Goal: Task Accomplishment & Management: Manage account settings

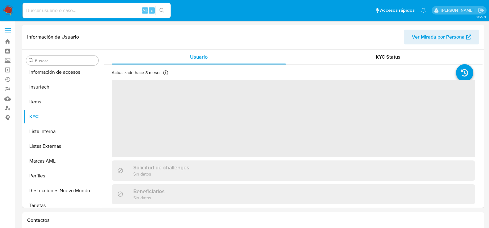
scroll to position [261, 0]
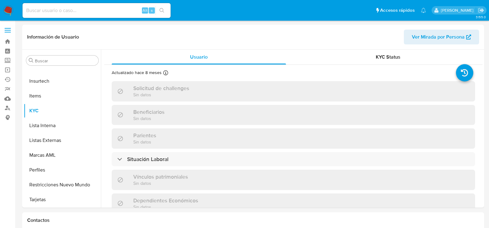
select select "10"
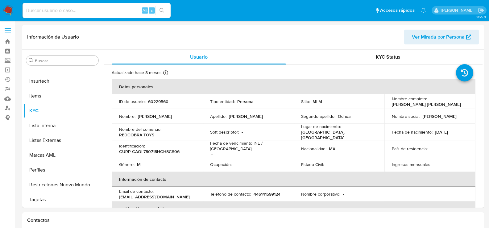
click at [6, 9] on img at bounding box center [8, 10] width 10 height 10
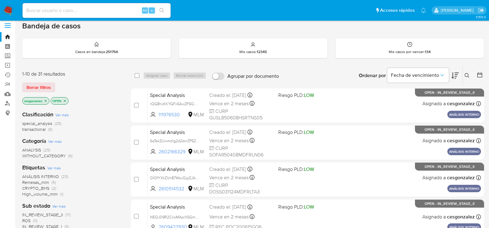
scroll to position [93, 0]
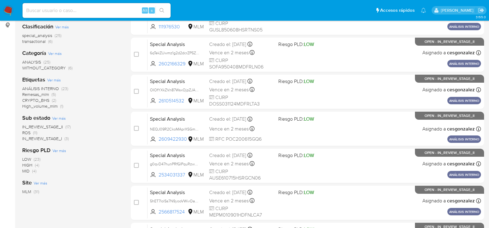
click at [29, 133] on span "ROS" at bounding box center [26, 133] width 8 height 6
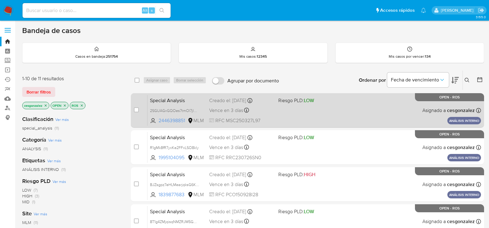
click at [236, 116] on div "Special Analysis 2SGUAGxGQOes7tmOl7jlO6Gk 2446398851 MLM Riesgo PLD: LOW Creado…" at bounding box center [315, 110] width 334 height 31
click at [221, 107] on span "Vence en 3 días" at bounding box center [226, 110] width 34 height 7
click at [132, 107] on div "case-item-checkbox No es posible asignar el caso Special Analysis 2SGUAGxGQOes7…" at bounding box center [308, 110] width 354 height 35
click at [136, 110] on input "checkbox" at bounding box center [136, 109] width 5 height 5
checkbox input "true"
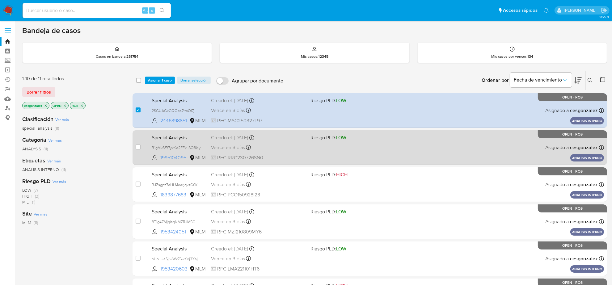
scroll to position [39, 0]
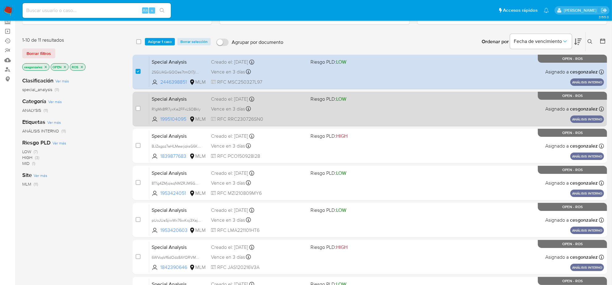
click at [268, 114] on div "Special Analysis R1gMk8fR7yxKe2FFxLSO8kly 1995104095 MLM Riesgo PLD: LOW Creado…" at bounding box center [376, 108] width 455 height 31
click at [258, 114] on div "Special Analysis R1gMk8fR7yxKe2FFxLSO8kly 1995104095 MLM Riesgo PLD: LOW Creado…" at bounding box center [376, 108] width 455 height 31
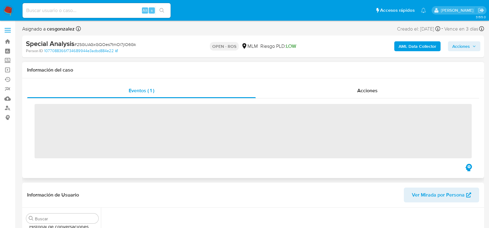
scroll to position [261, 0]
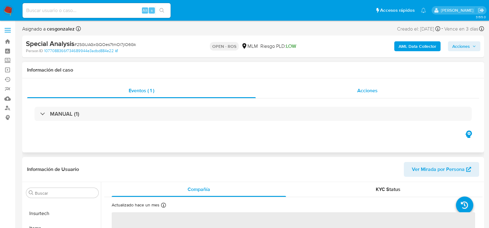
click at [370, 89] on span "Acciones" at bounding box center [368, 90] width 20 height 7
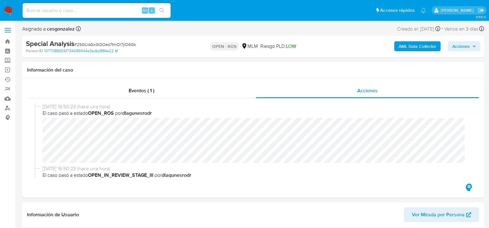
select select "10"
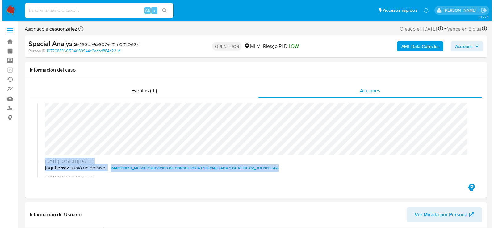
scroll to position [291, 0]
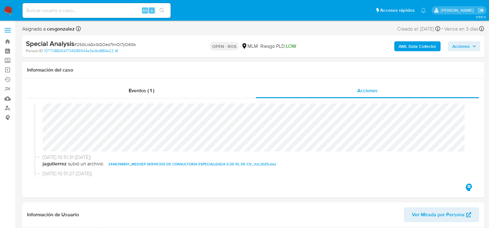
click at [462, 46] on span "Acciones" at bounding box center [462, 46] width 18 height 10
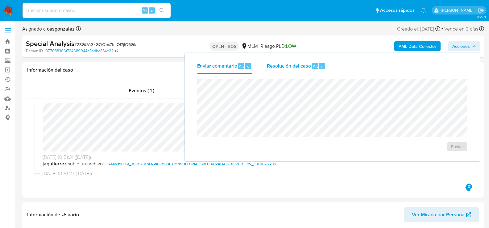
click at [279, 62] on div "Resolución del caso Alt r" at bounding box center [296, 66] width 59 height 16
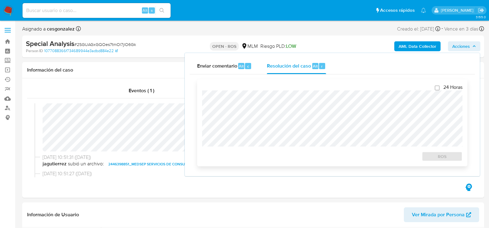
click at [267, 90] on div "24 Horas ROS" at bounding box center [332, 122] width 261 height 77
click at [451, 157] on span "ROS" at bounding box center [442, 156] width 32 height 9
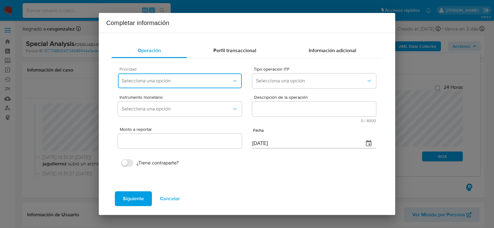
click at [230, 81] on span "Selecciona una opción" at bounding box center [177, 81] width 110 height 6
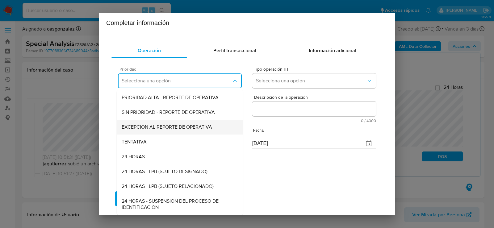
click at [186, 128] on span "EXCEPCION AL REPORTE DE OPERATIVA" at bounding box center [167, 127] width 90 height 6
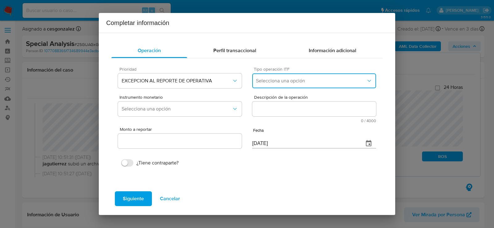
click at [340, 81] on span "Selecciona una opción" at bounding box center [311, 81] width 110 height 6
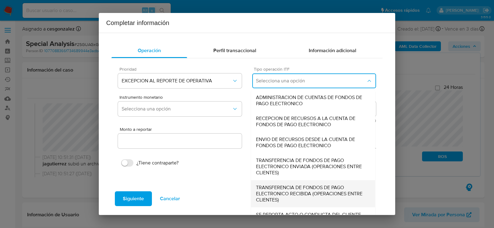
scroll to position [19, 0]
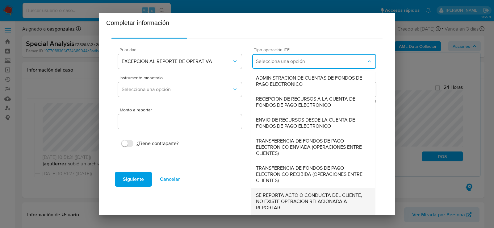
click at [266, 207] on span "SE REPORTA ACTO O CONDUCTA DEL CLIENTE, NO EXISTE OPERACION RELACIONADA A REPOR…" at bounding box center [313, 201] width 114 height 19
type input "0.00"
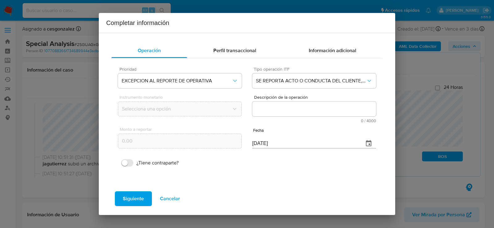
click at [301, 107] on textarea "Descripción de la operación" at bounding box center [314, 109] width 124 height 15
paste textarea "/CONOCIMIENTO DEL CLIENTE O USUARIO CLIENTE MEDSEP SERVICIOS DE CONSULTORIA ESP…"
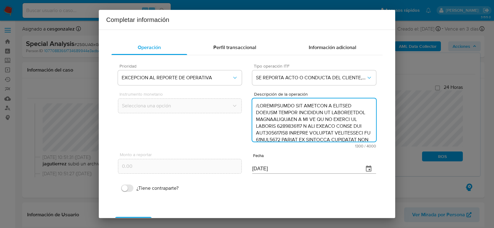
scroll to position [205, 0]
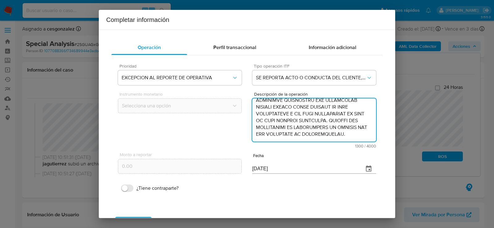
type textarea "/CONOCIMIENTO DEL CLIENTE O USUARIO CLIENTE MEDSEP SERVICIOS DE CONSULTORIA ESP…"
click at [254, 170] on input "[DATE]" at bounding box center [305, 169] width 107 height 10
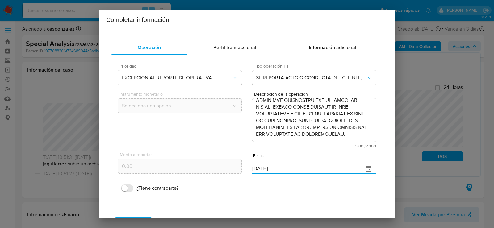
type input "[DATE]"
click at [199, 192] on div "¿Tiene contraparte?" at bounding box center [247, 186] width 258 height 18
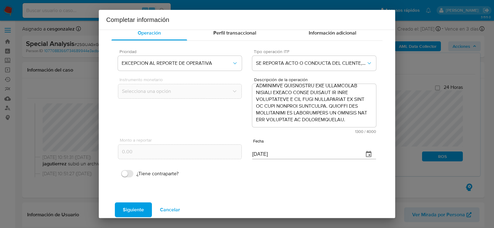
scroll to position [23, 0]
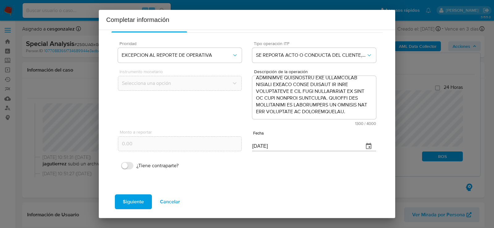
click at [129, 206] on span "Siguiente" at bounding box center [133, 202] width 21 height 14
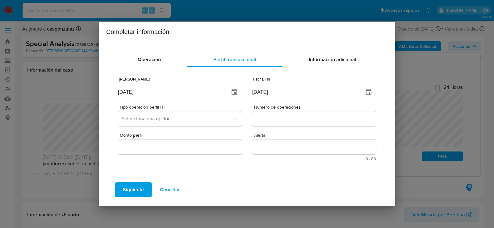
click at [144, 92] on input "[DATE]" at bounding box center [171, 92] width 107 height 10
type input "24/06/2025"
type input "[DATE]"
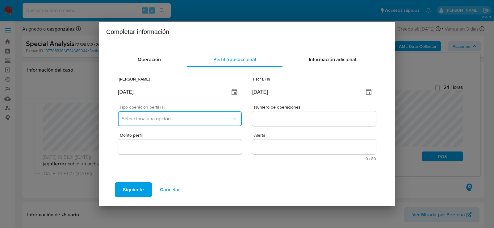
click at [137, 113] on button "Selecciona una opción" at bounding box center [180, 118] width 124 height 15
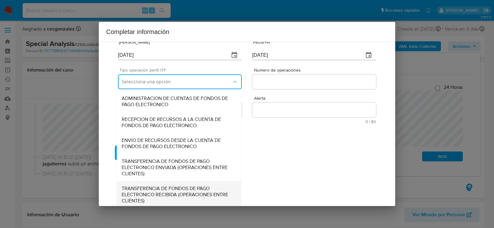
scroll to position [66, 0]
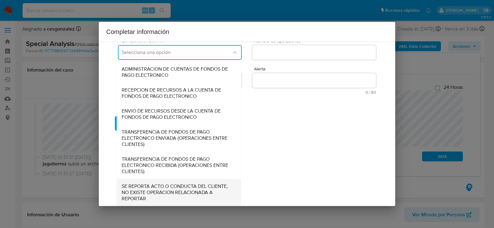
click at [154, 192] on span "SE REPORTA ACTO O CONDUCTA DEL CLIENTE, NO EXISTE OPERACION RELACIONADA A REPOR…" at bounding box center [179, 192] width 114 height 19
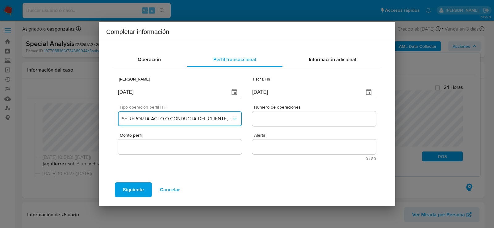
scroll to position [0, 0]
click at [266, 116] on input "Numero de operaciones" at bounding box center [314, 119] width 124 height 8
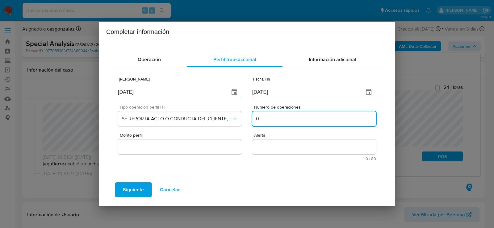
type input "0"
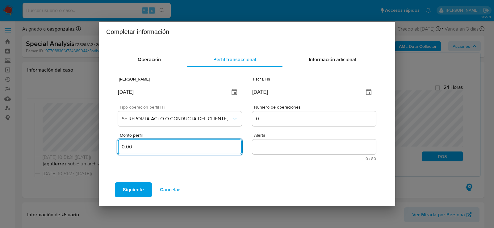
type input "0.00"
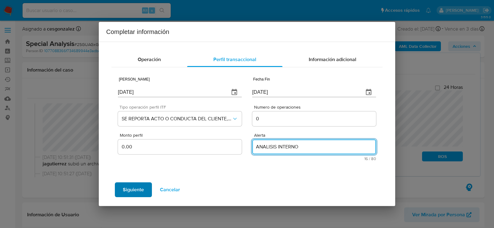
type textarea "ANALISIS INTERNO"
click at [141, 190] on span "Siguiente" at bounding box center [133, 190] width 21 height 14
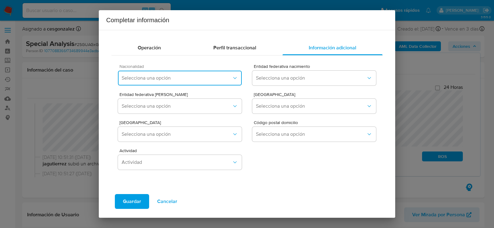
click at [178, 80] on span "Selecciona una opción" at bounding box center [177, 78] width 110 height 6
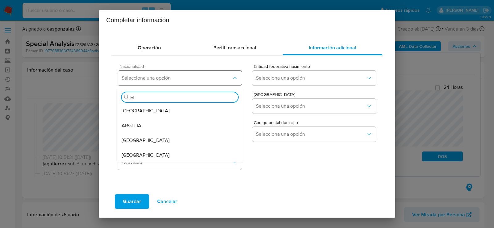
type input "ME"
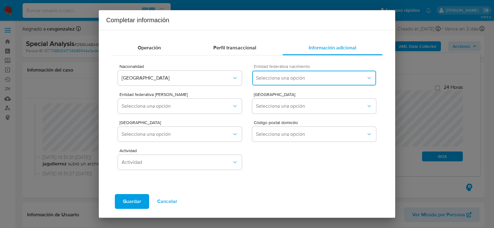
click at [290, 78] on span "Selecciona una opción" at bounding box center [311, 78] width 110 height 6
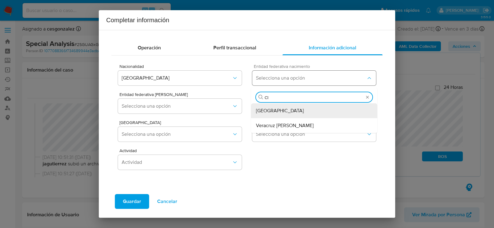
type input "CIU"
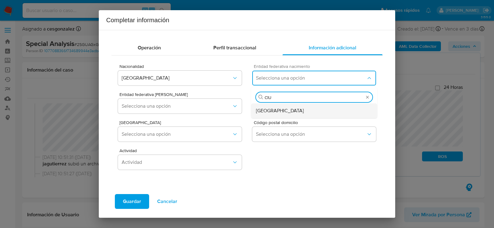
click at [276, 109] on span "Ciudad de México" at bounding box center [280, 111] width 48 height 6
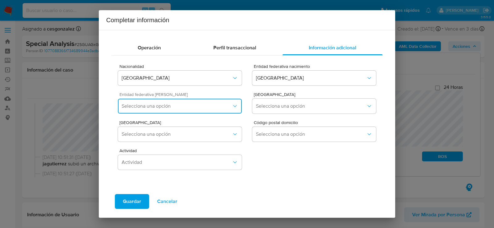
click at [213, 107] on span "Selecciona una opción" at bounding box center [177, 106] width 110 height 6
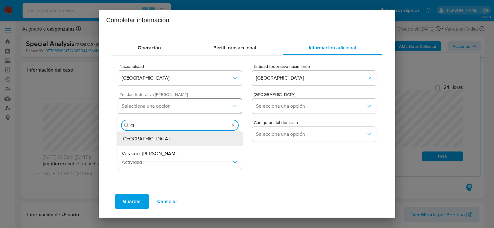
type input "CIU"
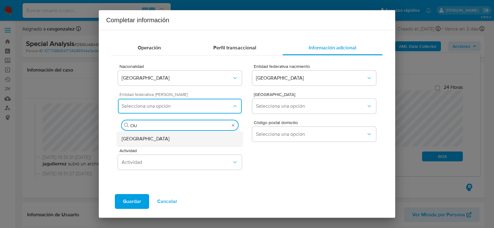
click at [204, 143] on div "Ciudad de México" at bounding box center [180, 139] width 116 height 15
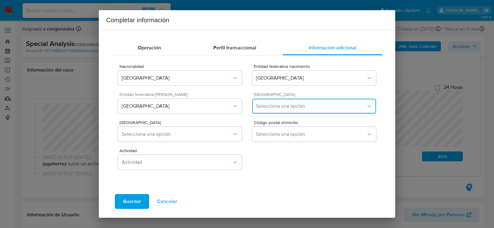
click at [302, 105] on span "Selecciona una opción" at bounding box center [311, 106] width 110 height 6
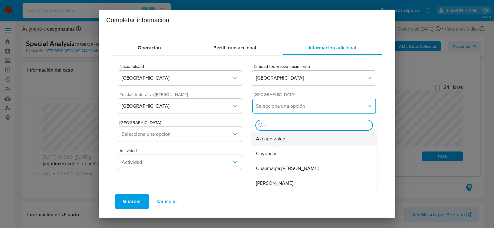
type input "IZ"
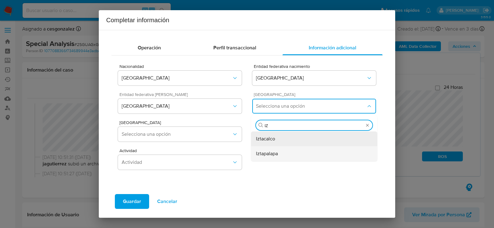
click at [274, 155] on span "Iztapalapa" at bounding box center [267, 154] width 22 height 6
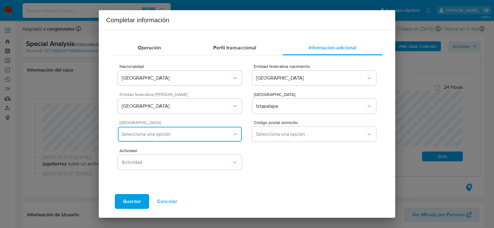
click at [216, 136] on span "Selecciona una opción" at bounding box center [177, 134] width 110 height 6
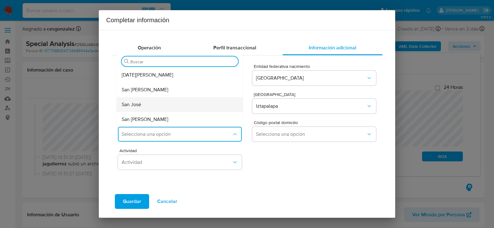
type input "Q"
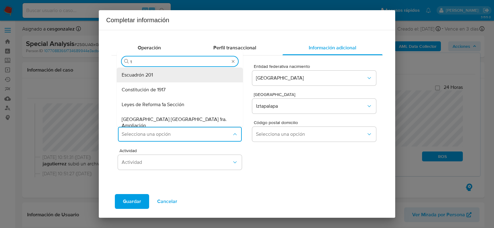
type input "12"
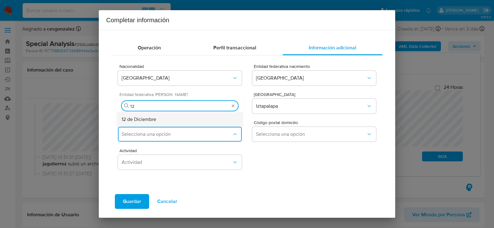
click at [148, 120] on span "12 de Diciembre" at bounding box center [139, 119] width 35 height 6
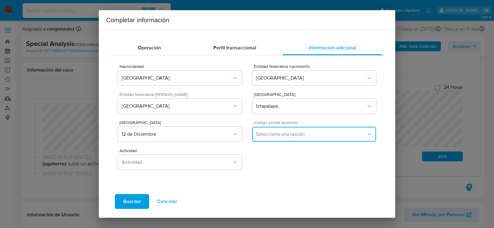
click at [289, 130] on button "Selecciona una opción" at bounding box center [314, 134] width 124 height 15
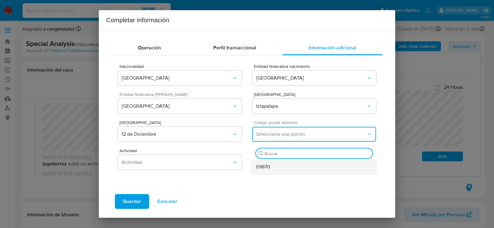
click at [268, 173] on div "09870" at bounding box center [314, 167] width 116 height 15
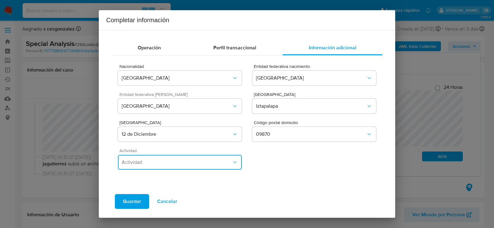
click at [216, 164] on span "Actividad" at bounding box center [177, 162] width 110 height 6
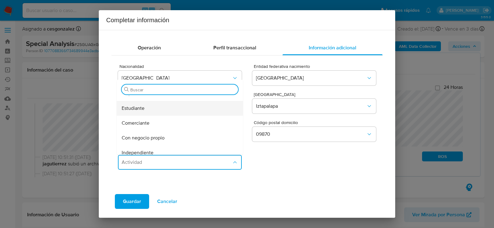
scroll to position [62, 0]
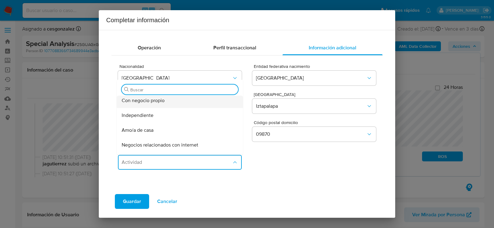
click at [149, 89] on span "Con negocio propio" at bounding box center [136, 86] width 28 height 6
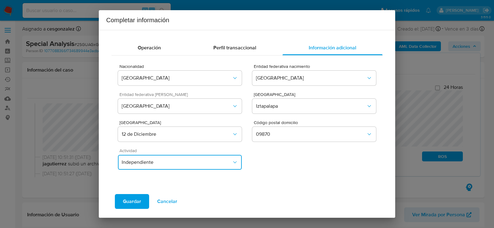
click at [163, 160] on span "Independiente" at bounding box center [177, 162] width 110 height 6
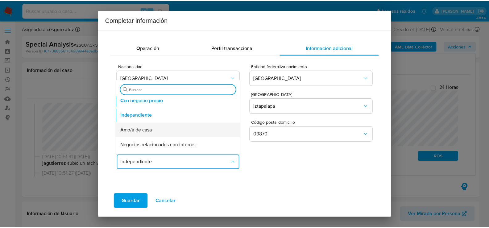
scroll to position [31, 0]
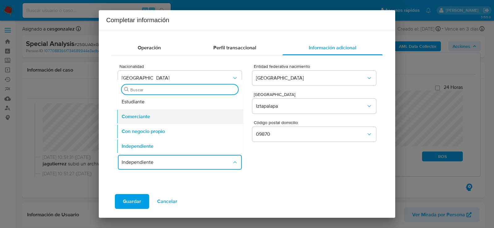
click at [151, 118] on div "Comerciante" at bounding box center [180, 116] width 116 height 15
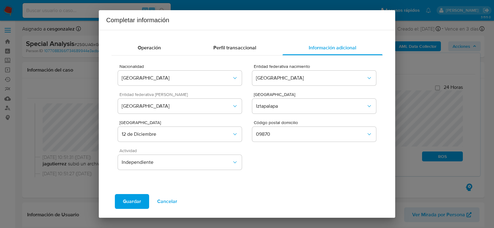
click at [135, 201] on span "Guardar" at bounding box center [132, 202] width 18 height 14
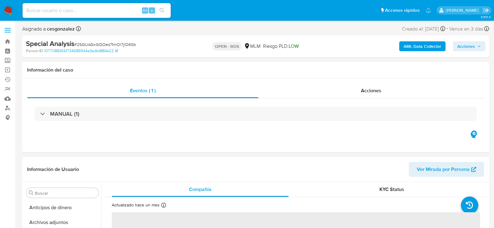
select select "10"
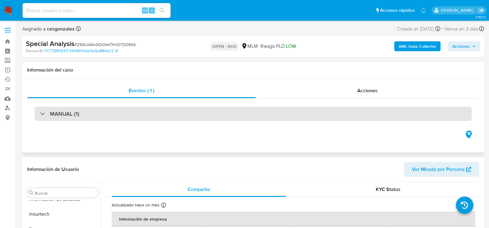
scroll to position [261, 0]
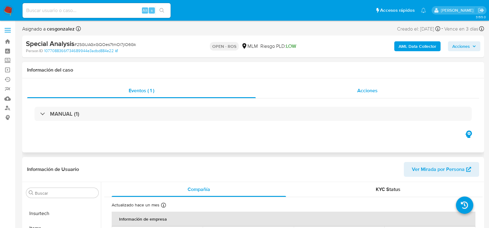
click at [373, 93] on span "Acciones" at bounding box center [368, 90] width 20 height 7
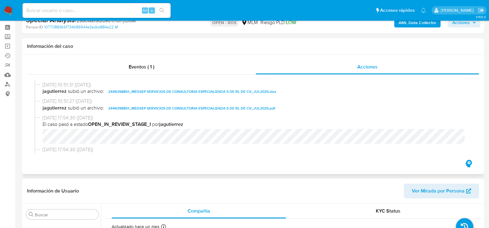
scroll to position [0, 0]
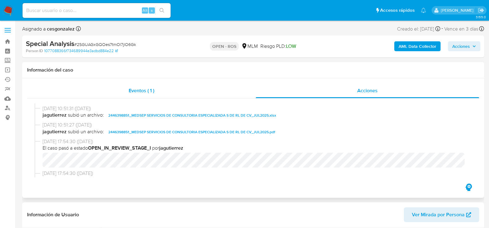
click at [136, 88] on span "Eventos ( 1 )" at bounding box center [142, 90] width 26 height 7
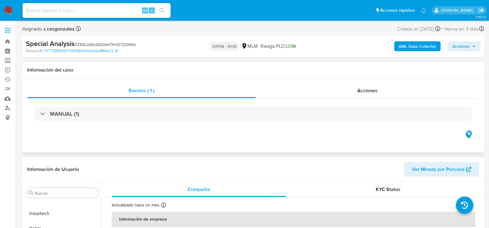
click at [71, 121] on div "MANUAL (1)" at bounding box center [253, 114] width 452 height 31
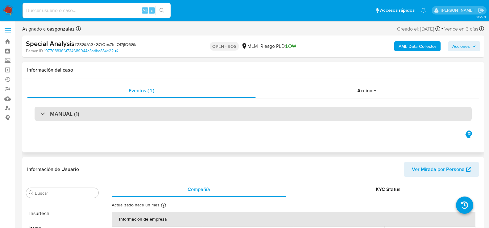
click at [64, 111] on h3 "MANUAL (1)" at bounding box center [64, 114] width 29 height 7
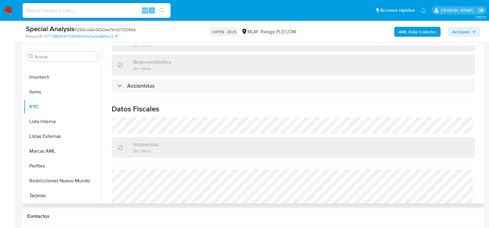
scroll to position [463, 0]
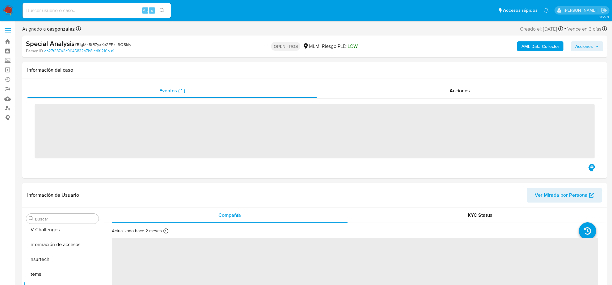
scroll to position [260, 0]
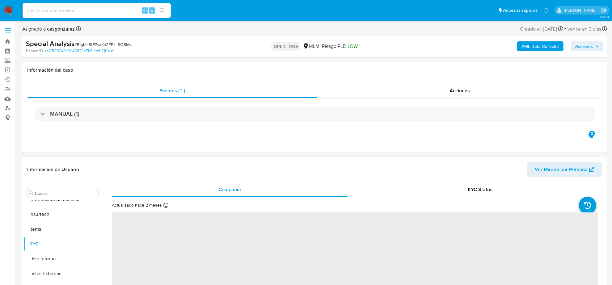
select select "10"
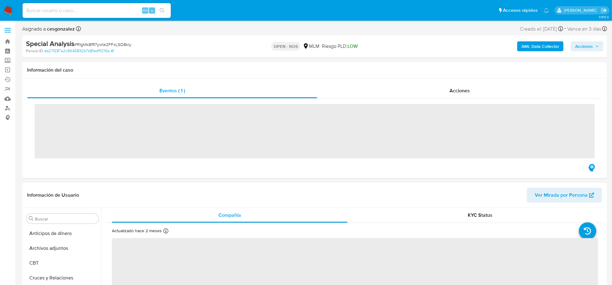
scroll to position [260, 0]
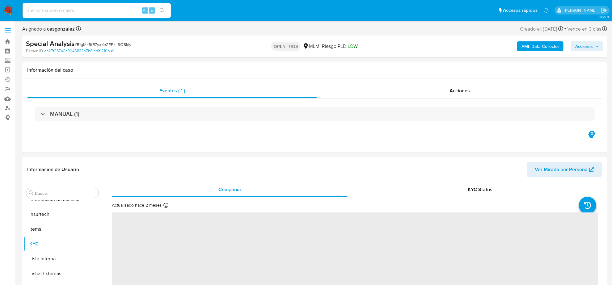
select select "10"
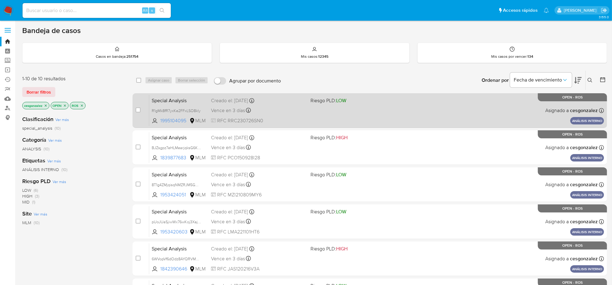
click at [272, 115] on div "Special Analysis R1gMk8fR7yxKe2FFxLSO8kly 1995104095 MLM Riesgo PLD: LOW Creado…" at bounding box center [376, 110] width 455 height 31
click at [310, 107] on div "Special Analysis R1gMk8fR7yxKe2FFxLSO8kly 1995104095 MLM Riesgo PLD: LOW Creado…" at bounding box center [376, 110] width 455 height 31
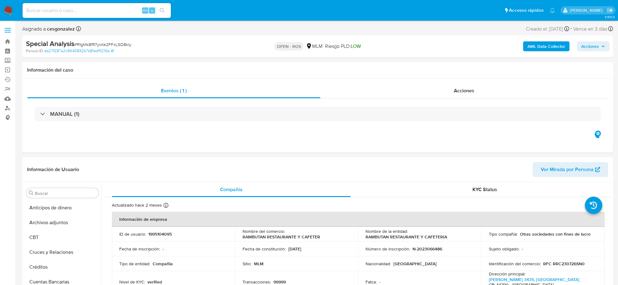
select select "10"
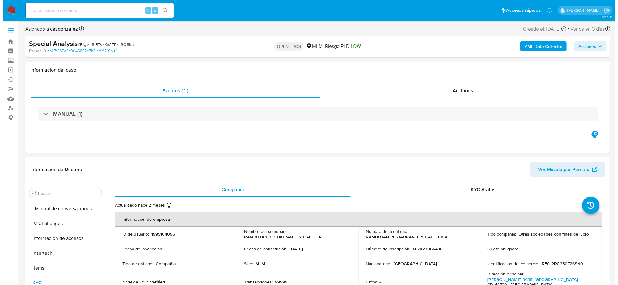
scroll to position [260, 0]
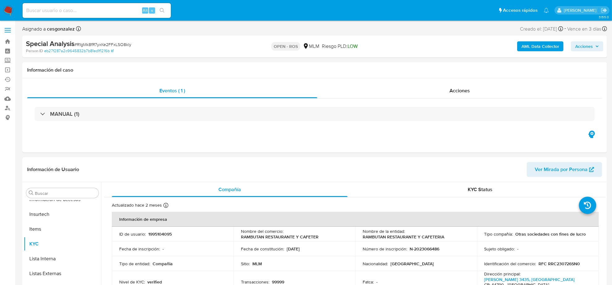
click at [600, 48] on button "Acciones" at bounding box center [587, 46] width 32 height 10
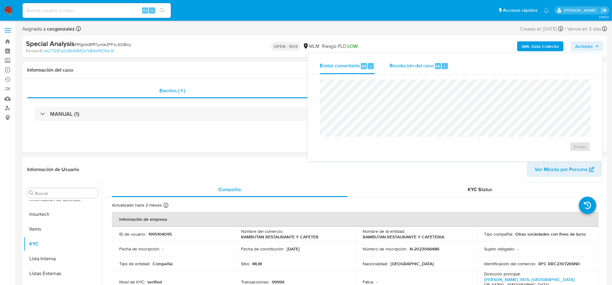
click at [412, 69] on span "Resolución del caso" at bounding box center [411, 65] width 44 height 7
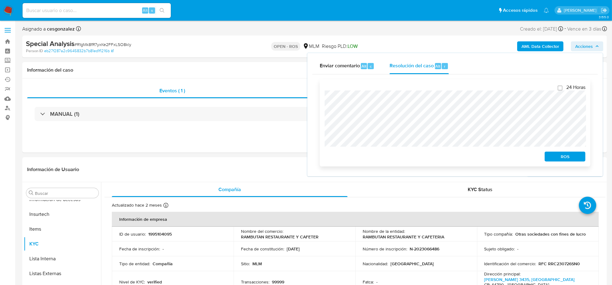
click at [563, 157] on span "ROS" at bounding box center [565, 156] width 32 height 9
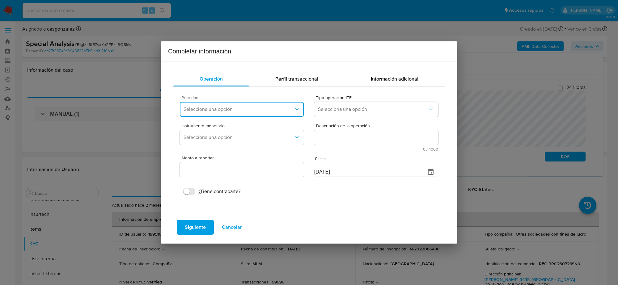
click at [277, 110] on span "Selecciona una opción" at bounding box center [238, 109] width 110 height 6
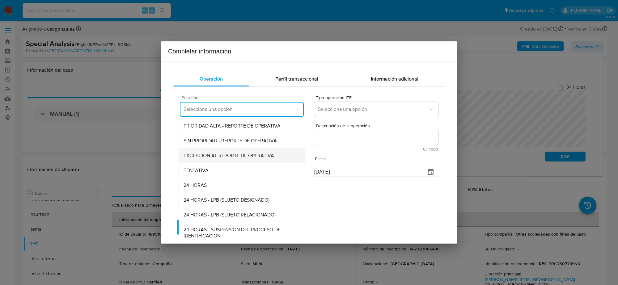
click at [224, 152] on span "EXCEPCION AL REPORTE DE OPERATIVA" at bounding box center [228, 155] width 90 height 6
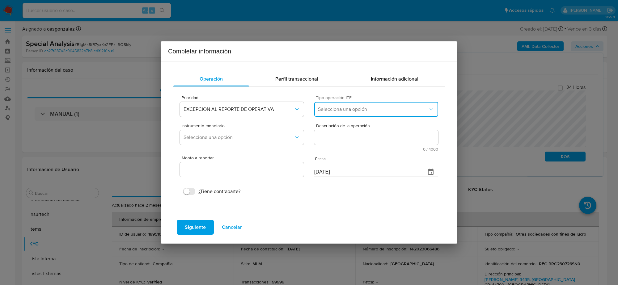
click at [373, 107] on span "Selecciona una opción" at bounding box center [373, 109] width 110 height 6
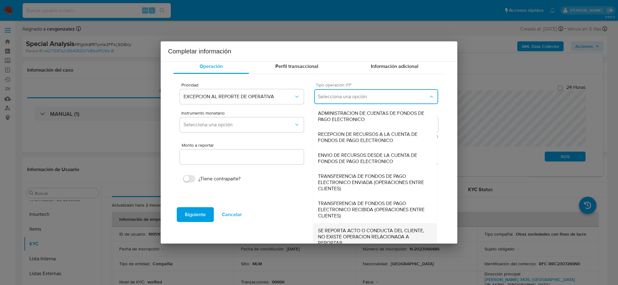
scroll to position [19, 0]
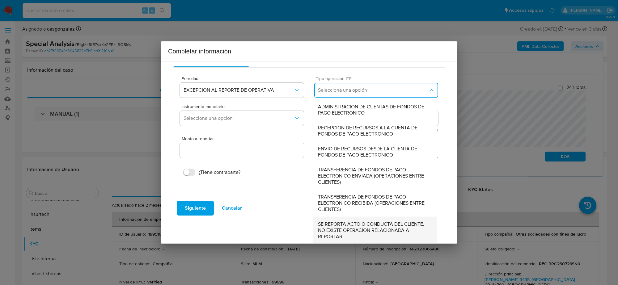
click at [354, 228] on span "SE REPORTA ACTO O CONDUCTA DEL CLIENTE, NO EXISTE OPERACION RELACIONADA A REPOR…" at bounding box center [375, 230] width 114 height 19
type input "0.00"
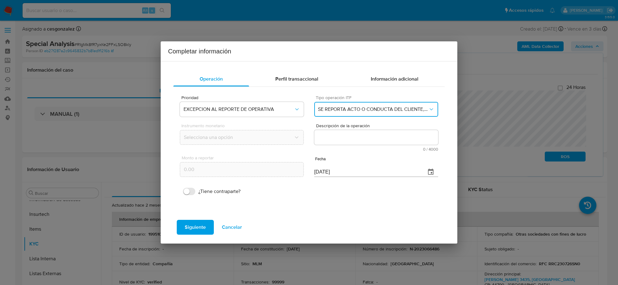
scroll to position [0, 0]
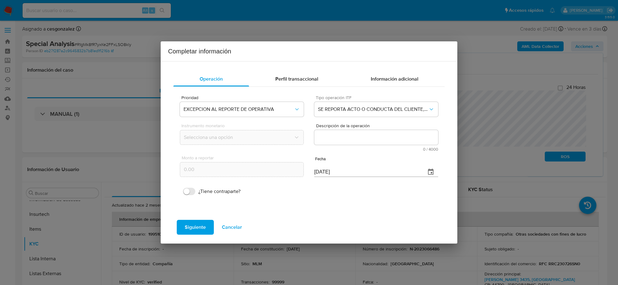
click at [337, 136] on textarea "Descripción de la operación" at bounding box center [376, 137] width 124 height 15
paste textarea "/CONOCIMIENTO DEL CLIENTE O USUARIO CLIENTE 1995104095 RAMBUTAN RESTAURANTE Y C…"
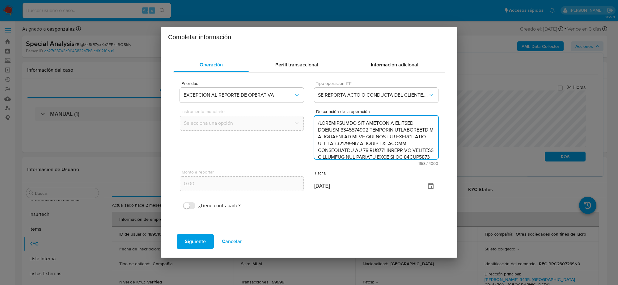
scroll to position [178, 0]
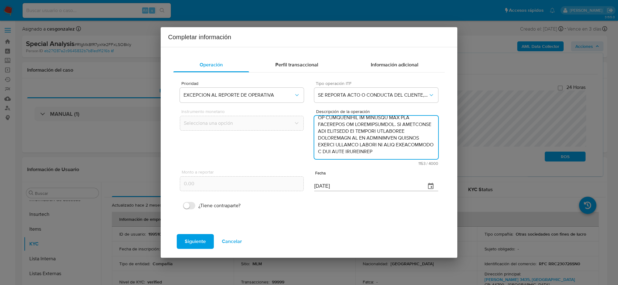
type textarea "/CONOCIMIENTO DEL CLIENTE O USUARIO CLIENTE 1995104095 RAMBUTAN RESTAURANTE Y C…"
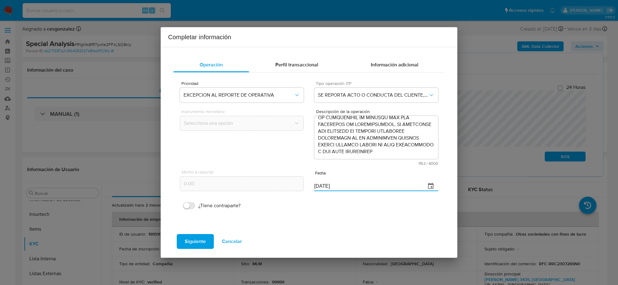
click at [322, 184] on input "22/08/2025" at bounding box center [367, 186] width 107 height 10
click at [322, 184] on input "[DATE]" at bounding box center [367, 186] width 107 height 10
type input "26/06/2025"
click at [196, 241] on span "Siguiente" at bounding box center [195, 242] width 21 height 14
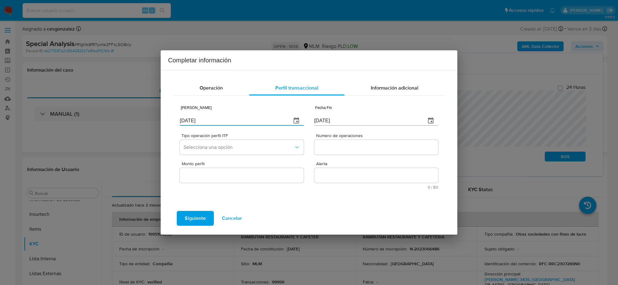
click at [195, 122] on input "[DATE]" at bounding box center [233, 121] width 107 height 10
type input "01/01/2025"
type input "0_/__/____"
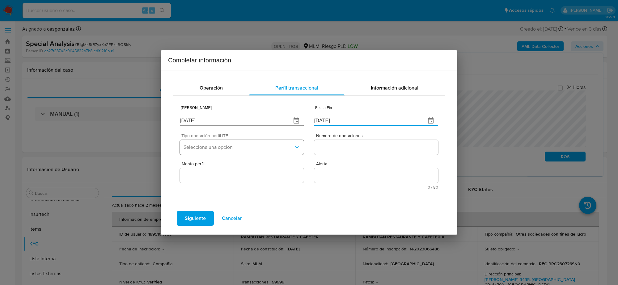
type input "26/06/2025"
click at [218, 150] on button "Selecciona una opción" at bounding box center [242, 147] width 124 height 15
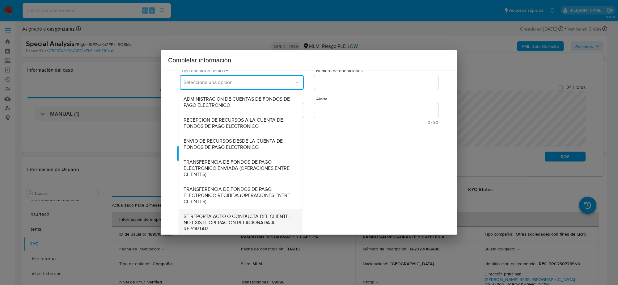
scroll to position [66, 0]
click at [205, 224] on span "SE REPORTA ACTO O CONDUCTA DEL CLIENTE, NO EXISTE OPERACION RELACIONADA A REPOR…" at bounding box center [240, 221] width 114 height 19
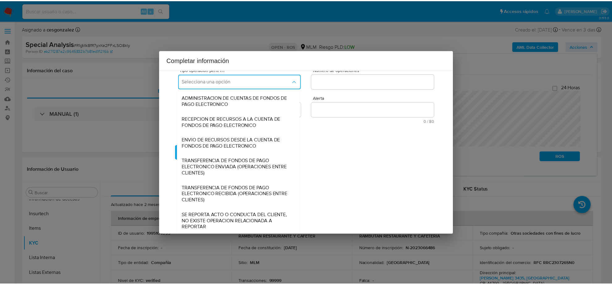
scroll to position [0, 0]
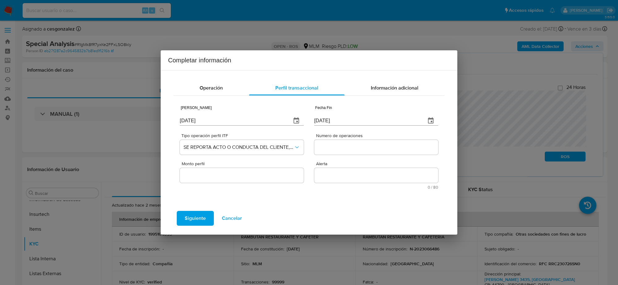
click at [339, 145] on input "Numero de operaciones" at bounding box center [376, 147] width 124 height 8
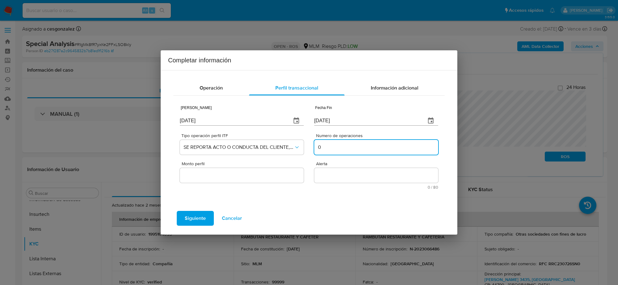
type input "0"
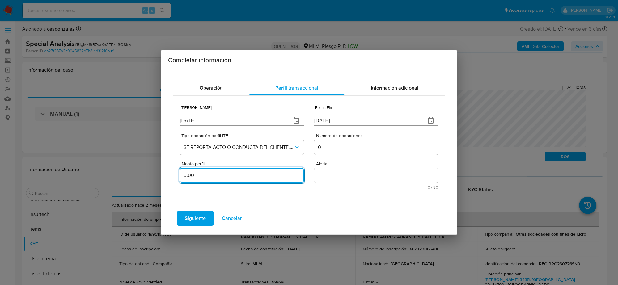
type input "0.00"
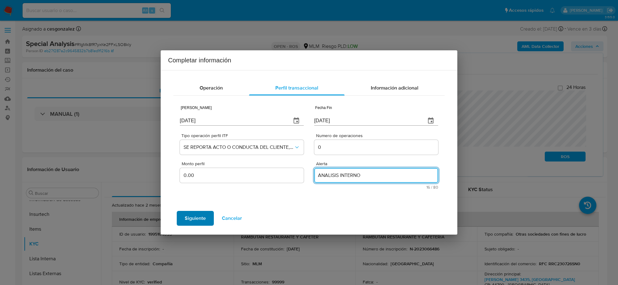
type textarea "ANALISIS INTERNO"
click at [199, 218] on span "Siguiente" at bounding box center [195, 219] width 21 height 14
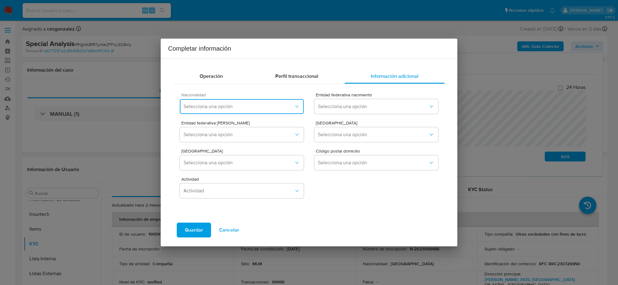
click at [248, 100] on button "Selecciona una opción" at bounding box center [242, 106] width 124 height 15
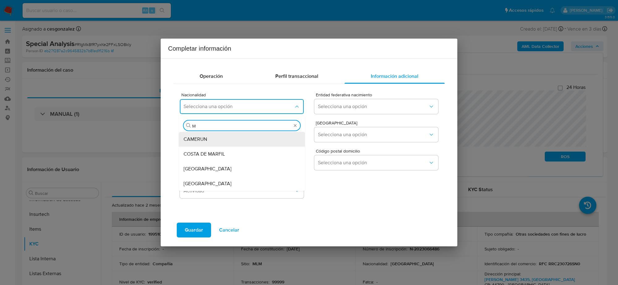
type input "ME"
click at [200, 186] on span "MEXICO" at bounding box center [207, 184] width 48 height 6
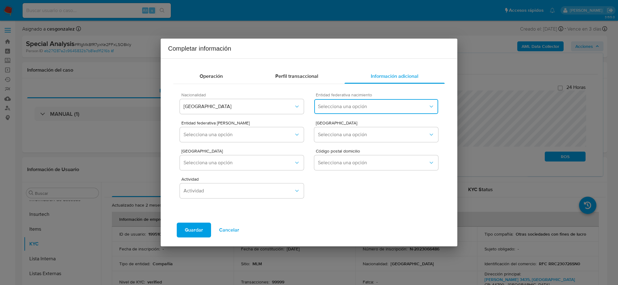
click at [355, 107] on span "Selecciona una opción" at bounding box center [373, 106] width 110 height 6
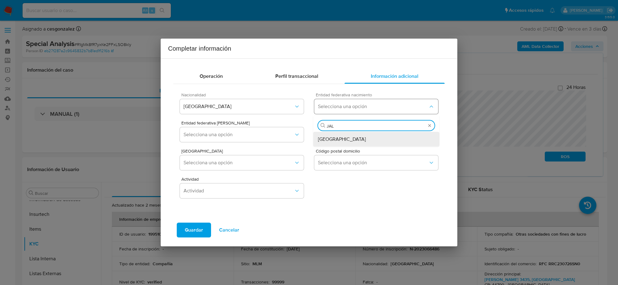
type input "JALI"
click at [337, 139] on div "Jalisco" at bounding box center [376, 139] width 116 height 15
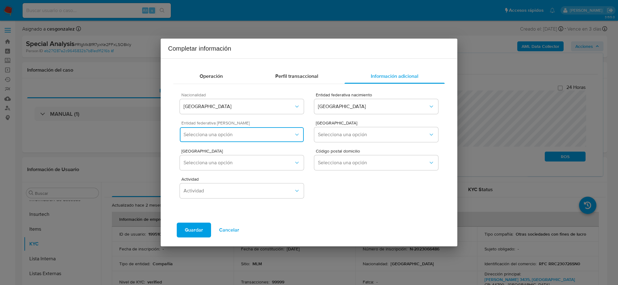
click at [278, 138] on span "Selecciona una opción" at bounding box center [238, 135] width 110 height 6
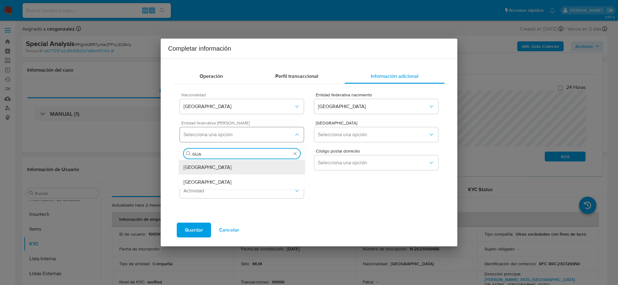
type input "GUA"
click at [228, 132] on span "Selecciona una opción" at bounding box center [238, 135] width 110 height 6
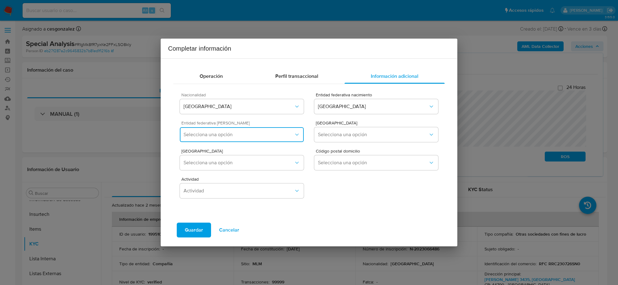
click at [243, 138] on span "Selecciona una opción" at bounding box center [238, 135] width 110 height 6
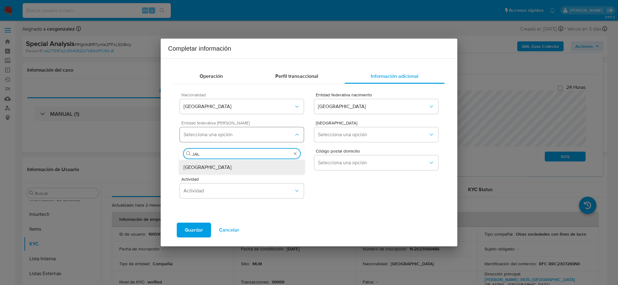
type input "JALI"
click at [248, 168] on div "[GEOGRAPHIC_DATA]" at bounding box center [241, 167] width 116 height 15
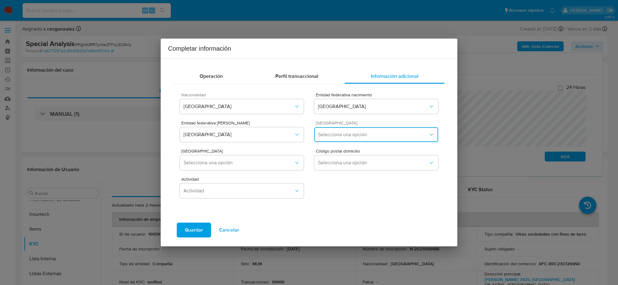
click at [335, 138] on button "Selecciona una opción" at bounding box center [376, 134] width 124 height 15
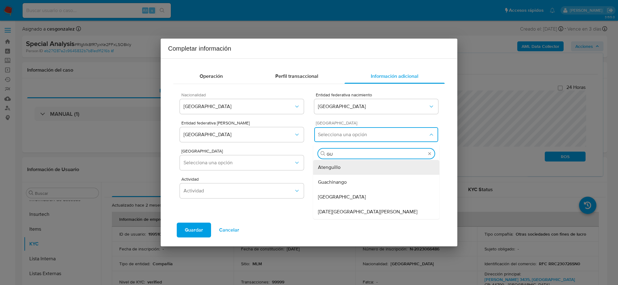
type input "GUA"
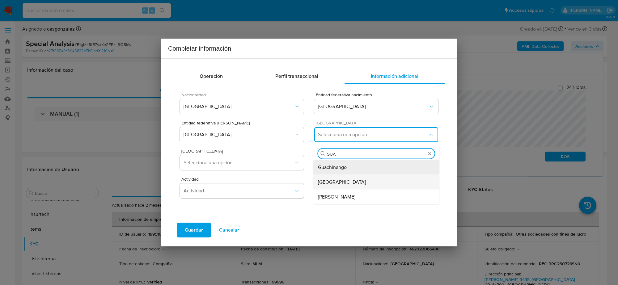
click at [339, 186] on div "Guadalajara" at bounding box center [376, 182] width 116 height 15
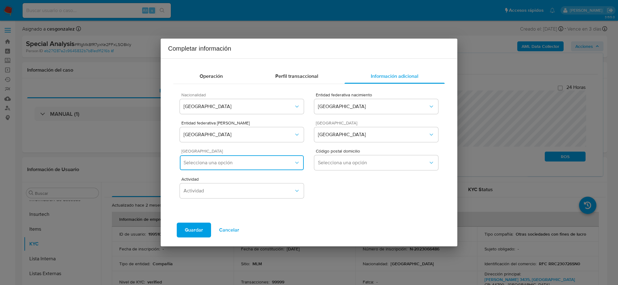
click at [283, 166] on button "Selecciona una opción" at bounding box center [242, 162] width 124 height 15
drag, startPoint x: 231, startPoint y: 102, endPoint x: 266, endPoint y: 124, distance: 41.6
click at [231, 101] on div "Guadalajara Centro" at bounding box center [241, 103] width 116 height 15
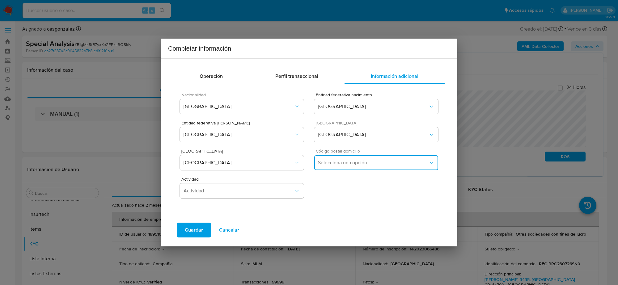
click at [385, 165] on span "Selecciona una opción" at bounding box center [373, 163] width 110 height 6
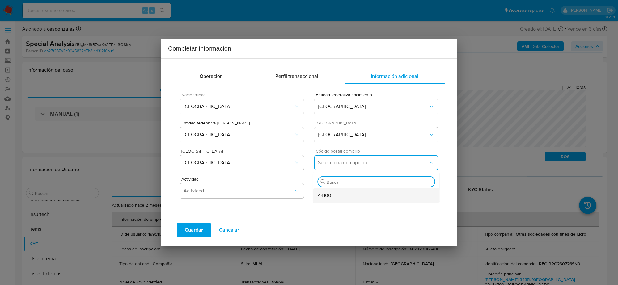
click at [340, 196] on div "44100" at bounding box center [376, 195] width 116 height 15
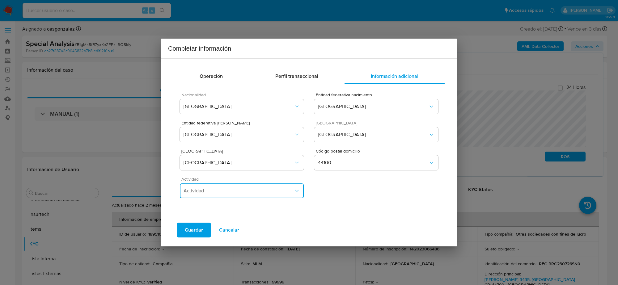
click at [267, 192] on span "Actividad" at bounding box center [238, 191] width 110 height 6
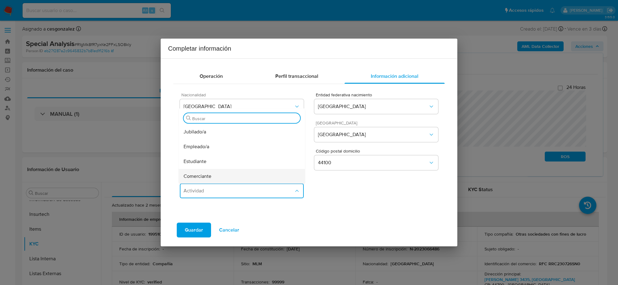
click at [235, 174] on div "Comerciante" at bounding box center [241, 176] width 116 height 15
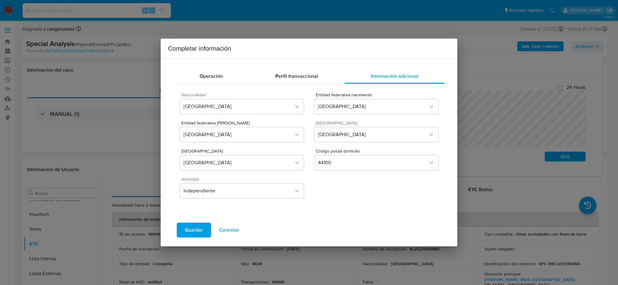
click at [194, 229] on span "Guardar" at bounding box center [194, 230] width 18 height 14
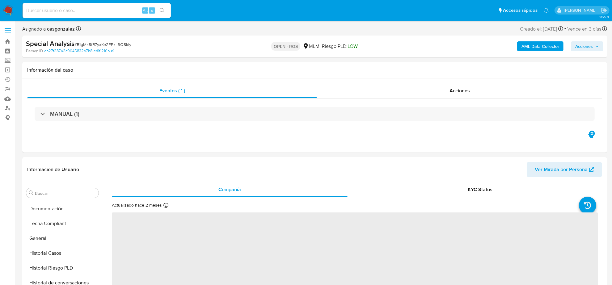
scroll to position [260, 0]
select select "10"
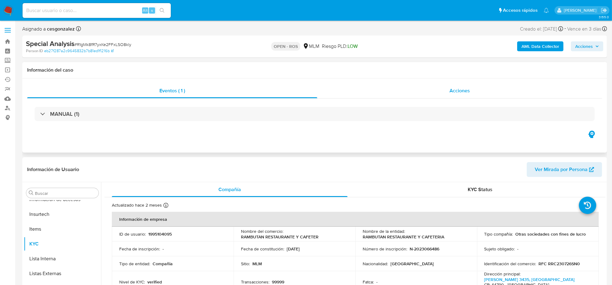
click at [463, 86] on div "Acciones" at bounding box center [459, 90] width 285 height 15
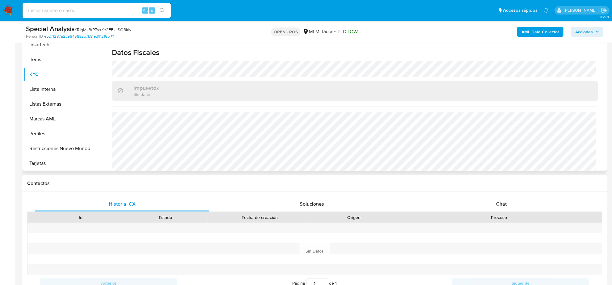
scroll to position [440, 0]
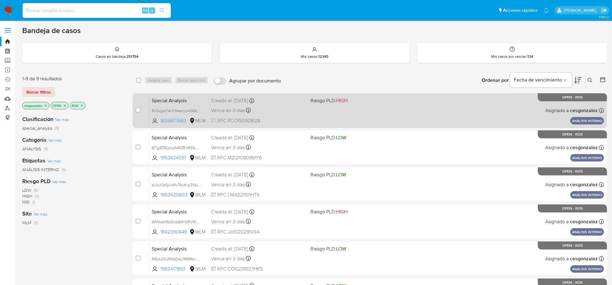
click at [353, 116] on div "Special Analysis BJZsgpz7eHLMearjqksG6KRu 1839877683 MLM Riesgo PLD: HIGH Cread…" at bounding box center [376, 110] width 455 height 31
click at [257, 112] on div "Vence en 3 días Vence el [DATE] 18:51:31" at bounding box center [258, 110] width 94 height 8
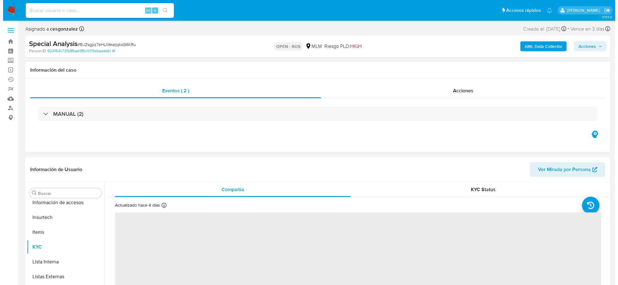
scroll to position [260, 0]
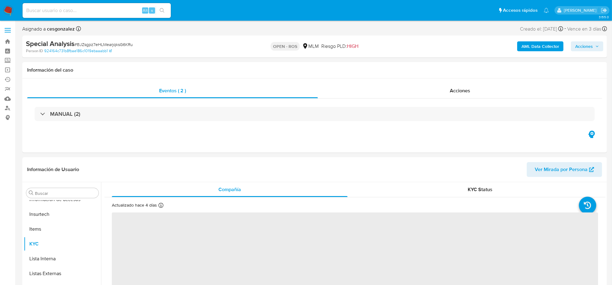
select select "10"
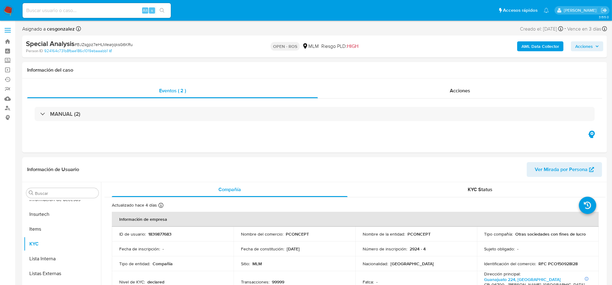
click at [595, 48] on icon "button" at bounding box center [597, 46] width 4 height 4
click at [594, 49] on span "Acciones" at bounding box center [587, 46] width 24 height 9
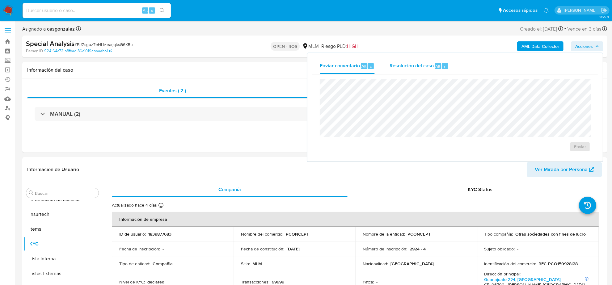
click at [409, 67] on span "Resolución del caso" at bounding box center [411, 65] width 44 height 7
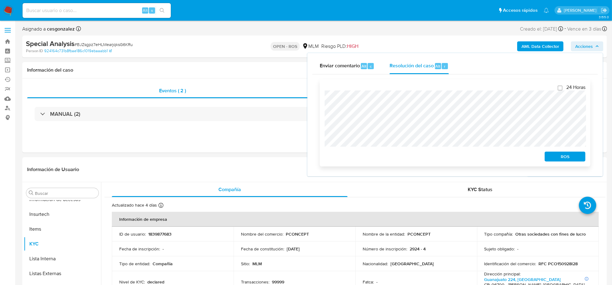
click at [571, 161] on span "ROS" at bounding box center [565, 156] width 32 height 9
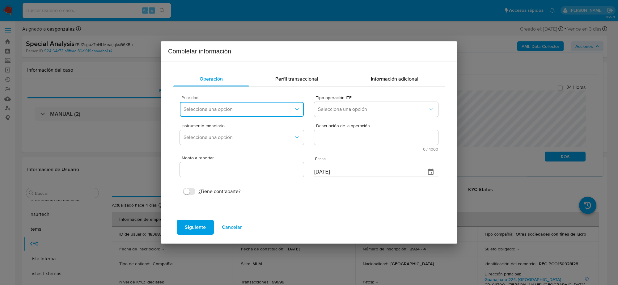
click at [240, 108] on span "Selecciona una opción" at bounding box center [238, 109] width 110 height 6
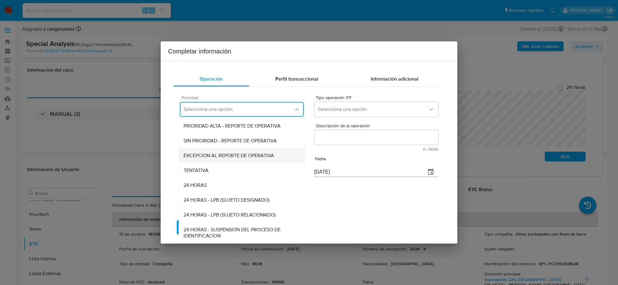
click at [231, 156] on span "EXCEPCION AL REPORTE DE OPERATIVA" at bounding box center [228, 155] width 90 height 6
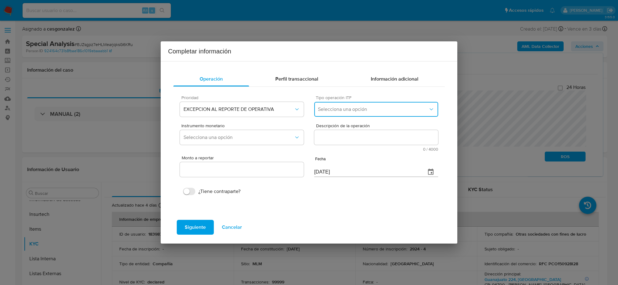
click at [382, 108] on span "Selecciona una opción" at bounding box center [373, 109] width 110 height 6
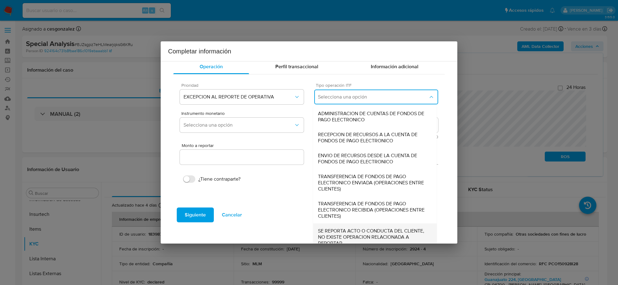
scroll to position [19, 0]
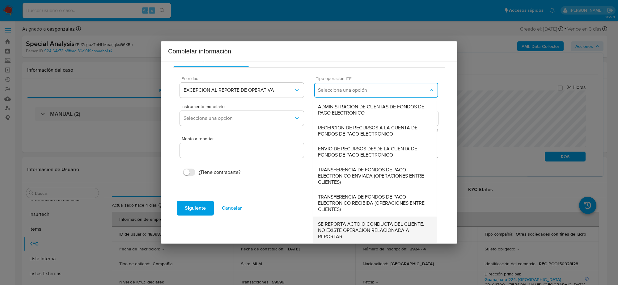
click at [345, 230] on span "SE REPORTA ACTO O CONDUCTA DEL CLIENTE, NO EXISTE OPERACION RELACIONADA A REPOR…" at bounding box center [375, 230] width 114 height 19
type input "0.00"
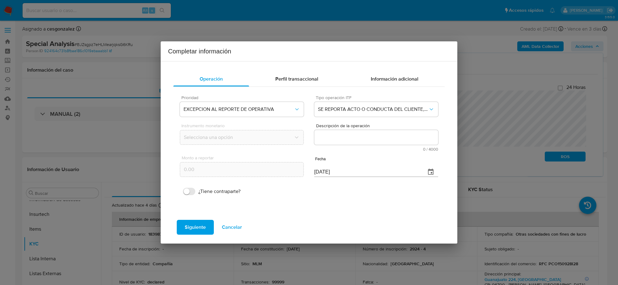
click at [343, 138] on textarea "Descripción de la operación" at bounding box center [376, 137] width 124 height 15
paste textarea "/CONOCIMIENTO DEL CLIENTE O USUARIO CLIENTE 1839877683 PCONCEPT SA DE CV CON CU…"
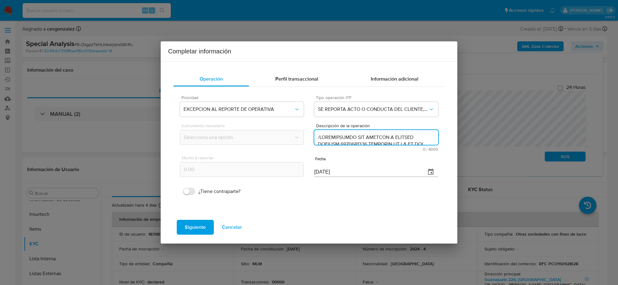
scroll to position [178, 0]
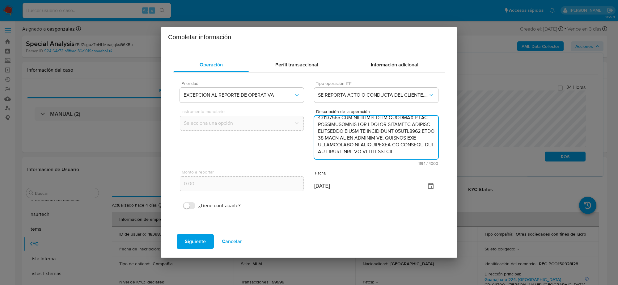
type textarea "/CONOCIMIENTO DEL CLIENTE O USUARIO CLIENTE 1839877683 PCONCEPT SA DE CV CON CU…"
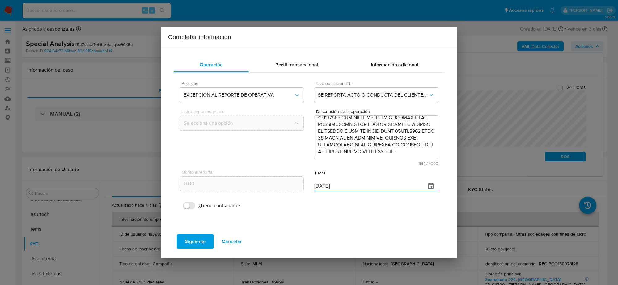
click at [316, 187] on input "22/08/2025" at bounding box center [367, 186] width 107 height 10
click at [317, 186] on input "22/08/2025" at bounding box center [367, 186] width 107 height 10
click at [317, 186] on input "[DATE]" at bounding box center [367, 186] width 107 height 10
type input "[DATE]"
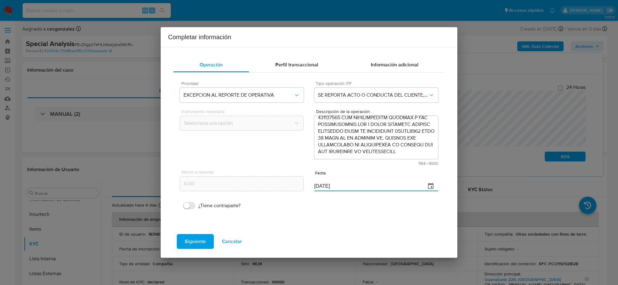
click at [195, 237] on span "Siguiente" at bounding box center [195, 242] width 21 height 14
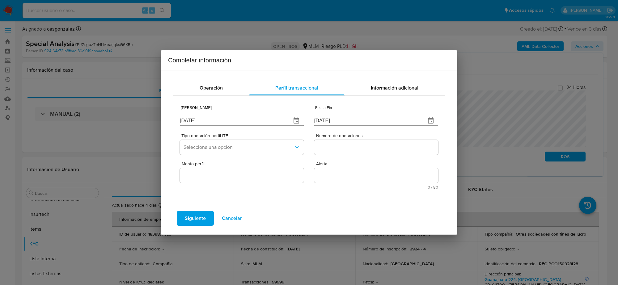
click at [197, 126] on div "Fecha Inicio 22/08/2025" at bounding box center [242, 116] width 124 height 25
click at [196, 120] on input "[DATE]" at bounding box center [233, 121] width 107 height 10
click at [195, 121] on input "[DATE]" at bounding box center [233, 121] width 107 height 10
type input "0_/__/____"
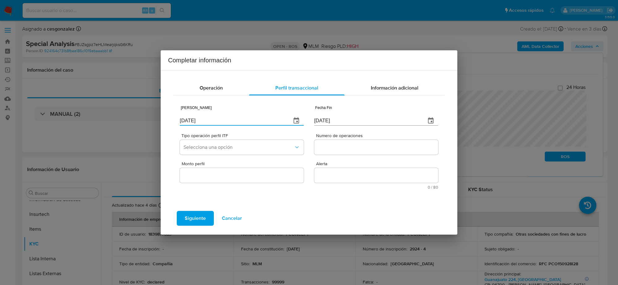
type input "01/01/2025"
type input "0_/__/____"
type input "26/06/2025"
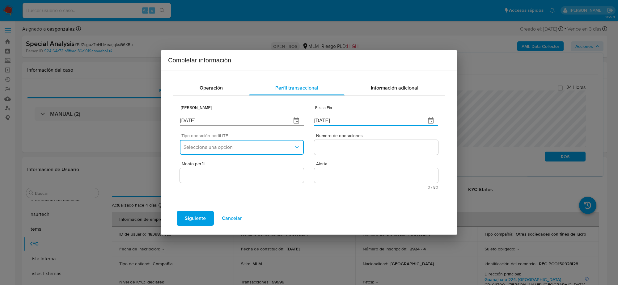
click at [217, 152] on button "Selecciona una opción" at bounding box center [242, 147] width 124 height 15
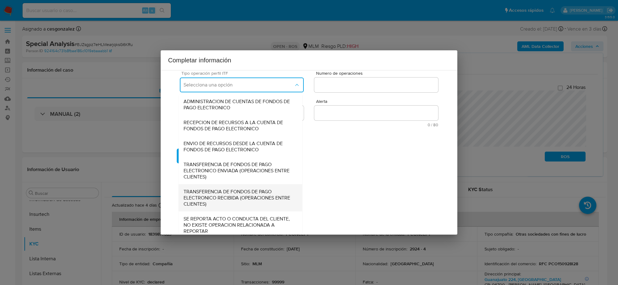
scroll to position [66, 0]
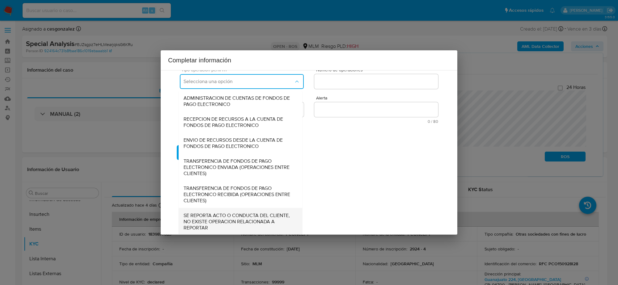
click at [223, 226] on span "SE REPORTA ACTO O CONDUCTA DEL CLIENTE, NO EXISTE OPERACION RELACIONADA A REPOR…" at bounding box center [240, 221] width 114 height 19
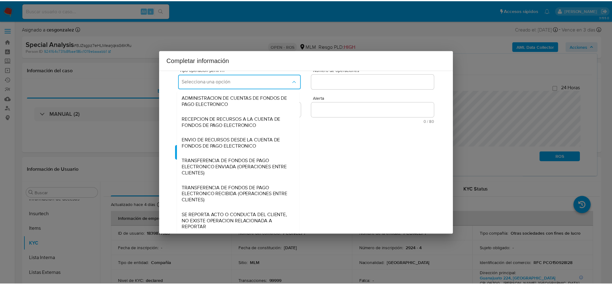
scroll to position [0, 0]
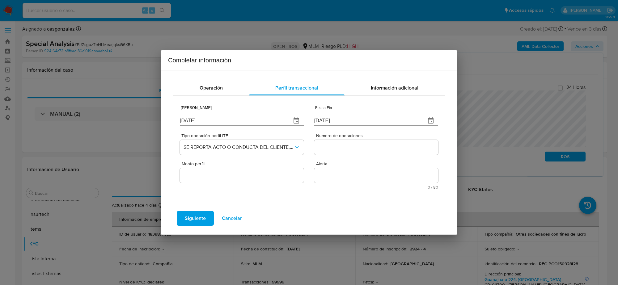
click at [351, 149] on input "Numero de operaciones" at bounding box center [376, 147] width 124 height 8
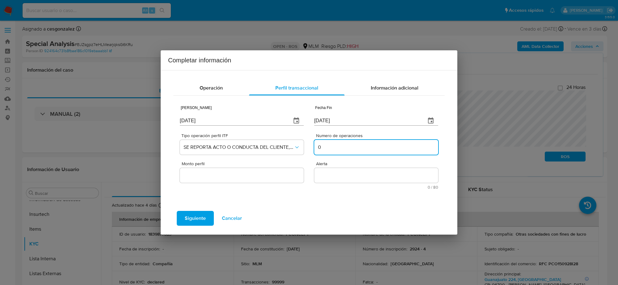
type input "0"
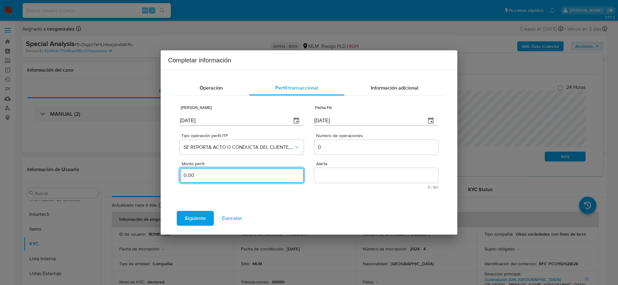
type input "0.00"
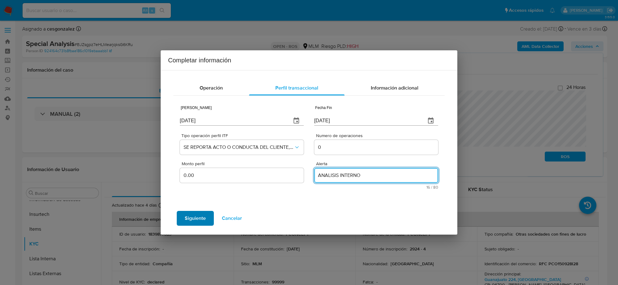
type textarea "ANALISIS INTERNO"
click at [195, 217] on span "Siguiente" at bounding box center [195, 219] width 21 height 14
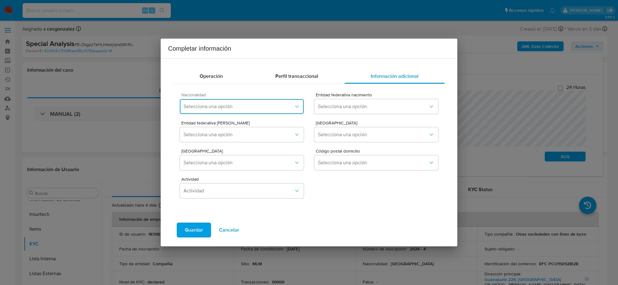
click at [274, 112] on button "Selecciona una opción" at bounding box center [242, 106] width 124 height 15
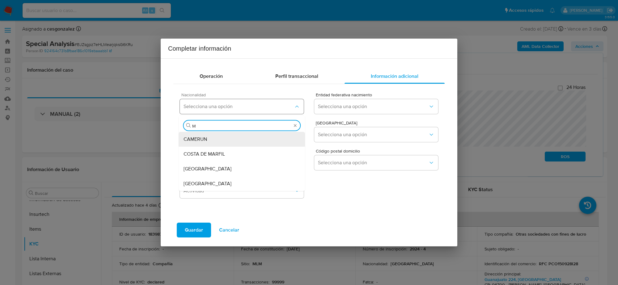
type input "ME"
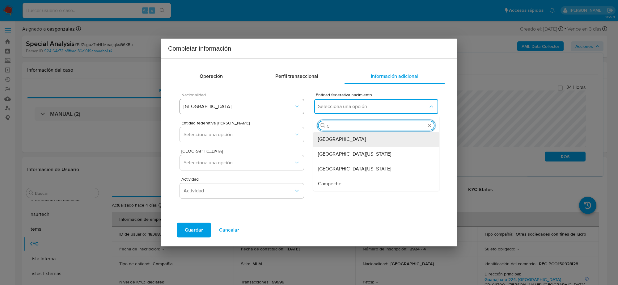
type input "CIU"
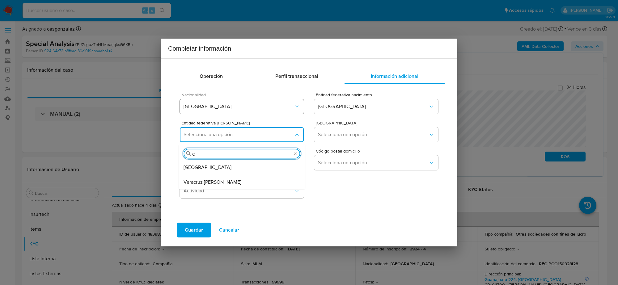
type input "CI"
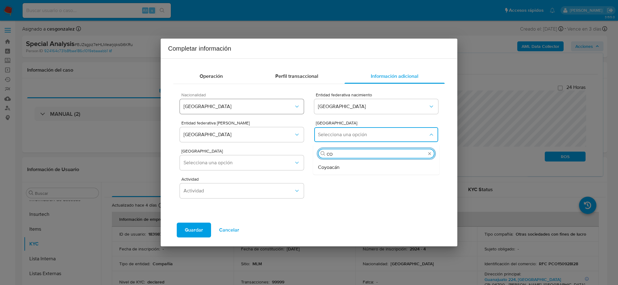
type input "COY"
click at [351, 164] on div "Coyoacán" at bounding box center [376, 167] width 116 height 15
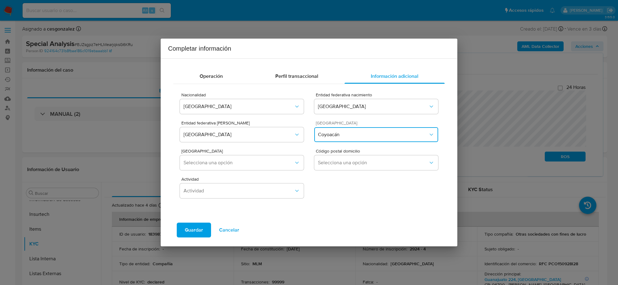
click at [348, 138] on button "Coyoacán" at bounding box center [376, 134] width 124 height 15
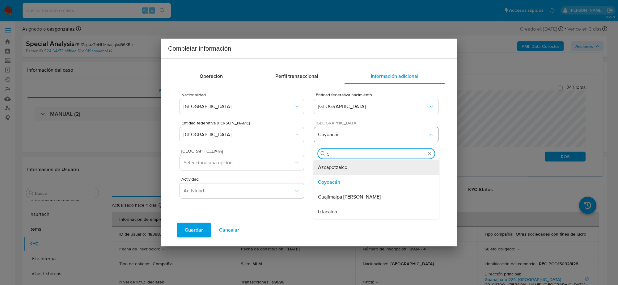
type input "CU"
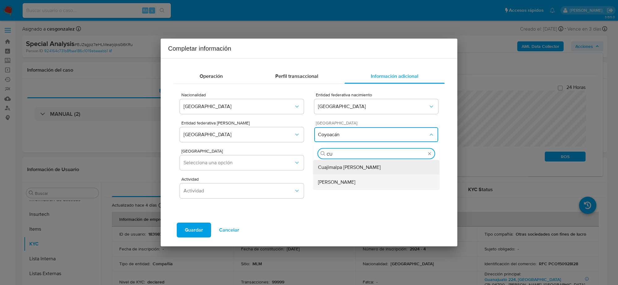
click at [329, 185] on span "Cuauhtémoc" at bounding box center [336, 182] width 37 height 6
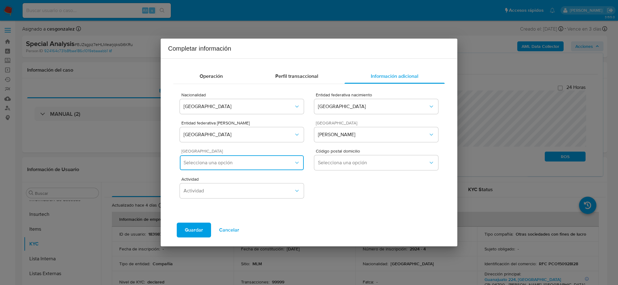
click at [267, 163] on span "Selecciona una opción" at bounding box center [238, 163] width 110 height 6
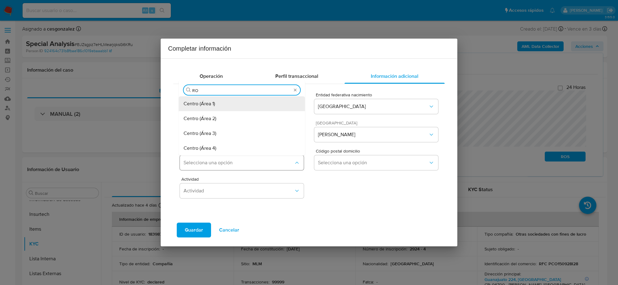
type input "ROM"
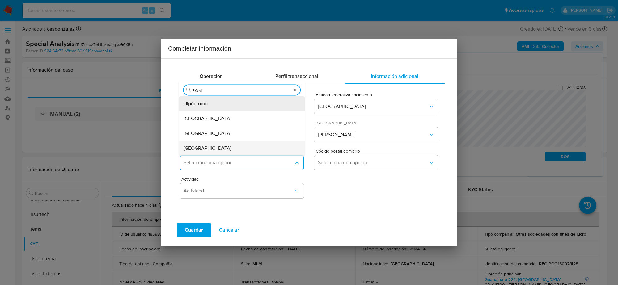
click at [210, 144] on div "Roma Norte" at bounding box center [241, 148] width 116 height 15
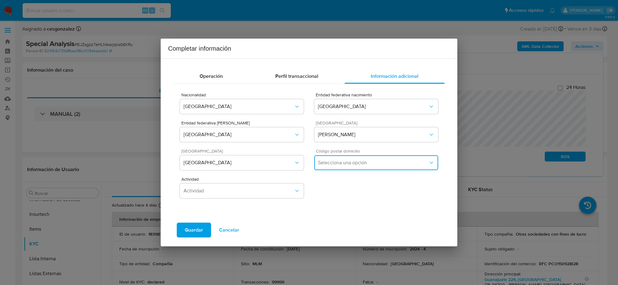
click at [357, 165] on span "Selecciona una opción" at bounding box center [373, 163] width 110 height 6
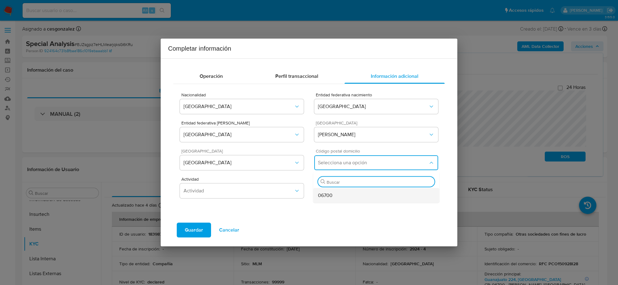
click at [331, 193] on span "06700" at bounding box center [325, 195] width 15 height 6
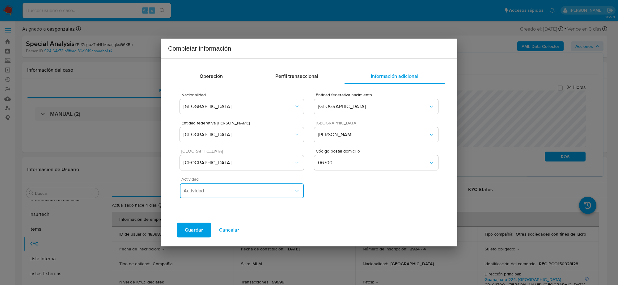
click at [266, 194] on button "Actividad" at bounding box center [242, 190] width 124 height 15
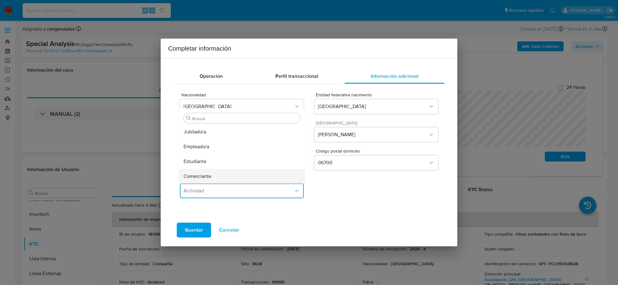
click at [231, 172] on div "Comerciante" at bounding box center [241, 176] width 116 height 15
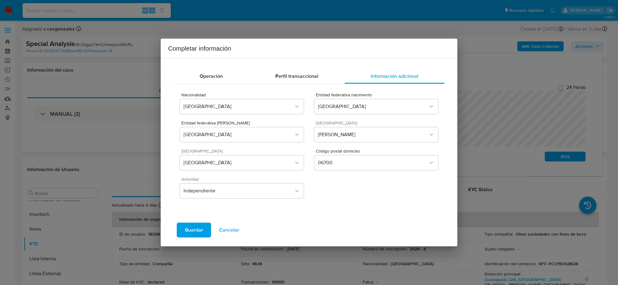
click at [194, 234] on span "Guardar" at bounding box center [194, 230] width 18 height 14
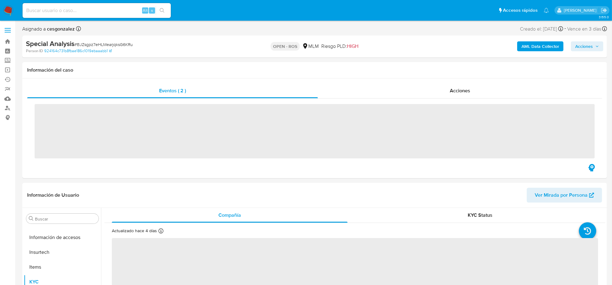
scroll to position [260, 0]
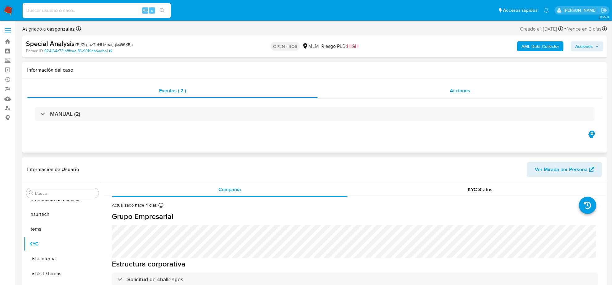
select select "10"
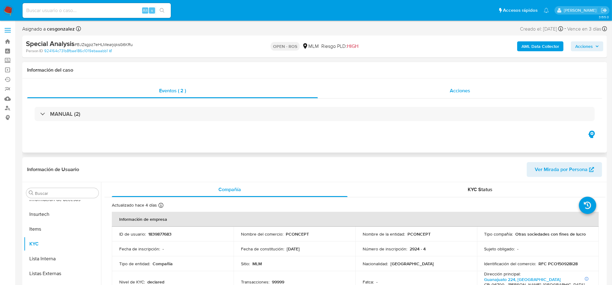
click at [456, 95] on div "Acciones" at bounding box center [460, 90] width 284 height 15
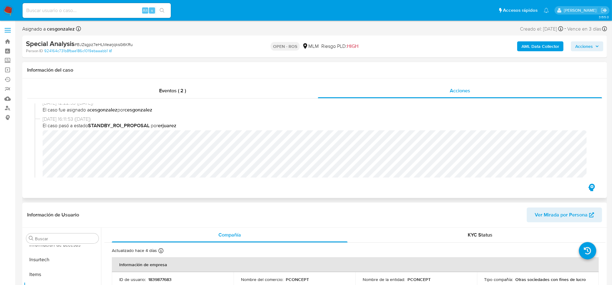
scroll to position [200, 0]
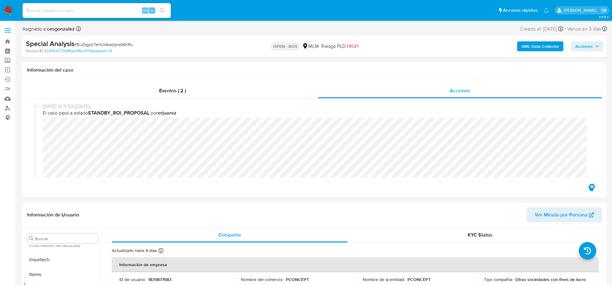
click at [591, 43] on span "Acciones" at bounding box center [584, 46] width 18 height 10
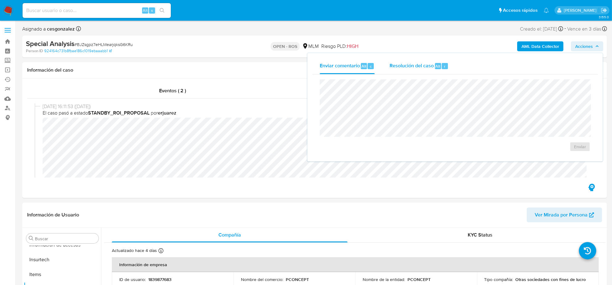
click at [401, 61] on div "Resolución del caso Alt r" at bounding box center [418, 66] width 59 height 16
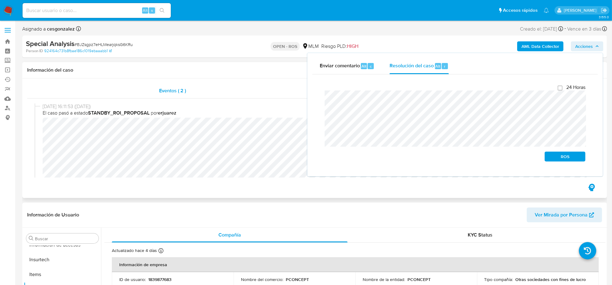
click at [168, 87] on span "Eventos ( 2 )" at bounding box center [172, 90] width 27 height 7
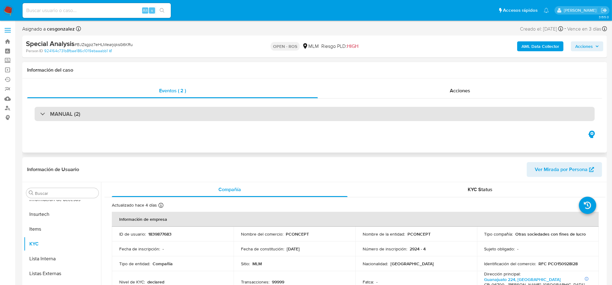
click at [90, 116] on div "MANUAL (2)" at bounding box center [315, 114] width 560 height 14
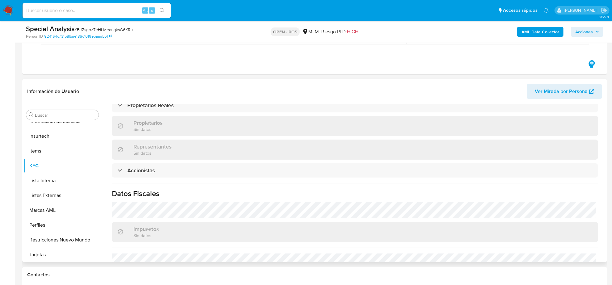
scroll to position [445, 0]
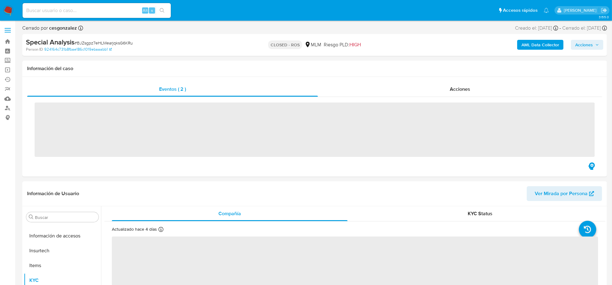
scroll to position [260, 0]
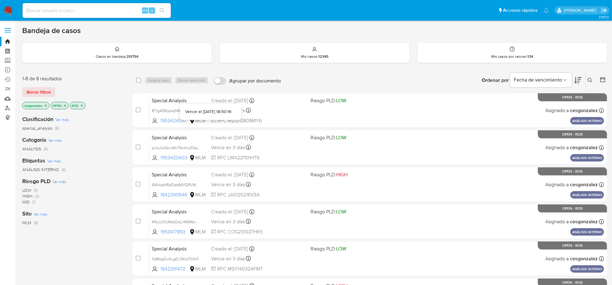
click at [232, 111] on div "Vence el [DATE] 18:50:16" at bounding box center [210, 112] width 51 height 6
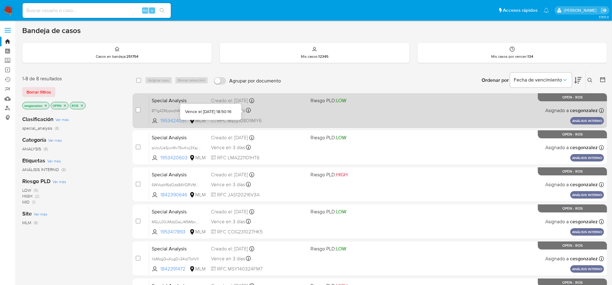
click at [241, 110] on div at bounding box center [241, 111] width 2 height 2
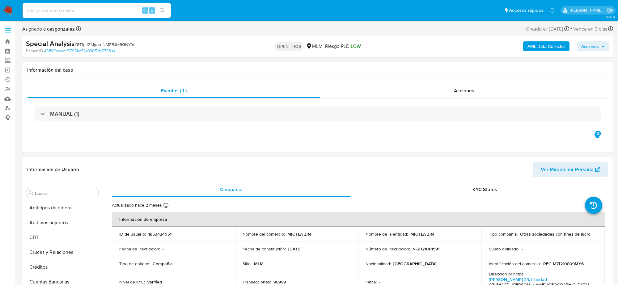
select select "10"
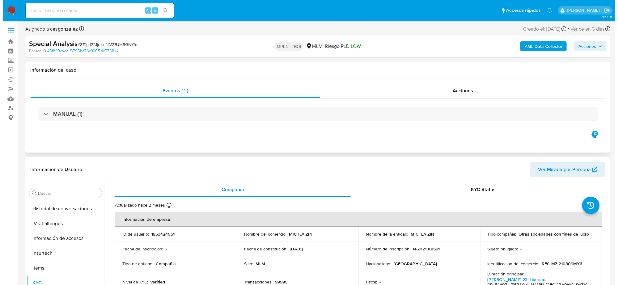
scroll to position [260, 0]
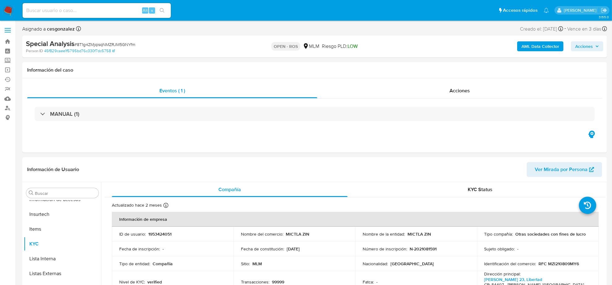
click at [587, 48] on span "Acciones" at bounding box center [584, 46] width 18 height 10
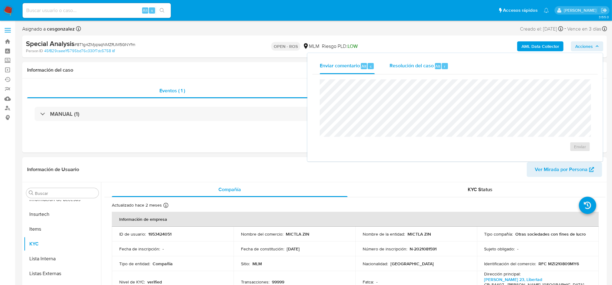
click at [411, 64] on span "Resolución del caso" at bounding box center [411, 65] width 44 height 7
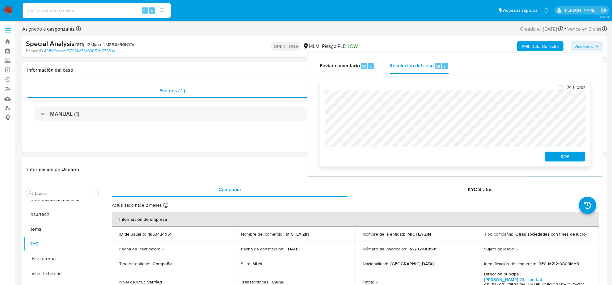
click at [568, 157] on span "ROS" at bounding box center [565, 156] width 32 height 9
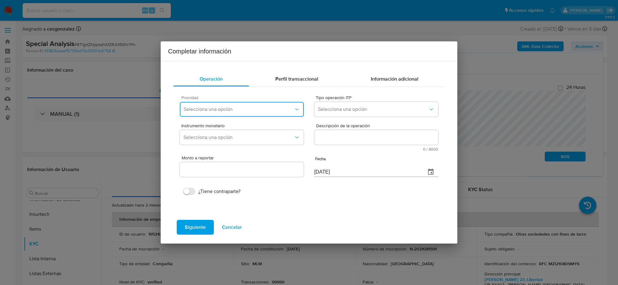
click at [271, 113] on button "Selecciona una opción" at bounding box center [242, 109] width 124 height 15
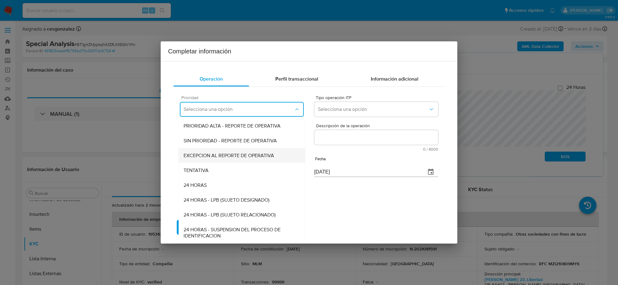
click at [248, 154] on span "EXCEPCION AL REPORTE DE OPERATIVA" at bounding box center [228, 155] width 90 height 6
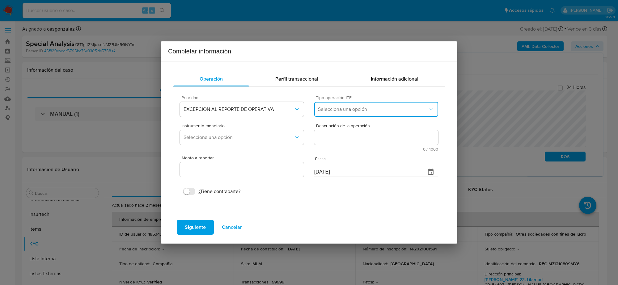
click at [361, 105] on button "Selecciona una opción" at bounding box center [376, 109] width 124 height 15
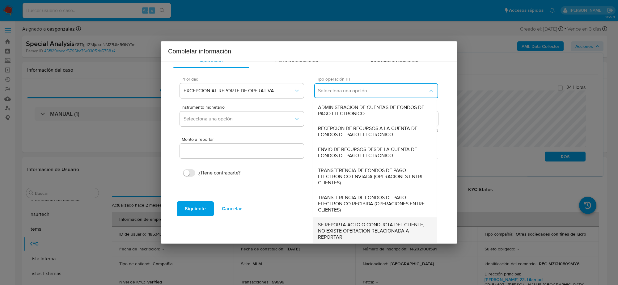
scroll to position [19, 0]
click at [356, 228] on span "SE REPORTA ACTO O CONDUCTA DEL CLIENTE, NO EXISTE OPERACION RELACIONADA A REPOR…" at bounding box center [375, 230] width 114 height 19
type input "0.00"
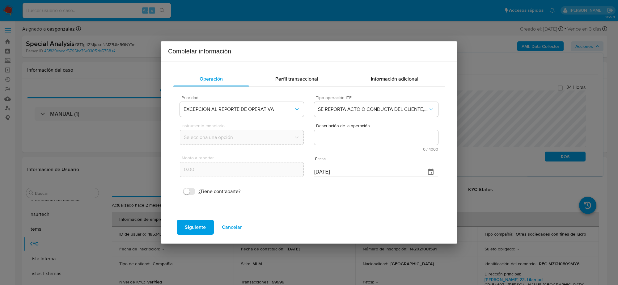
click at [236, 226] on span "Cancelar" at bounding box center [232, 227] width 20 height 14
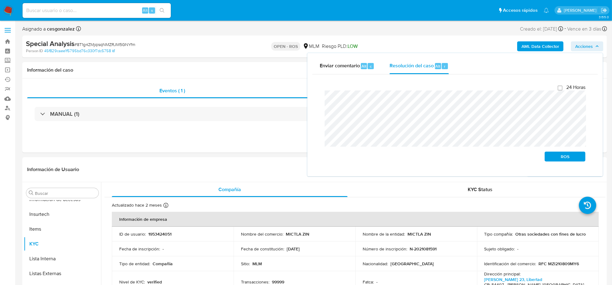
click at [597, 48] on icon "button" at bounding box center [597, 46] width 4 height 4
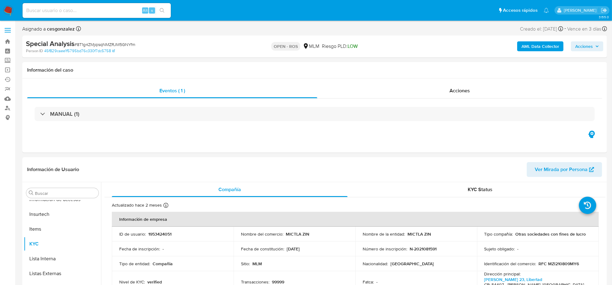
click at [589, 49] on span "Acciones" at bounding box center [584, 46] width 18 height 10
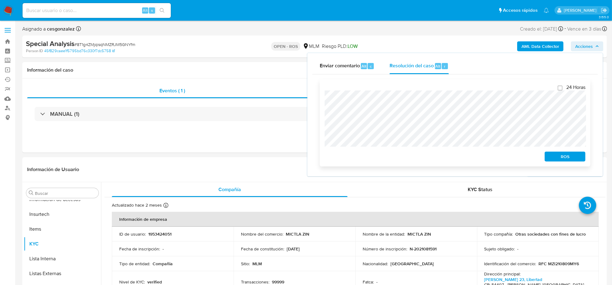
click at [567, 154] on span "ROS" at bounding box center [565, 156] width 32 height 9
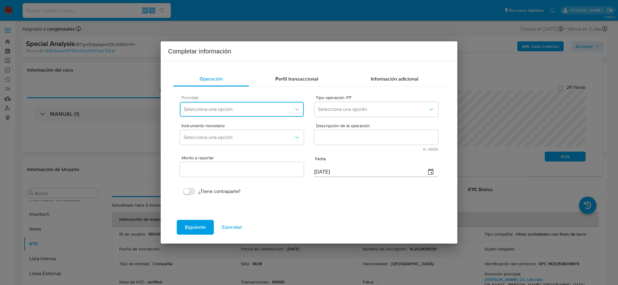
click at [270, 107] on span "Selecciona una opción" at bounding box center [238, 109] width 110 height 6
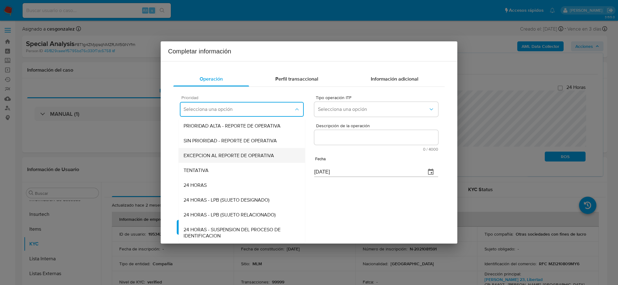
click at [234, 159] on div "EXCEPCION AL REPORTE DE OPERATIVA" at bounding box center [241, 155] width 116 height 15
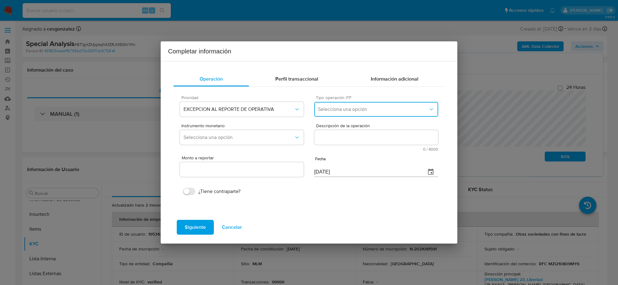
click at [362, 108] on span "Selecciona una opción" at bounding box center [373, 109] width 110 height 6
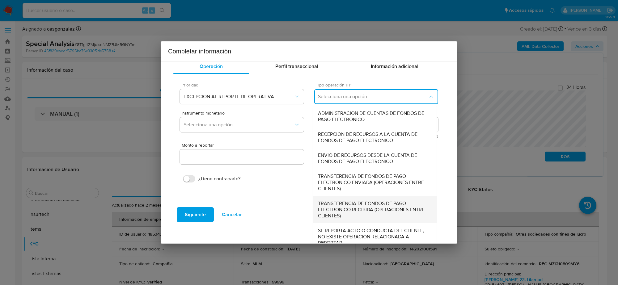
scroll to position [19, 0]
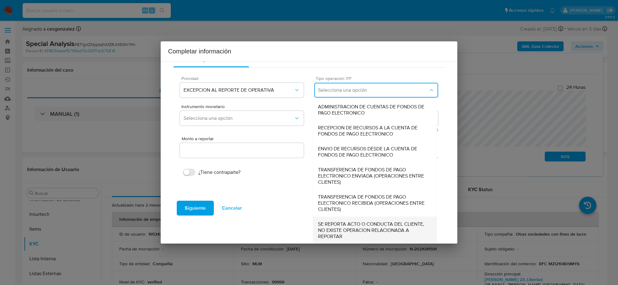
click at [346, 225] on span "SE REPORTA ACTO O CONDUCTA DEL CLIENTE, NO EXISTE OPERACION RELACIONADA A REPOR…" at bounding box center [375, 230] width 114 height 19
type input "0.00"
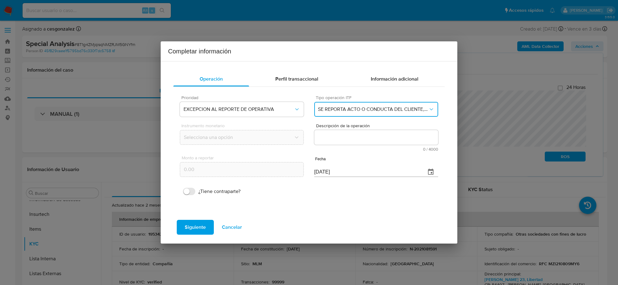
scroll to position [0, 0]
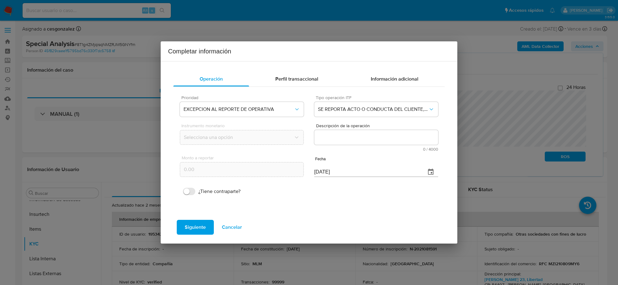
click at [358, 132] on textarea "Descripción de la operación" at bounding box center [376, 137] width 124 height 15
paste textarea "/CONOCIMIENTO DEL CLIENTE O USUARIO NOMBRE DEL CLIENTE MICTLA ZIN SOCIEDAD ANON…"
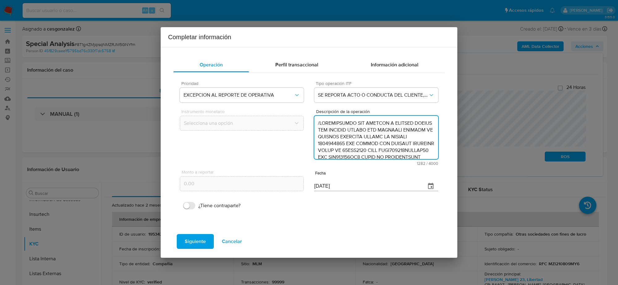
type textarea "/CONOCIMIENTO DEL CLIENTE O USUARIO NOMBRE DEL CLIENTE MICTLA ZIN SOCIEDAD ANON…"
click at [319, 187] on input "22/08/2025" at bounding box center [367, 186] width 107 height 10
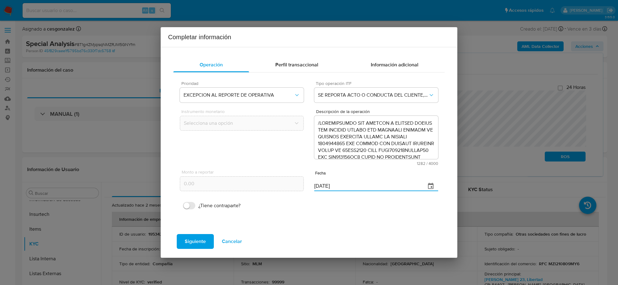
click at [319, 187] on input "22/08/2025" at bounding box center [367, 186] width 107 height 10
type input "26/06/2025"
click at [195, 237] on span "Siguiente" at bounding box center [195, 242] width 21 height 14
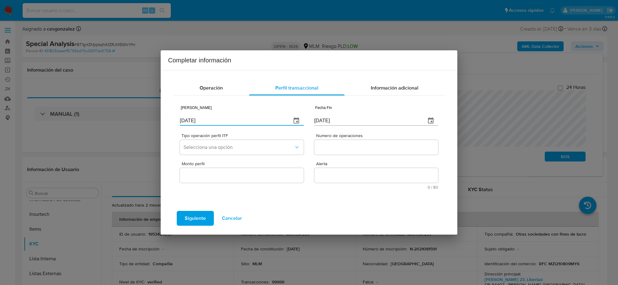
click at [212, 116] on input "[DATE]" at bounding box center [233, 121] width 107 height 10
type input "[DATE]"
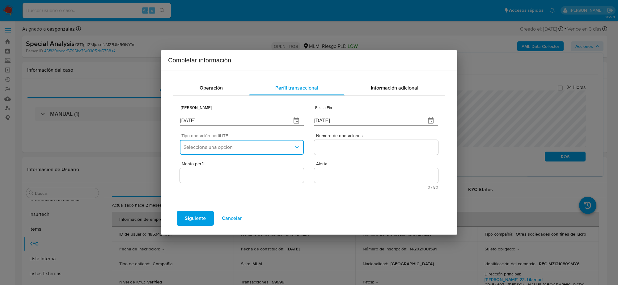
click at [234, 145] on span "Selecciona una opción" at bounding box center [238, 147] width 110 height 6
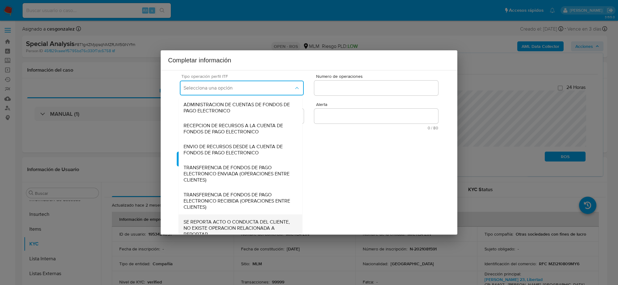
scroll to position [66, 0]
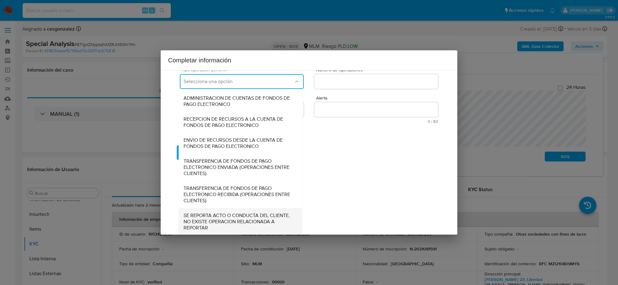
click at [220, 224] on span "SE REPORTA ACTO O CONDUCTA DEL CLIENTE, NO EXISTE OPERACION RELACIONADA A REPOR…" at bounding box center [240, 221] width 114 height 19
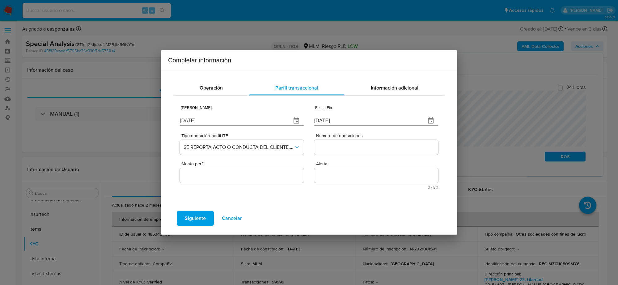
click at [346, 150] on input "Numero de operaciones" at bounding box center [376, 147] width 124 height 8
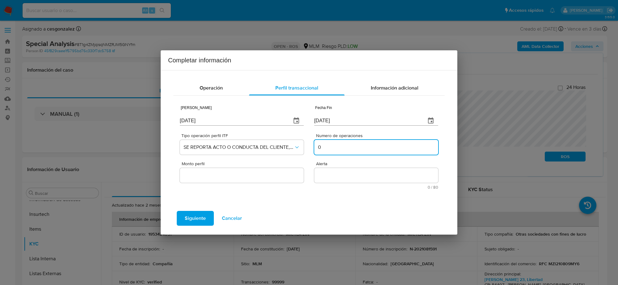
type input "0"
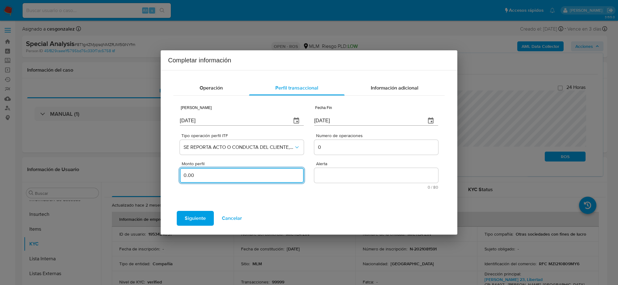
type input "0.00"
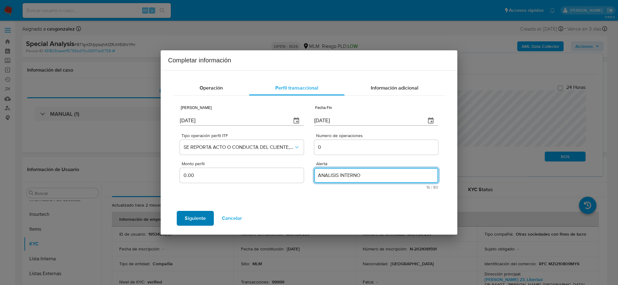
type textarea "ANALISIS INTERNO"
click at [193, 221] on span "Siguiente" at bounding box center [195, 219] width 21 height 14
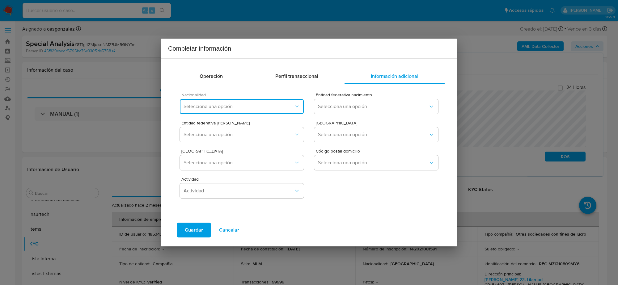
click at [206, 108] on span "Selecciona una opción" at bounding box center [238, 106] width 110 height 6
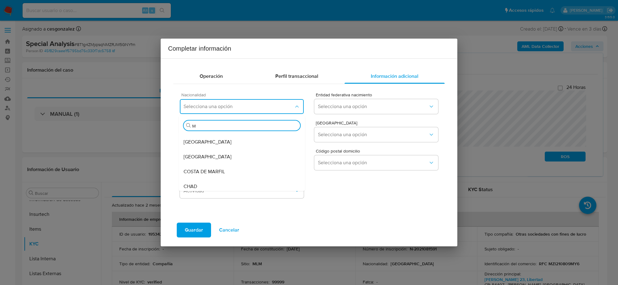
scroll to position [12, 0]
type input "ME"
drag, startPoint x: 206, startPoint y: 169, endPoint x: 209, endPoint y: 166, distance: 4.2
click at [205, 169] on div "[GEOGRAPHIC_DATA]" at bounding box center [241, 172] width 116 height 15
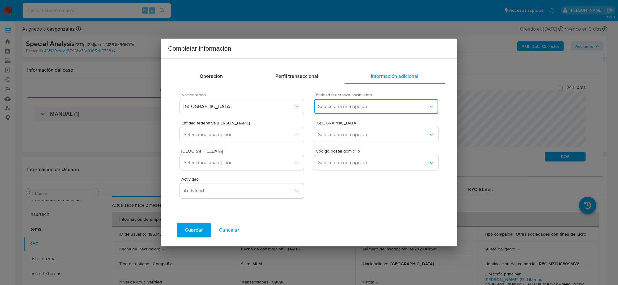
click at [367, 102] on button "Selecciona una opción" at bounding box center [376, 106] width 124 height 15
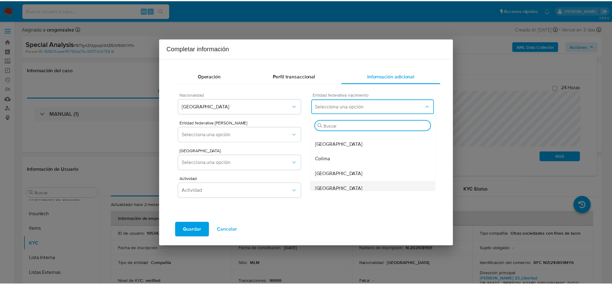
scroll to position [116, 0]
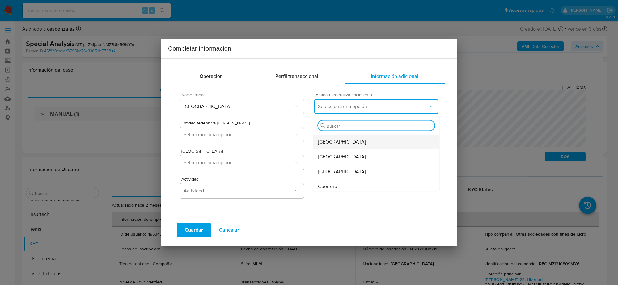
click at [344, 140] on span "[GEOGRAPHIC_DATA]" at bounding box center [342, 142] width 48 height 6
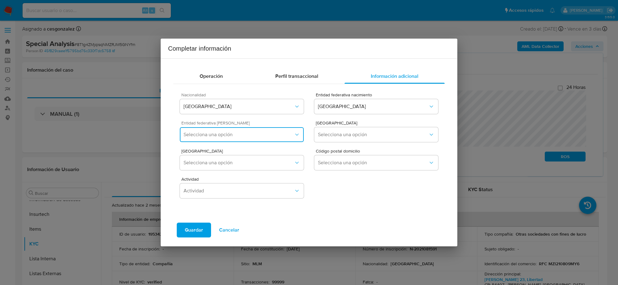
click at [260, 141] on button "Selecciona una opción" at bounding box center [242, 134] width 124 height 15
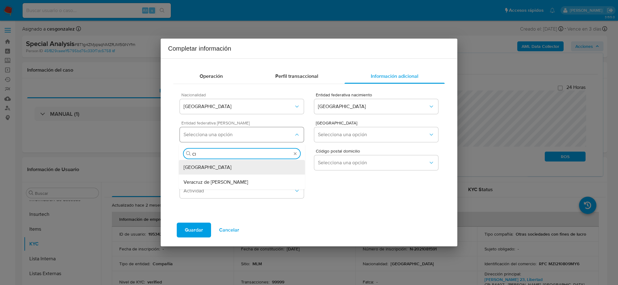
type input "CIU"
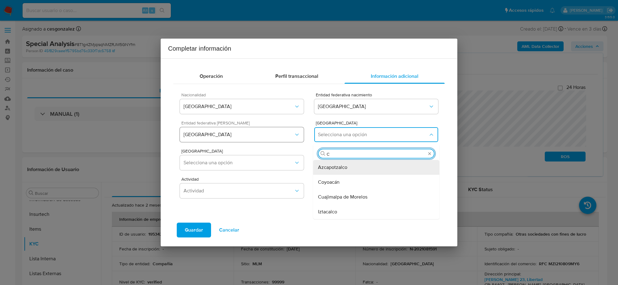
type input "CU"
click at [380, 178] on div "Cuauhtémoc" at bounding box center [376, 182] width 116 height 15
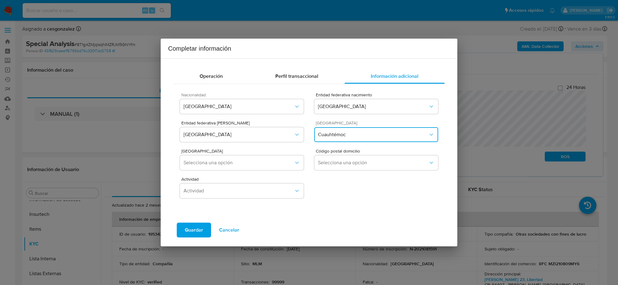
click at [357, 136] on span "Cuauhtémoc" at bounding box center [373, 135] width 110 height 6
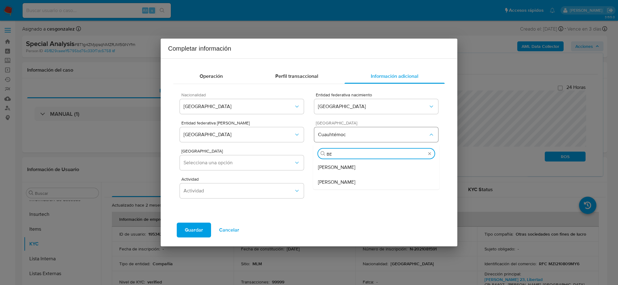
type input "BEN"
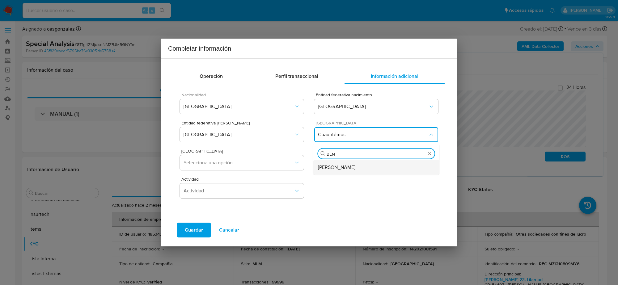
drag, startPoint x: 337, startPoint y: 169, endPoint x: 322, endPoint y: 168, distance: 14.9
click at [337, 169] on span "[PERSON_NAME]" at bounding box center [336, 167] width 37 height 6
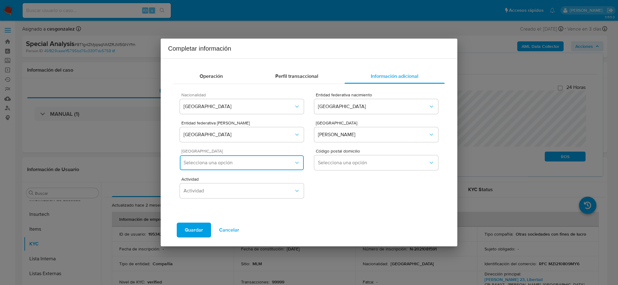
click at [294, 166] on button "Selecciona una opción" at bounding box center [242, 162] width 124 height 15
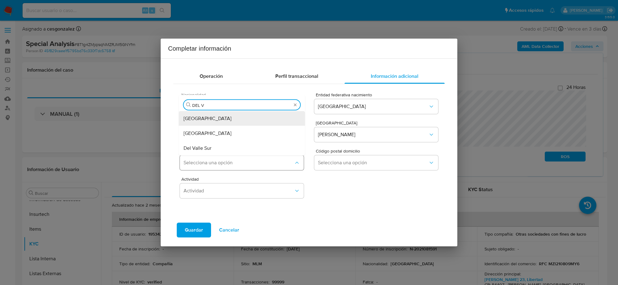
type input "DEL VA"
click at [232, 118] on div "Del Valle Centro" at bounding box center [241, 118] width 116 height 15
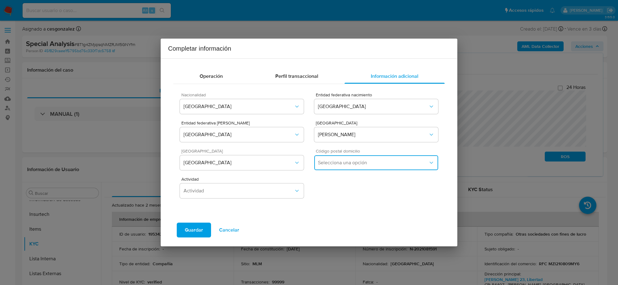
click at [340, 166] on span "Selecciona una opción" at bounding box center [373, 163] width 110 height 6
click at [325, 193] on span "03100" at bounding box center [325, 195] width 14 height 6
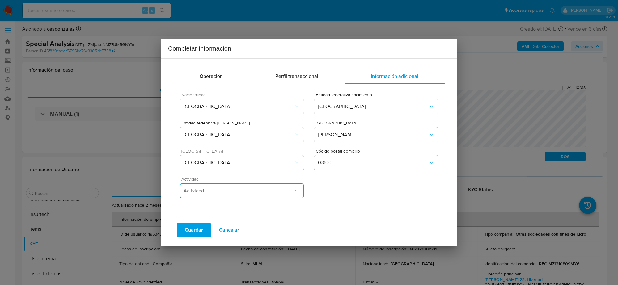
click at [253, 198] on button "Actividad" at bounding box center [242, 190] width 124 height 15
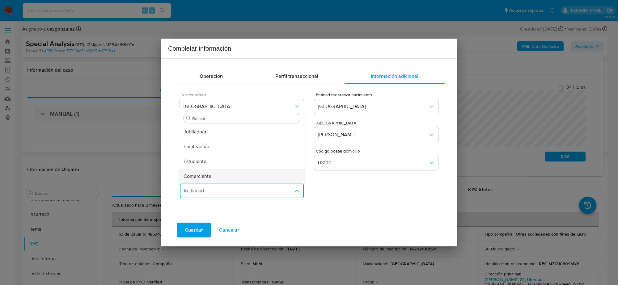
click at [215, 175] on div "Comerciante" at bounding box center [241, 176] width 116 height 15
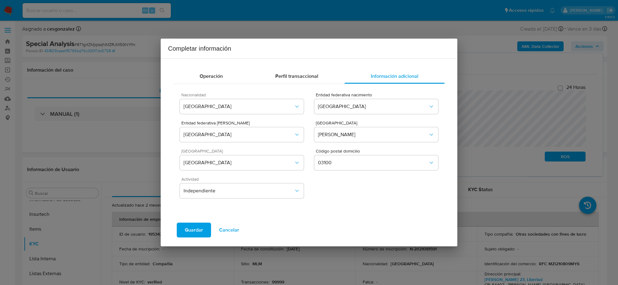
click at [195, 235] on span "Guardar" at bounding box center [194, 230] width 18 height 14
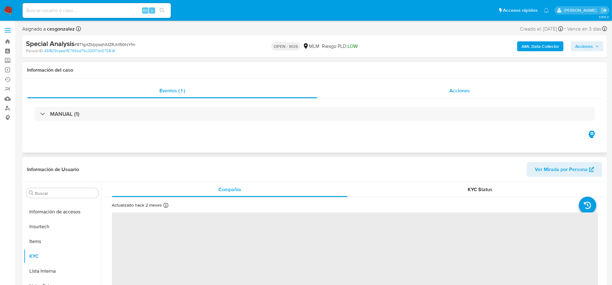
click at [459, 90] on span "Acciones" at bounding box center [459, 90] width 20 height 7
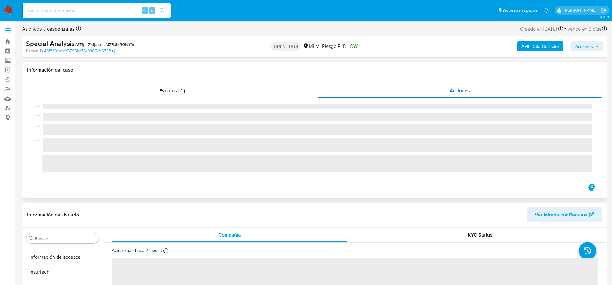
scroll to position [260, 0]
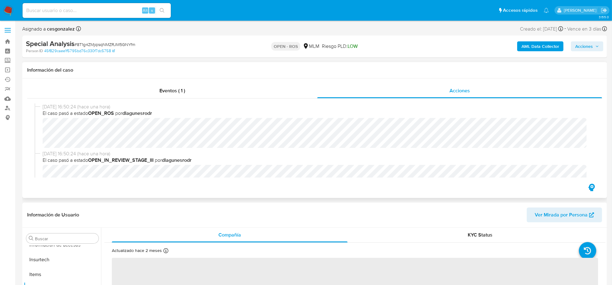
select select "10"
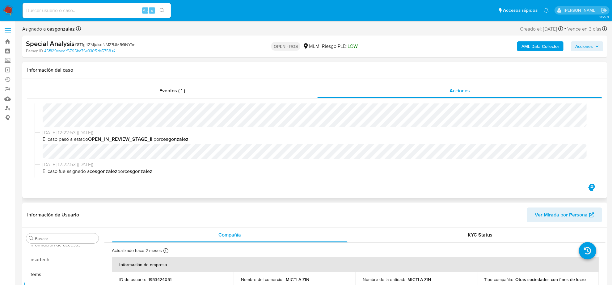
scroll to position [193, 0]
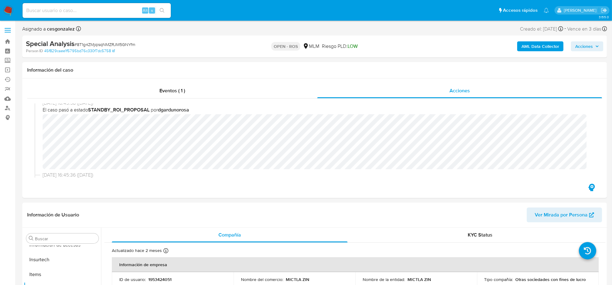
click at [587, 45] on span "Acciones" at bounding box center [584, 46] width 18 height 10
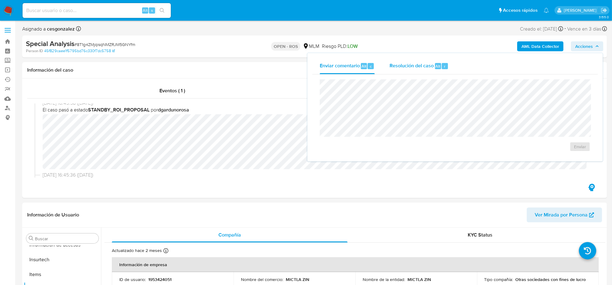
click at [408, 66] on span "Resolución del caso" at bounding box center [411, 65] width 44 height 7
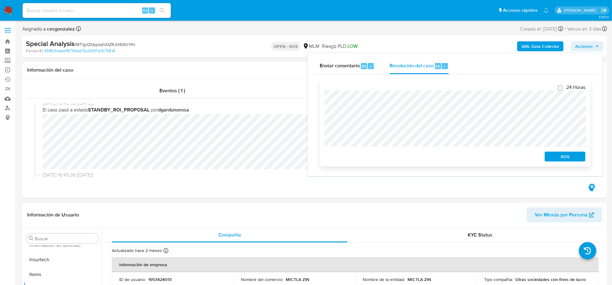
click at [572, 158] on span "ROS" at bounding box center [565, 156] width 32 height 9
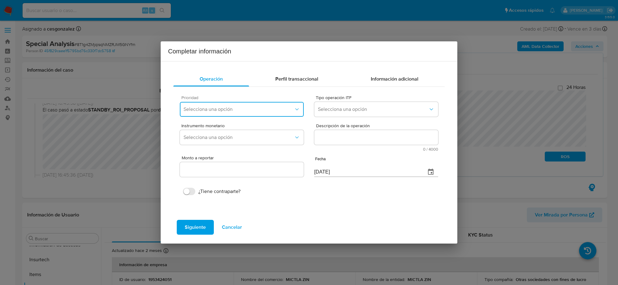
click at [253, 103] on button "Selecciona una opción" at bounding box center [242, 109] width 124 height 15
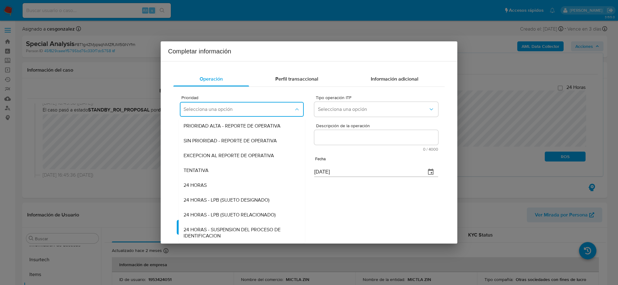
click at [82, 96] on div "Completar información Operación Perfil transaccional Información adicional Prio…" at bounding box center [309, 142] width 618 height 285
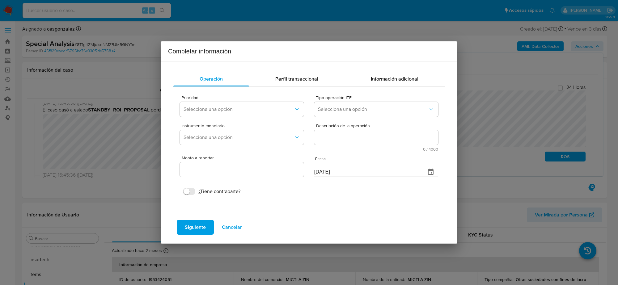
click at [235, 226] on span "Cancelar" at bounding box center [232, 227] width 20 height 14
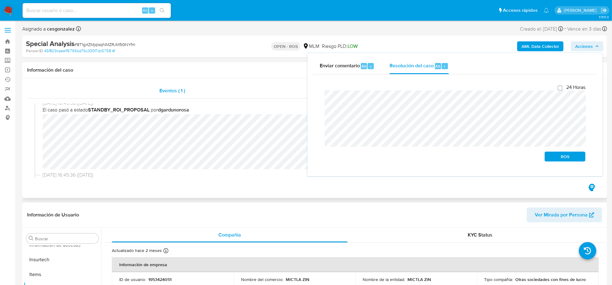
click at [150, 90] on div "Eventos ( 1 )" at bounding box center [172, 90] width 290 height 15
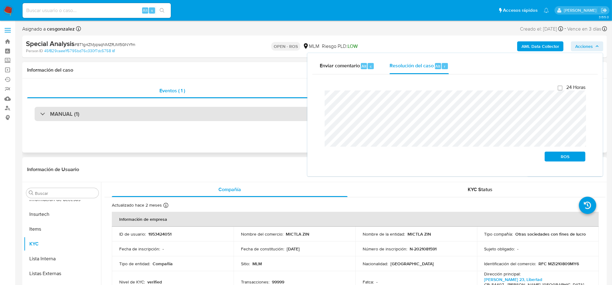
click at [57, 117] on h3 "MANUAL (1)" at bounding box center [64, 114] width 29 height 7
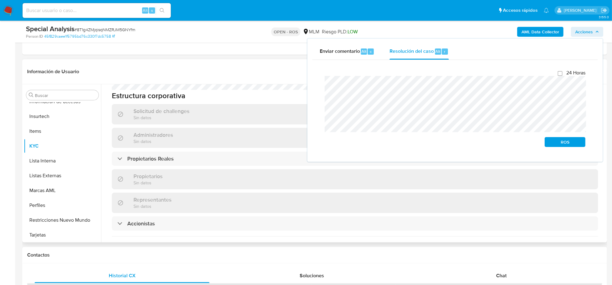
scroll to position [451, 0]
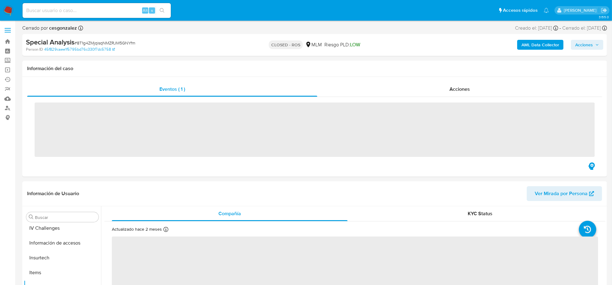
scroll to position [260, 0]
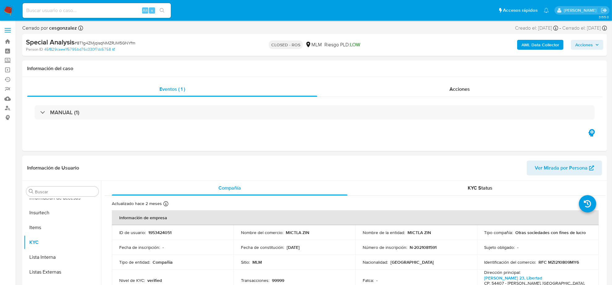
select select "10"
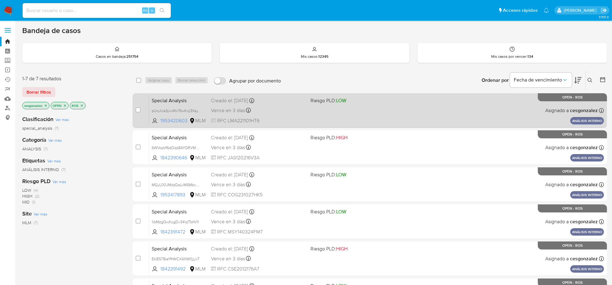
click at [309, 115] on div "Special Analysis pUoJUaSjiwWx76wKoj3XajdN 1953420603 MLM Riesgo PLD: LOW Creado…" at bounding box center [376, 110] width 455 height 31
click at [317, 111] on div "Special Analysis pUoJUaSjiwWx76wKoj3XajdN 1953420603 MLM Riesgo PLD: LOW Creado…" at bounding box center [376, 110] width 455 height 31
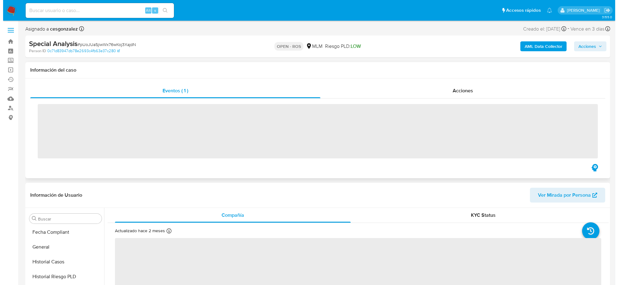
scroll to position [260, 0]
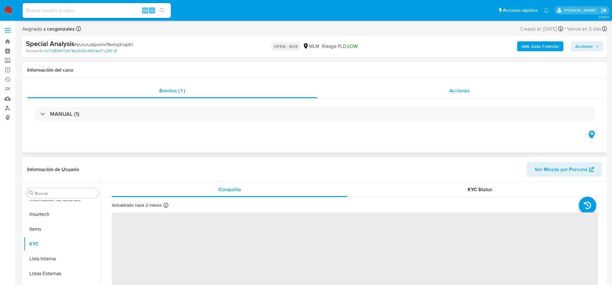
click at [467, 91] on span "Acciones" at bounding box center [459, 90] width 20 height 7
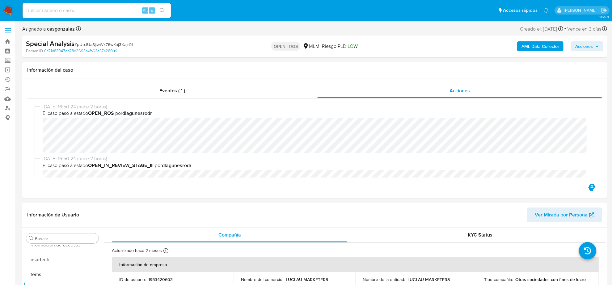
select select "10"
click at [596, 48] on icon "button" at bounding box center [597, 46] width 4 height 4
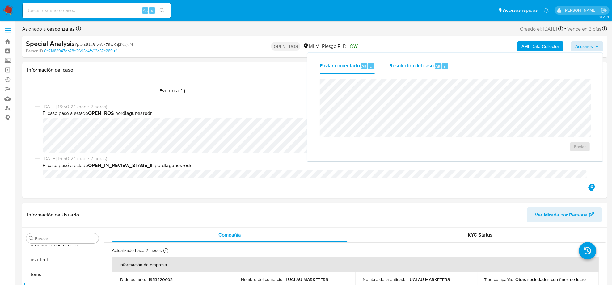
click at [423, 67] on span "Resolución del caso" at bounding box center [411, 65] width 44 height 7
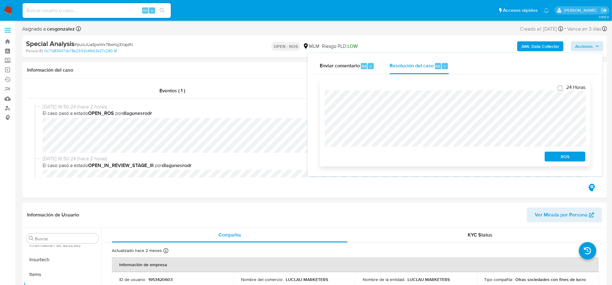
click at [572, 161] on span "ROS" at bounding box center [565, 156] width 32 height 9
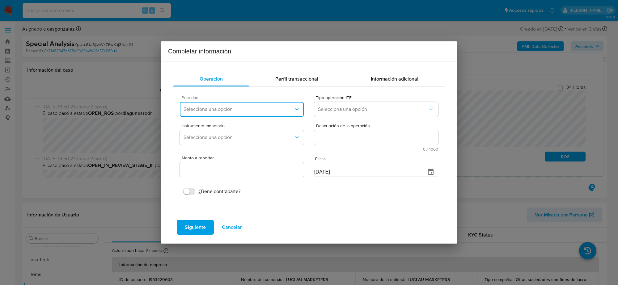
click at [262, 108] on span "Selecciona una opción" at bounding box center [238, 109] width 110 height 6
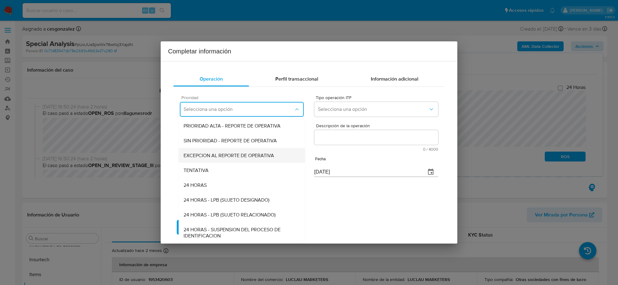
click at [228, 154] on span "EXCEPCION AL REPORTE DE OPERATIVA" at bounding box center [228, 155] width 90 height 6
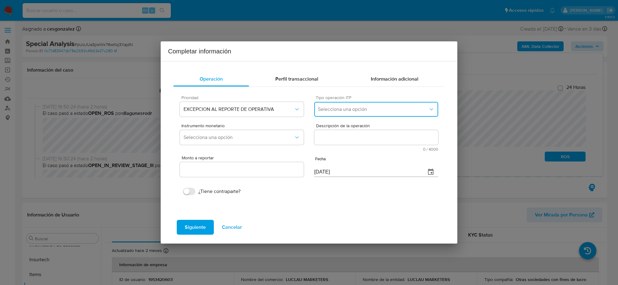
click at [355, 104] on button "Selecciona una opción" at bounding box center [376, 109] width 124 height 15
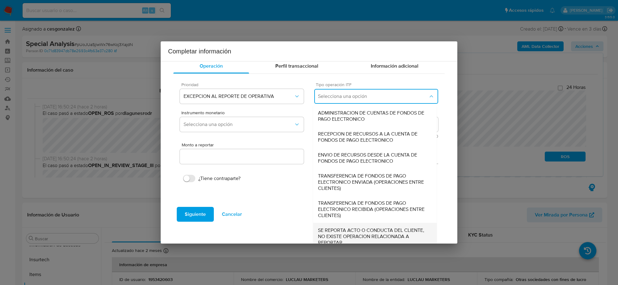
scroll to position [19, 0]
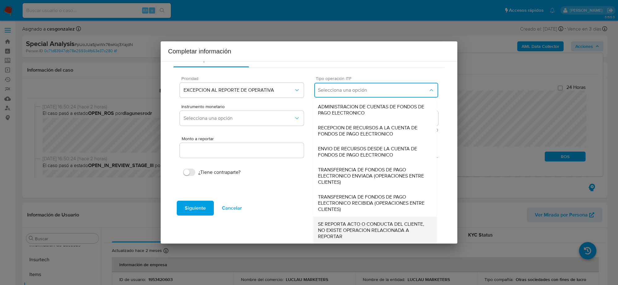
click at [351, 233] on span "SE REPORTA ACTO O CONDUCTA DEL CLIENTE, NO EXISTE OPERACION RELACIONADA A REPOR…" at bounding box center [375, 230] width 114 height 19
type input "0.00"
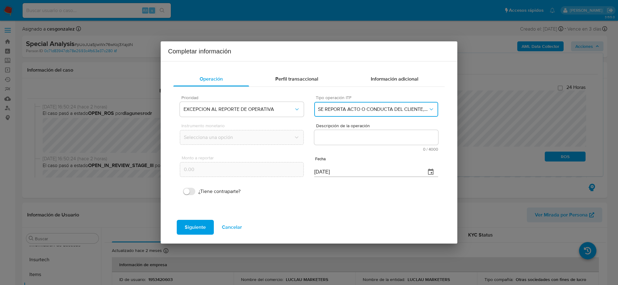
scroll to position [0, 0]
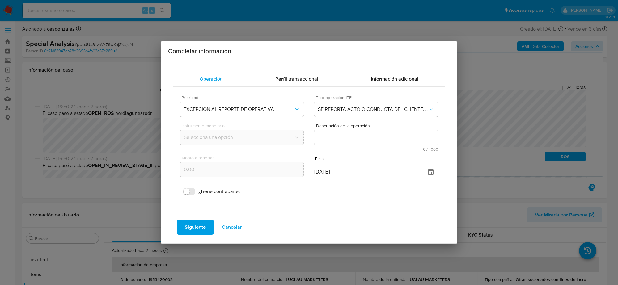
click at [340, 142] on textarea "Descripción de la operación" at bounding box center [376, 137] width 124 height 15
paste textarea "/CONOCIMIENTO DEL CLIENTE O USUARIO/CLIENTE DE NOMBRE LUCLAU MARKETERS SOCIEDAD…"
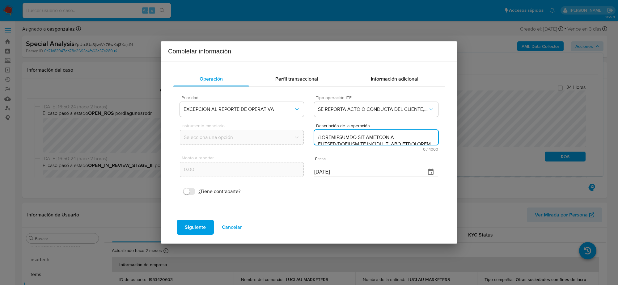
scroll to position [260, 0]
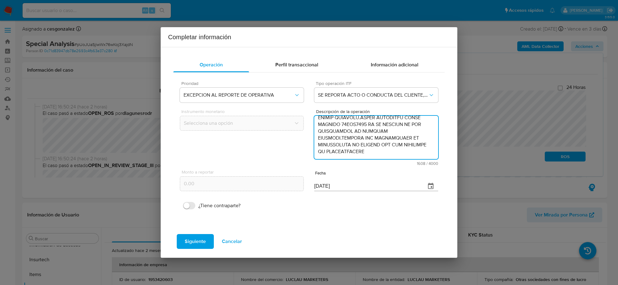
type textarea "/CONOCIMIENTO DEL CLIENTE O USUARIO/CLIENTE DE NOMBRE LUCLAU MARKETERS SOCIEDAD…"
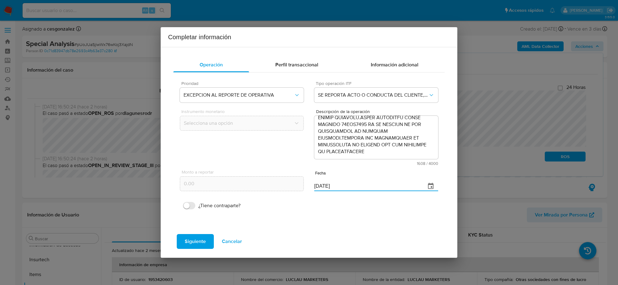
click at [319, 189] on input "22/08/2025" at bounding box center [367, 186] width 107 height 10
click at [319, 189] on input "[DATE]" at bounding box center [367, 186] width 107 height 10
type input "[DATE]"
click at [201, 241] on span "Siguiente" at bounding box center [195, 242] width 21 height 14
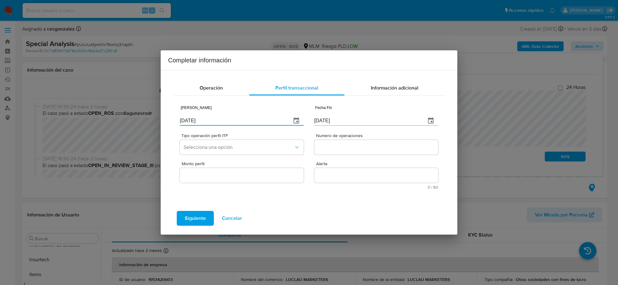
click at [190, 119] on input "[DATE]" at bounding box center [233, 121] width 107 height 10
type input "[DATE]"
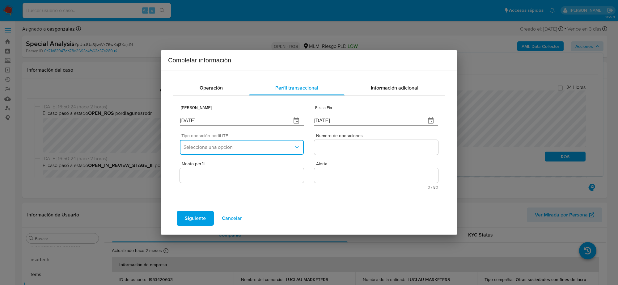
click at [218, 144] on span "Selecciona una opción" at bounding box center [238, 147] width 110 height 6
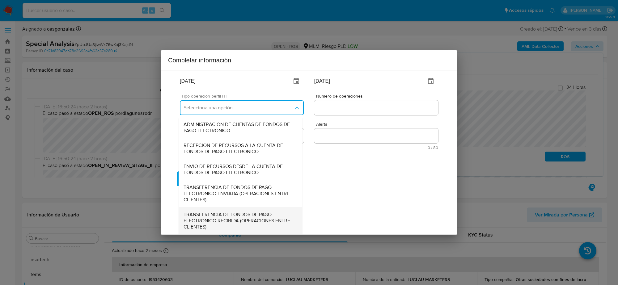
scroll to position [66, 0]
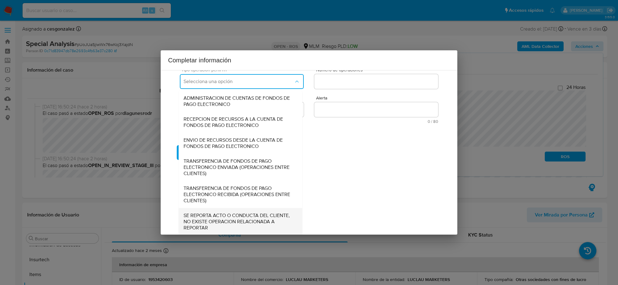
click at [216, 223] on span "SE REPORTA ACTO O CONDUCTA DEL CLIENTE, NO EXISTE OPERACION RELACIONADA A REPOR…" at bounding box center [240, 221] width 114 height 19
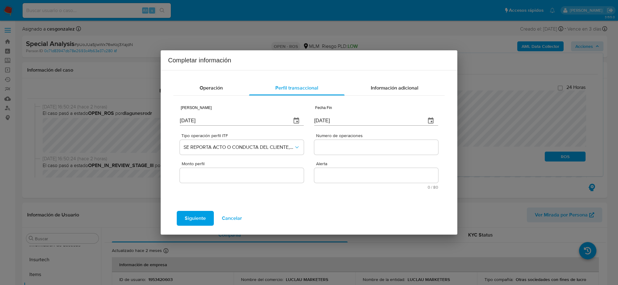
click at [340, 151] on div at bounding box center [376, 147] width 124 height 15
click at [339, 150] on input "Numero de operaciones" at bounding box center [376, 147] width 124 height 8
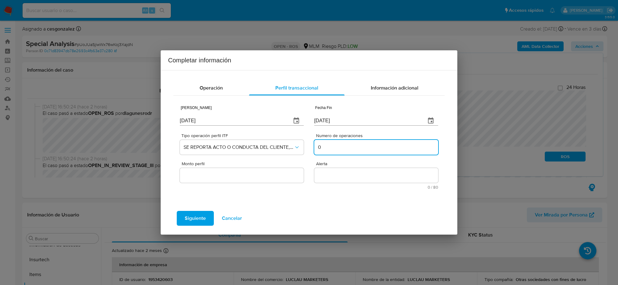
type input "0"
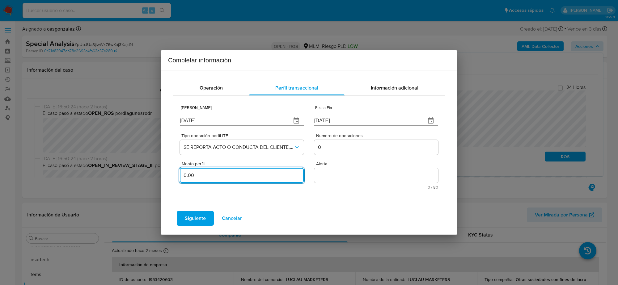
type input "0.00"
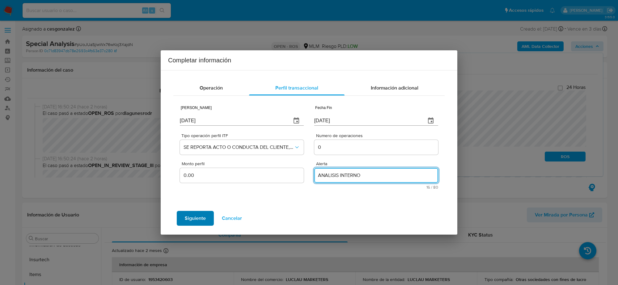
type textarea "ANALISIS INTERNO"
click at [201, 220] on span "Siguiente" at bounding box center [195, 219] width 21 height 14
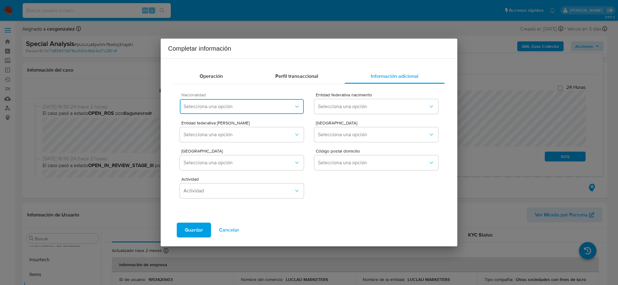
click at [241, 104] on span "Selecciona una opción" at bounding box center [238, 106] width 110 height 6
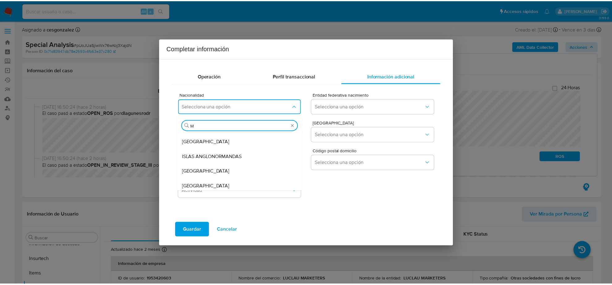
scroll to position [12, 0]
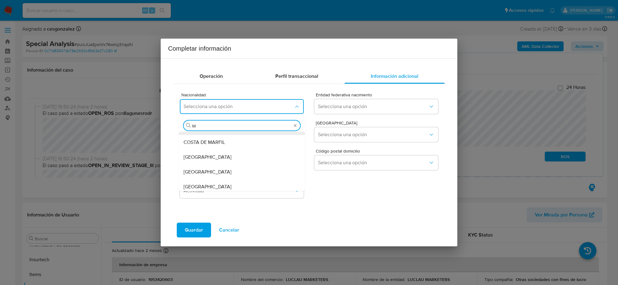
type input "ME"
click at [225, 167] on div "[GEOGRAPHIC_DATA]" at bounding box center [241, 172] width 116 height 15
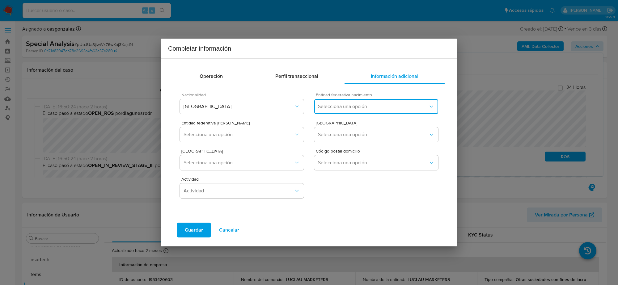
click at [348, 107] on span "Selecciona una opción" at bounding box center [373, 106] width 110 height 6
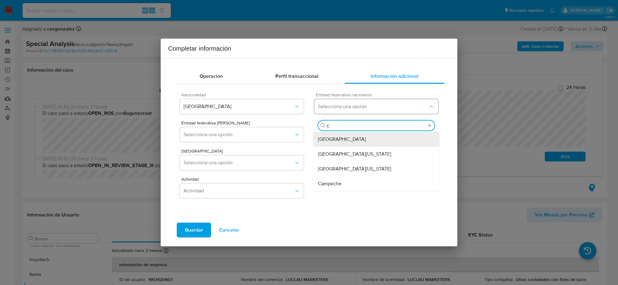
type input "CI"
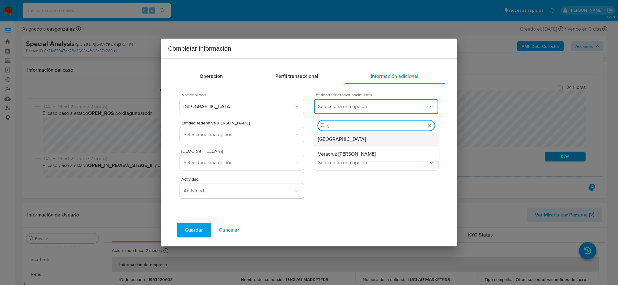
click at [363, 135] on div "[GEOGRAPHIC_DATA]" at bounding box center [376, 139] width 116 height 15
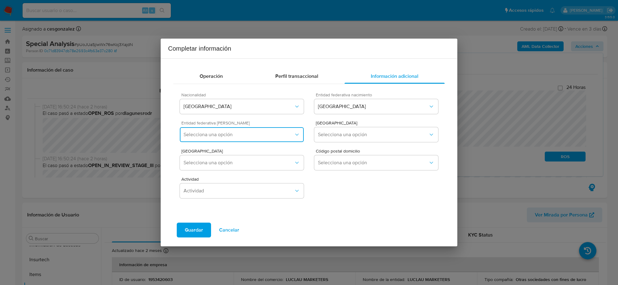
click at [294, 130] on button "Selecciona una opción" at bounding box center [242, 134] width 124 height 15
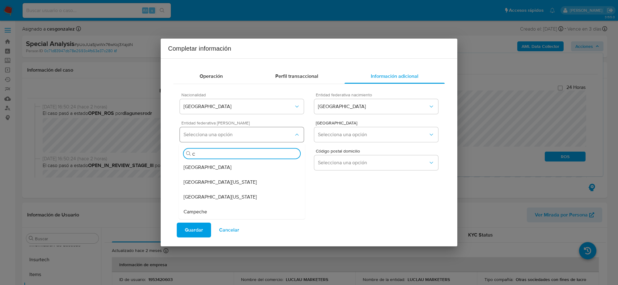
type input "CI"
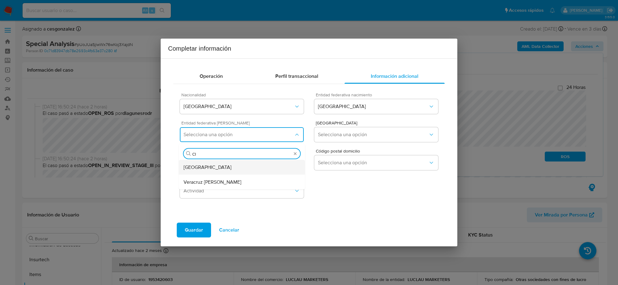
click at [245, 166] on div "[GEOGRAPHIC_DATA]" at bounding box center [241, 167] width 116 height 15
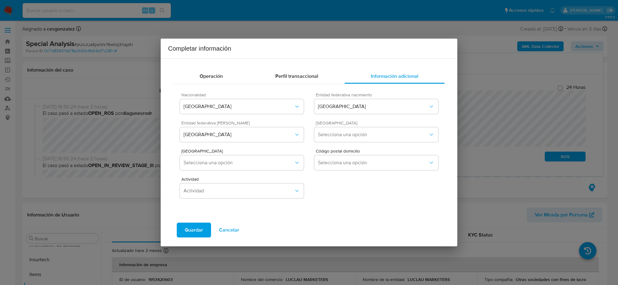
click at [378, 144] on div "Municipio Domicilio Selecciona una opción" at bounding box center [376, 133] width 124 height 24
click at [378, 143] on div "Municipio Domicilio Selecciona una opción" at bounding box center [376, 133] width 124 height 24
click at [378, 138] on button "Selecciona una opción" at bounding box center [376, 134] width 124 height 15
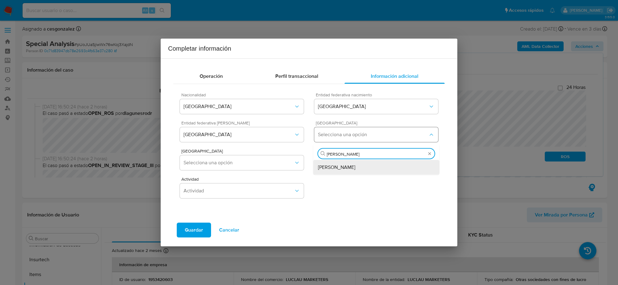
type input "MIGUE"
click at [334, 170] on span "Miguel Hidalgo" at bounding box center [336, 167] width 37 height 6
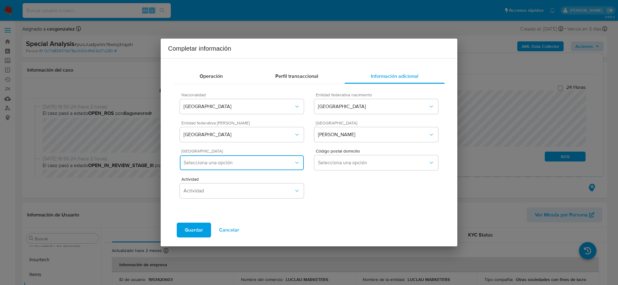
click at [267, 163] on span "Selecciona una opción" at bounding box center [238, 163] width 110 height 6
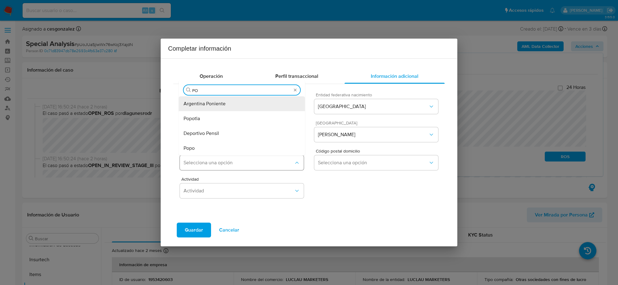
type input "POL"
click at [215, 101] on span "Polanco I Sección" at bounding box center [212, 104] width 58 height 6
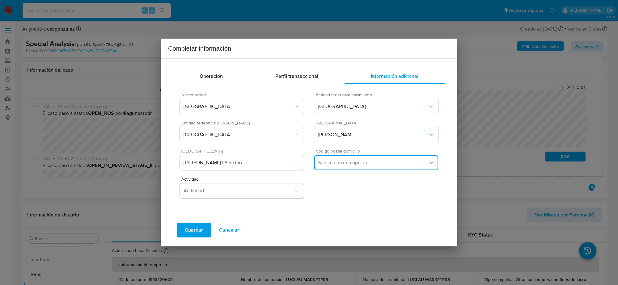
click at [353, 162] on span "Selecciona una opción" at bounding box center [373, 163] width 110 height 6
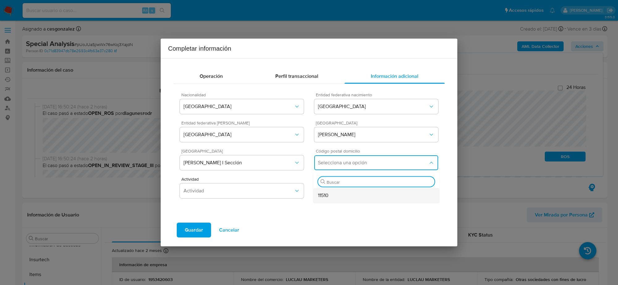
click at [337, 197] on div "11510" at bounding box center [376, 195] width 116 height 15
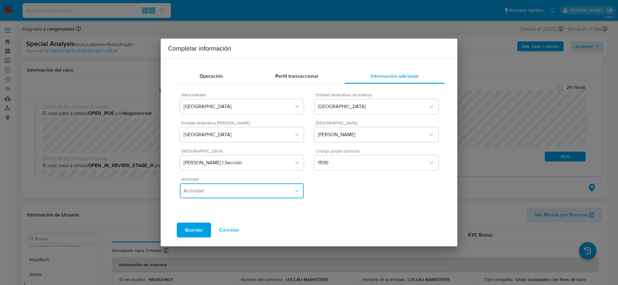
click at [275, 194] on span "Actividad" at bounding box center [238, 191] width 110 height 6
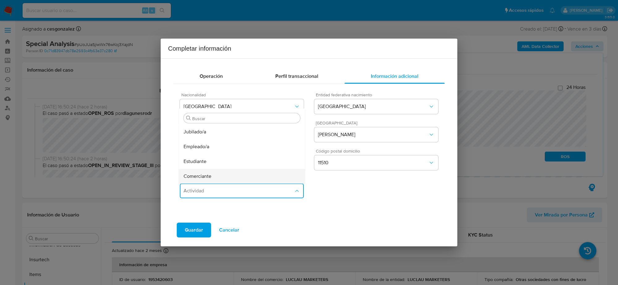
click at [217, 174] on div "Comerciante" at bounding box center [241, 176] width 116 height 15
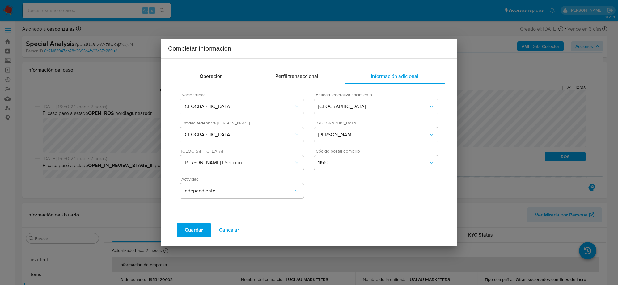
click at [185, 232] on span "Guardar" at bounding box center [194, 230] width 18 height 14
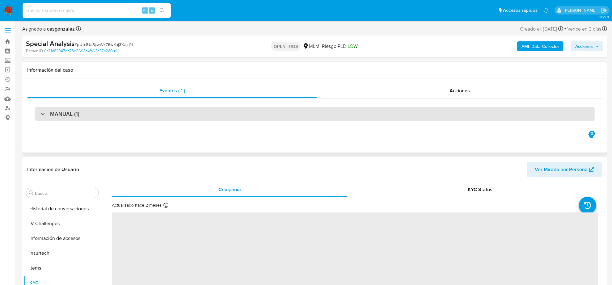
scroll to position [260, 0]
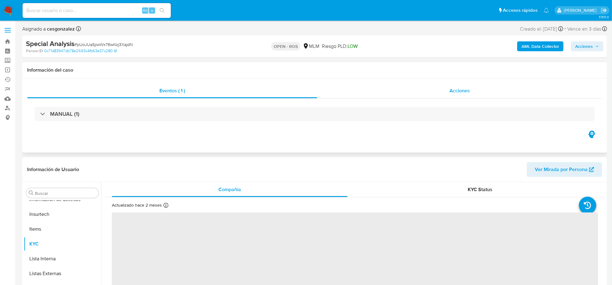
select select "10"
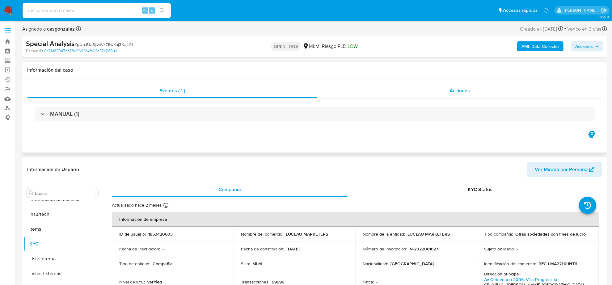
click at [458, 91] on span "Acciones" at bounding box center [459, 90] width 20 height 7
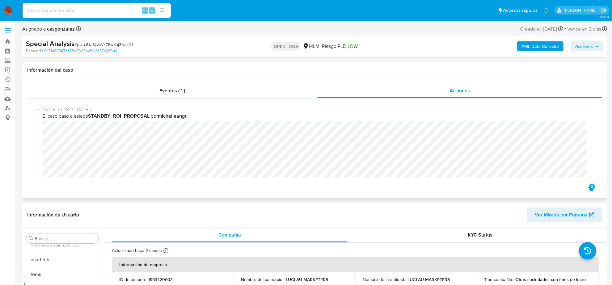
scroll to position [196, 0]
click at [149, 84] on div "Eventos ( 1 )" at bounding box center [172, 90] width 290 height 15
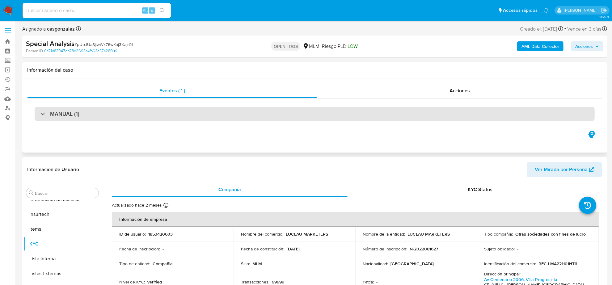
click at [49, 114] on div "MANUAL (1)" at bounding box center [59, 114] width 39 height 7
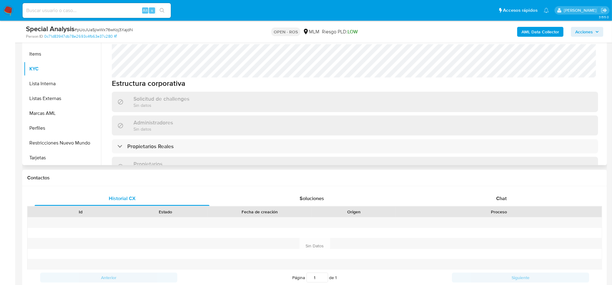
scroll to position [442, 0]
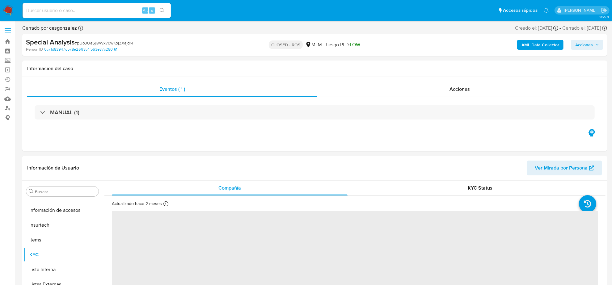
scroll to position [260, 0]
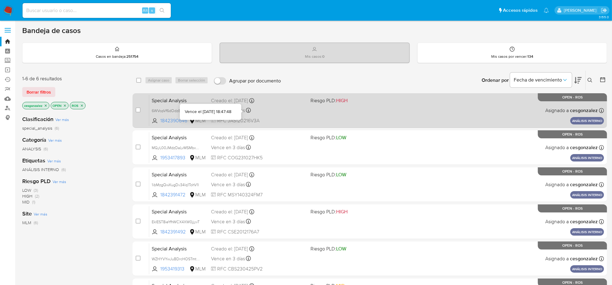
click at [249, 110] on icon at bounding box center [248, 110] width 5 height 5
click at [240, 116] on div "Special Analysis 6WVopVf6dOdz8AYQRVMaRzUn 1842390646 MLM Riesgo PLD: HIGH Cread…" at bounding box center [376, 110] width 455 height 31
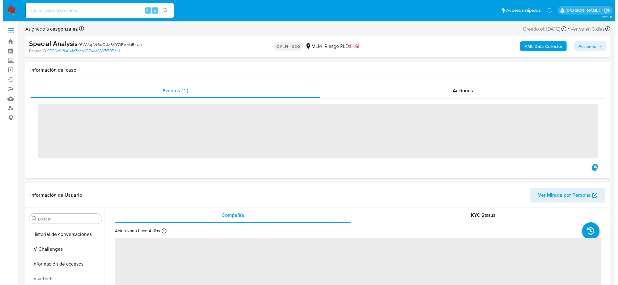
scroll to position [260, 0]
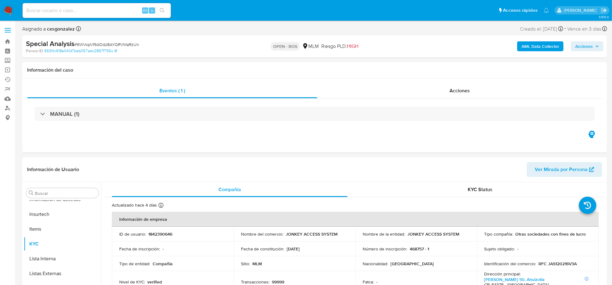
select select "10"
click at [592, 47] on span "Acciones" at bounding box center [584, 46] width 18 height 10
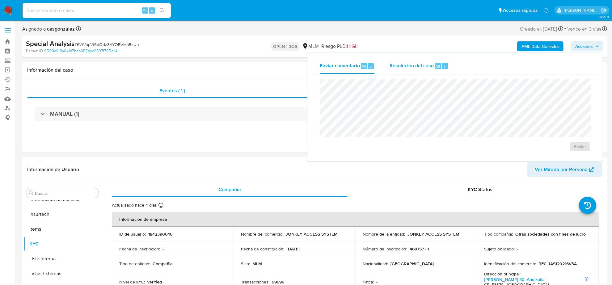
click at [411, 71] on div "Resolución del caso Alt r" at bounding box center [418, 66] width 59 height 16
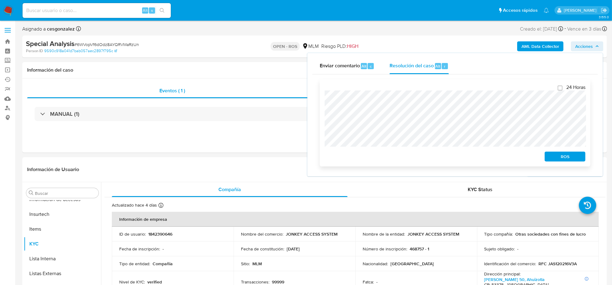
click at [556, 158] on span "ROS" at bounding box center [565, 156] width 32 height 9
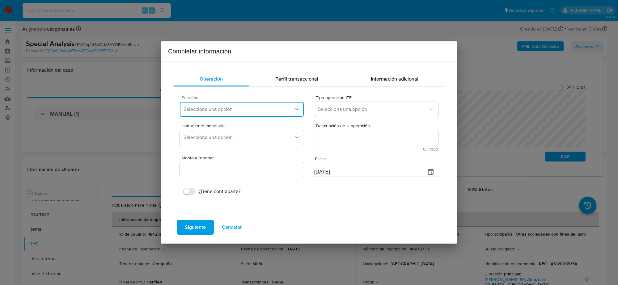
click at [236, 109] on span "Selecciona una opción" at bounding box center [238, 109] width 110 height 6
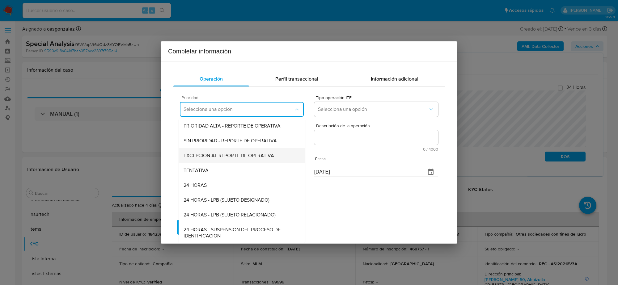
click at [229, 155] on span "EXCEPCION AL REPORTE DE OPERATIVA" at bounding box center [228, 155] width 90 height 6
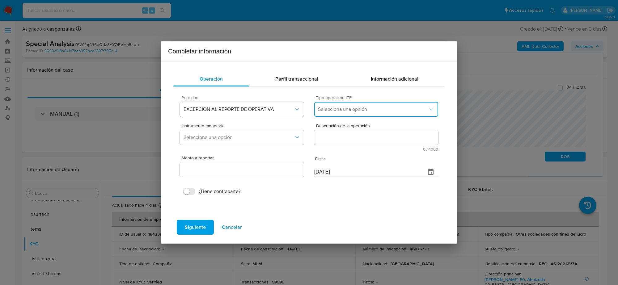
click at [346, 114] on button "Selecciona una opción" at bounding box center [376, 109] width 124 height 15
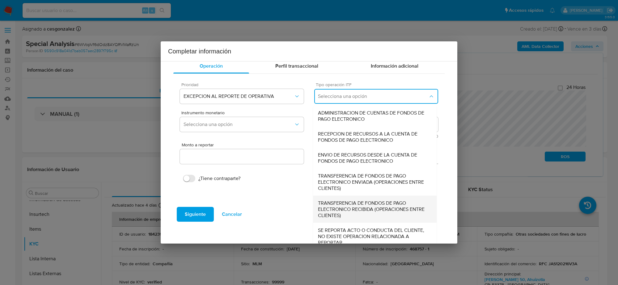
scroll to position [19, 0]
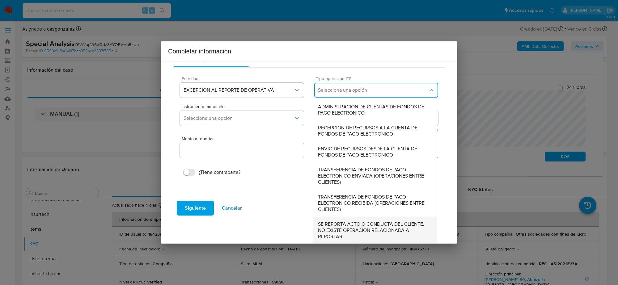
click at [351, 233] on span "SE REPORTA ACTO O CONDUCTA DEL CLIENTE, NO EXISTE OPERACION RELACIONADA A REPOR…" at bounding box center [375, 230] width 114 height 19
type input "0.00"
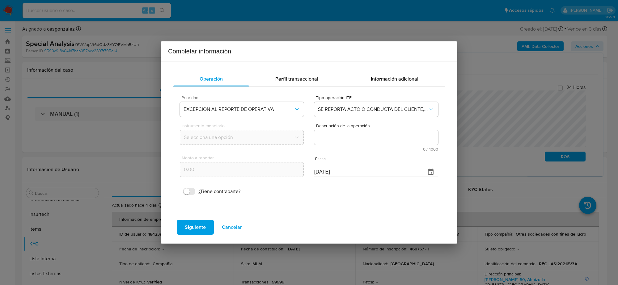
click at [337, 133] on textarea "Descripción de la operación" at bounding box center [376, 137] width 124 height 15
paste textarea "CONOCIMIENTO DEL CLIENTE O USUARIO/CLIENTE DE NOMBRE JONKEY ACCESS SYSTEM SA DE…"
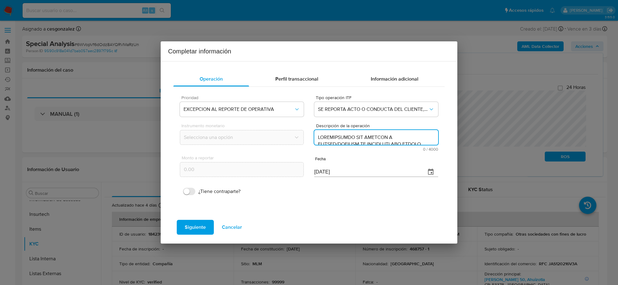
scroll to position [314, 0]
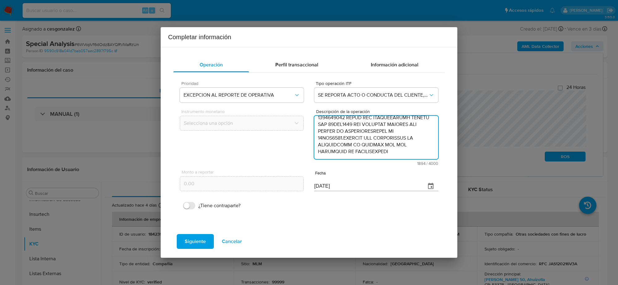
type textarea "CONOCIMIENTO DEL CLIENTE O USUARIO/CLIENTE DE NOMBRE JONKEY ACCESS SYSTEM SA DE…"
click at [317, 187] on input "[DATE]" at bounding box center [367, 186] width 107 height 10
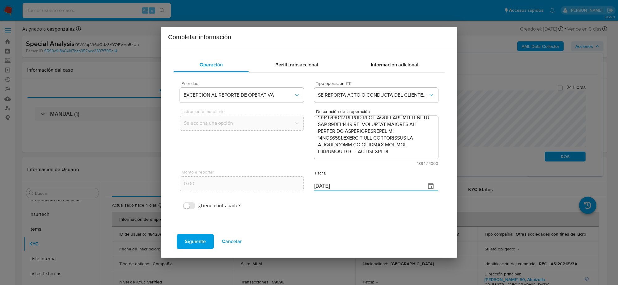
click at [317, 187] on input "[DATE]" at bounding box center [367, 186] width 107 height 10
type input "[DATE]"
click at [201, 241] on span "Siguiente" at bounding box center [195, 242] width 21 height 14
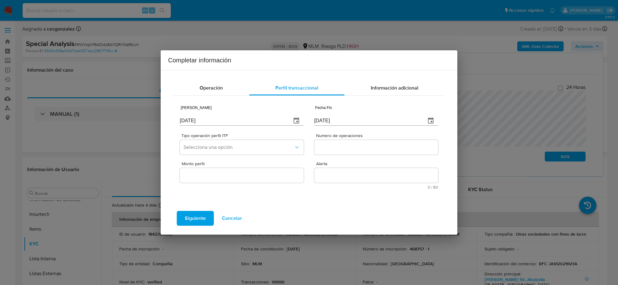
click at [200, 122] on input "[DATE]" at bounding box center [233, 121] width 107 height 10
click at [199, 121] on input "[DATE]" at bounding box center [233, 121] width 107 height 10
type input "[DATE]"
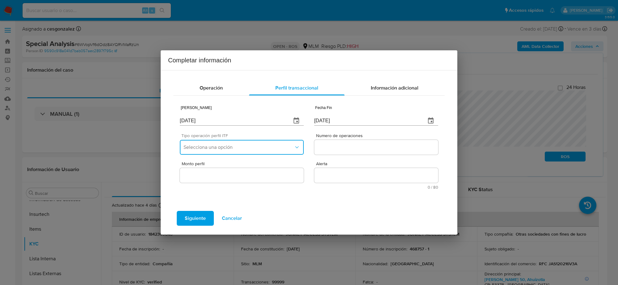
click at [255, 149] on span "Selecciona una opción" at bounding box center [238, 147] width 110 height 6
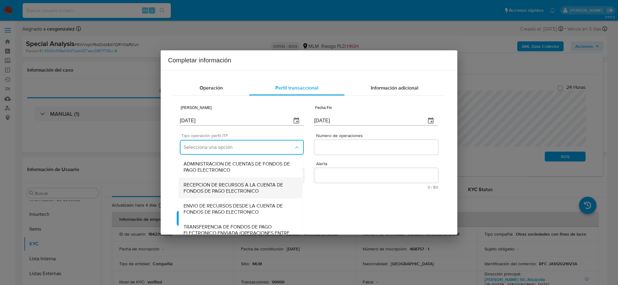
scroll to position [66, 0]
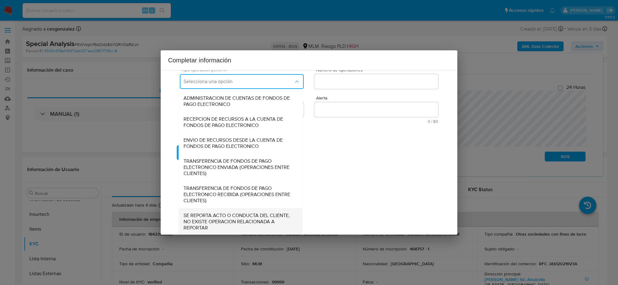
click at [242, 223] on span "SE REPORTA ACTO O CONDUCTA DEL CLIENTE, NO EXISTE OPERACION RELACIONADA A REPOR…" at bounding box center [240, 221] width 114 height 19
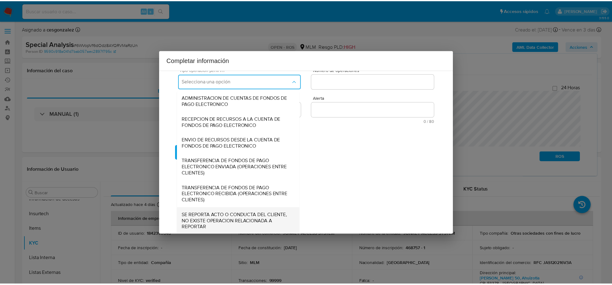
scroll to position [0, 0]
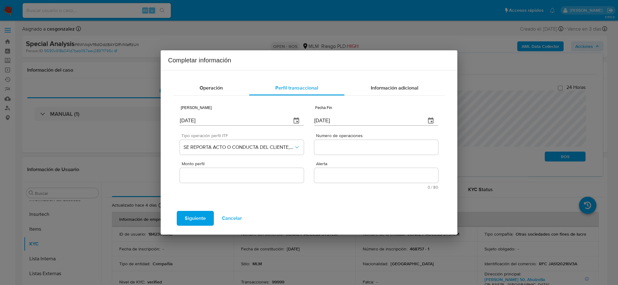
click at [347, 144] on input "Numero de operaciones" at bounding box center [376, 147] width 124 height 8
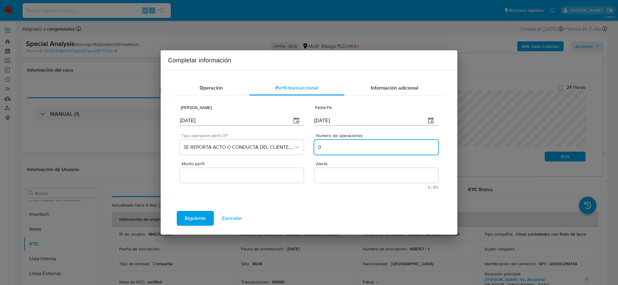
type input "0"
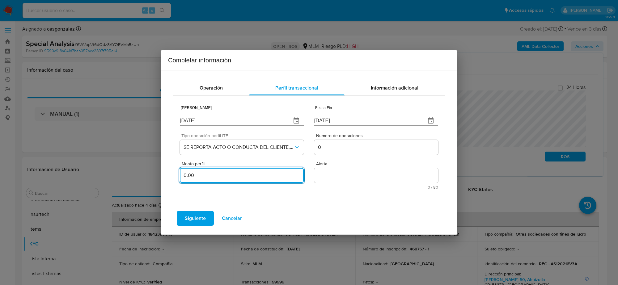
type input "0.00"
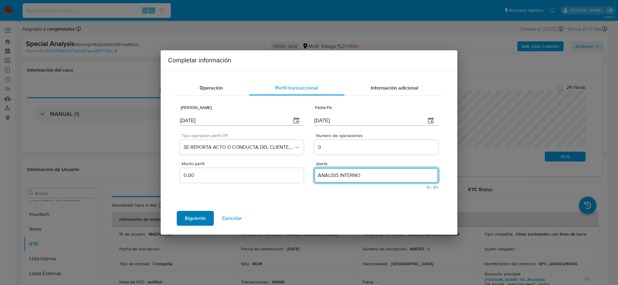
type textarea "ANALISIS INTERNO"
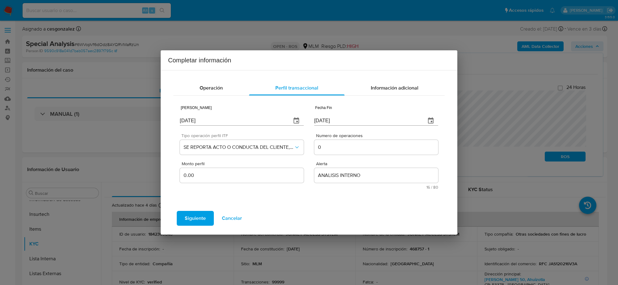
click at [189, 219] on span "Siguiente" at bounding box center [195, 219] width 21 height 14
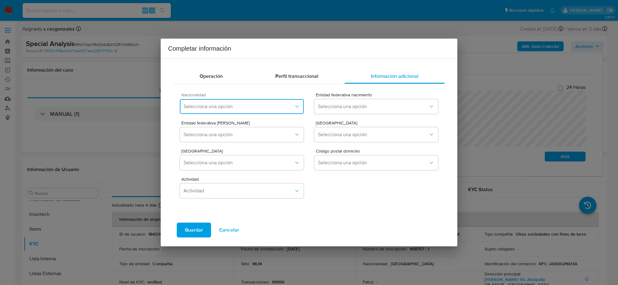
click at [241, 105] on span "Selecciona una opción" at bounding box center [238, 106] width 110 height 6
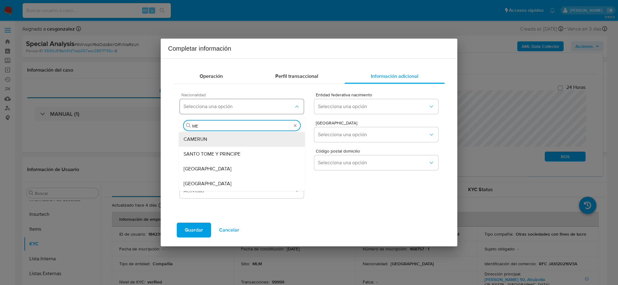
type input "MEX"
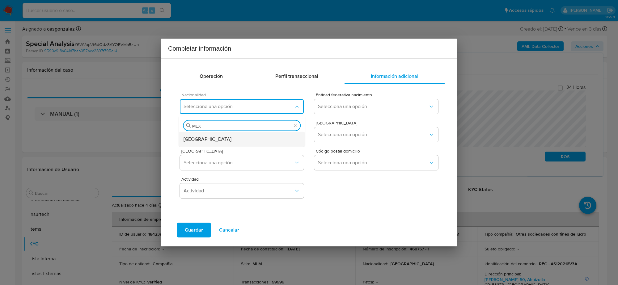
click at [206, 135] on div "MEXICO" at bounding box center [241, 139] width 116 height 15
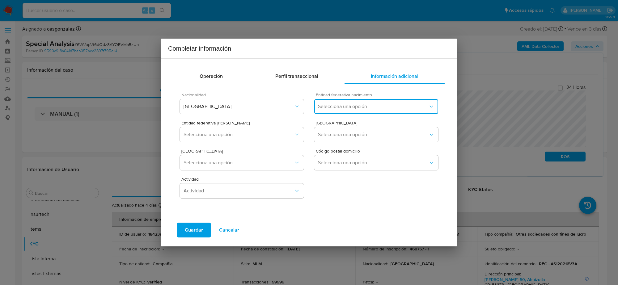
click at [333, 113] on button "Selecciona una opción" at bounding box center [376, 106] width 124 height 15
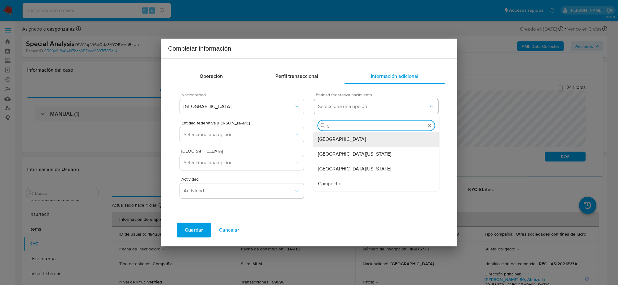
type input "CI"
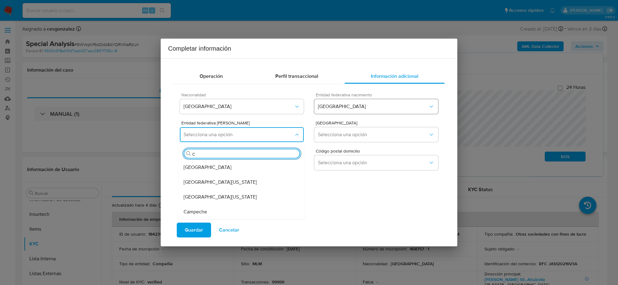
type input "CI"
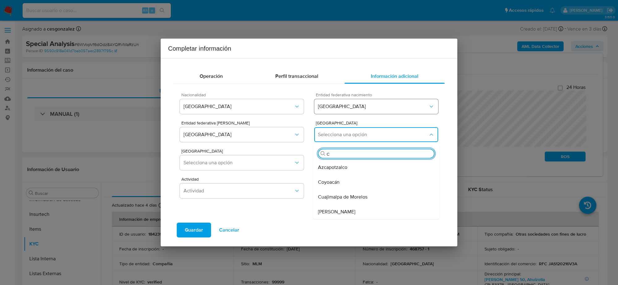
type input "CU"
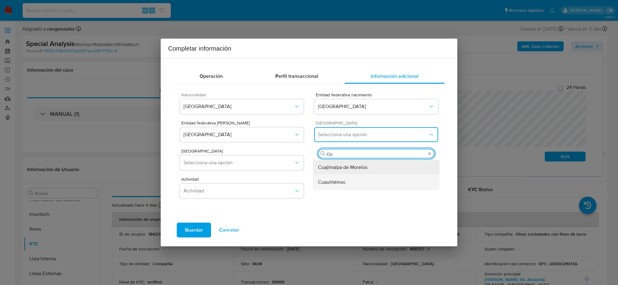
click at [329, 179] on span "Cuauhtémoc" at bounding box center [332, 182] width 28 height 6
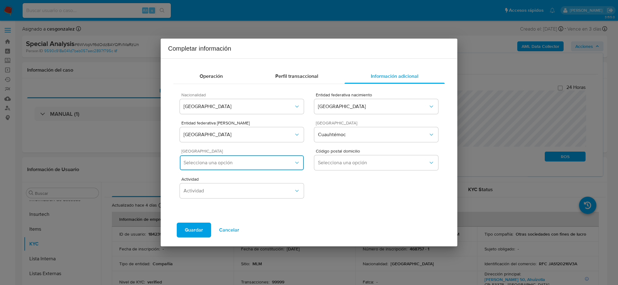
click at [241, 160] on span "Selecciona una opción" at bounding box center [238, 163] width 110 height 6
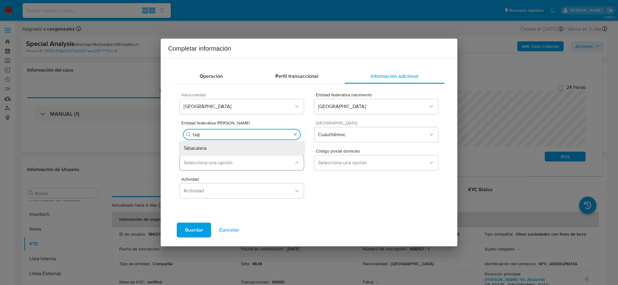
type input "TABA"
click at [263, 149] on div "Tabacalera" at bounding box center [241, 148] width 116 height 15
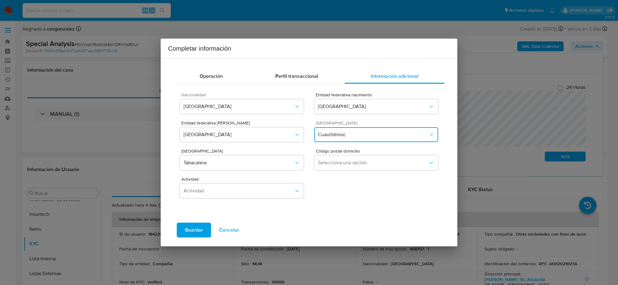
click at [382, 136] on span "Cuauhtémoc" at bounding box center [373, 135] width 110 height 6
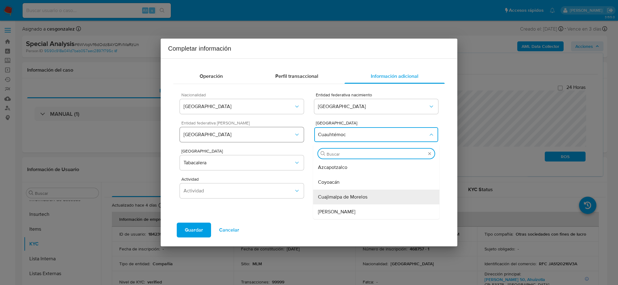
click at [296, 134] on icon "button" at bounding box center [297, 135] width 6 height 6
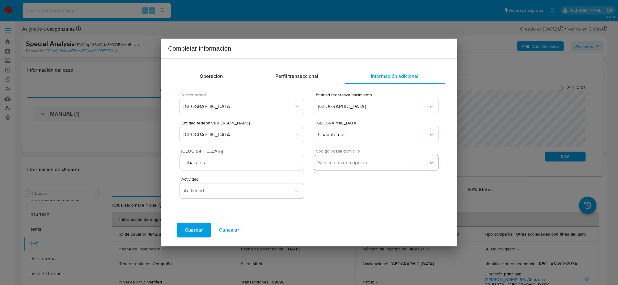
click at [362, 166] on span "Selecciona una opción" at bounding box center [373, 163] width 110 height 6
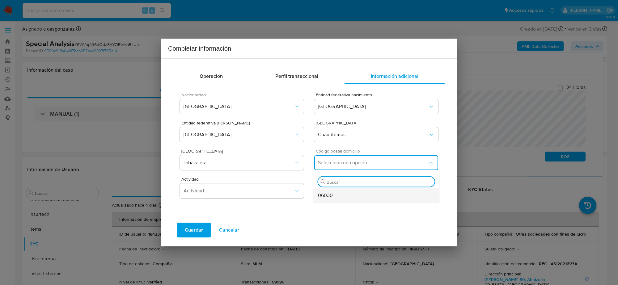
click at [350, 191] on div "06030" at bounding box center [376, 195] width 116 height 15
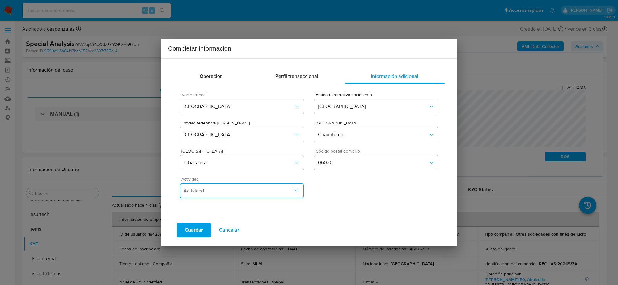
click at [289, 195] on button "Actividad" at bounding box center [242, 190] width 124 height 15
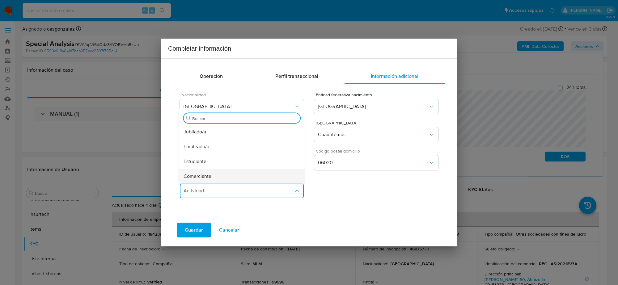
click at [230, 176] on div "Comerciante" at bounding box center [241, 176] width 116 height 15
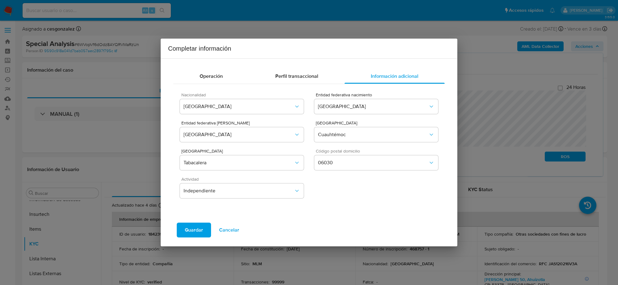
click at [192, 232] on span "Guardar" at bounding box center [194, 230] width 18 height 14
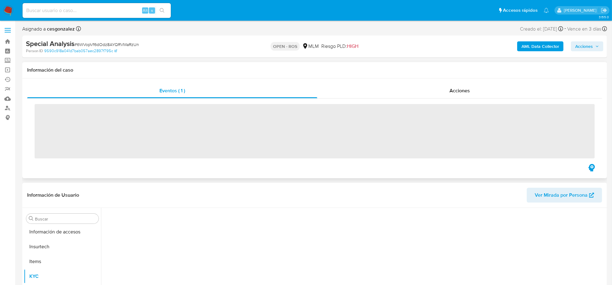
scroll to position [260, 0]
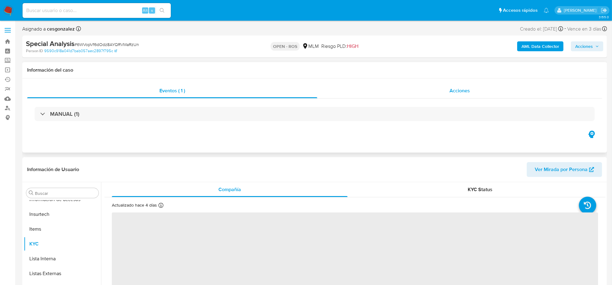
click at [480, 92] on div "Acciones" at bounding box center [459, 90] width 285 height 15
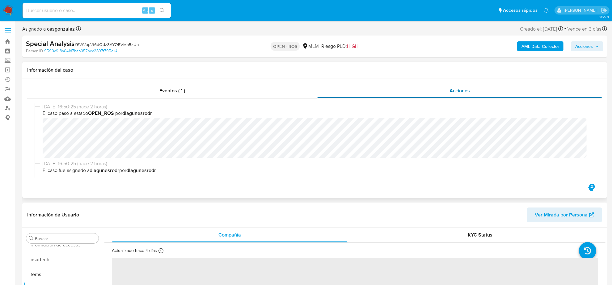
click at [462, 89] on span "Acciones" at bounding box center [459, 90] width 20 height 7
select select "10"
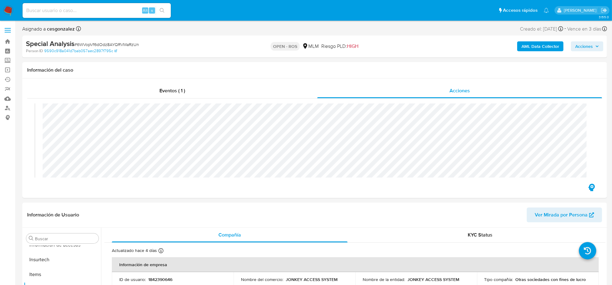
scroll to position [274, 0]
click at [581, 48] on span "Acciones" at bounding box center [584, 46] width 18 height 10
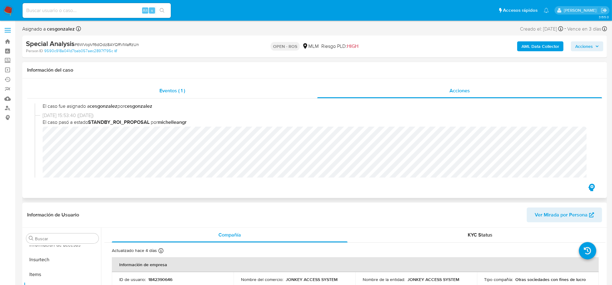
click at [172, 87] on span "Eventos ( 1 )" at bounding box center [172, 90] width 26 height 7
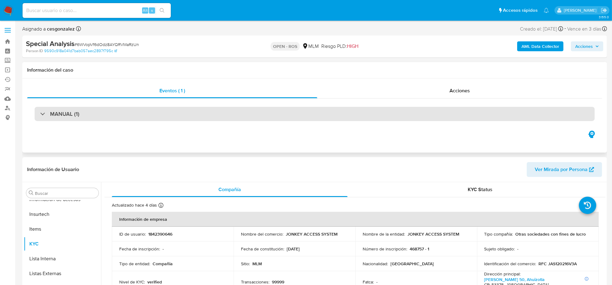
click at [85, 114] on div "MANUAL (1)" at bounding box center [315, 114] width 560 height 14
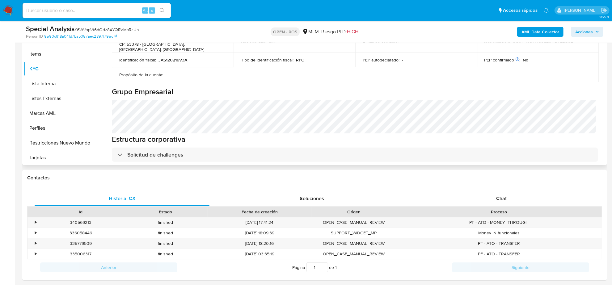
scroll to position [445, 0]
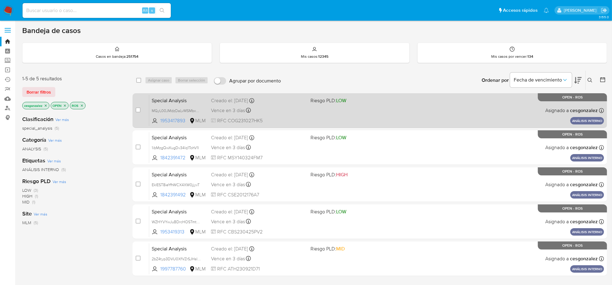
click at [232, 110] on span "Vence en 3 días" at bounding box center [228, 110] width 34 height 7
click at [223, 114] on div "Vence en 3 días Vence el [DATE] 18:45:06" at bounding box center [258, 110] width 94 height 8
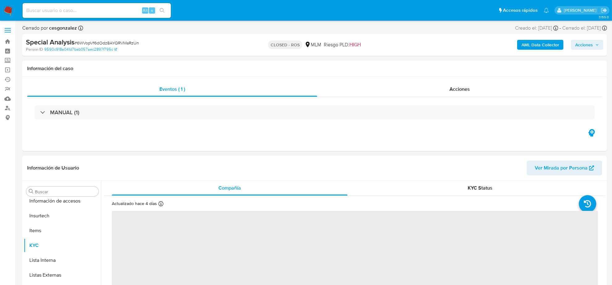
scroll to position [260, 0]
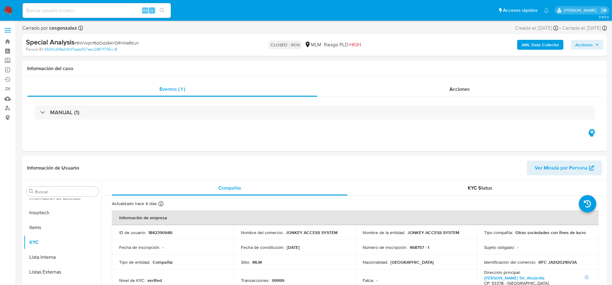
select select "10"
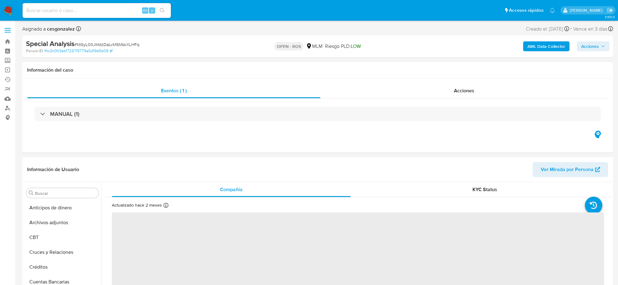
select select "10"
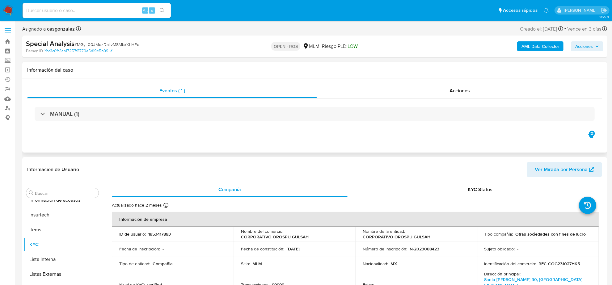
scroll to position [260, 0]
click at [453, 91] on span "Acciones" at bounding box center [459, 90] width 20 height 7
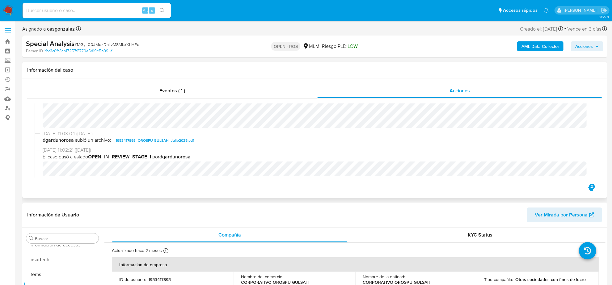
scroll to position [189, 0]
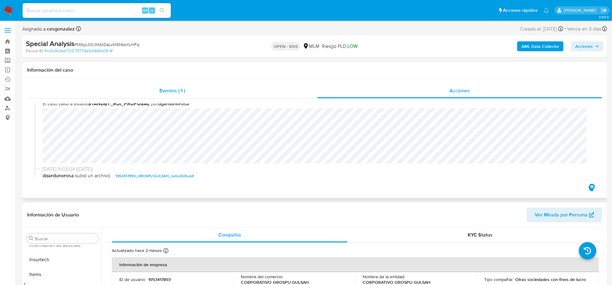
click at [161, 90] on span "Eventos ( 1 )" at bounding box center [172, 90] width 26 height 7
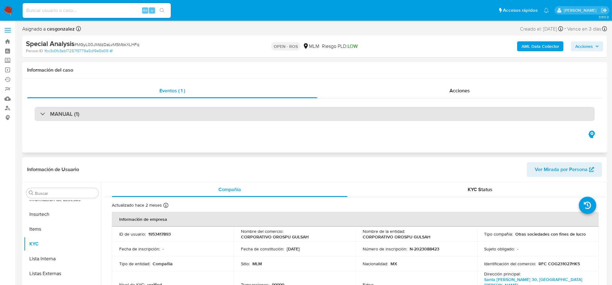
click at [103, 117] on div "MANUAL (1)" at bounding box center [315, 114] width 560 height 14
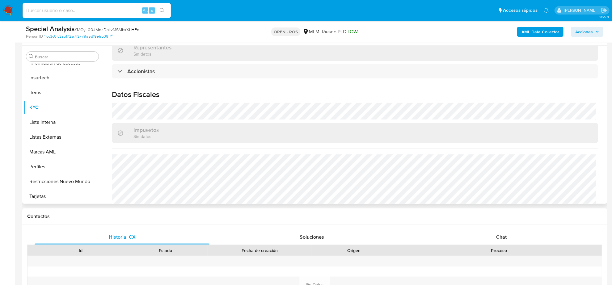
scroll to position [442, 0]
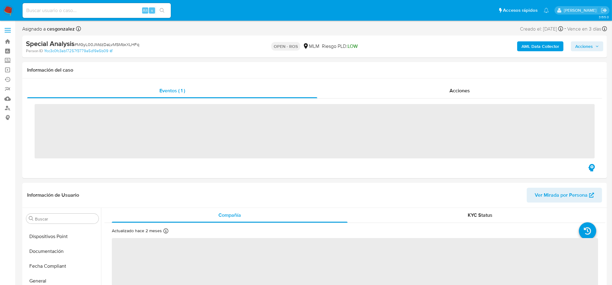
scroll to position [260, 0]
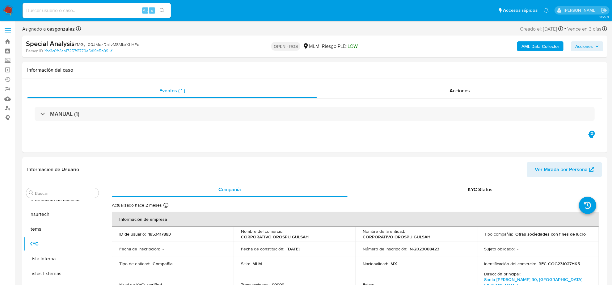
select select "10"
click at [458, 88] on span "Acciones" at bounding box center [459, 90] width 20 height 7
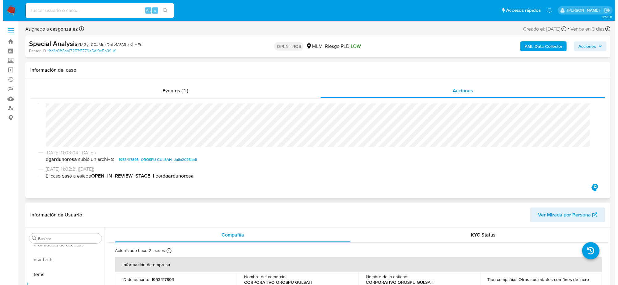
scroll to position [193, 0]
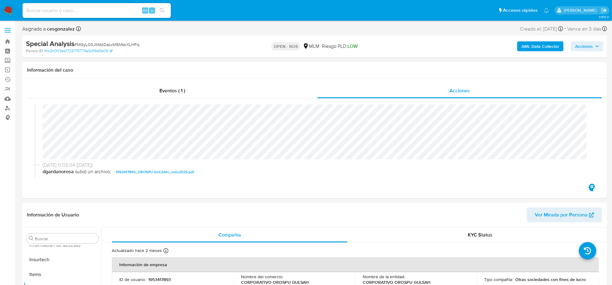
click at [585, 47] on span "Acciones" at bounding box center [584, 46] width 18 height 10
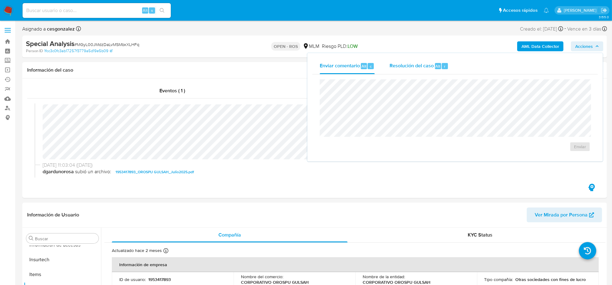
click at [418, 65] on span "Resolución del caso" at bounding box center [411, 65] width 44 height 7
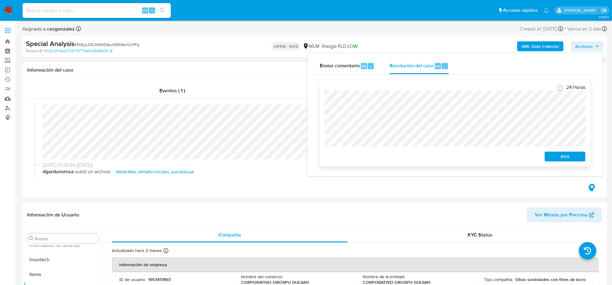
click at [560, 158] on span "ROS" at bounding box center [565, 156] width 32 height 9
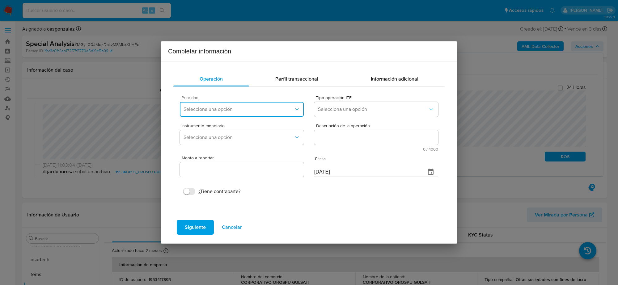
click at [264, 106] on span "Selecciona una opción" at bounding box center [238, 109] width 110 height 6
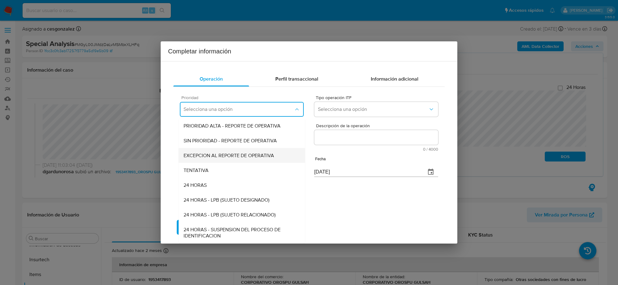
click at [208, 156] on span "EXCEPCION AL REPORTE DE OPERATIVA" at bounding box center [228, 155] width 90 height 6
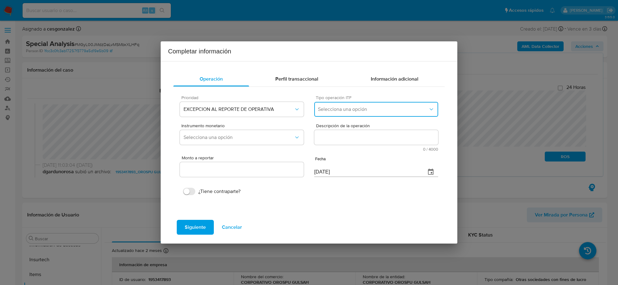
click at [369, 112] on span "Selecciona una opción" at bounding box center [373, 109] width 110 height 6
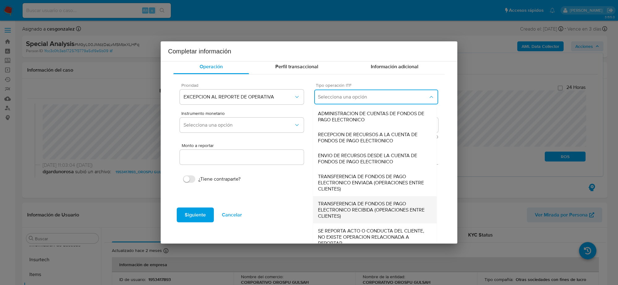
scroll to position [19, 0]
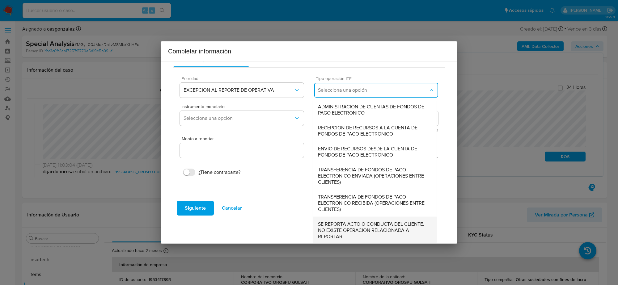
click at [352, 229] on span "SE REPORTA ACTO O CONDUCTA DEL CLIENTE, NO EXISTE OPERACION RELACIONADA A REPOR…" at bounding box center [375, 230] width 114 height 19
type input "0.00"
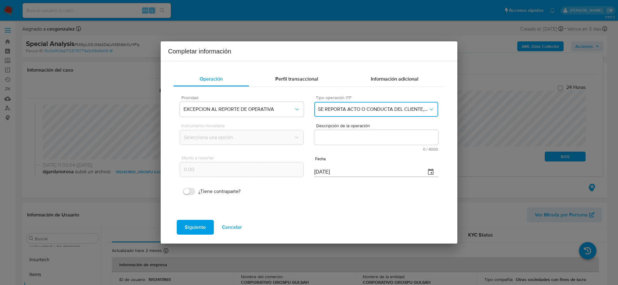
scroll to position [0, 0]
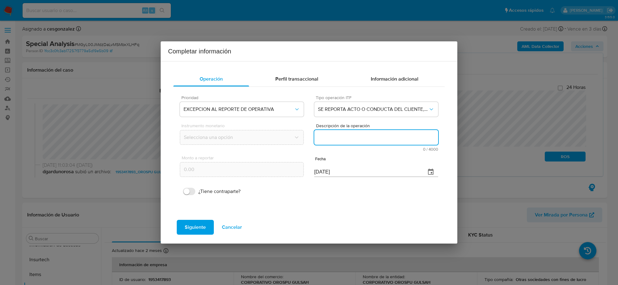
click at [354, 138] on textarea "Descripción de la operación" at bounding box center [376, 137] width 124 height 15
paste textarea "/CONOCIMIENTO DEL CLIENTE O USUARIO NOMBRE DEL CLIENTE CORPORATIVO OROSPU GULSA…"
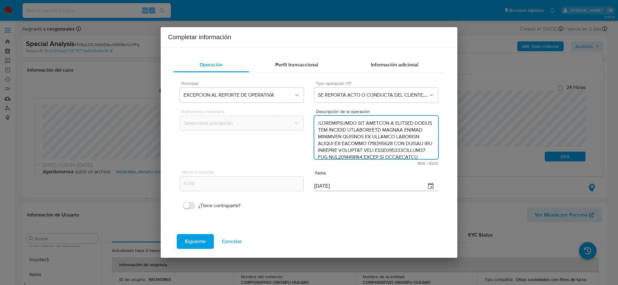
scroll to position [226, 0]
type textarea "/CONOCIMIENTO DEL CLIENTE O USUARIO NOMBRE DEL CLIENTE CORPORATIVO OROSPU GULSA…"
click at [318, 187] on input "[DATE]" at bounding box center [367, 186] width 107 height 10
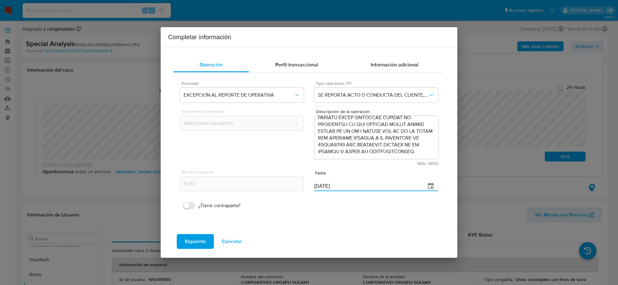
click at [318, 187] on input "[DATE]" at bounding box center [367, 186] width 107 height 10
type input "26/06/2025"
click span "Siguiente"
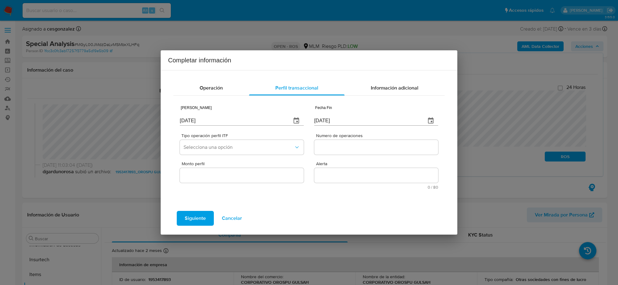
click div "[DATE]"
click input "[DATE]"
type input "01/01/2025"
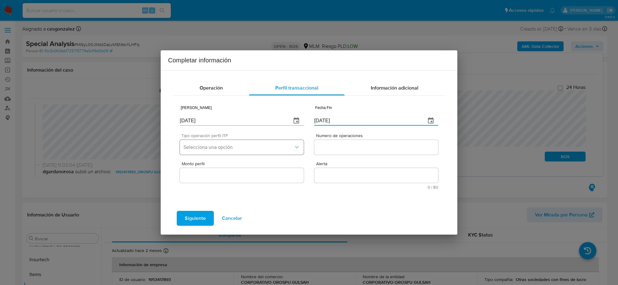
type input "26/06/2025"
click button "Selecciona una opción"
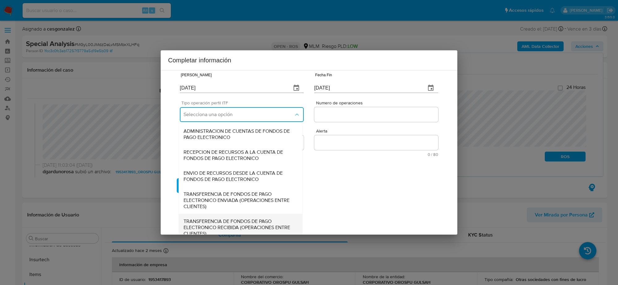
scroll to position [66, 0]
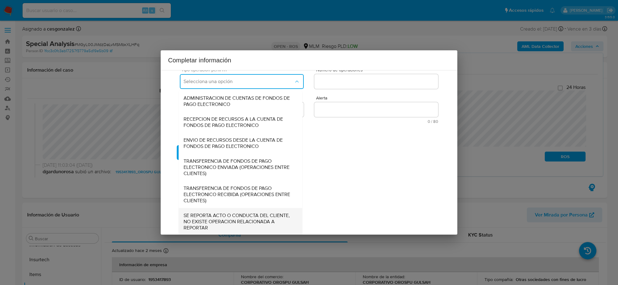
click span "SE REPORTA ACTO O CONDUCTA DEL CLIENTE, NO EXISTE OPERACION RELACIONADA A REPOR…"
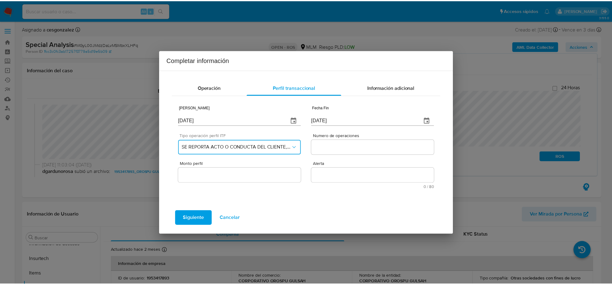
scroll to position [0, 0]
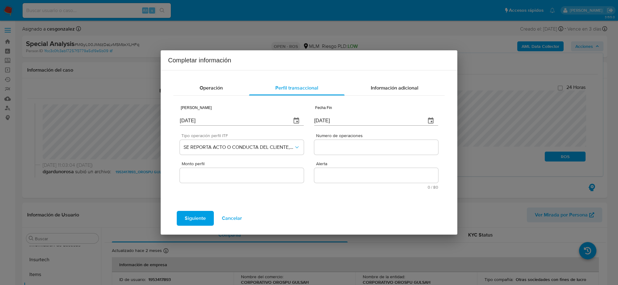
click input "Numero de operaciones"
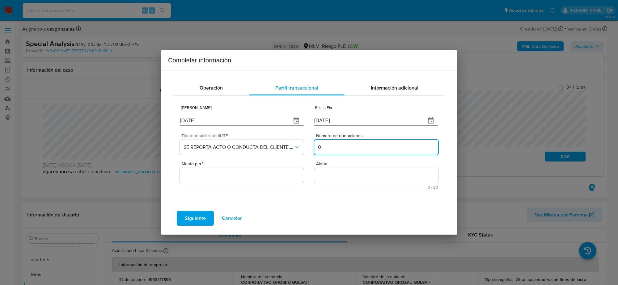
type input "0"
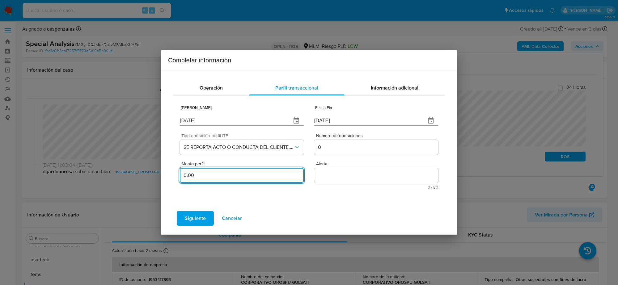
type input "0.00"
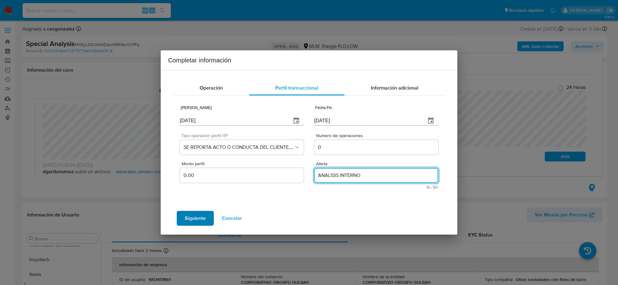
type textarea "ANALISIS INTERNO"
click button "Siguiente"
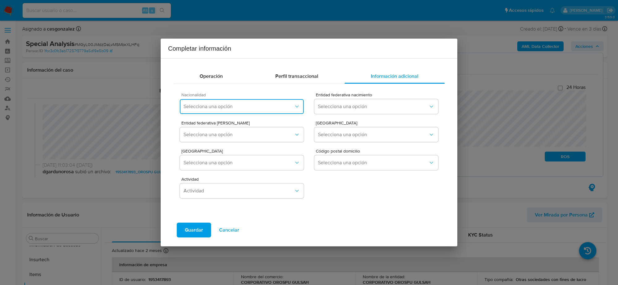
click span "Selecciona una opción"
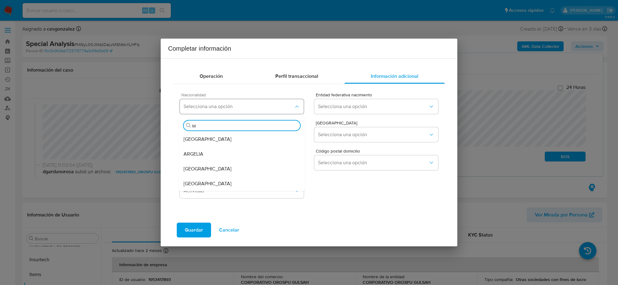
type input "ME"
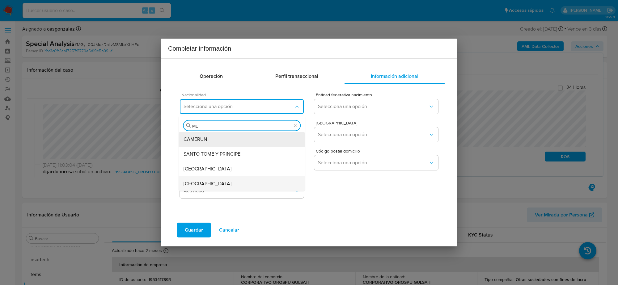
click span "MEXICO"
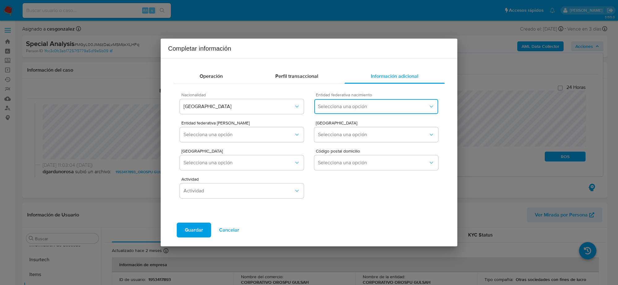
click button "Selecciona una opción"
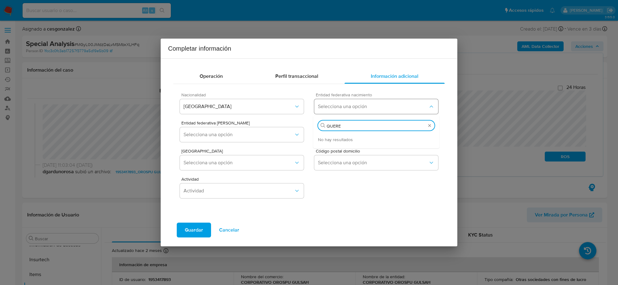
type input "QUER"
click span "Querétaro"
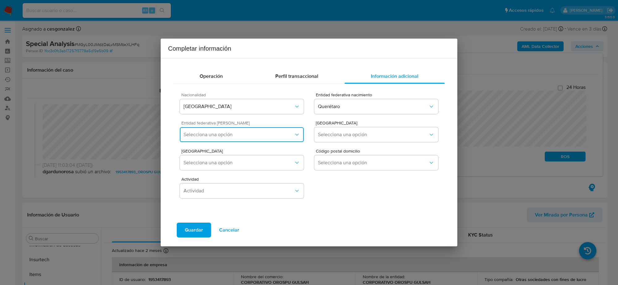
click span "Selecciona una opción"
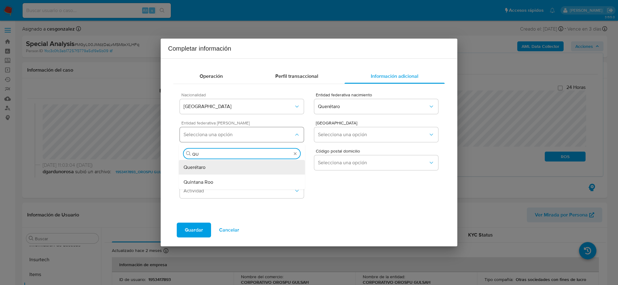
type input "QUE"
click div "Querétaro"
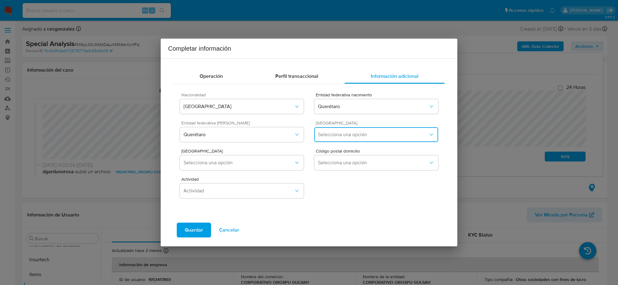
click button "Selecciona una opción"
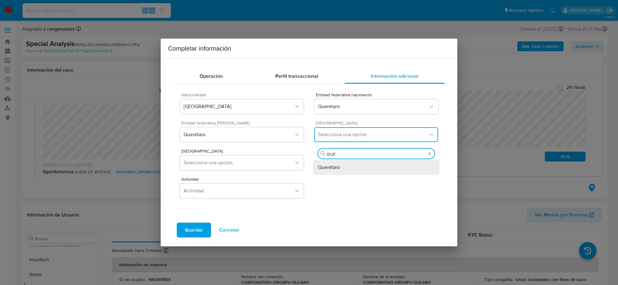
type input "QUER"
click span "Querétaro"
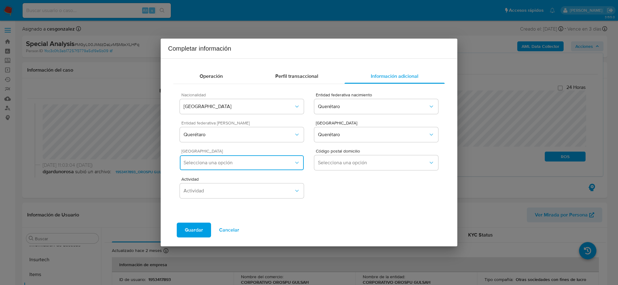
click span "Selecciona una opción"
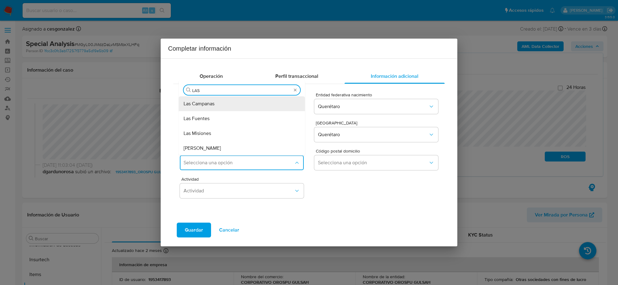
type input "LAS T"
click div "Las Teresas"
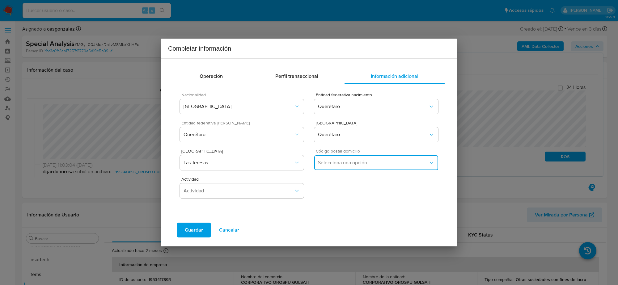
drag, startPoint x: 360, startPoint y: 167, endPoint x: 357, endPoint y: 166, distance: 3.5
click button "Selecciona una opción"
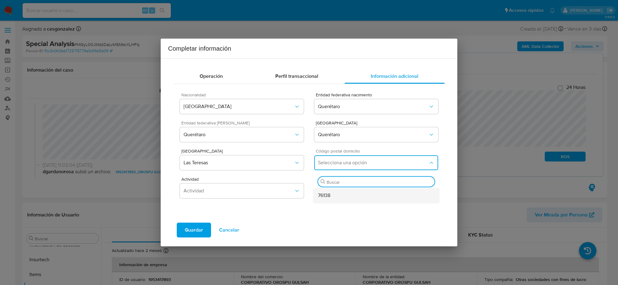
click div "76138"
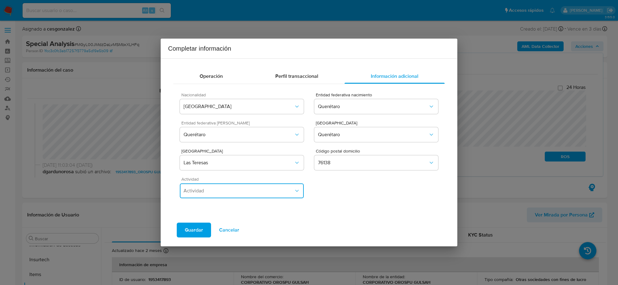
click button "Actividad"
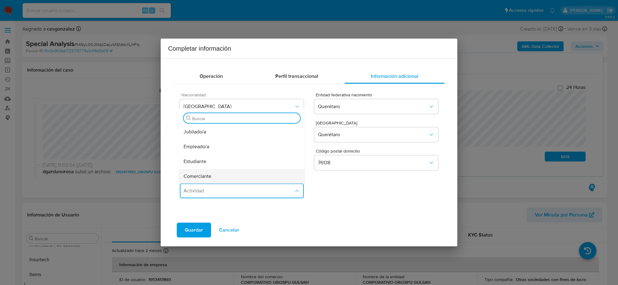
click div "Comerciante"
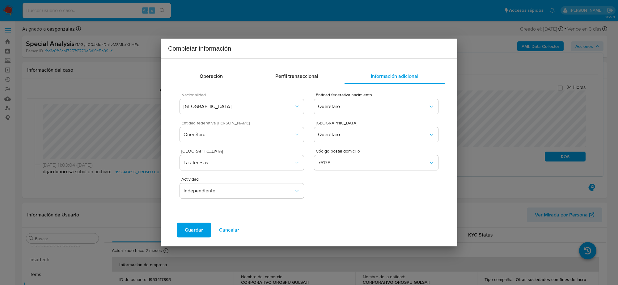
click span "Guardar"
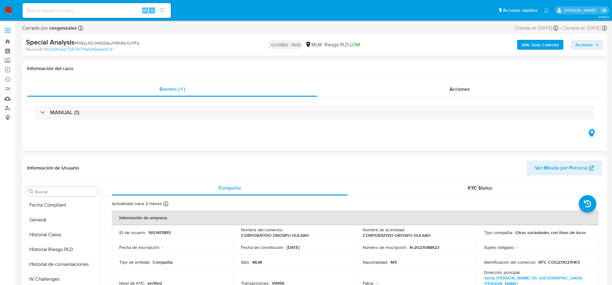
scroll to position [260, 0]
select select "10"
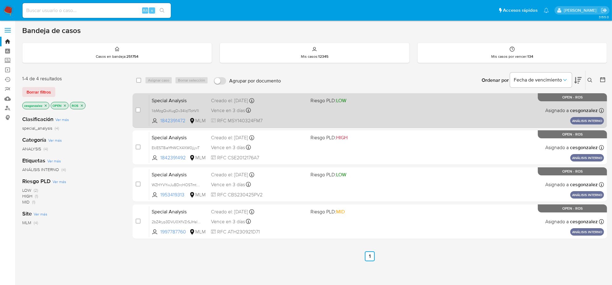
click at [258, 119] on span "RFC MSY140324FM7" at bounding box center [258, 120] width 94 height 7
click at [319, 108] on div "Special Analysis 1ibMzgQwXugDv34lq1TohV1l 1842391472 MLM Riesgo PLD: LOW Creado…" at bounding box center [376, 110] width 455 height 31
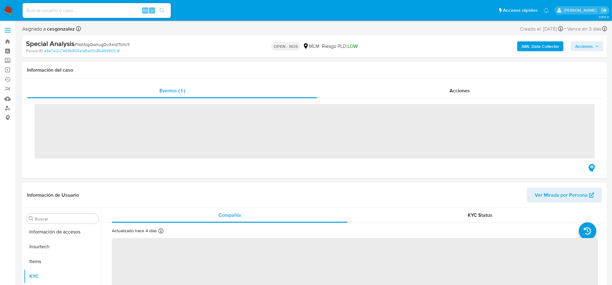
scroll to position [260, 0]
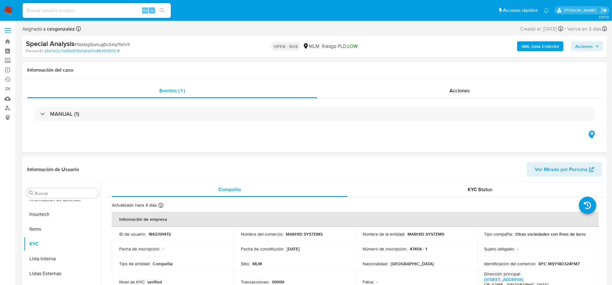
select select "10"
click at [450, 91] on span "Acciones" at bounding box center [459, 90] width 20 height 7
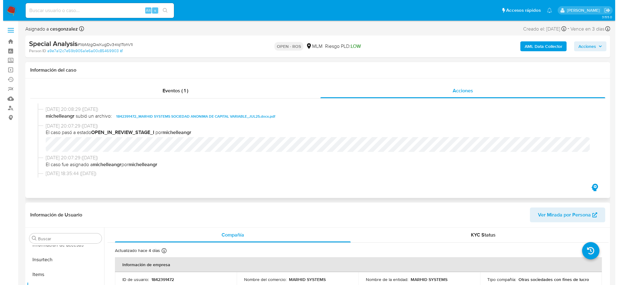
scroll to position [270, 0]
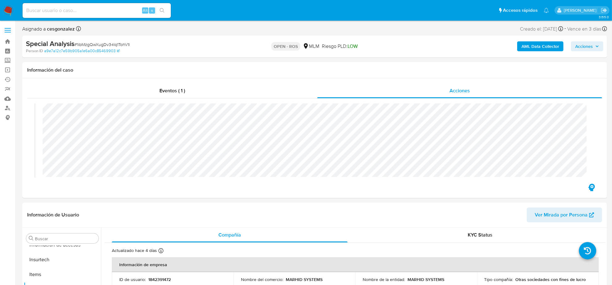
click at [588, 48] on span "Acciones" at bounding box center [584, 46] width 18 height 10
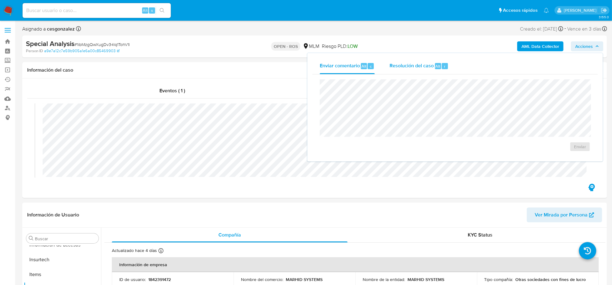
click at [435, 64] on span "Alt" at bounding box center [437, 66] width 5 height 6
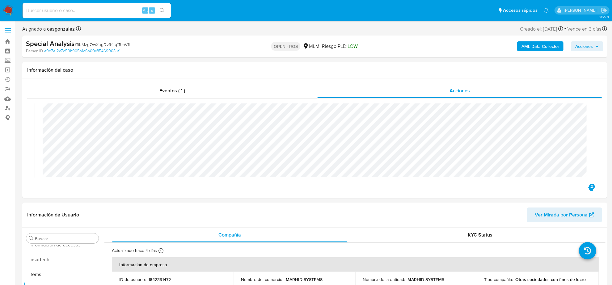
click at [581, 51] on span "Acciones" at bounding box center [584, 46] width 18 height 10
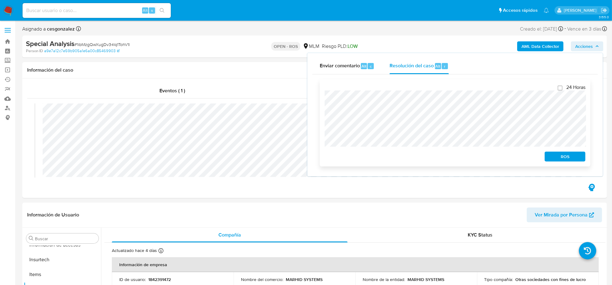
click at [571, 160] on span "ROS" at bounding box center [565, 156] width 32 height 9
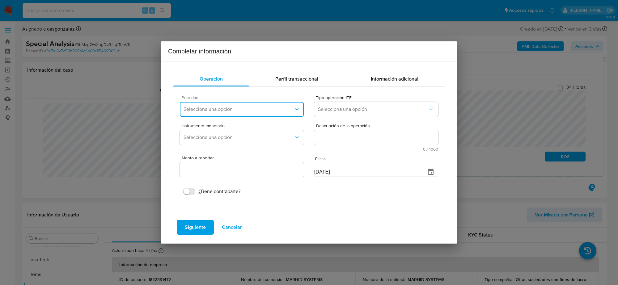
click at [261, 110] on span "Selecciona una opción" at bounding box center [238, 109] width 110 height 6
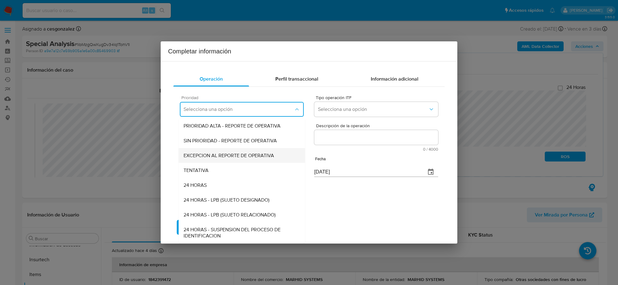
click at [248, 155] on span "EXCEPCION AL REPORTE DE OPERATIVA" at bounding box center [228, 155] width 90 height 6
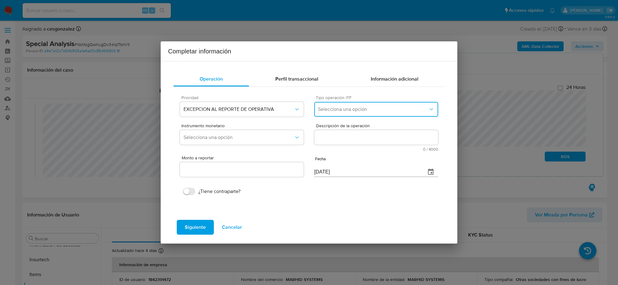
click at [346, 108] on span "Selecciona una opción" at bounding box center [373, 109] width 110 height 6
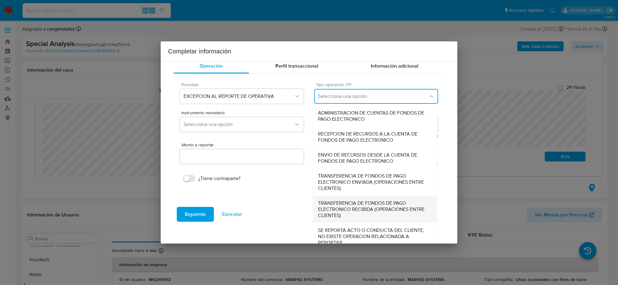
scroll to position [19, 0]
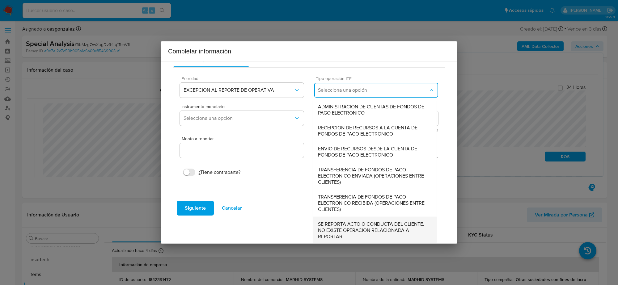
click at [360, 235] on span "SE REPORTA ACTO O CONDUCTA DEL CLIENTE, NO EXISTE OPERACION RELACIONADA A REPOR…" at bounding box center [375, 230] width 114 height 19
type input "0.00"
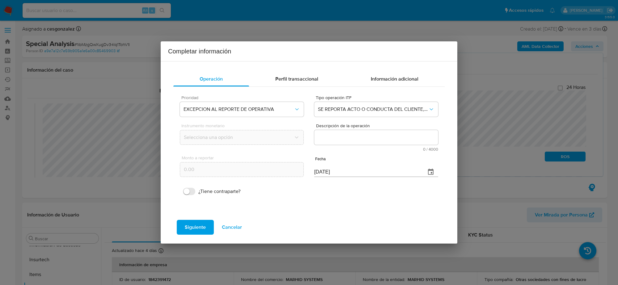
click at [373, 140] on textarea "Descripción de la operación" at bounding box center [376, 137] width 124 height 15
paste textarea "CONOCIMIENTO DEL CLIENTE O USUARIO/CLIENTE DE NOMBRE MARHID SYSTEMS SOCIEDAD AN…"
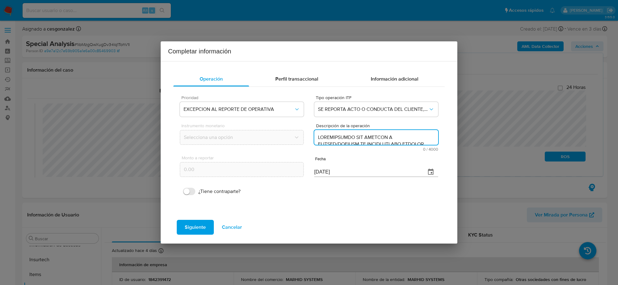
scroll to position [484, 0]
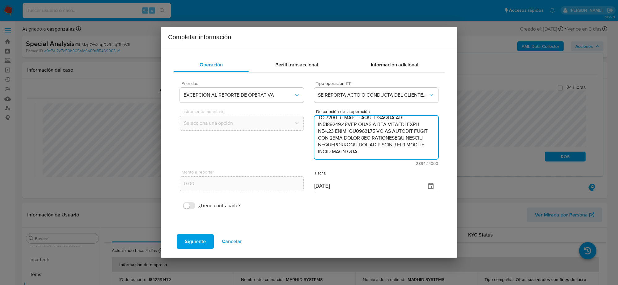
type textarea "CONOCIMIENTO DEL CLIENTE O USUARIO/CLIENTE DE NOMBRE MARHID SYSTEMS SOCIEDAD AN…"
click at [317, 187] on input "[DATE]" at bounding box center [367, 186] width 107 height 10
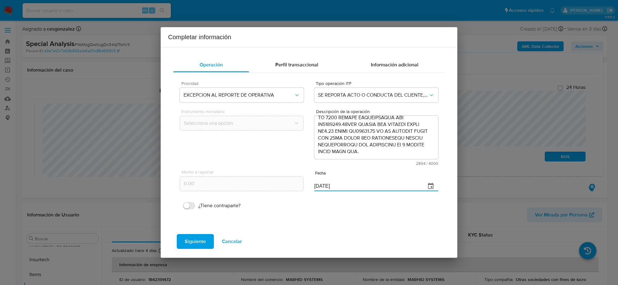
click at [317, 187] on input "[DATE]" at bounding box center [367, 186] width 107 height 10
type input "26/06/2025"
click at [203, 239] on span "Siguiente" at bounding box center [195, 242] width 21 height 14
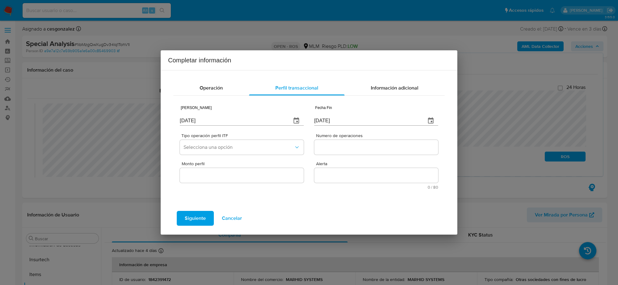
click at [216, 119] on input "[DATE]" at bounding box center [233, 121] width 107 height 10
click at [216, 120] on input "[DATE]" at bounding box center [233, 121] width 107 height 10
type input "01/01/2025"
click at [321, 124] on input "[DATE]" at bounding box center [367, 121] width 107 height 10
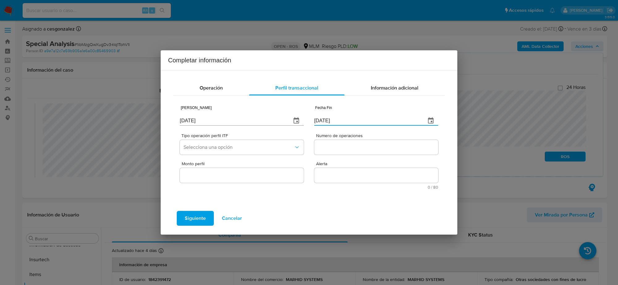
click at [321, 124] on input "[DATE]" at bounding box center [367, 121] width 107 height 10
type input "0_/__/____"
type input "26/06/2025"
click at [280, 143] on button "Selecciona una opción" at bounding box center [242, 147] width 124 height 15
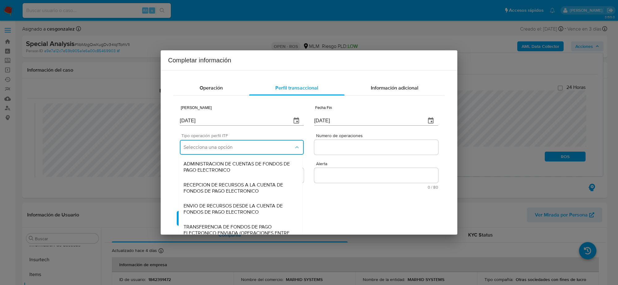
scroll to position [66, 0]
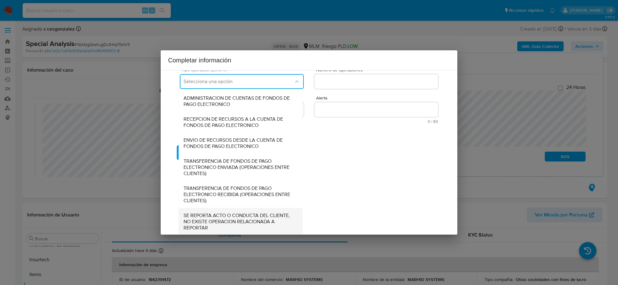
click at [237, 215] on span "SE REPORTA ACTO O CONDUCTA DEL CLIENTE, NO EXISTE OPERACION RELACIONADA A REPOR…" at bounding box center [240, 221] width 114 height 19
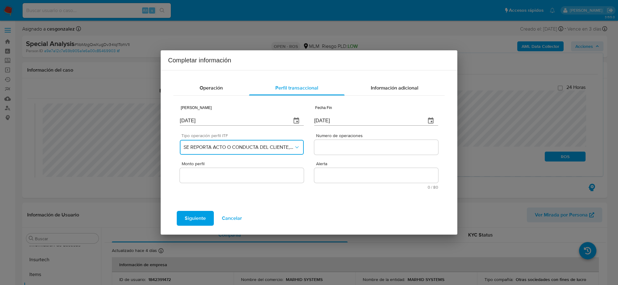
scroll to position [0, 0]
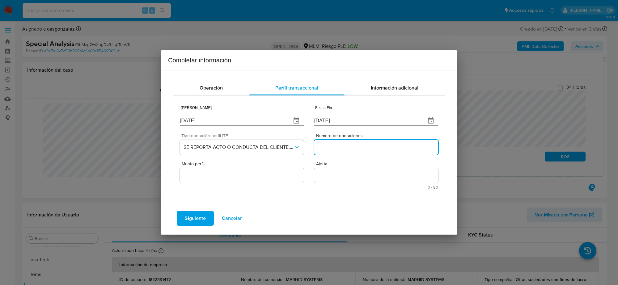
click at [341, 149] on input "Numero de operaciones" at bounding box center [376, 147] width 124 height 8
type input "0"
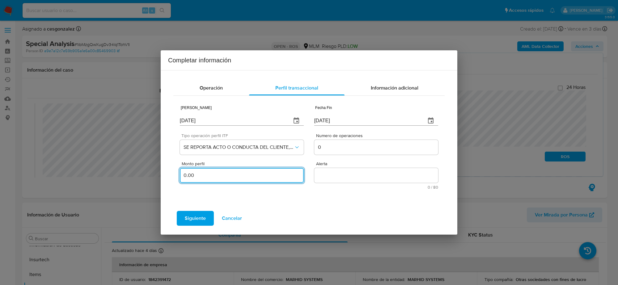
type input "0.00"
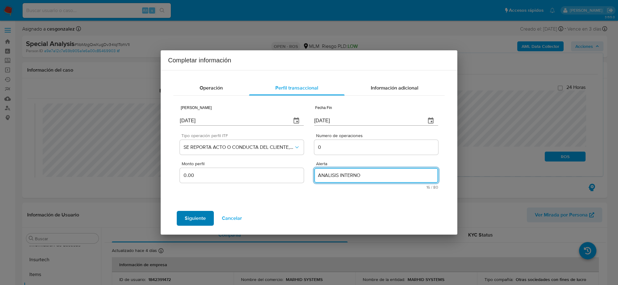
type textarea "ANALISIS INTERNO"
click at [200, 218] on span "Siguiente" at bounding box center [195, 219] width 21 height 14
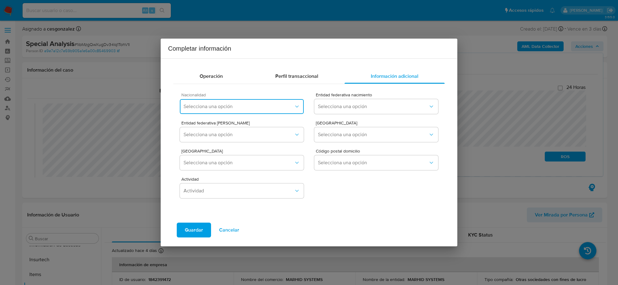
click at [274, 109] on span "Selecciona una opción" at bounding box center [238, 106] width 110 height 6
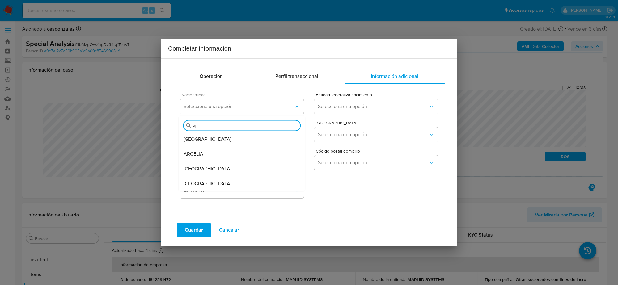
type input "ME"
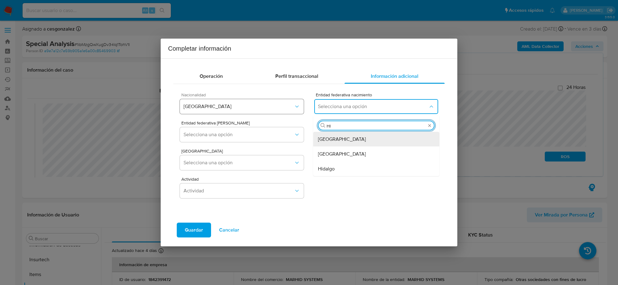
type input "HID"
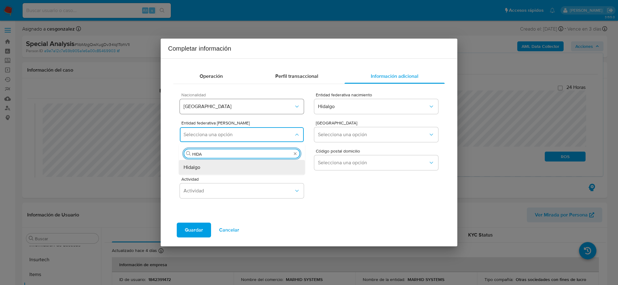
type input "HIDAL"
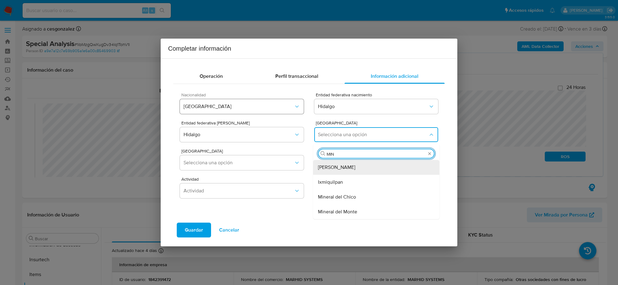
type input "MINE"
click at [329, 195] on span "Mineral de la Reforma" at bounding box center [341, 197] width 47 height 6
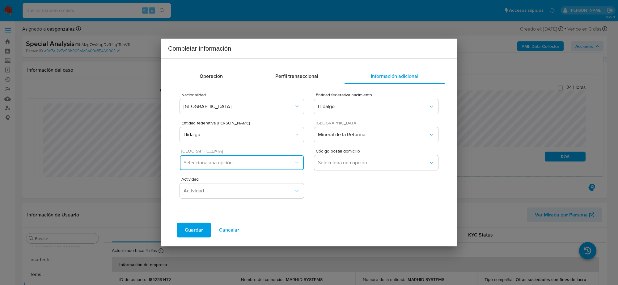
click at [237, 161] on span "Selecciona una opción" at bounding box center [238, 163] width 110 height 6
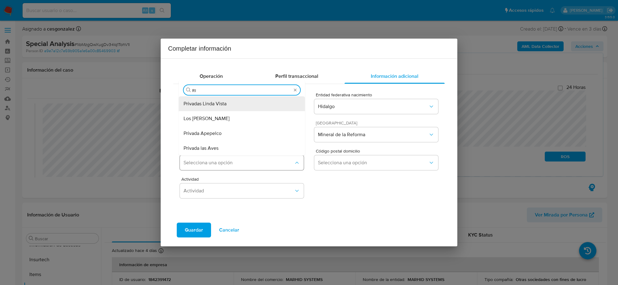
type input "RIN"
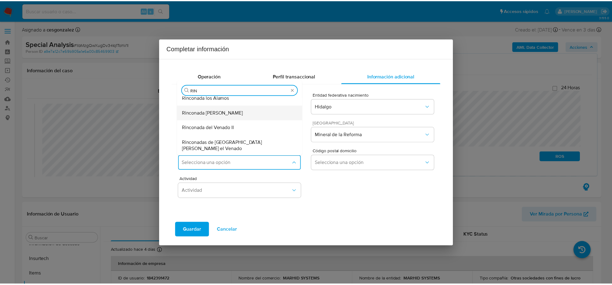
scroll to position [39, 0]
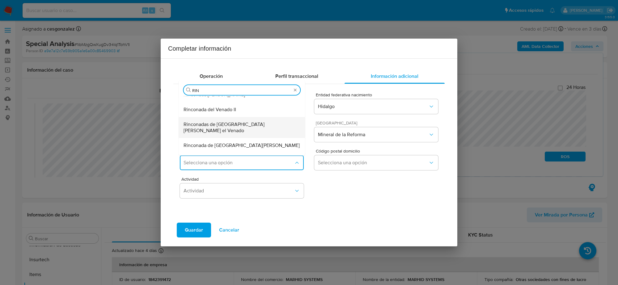
click at [232, 122] on span "Rinconadas de San Francisco el Venado" at bounding box center [241, 127] width 116 height 12
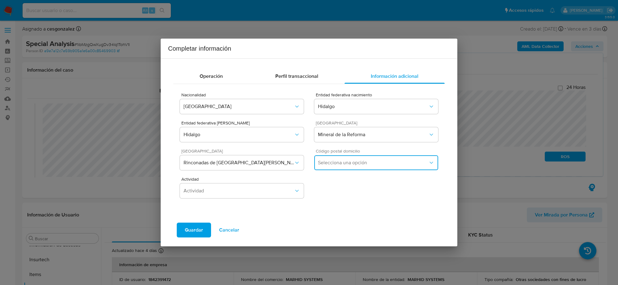
click at [374, 165] on span "Selecciona una opción" at bounding box center [373, 163] width 110 height 6
click at [317, 201] on li "42185" at bounding box center [376, 195] width 126 height 15
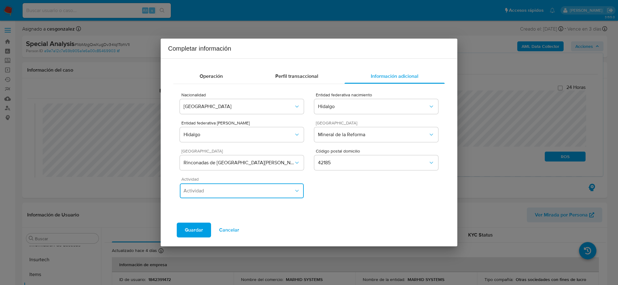
click at [286, 191] on span "Actividad" at bounding box center [238, 191] width 110 height 6
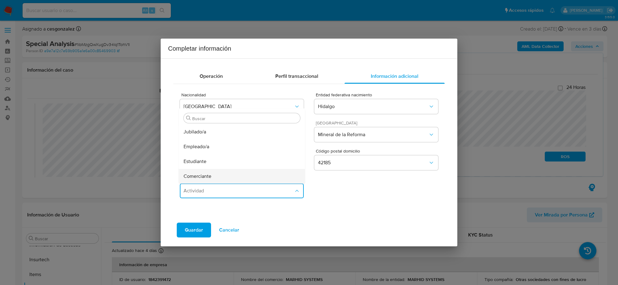
click at [201, 178] on span "Comerciante" at bounding box center [197, 176] width 28 height 6
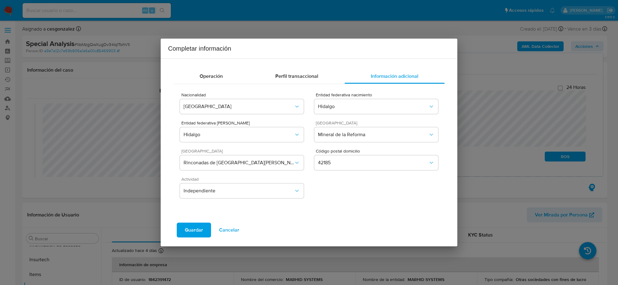
click at [194, 223] on span "Guardar" at bounding box center [194, 230] width 18 height 14
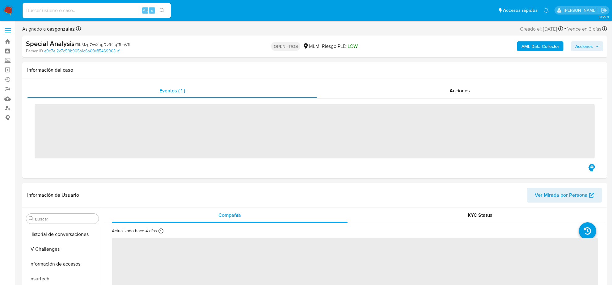
scroll to position [260, 0]
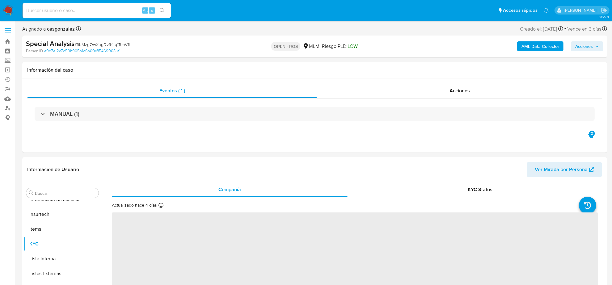
select select "10"
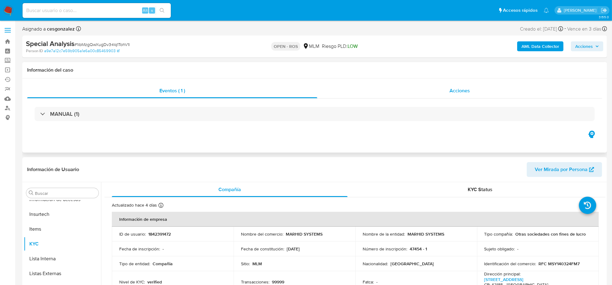
click at [456, 93] on span "Acciones" at bounding box center [459, 90] width 20 height 7
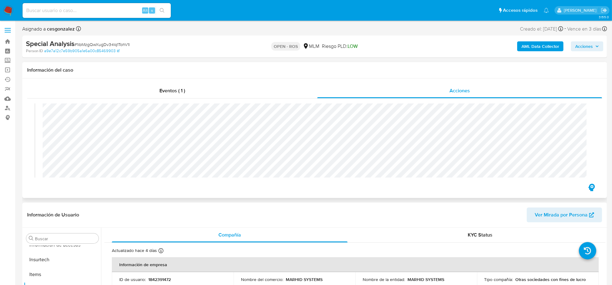
scroll to position [208, 0]
click at [168, 91] on span "Eventos ( 1 )" at bounding box center [172, 90] width 26 height 7
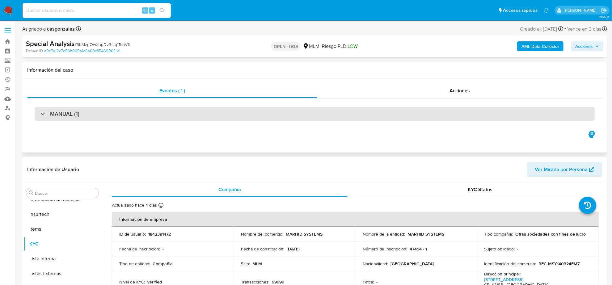
click at [89, 115] on div "MANUAL (1)" at bounding box center [315, 114] width 560 height 14
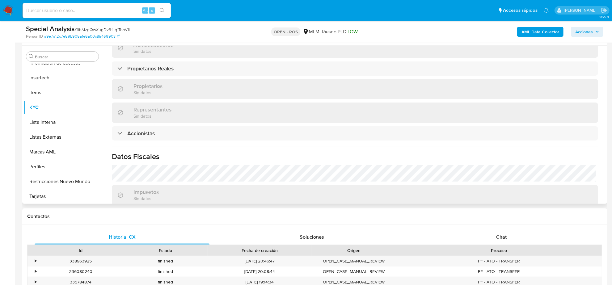
scroll to position [440, 0]
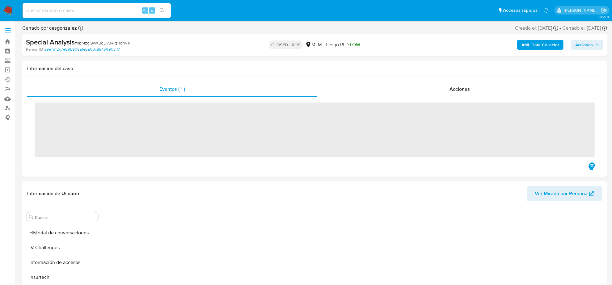
scroll to position [260, 0]
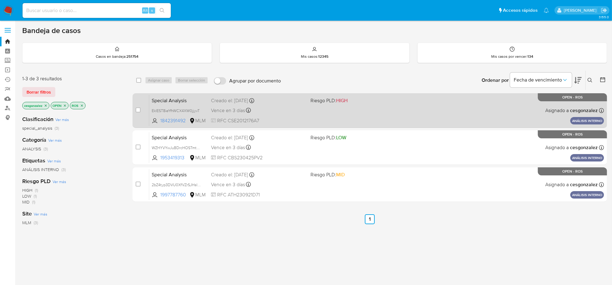
click at [234, 106] on div "Special Analysis EkIEST8ieYfhWCX4XW0jjyvT 1842391492 MLM Riesgo PLD: HIGH Cread…" at bounding box center [376, 110] width 455 height 31
click at [235, 110] on span "Vence en 3 días" at bounding box center [228, 110] width 34 height 7
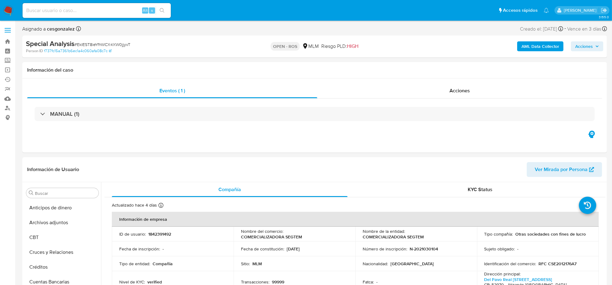
select select "10"
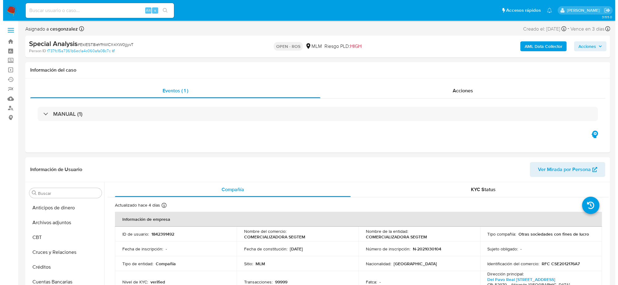
scroll to position [260, 0]
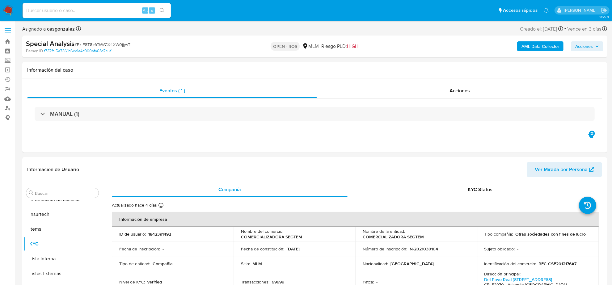
click at [589, 48] on span "Acciones" at bounding box center [584, 46] width 18 height 10
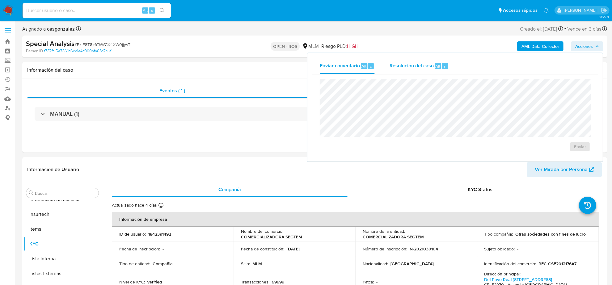
click at [422, 70] on div "Resolución del caso Alt r" at bounding box center [418, 66] width 59 height 16
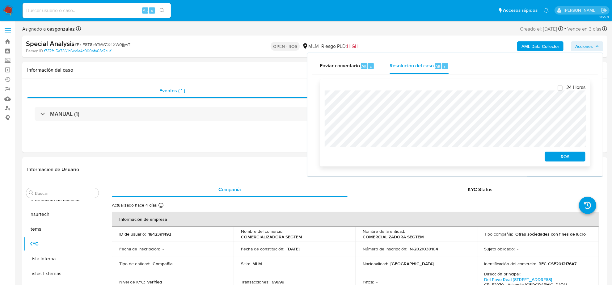
click at [567, 157] on span "ROS" at bounding box center [565, 156] width 32 height 9
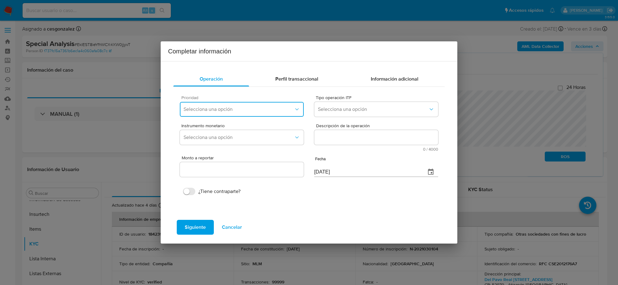
click at [263, 107] on span "Selecciona una opción" at bounding box center [238, 109] width 110 height 6
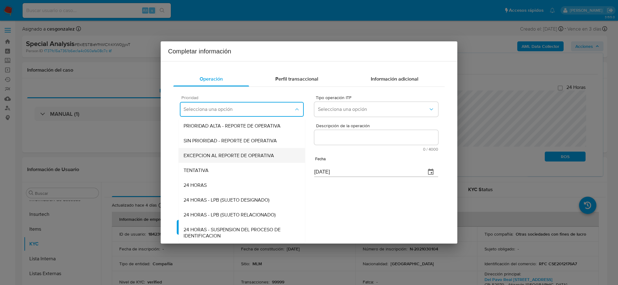
click at [247, 154] on span "EXCEPCION AL REPORTE DE OPERATIVA" at bounding box center [228, 155] width 90 height 6
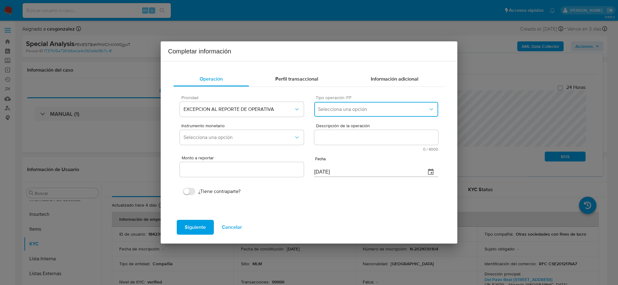
click at [348, 107] on span "Selecciona una opción" at bounding box center [373, 109] width 110 height 6
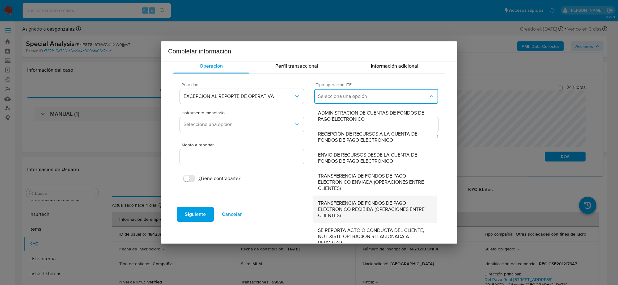
scroll to position [19, 0]
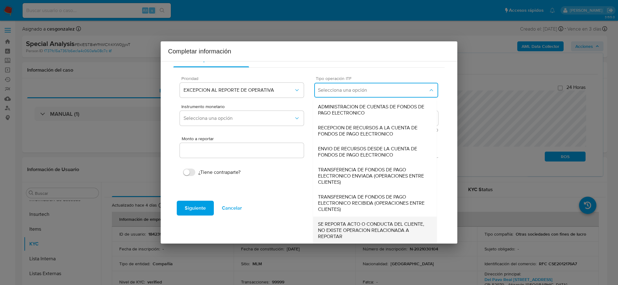
click at [351, 224] on span "SE REPORTA ACTO O CONDUCTA DEL CLIENTE, NO EXISTE OPERACION RELACIONADA A REPOR…" at bounding box center [375, 230] width 114 height 19
type input "0.00"
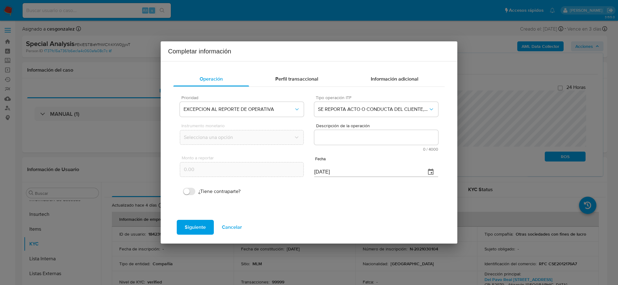
click at [331, 141] on textarea "Descripción de la operación" at bounding box center [376, 137] width 124 height 15
paste textarea "/CONOCIMIENTO DEL CLIENTE O USUARIO COMERCIALIZADORA SEGTEM SA DE CV CLIENTE 18…"
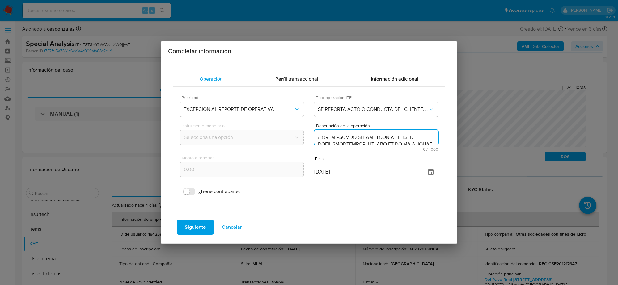
scroll to position [199, 0]
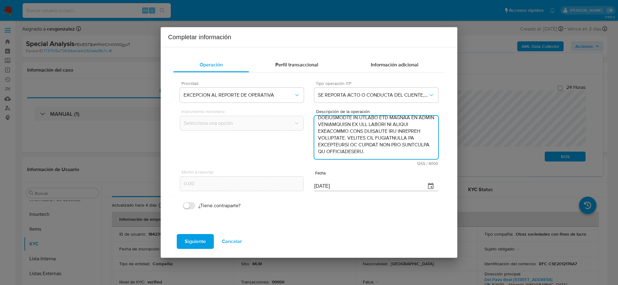
type textarea "/CONOCIMIENTO DEL CLIENTE O USUARIO COMERCIALIZADORA SEGTEM SA DE CV CLIENTE 18…"
click at [331, 190] on input "[DATE]" at bounding box center [367, 186] width 107 height 10
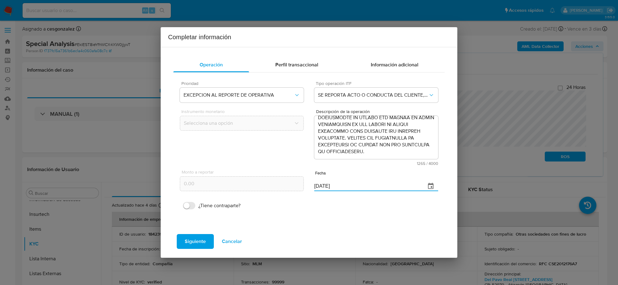
click at [331, 190] on input "[DATE]" at bounding box center [367, 186] width 107 height 10
type input "26/06/2025"
click at [190, 239] on span "Siguiente" at bounding box center [195, 242] width 21 height 14
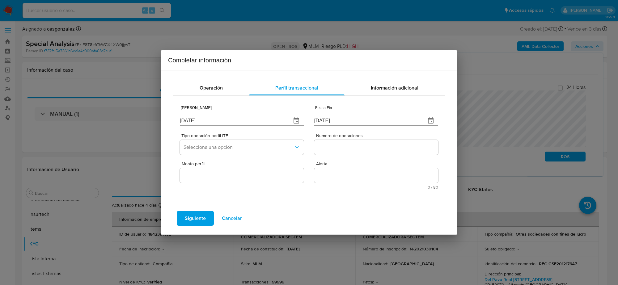
click at [222, 120] on input "22/08/2025" at bounding box center [233, 121] width 107 height 10
type input "01/01/2025"
type input "26/06/2025"
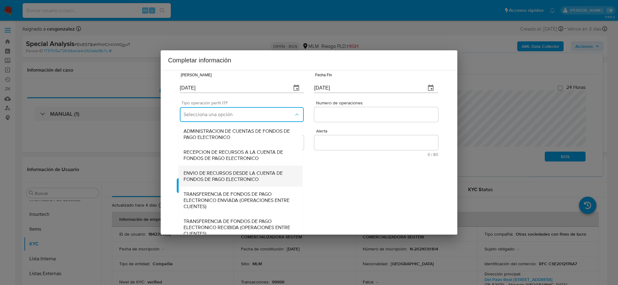
scroll to position [66, 0]
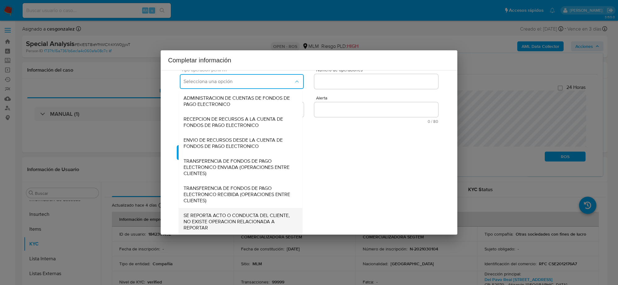
click at [227, 219] on span "SE REPORTA ACTO O CONDUCTA DEL CLIENTE, NO EXISTE OPERACION RELACIONADA A REPOR…" at bounding box center [240, 221] width 114 height 19
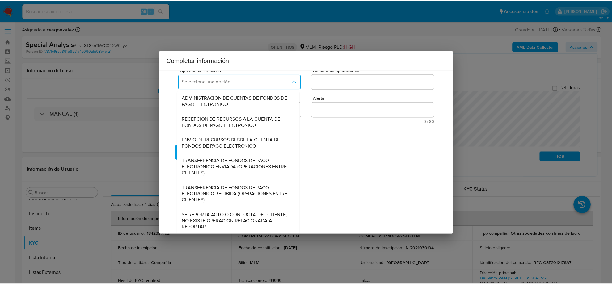
scroll to position [0, 0]
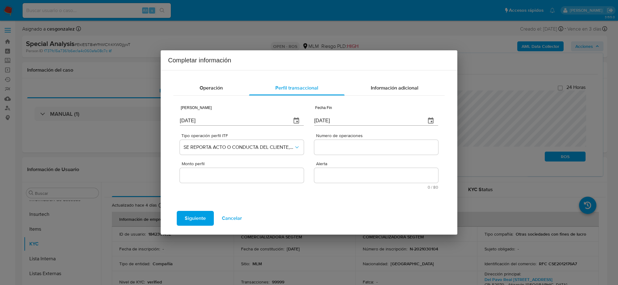
click at [337, 148] on input "Numero de operaciones" at bounding box center [376, 147] width 124 height 8
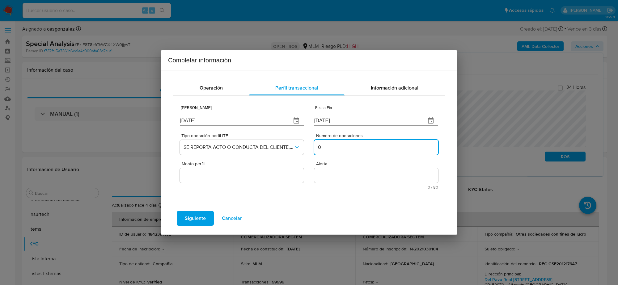
type input "0"
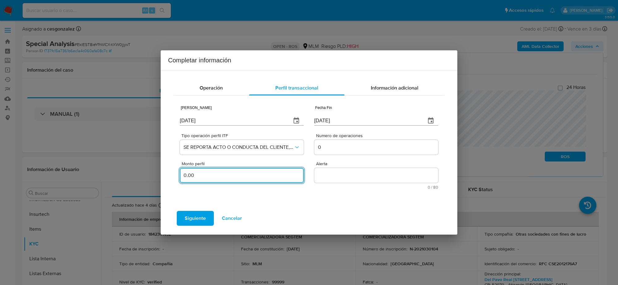
type input "0.00"
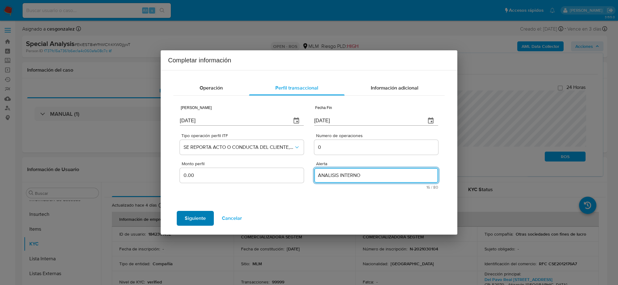
type textarea "ANALISIS INTERNO"
click at [197, 225] on span "Siguiente" at bounding box center [195, 219] width 21 height 14
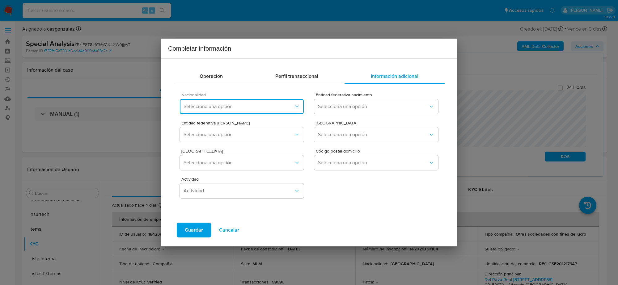
click at [225, 100] on button "Selecciona una opción" at bounding box center [242, 106] width 124 height 15
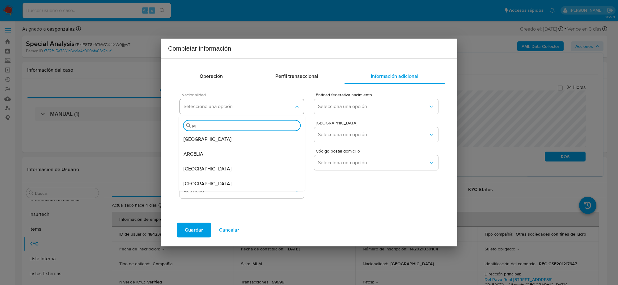
type input "ME"
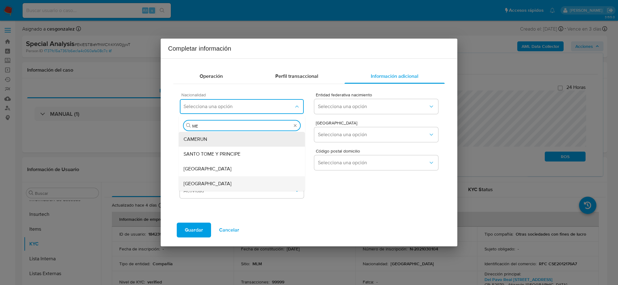
click at [212, 182] on div "[GEOGRAPHIC_DATA]" at bounding box center [241, 183] width 116 height 15
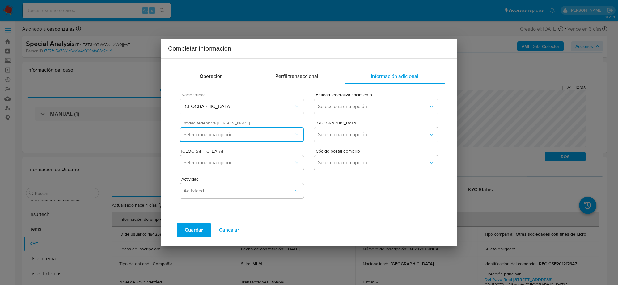
click at [292, 130] on button "Selecciona una opción" at bounding box center [242, 134] width 124 height 15
click at [371, 95] on span "Entidad federativa nacimiento" at bounding box center [378, 95] width 124 height 4
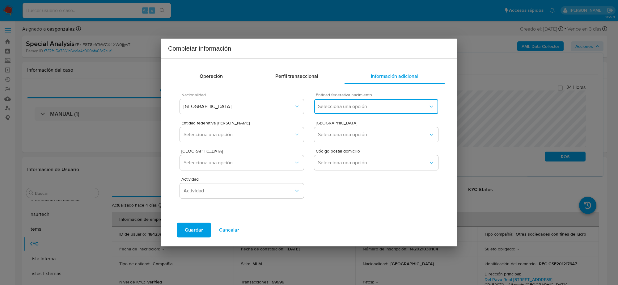
click at [366, 109] on span "Selecciona una opción" at bounding box center [373, 106] width 110 height 6
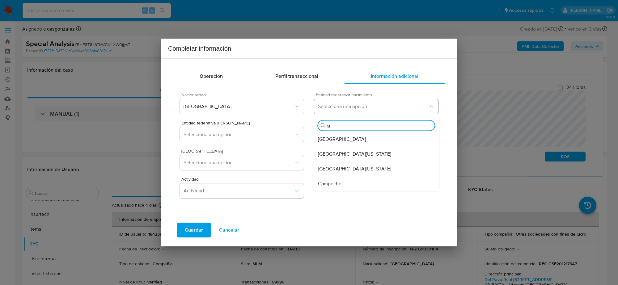
type input "ME"
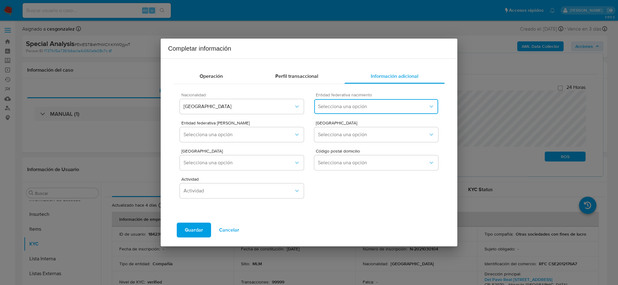
click at [360, 111] on button "Selecciona una opción" at bounding box center [376, 106] width 124 height 15
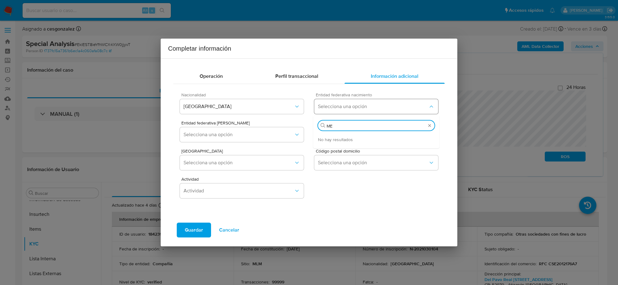
type input "M"
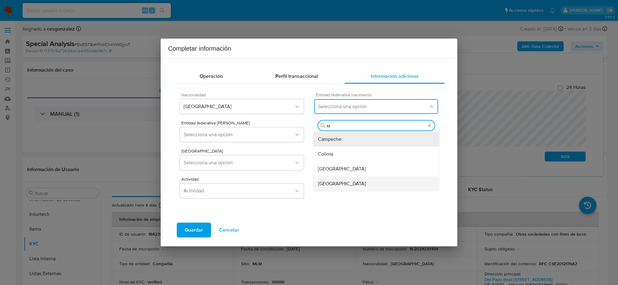
click at [328, 183] on span "[GEOGRAPHIC_DATA]" at bounding box center [342, 184] width 48 height 6
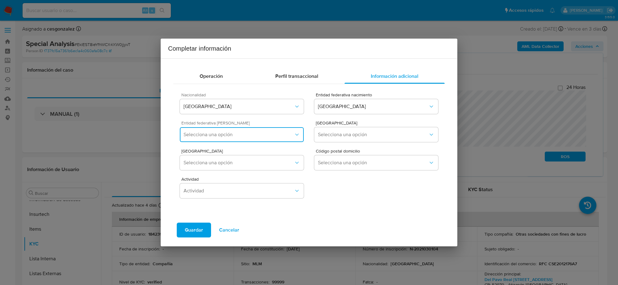
click at [260, 135] on span "Selecciona una opción" at bounding box center [238, 135] width 110 height 6
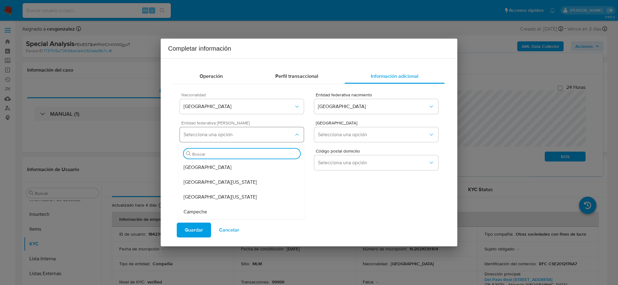
type input "M"
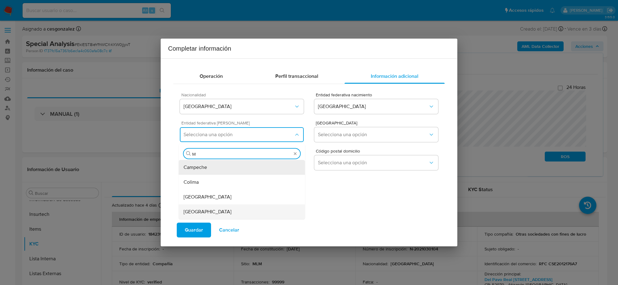
click at [216, 209] on div "[GEOGRAPHIC_DATA]" at bounding box center [241, 211] width 116 height 15
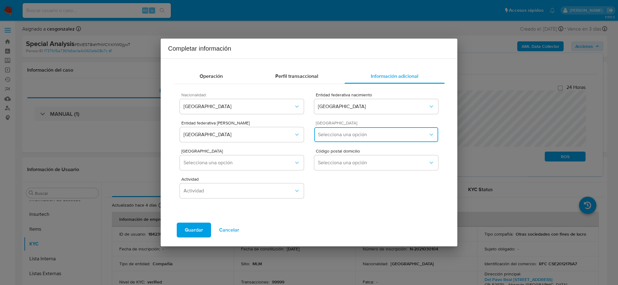
click at [354, 135] on span "Selecciona una opción" at bounding box center [373, 135] width 110 height 6
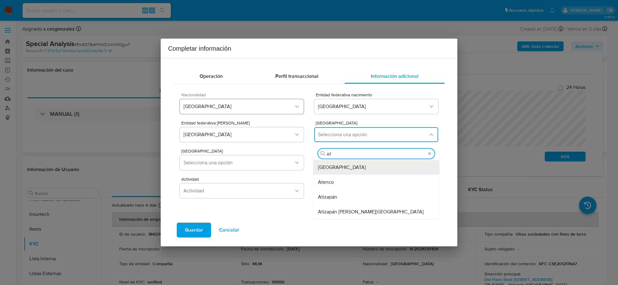
type input "ATI"
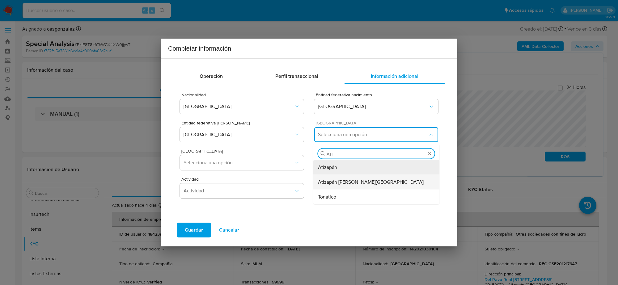
click at [343, 180] on span "Atizapán de Zaragoza" at bounding box center [371, 182] width 106 height 6
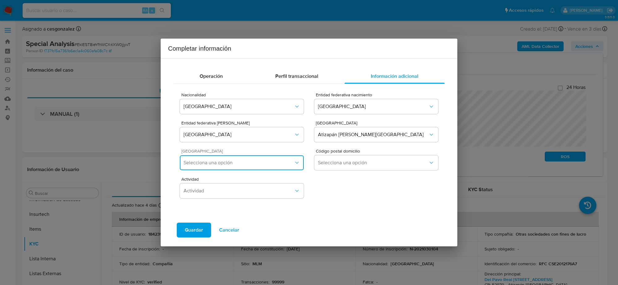
click at [292, 168] on button "Selecciona una opción" at bounding box center [242, 162] width 124 height 15
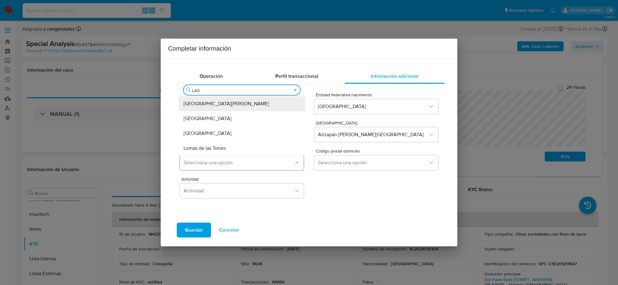
type input "LAS A"
click at [218, 133] on div "Las Alamedas" at bounding box center [241, 133] width 116 height 15
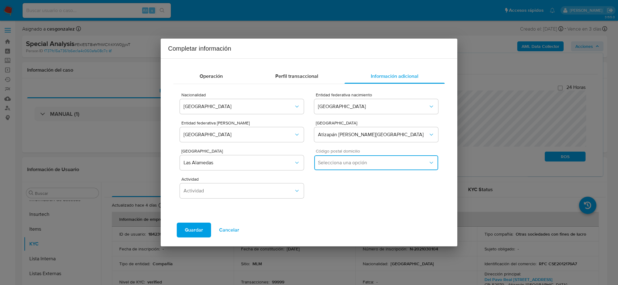
click at [363, 167] on button "Selecciona una opción" at bounding box center [376, 162] width 124 height 15
click at [333, 189] on div "52970" at bounding box center [376, 195] width 116 height 15
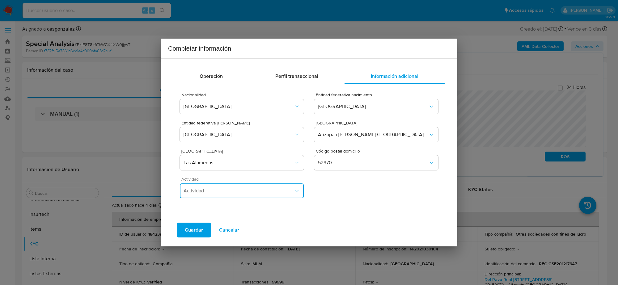
click at [258, 189] on span "Actividad" at bounding box center [238, 191] width 110 height 6
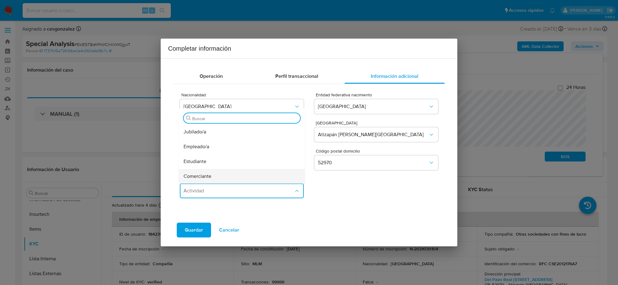
click at [203, 173] on span "Comerciante" at bounding box center [197, 176] width 28 height 6
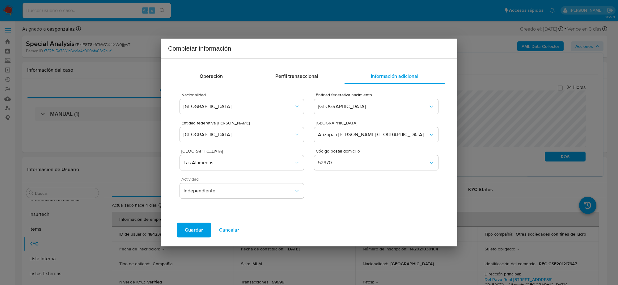
click at [190, 229] on span "Guardar" at bounding box center [194, 230] width 18 height 14
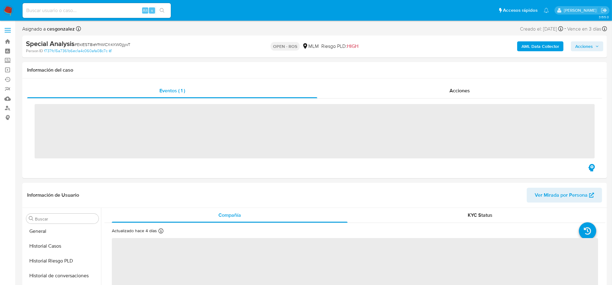
scroll to position [260, 0]
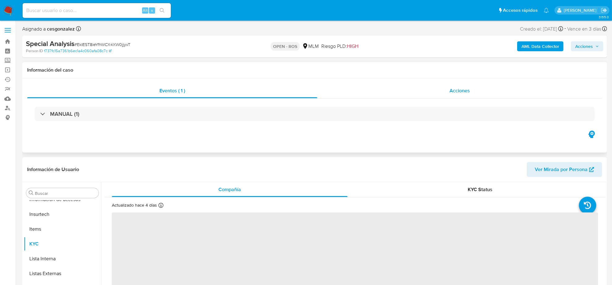
click at [471, 93] on div "Acciones" at bounding box center [459, 90] width 285 height 15
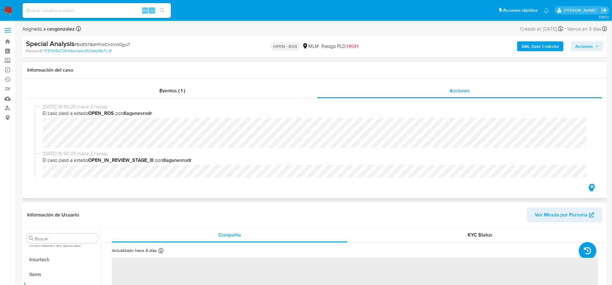
scroll to position [118, 0]
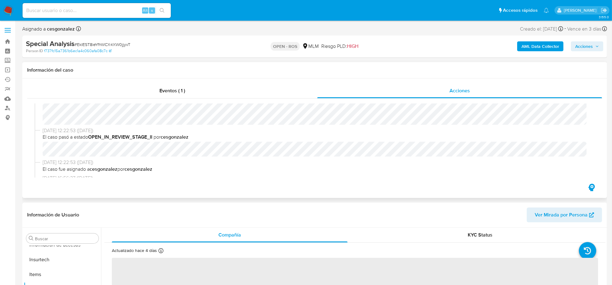
select select "10"
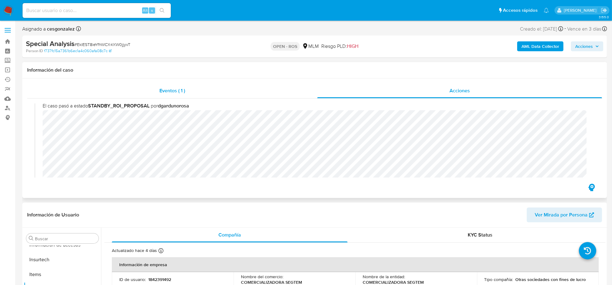
scroll to position [184, 0]
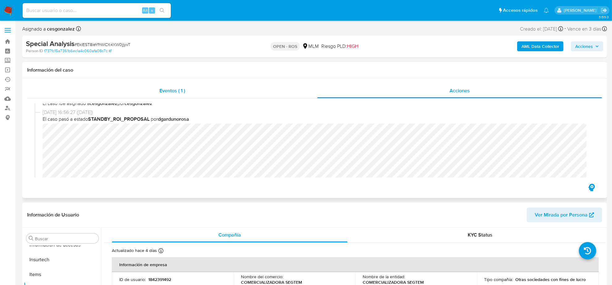
click at [157, 89] on div "Eventos ( 1 )" at bounding box center [172, 90] width 290 height 15
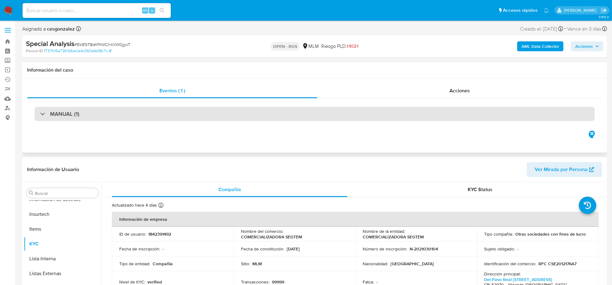
click at [73, 113] on h3 "MANUAL (1)" at bounding box center [64, 114] width 29 height 7
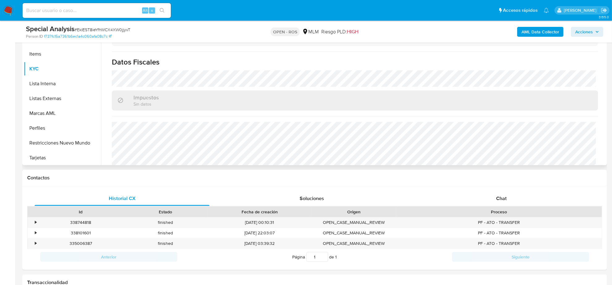
scroll to position [447, 0]
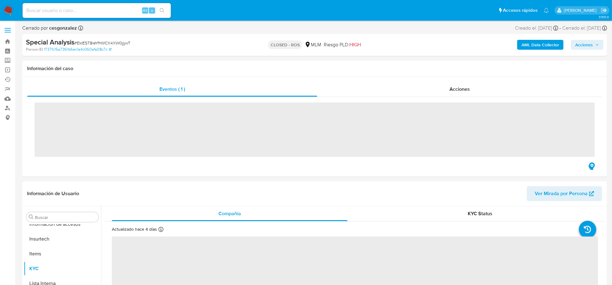
scroll to position [260, 0]
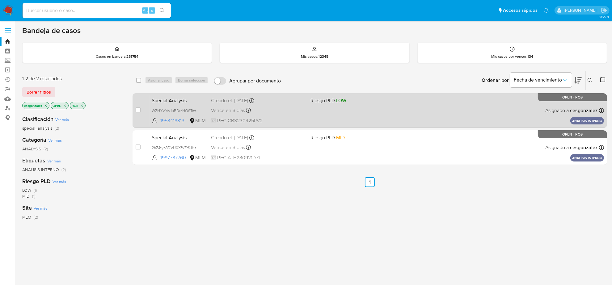
click at [229, 107] on span "Vence en 3 días" at bounding box center [228, 110] width 34 height 7
click at [228, 109] on span "Vence en 3 días" at bounding box center [228, 110] width 34 height 7
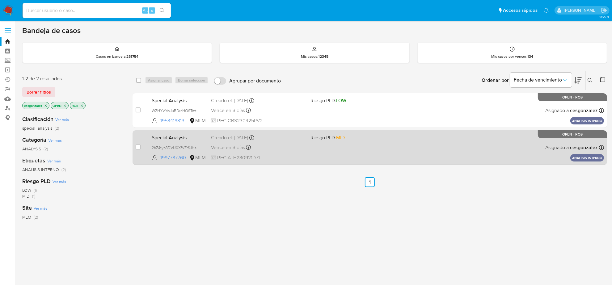
click at [212, 154] on span "RFC ATH230921D71" at bounding box center [258, 157] width 94 height 7
click at [235, 158] on span "RFC ATH230921D71" at bounding box center [258, 157] width 94 height 7
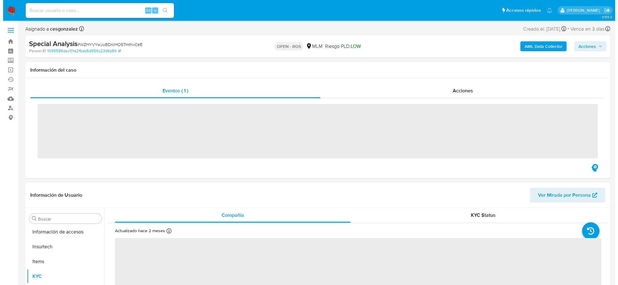
scroll to position [260, 0]
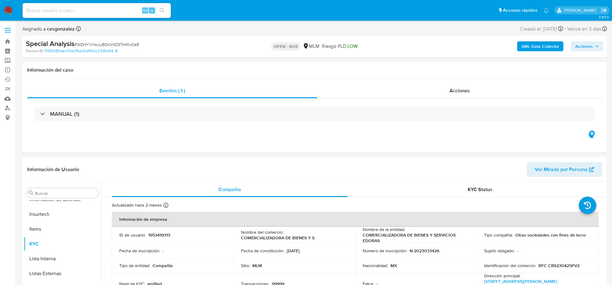
select select "10"
click at [586, 49] on span "Acciones" at bounding box center [584, 46] width 18 height 10
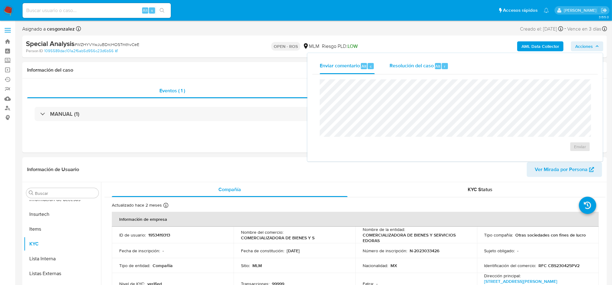
click at [411, 66] on span "Resolución del caso" at bounding box center [411, 65] width 44 height 7
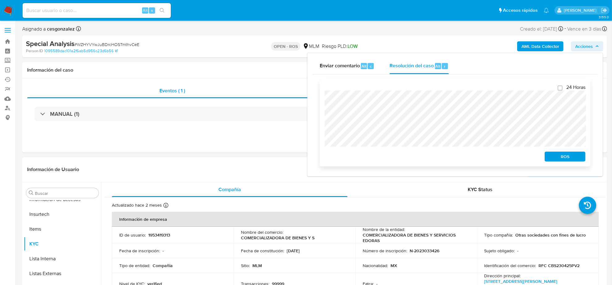
click at [560, 159] on span "ROS" at bounding box center [565, 156] width 32 height 9
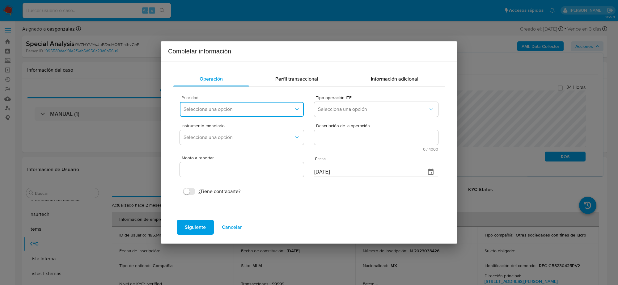
click at [288, 107] on span "Selecciona una opción" at bounding box center [238, 109] width 110 height 6
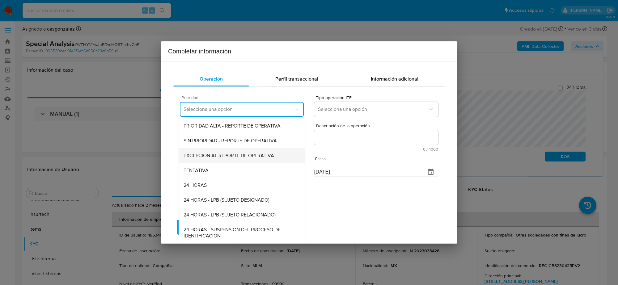
click at [236, 157] on span "EXCEPCION AL REPORTE DE OPERATIVA" at bounding box center [228, 155] width 90 height 6
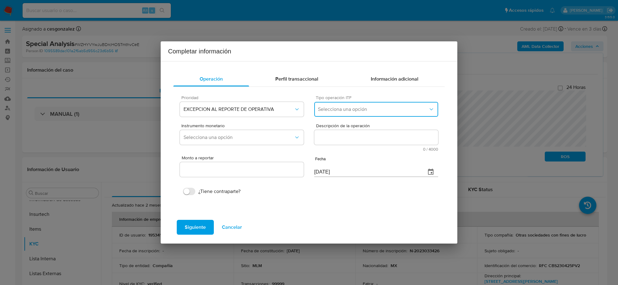
click at [398, 104] on button "Selecciona una opción" at bounding box center [376, 109] width 124 height 15
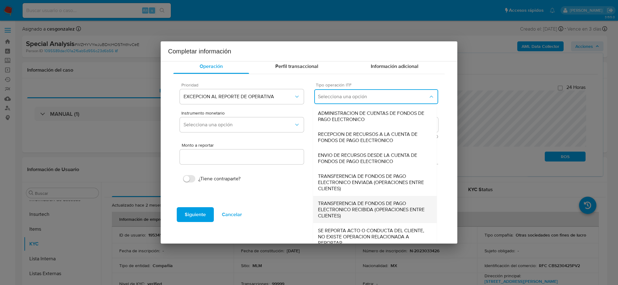
scroll to position [19, 0]
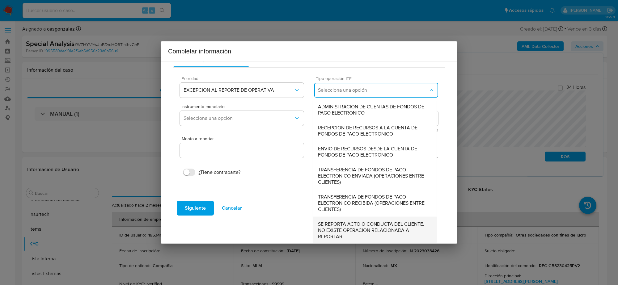
click at [338, 228] on span "SE REPORTA ACTO O CONDUCTA DEL CLIENTE, NO EXISTE OPERACION RELACIONADA A REPOR…" at bounding box center [375, 230] width 114 height 19
type input "0.00"
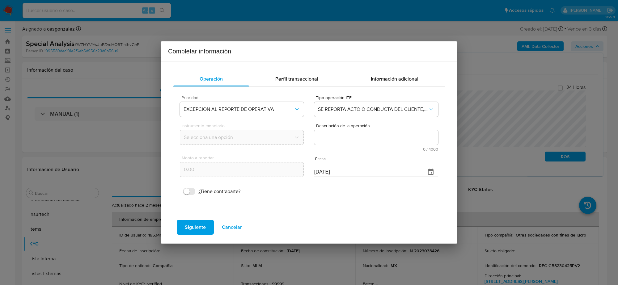
click at [329, 139] on textarea "Descripción de la operación" at bounding box center [376, 137] width 124 height 15
paste textarea "CONOCIMIENTO DEL CLIENTE O USUARIO CLIENTE COMERCIALIZADORA DE BIENES Y SERVICI…"
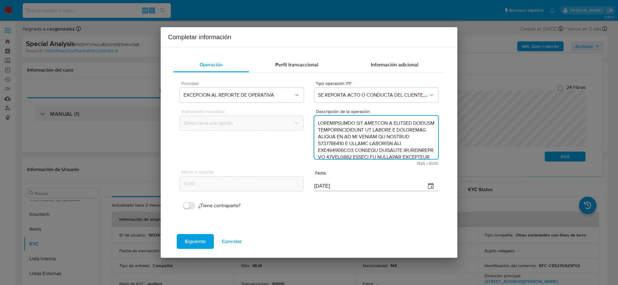
scroll to position [246, 0]
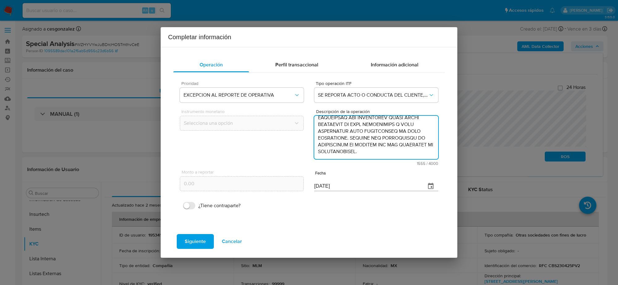
type textarea "CONOCIMIENTO DEL CLIENTE O USUARIO CLIENTE COMERCIALIZADORA DE BIENES Y SERVICI…"
click at [340, 183] on input "22/08/2025" at bounding box center [367, 186] width 107 height 10
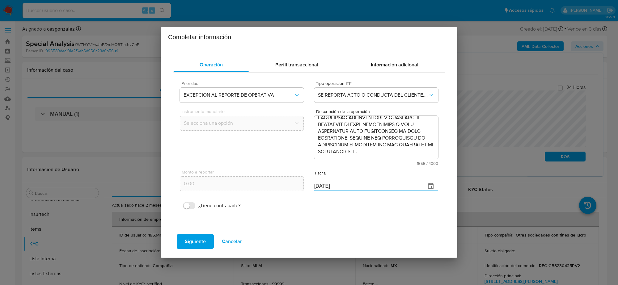
click at [340, 183] on input "22/08/2025" at bounding box center [367, 186] width 107 height 10
type input "26/06/2025"
click at [192, 241] on span "Siguiente" at bounding box center [195, 242] width 21 height 14
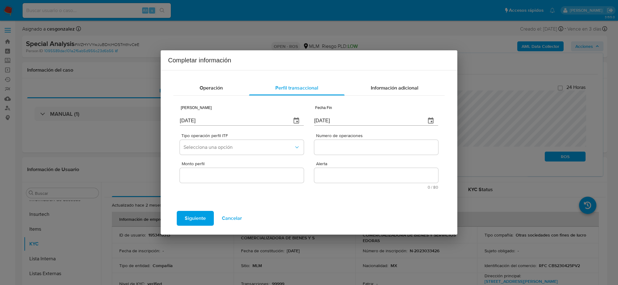
click at [188, 117] on input "22/08/2025" at bounding box center [233, 121] width 107 height 10
click at [188, 118] on input "[DATE]" at bounding box center [233, 121] width 107 height 10
type input "01/01/2025"
type input "26/06/2025"
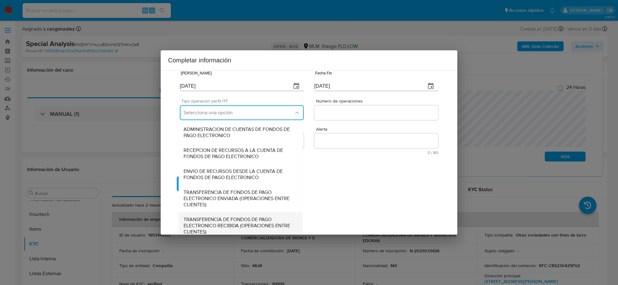
scroll to position [66, 0]
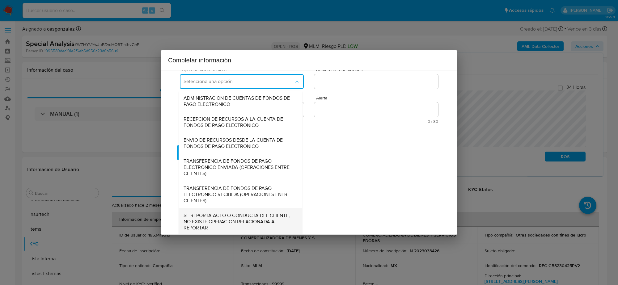
click at [218, 219] on span "SE REPORTA ACTO O CONDUCTA DEL CLIENTE, NO EXISTE OPERACION RELACIONADA A REPOR…" at bounding box center [240, 221] width 114 height 19
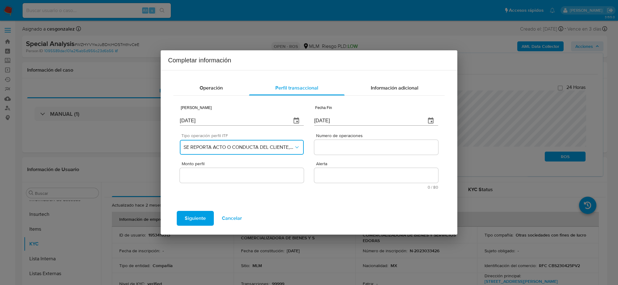
scroll to position [0, 0]
click at [346, 142] on div at bounding box center [376, 147] width 124 height 15
click at [346, 145] on input "Numero de operaciones" at bounding box center [376, 147] width 124 height 8
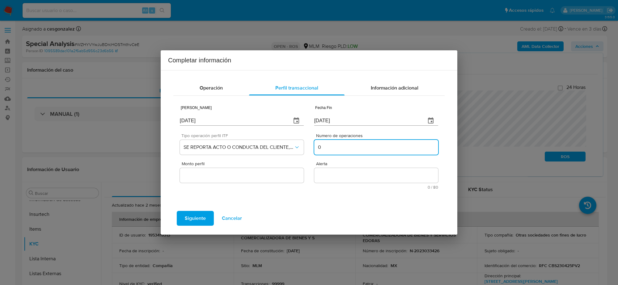
type input "0"
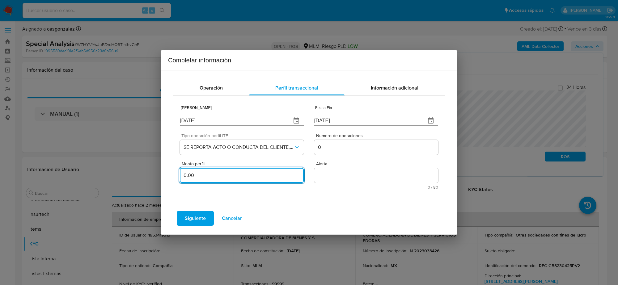
type input "0.00"
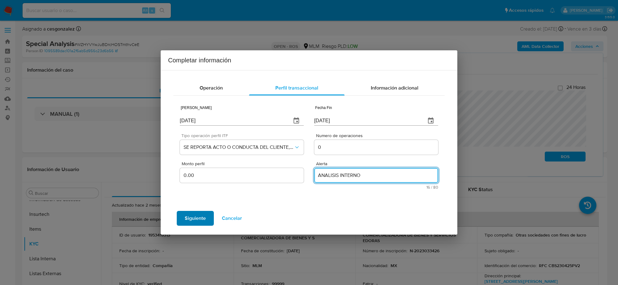
type textarea "ANALISIS INTERNO"
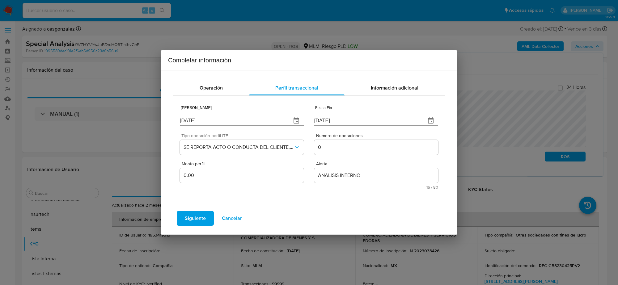
click at [197, 219] on span "Siguiente" at bounding box center [195, 219] width 21 height 14
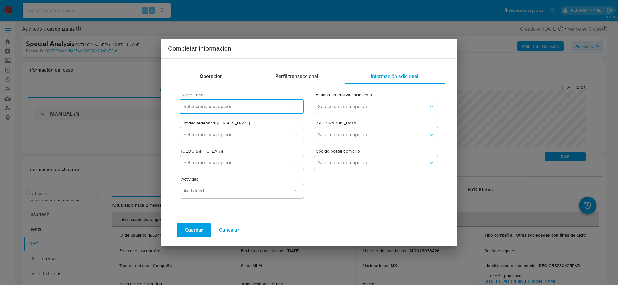
click at [216, 113] on button "Selecciona una opción" at bounding box center [242, 106] width 124 height 15
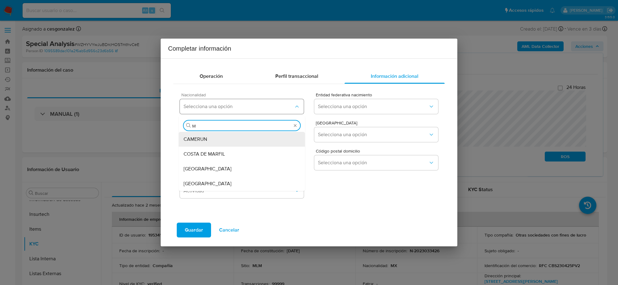
type input "ME"
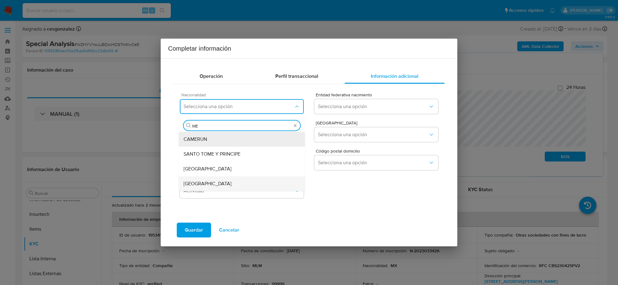
click at [197, 185] on span "MEXICO" at bounding box center [207, 184] width 48 height 6
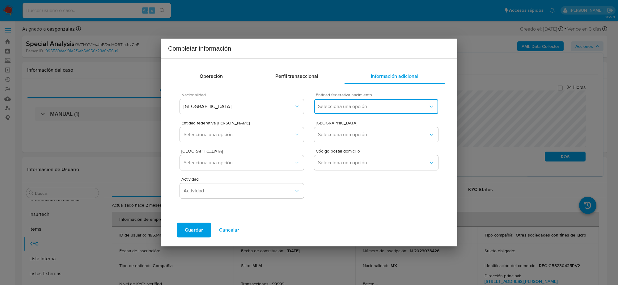
click at [371, 108] on span "Selecciona una opción" at bounding box center [373, 106] width 110 height 6
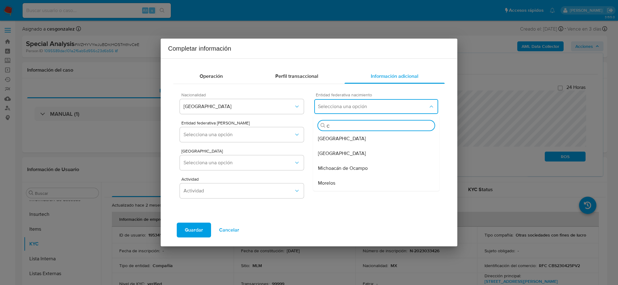
scroll to position [134, 0]
type input "CI"
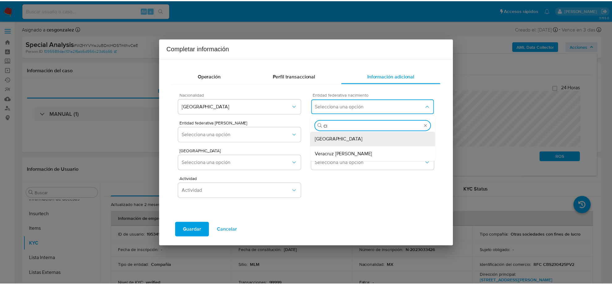
scroll to position [0, 0]
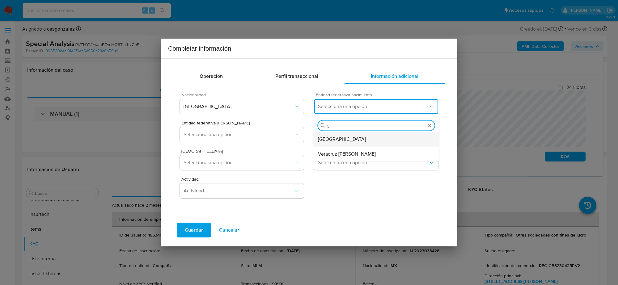
click at [333, 140] on span "Ciudad de México" at bounding box center [342, 139] width 48 height 6
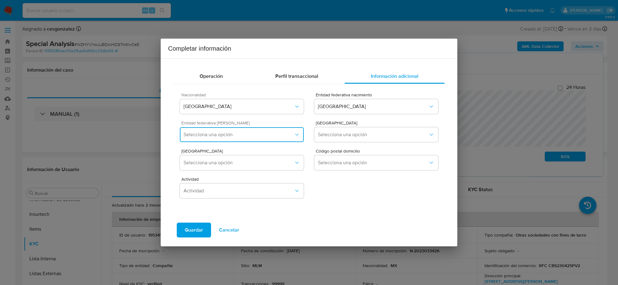
click at [274, 132] on span "Selecciona una opción" at bounding box center [238, 135] width 110 height 6
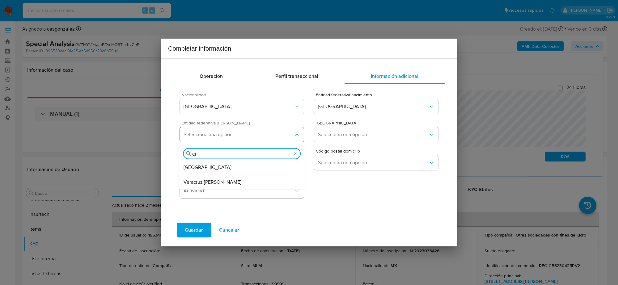
type input "CIU"
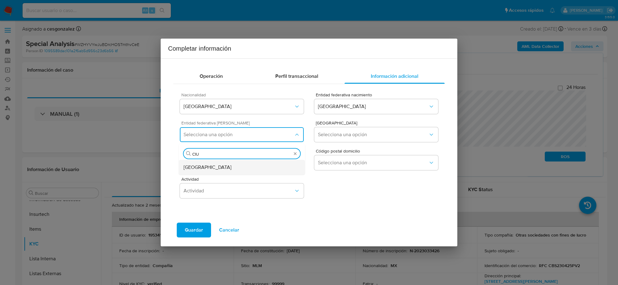
click at [232, 167] on div "Ciudad de México" at bounding box center [241, 167] width 116 height 15
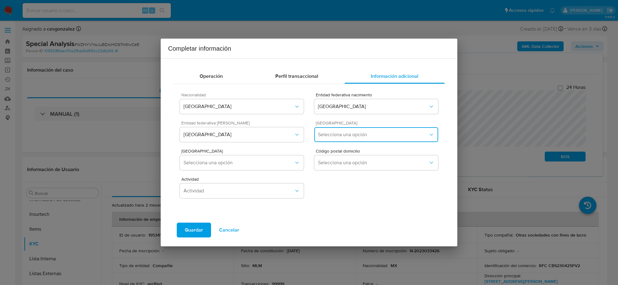
click at [349, 134] on span "Selecciona una opción" at bounding box center [373, 135] width 110 height 6
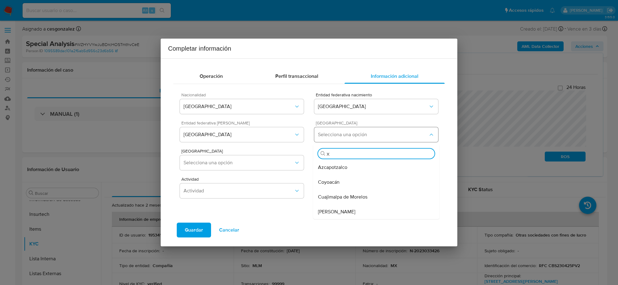
type input "XO"
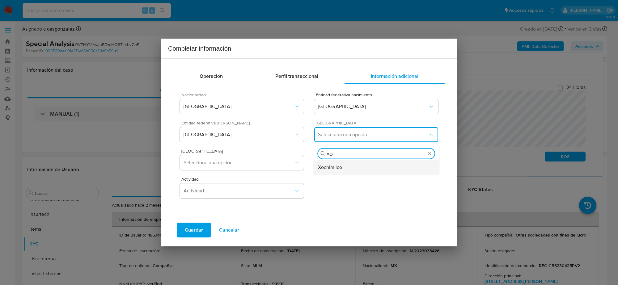
click at [323, 167] on span "Xochimilco" at bounding box center [330, 167] width 24 height 6
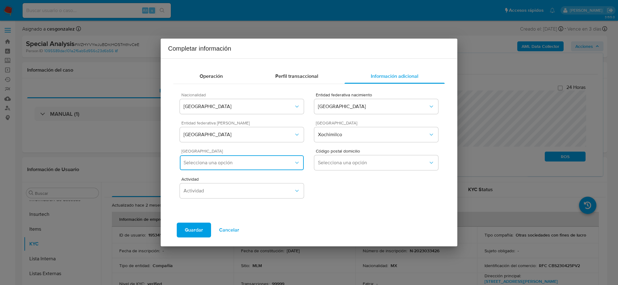
click at [260, 161] on span "Selecciona una opción" at bounding box center [238, 163] width 110 height 6
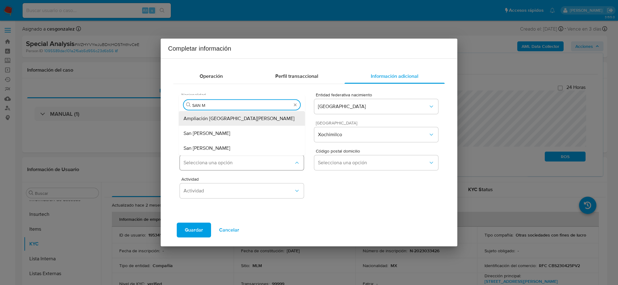
type input "SAN MA"
click at [238, 118] on span "Ampliación San Marcos Norte" at bounding box center [238, 118] width 111 height 6
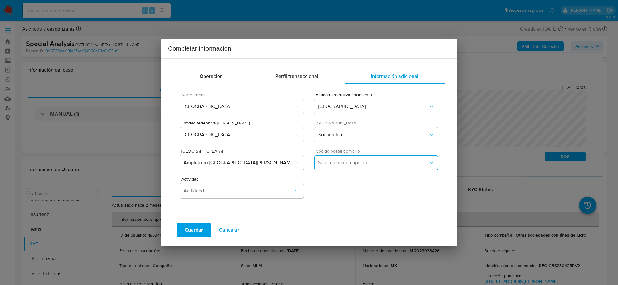
click at [354, 164] on span "Selecciona una opción" at bounding box center [373, 163] width 110 height 6
drag, startPoint x: 334, startPoint y: 194, endPoint x: 287, endPoint y: 194, distance: 47.9
click at [334, 194] on div "16038" at bounding box center [376, 195] width 116 height 15
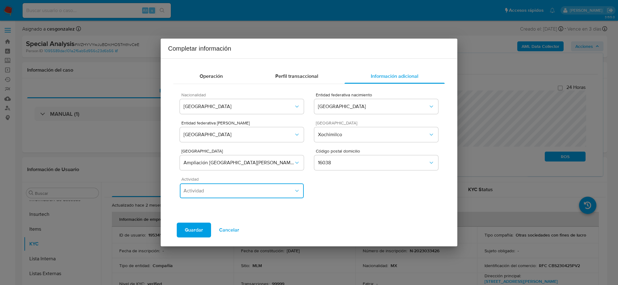
click at [267, 192] on span "Actividad" at bounding box center [238, 191] width 110 height 6
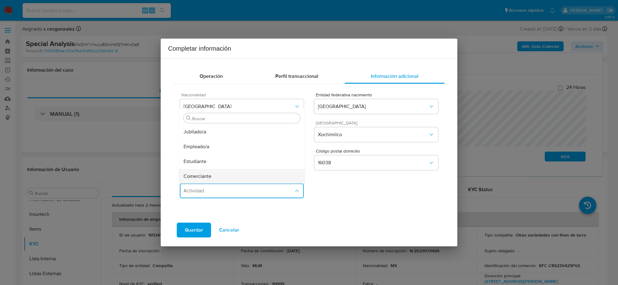
click at [209, 178] on span "Comerciante" at bounding box center [197, 176] width 28 height 6
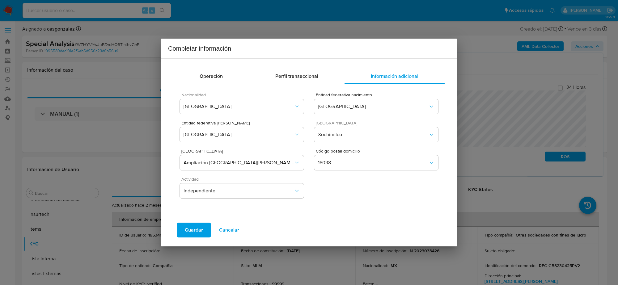
click at [194, 227] on span "Guardar" at bounding box center [194, 230] width 18 height 14
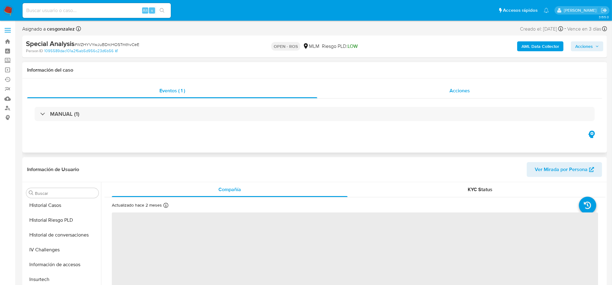
scroll to position [260, 0]
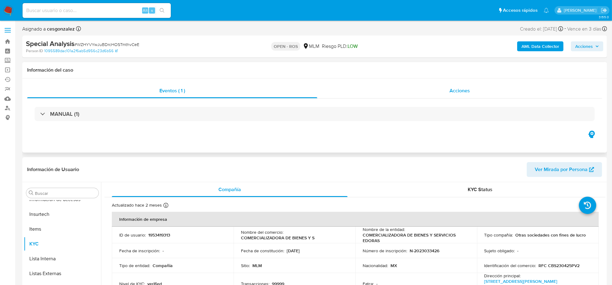
click at [469, 87] on span "Acciones" at bounding box center [459, 90] width 20 height 7
select select "10"
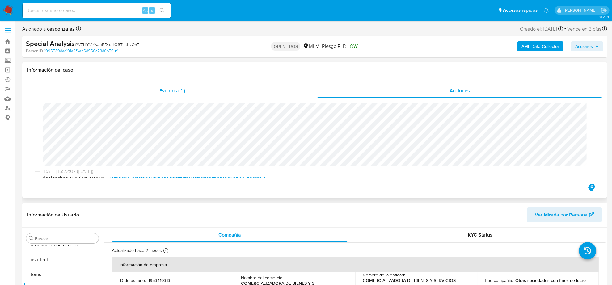
scroll to position [193, 0]
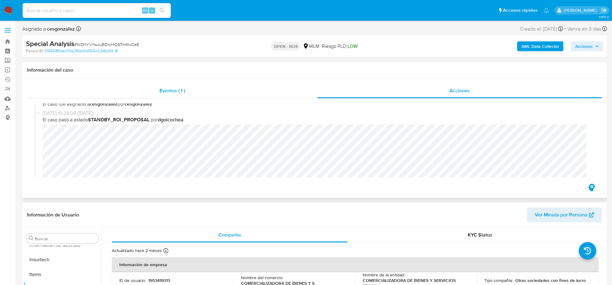
click at [162, 92] on span "Eventos ( 1 )" at bounding box center [172, 90] width 26 height 7
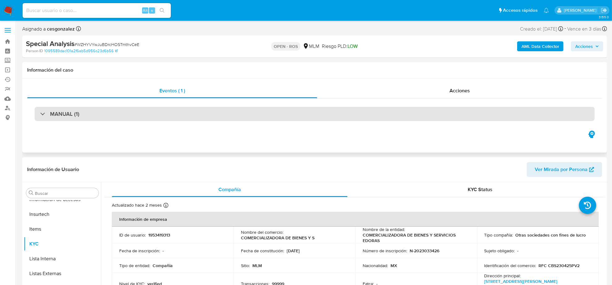
click at [124, 117] on div "MANUAL (1)" at bounding box center [315, 114] width 560 height 14
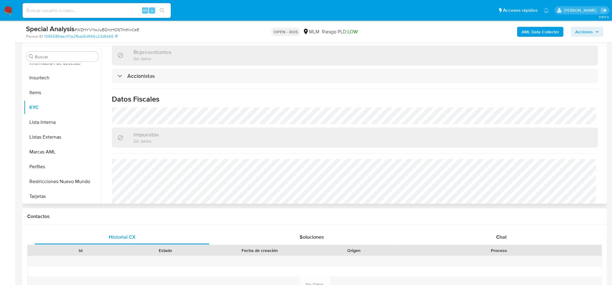
scroll to position [444, 0]
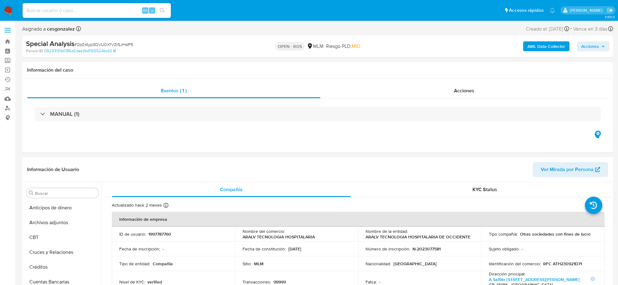
select select "10"
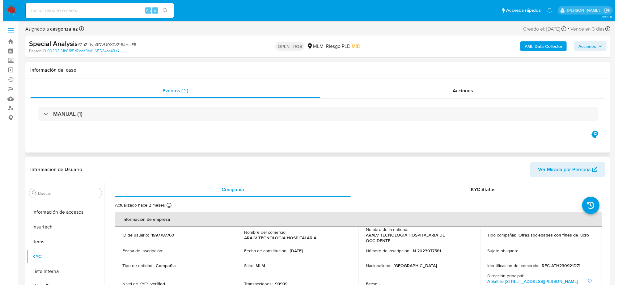
scroll to position [260, 0]
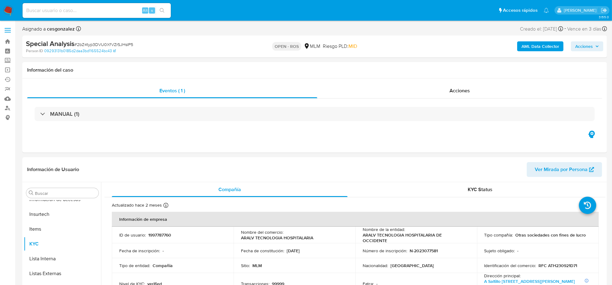
click at [591, 45] on span "Acciones" at bounding box center [584, 46] width 18 height 10
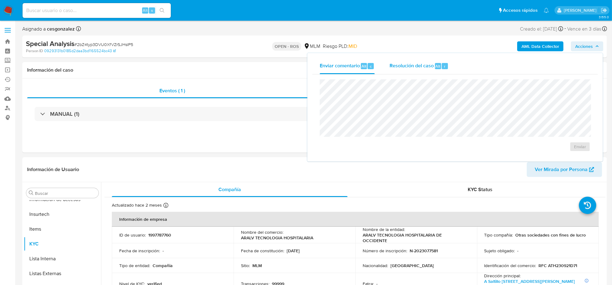
click at [417, 67] on span "Resolución del caso" at bounding box center [411, 65] width 44 height 7
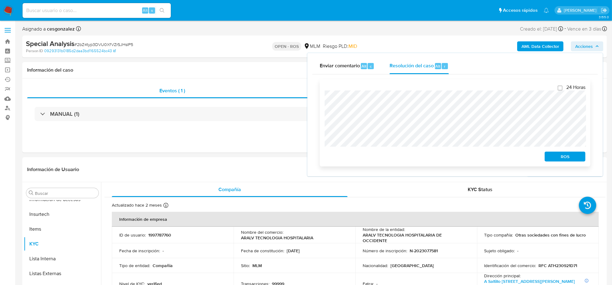
click at [577, 158] on span "ROS" at bounding box center [565, 156] width 32 height 9
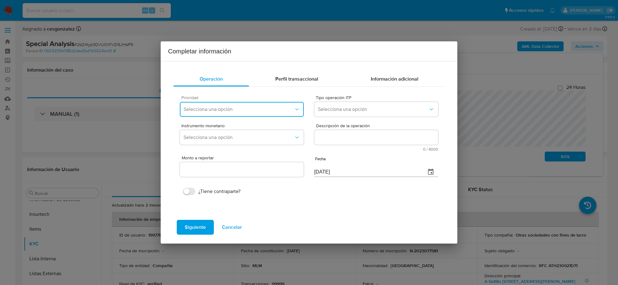
click at [294, 107] on icon "button" at bounding box center [297, 109] width 6 height 6
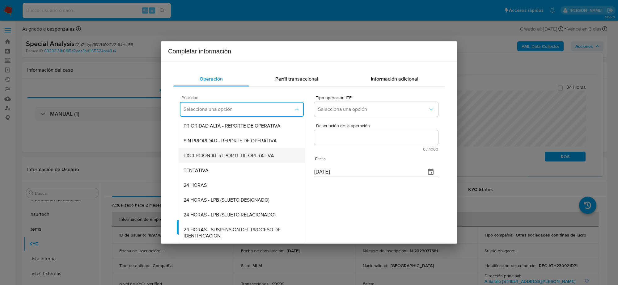
click at [245, 157] on span "EXCEPCION AL REPORTE DE OPERATIVA" at bounding box center [228, 155] width 90 height 6
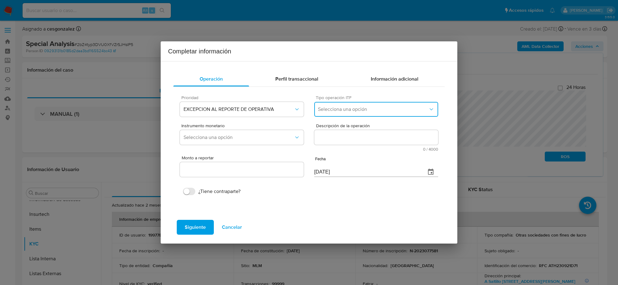
click at [355, 110] on span "Selecciona una opción" at bounding box center [373, 109] width 110 height 6
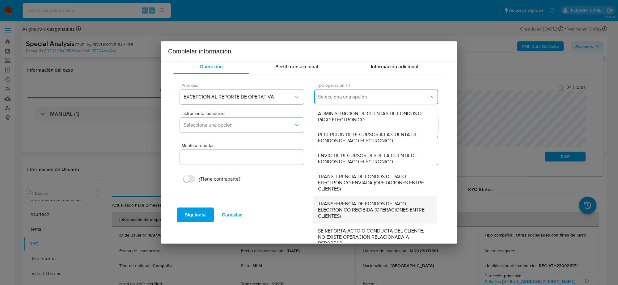
scroll to position [19, 0]
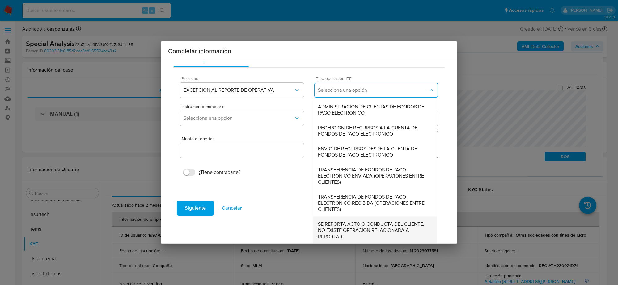
click at [339, 229] on span "SE REPORTA ACTO O CONDUCTA DEL CLIENTE, NO EXISTE OPERACION RELACIONADA A REPOR…" at bounding box center [375, 230] width 114 height 19
type input "0.00"
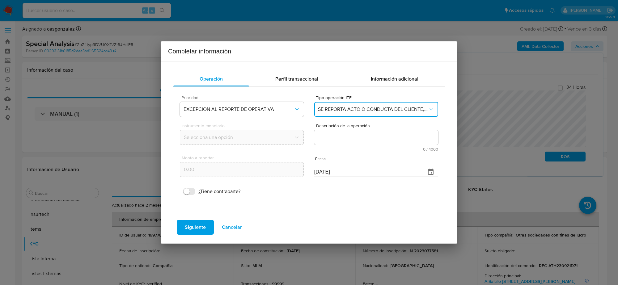
scroll to position [0, 0]
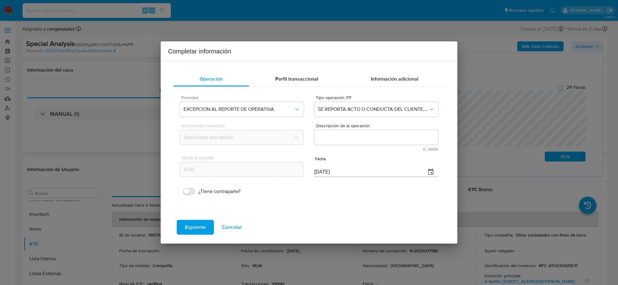
drag, startPoint x: 340, startPoint y: 138, endPoint x: 329, endPoint y: 130, distance: 13.7
click at [340, 137] on textarea "Descripción de la operación" at bounding box center [376, 137] width 124 height 15
paste textarea "/CONOCIMIENTO DEL CLIENTE O USUARIO CLIENTE 1997787760 ARALV TECNOLOGIA HOSPITA…"
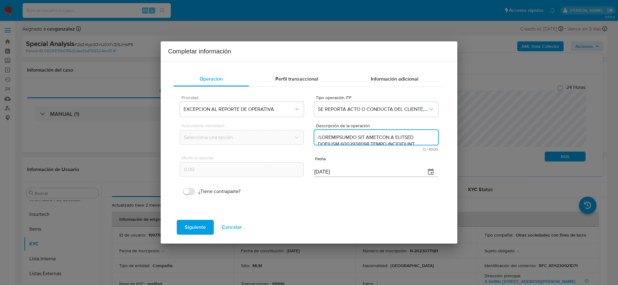
scroll to position [212, 0]
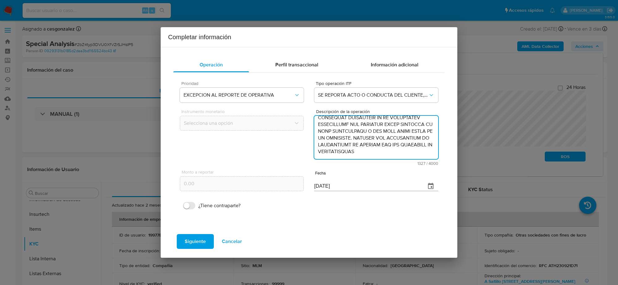
type textarea "/CONOCIMIENTO DEL CLIENTE O USUARIO CLIENTE 1997787760 ARALV TECNOLOGIA HOSPITA…"
click at [324, 186] on input "[DATE]" at bounding box center [367, 186] width 107 height 10
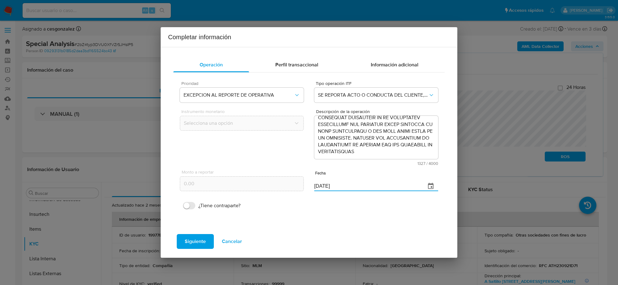
click at [324, 186] on input "[DATE]" at bounding box center [367, 186] width 107 height 10
type input "[DATE]"
click at [208, 237] on button "Siguiente" at bounding box center [195, 241] width 37 height 15
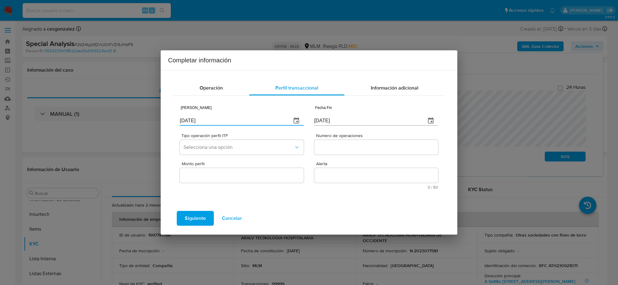
click at [223, 118] on input "[DATE]" at bounding box center [233, 121] width 107 height 10
click at [227, 119] on input "[DATE]" at bounding box center [233, 121] width 107 height 10
type input "[DATE]"
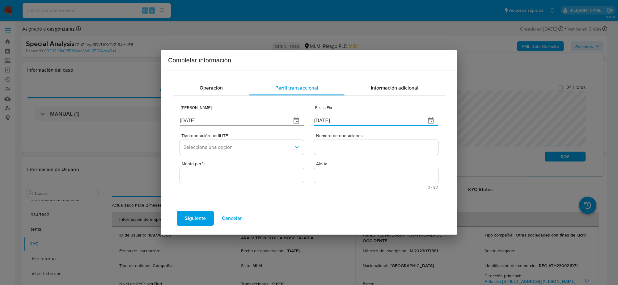
type input "[DATE]"
click at [235, 136] on span "Tipo operación perfil ITF" at bounding box center [243, 135] width 124 height 4
click at [233, 144] on span "Selecciona una opción" at bounding box center [238, 147] width 110 height 6
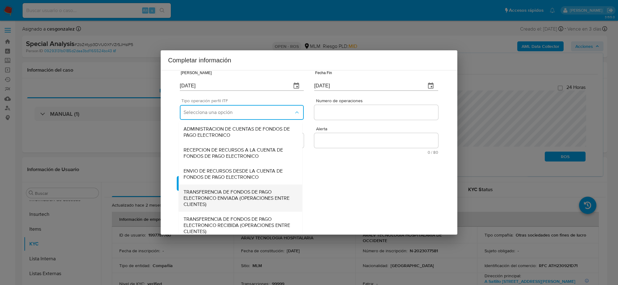
scroll to position [66, 0]
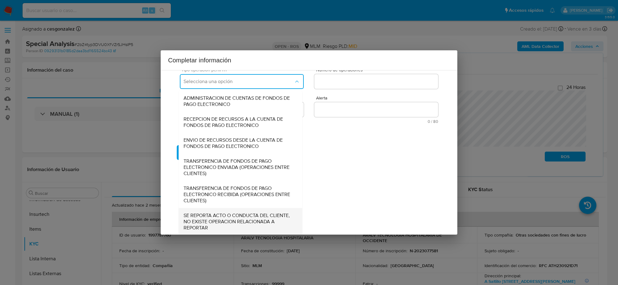
click at [213, 218] on span "SE REPORTA ACTO O CONDUCTA DEL CLIENTE, NO EXISTE OPERACION RELACIONADA A REPOR…" at bounding box center [240, 221] width 114 height 19
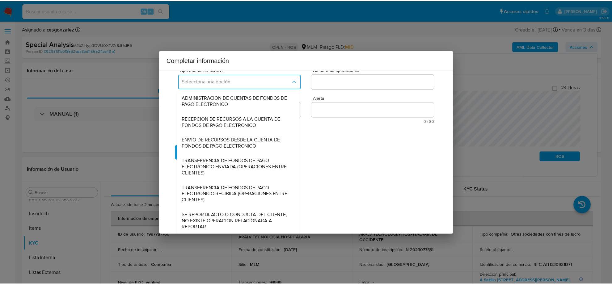
scroll to position [0, 0]
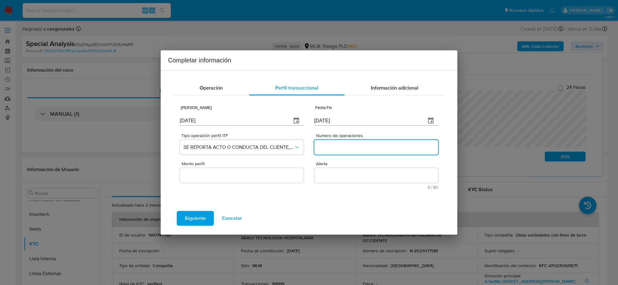
click at [340, 145] on input "Numero de operaciones" at bounding box center [376, 147] width 124 height 8
type input "0"
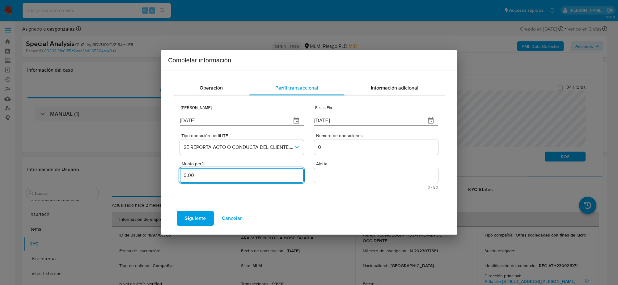
type input "0.00"
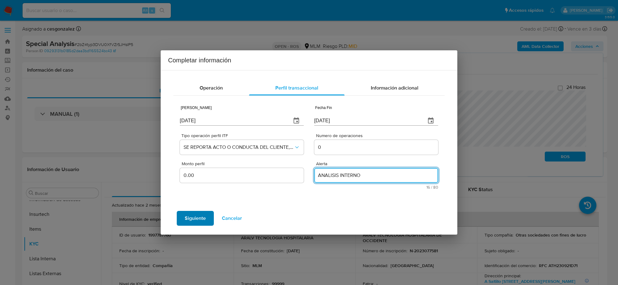
type textarea "ANALISIS INTERNO"
click at [195, 217] on span "Siguiente" at bounding box center [195, 219] width 21 height 14
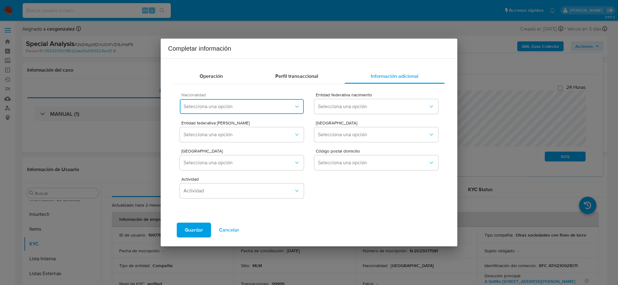
click at [231, 102] on button "Selecciona una opción" at bounding box center [242, 106] width 124 height 15
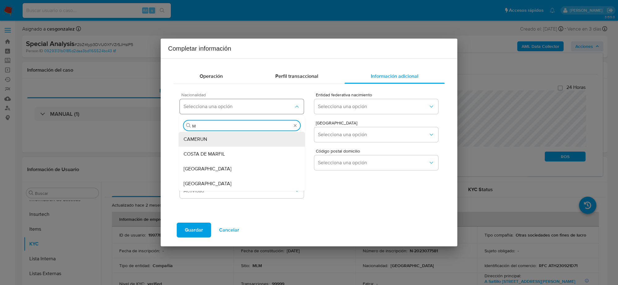
type input "ME"
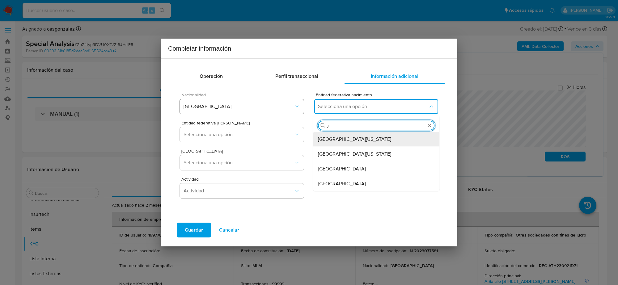
type input "[PERSON_NAME]"
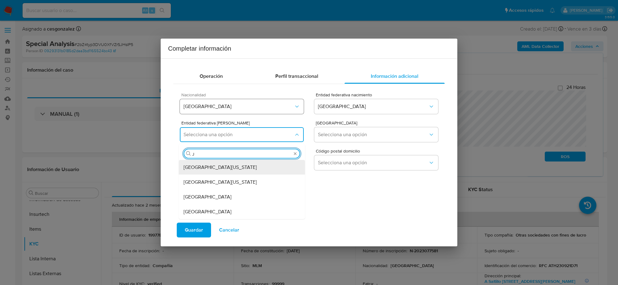
type input "[PERSON_NAME]"
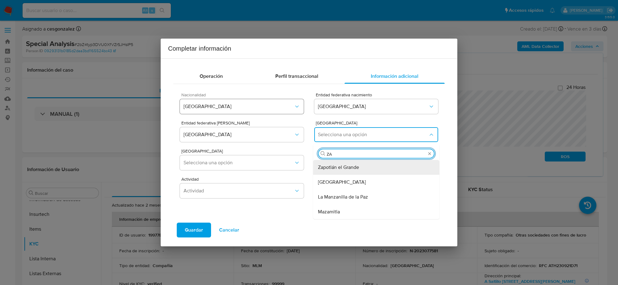
type input "ZAP"
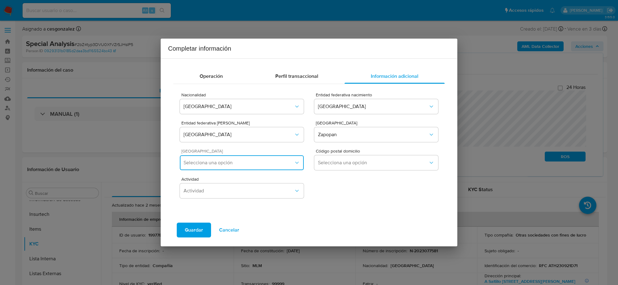
click at [271, 156] on button "Selecciona una opción" at bounding box center [242, 162] width 124 height 15
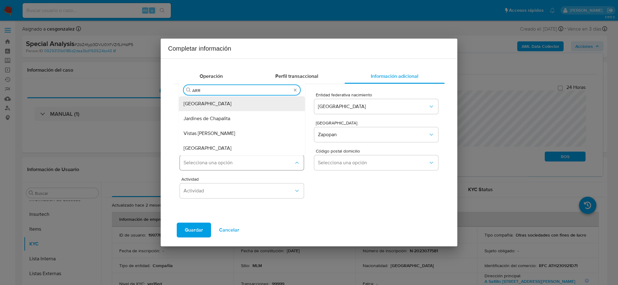
type input "ARRO"
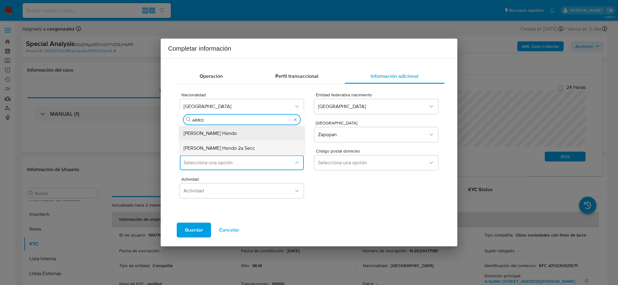
click at [237, 144] on div "[PERSON_NAME] Hondo 2a Secc" at bounding box center [241, 148] width 116 height 15
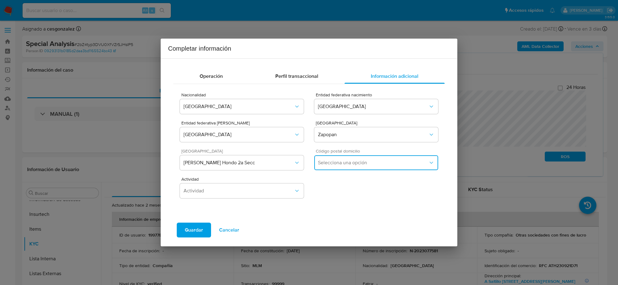
click at [367, 162] on span "Selecciona una opción" at bounding box center [373, 163] width 110 height 6
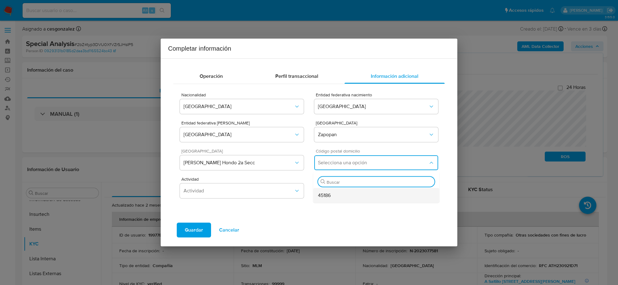
click at [326, 197] on span "45186" at bounding box center [324, 195] width 13 height 6
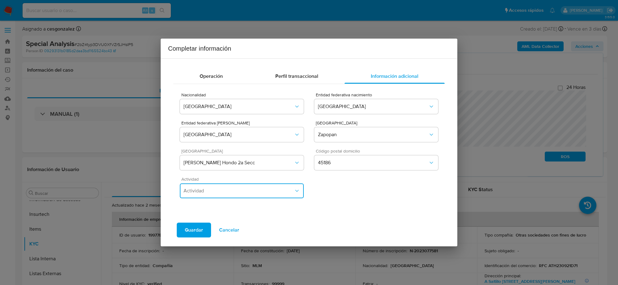
click at [267, 194] on button "Actividad" at bounding box center [242, 190] width 124 height 15
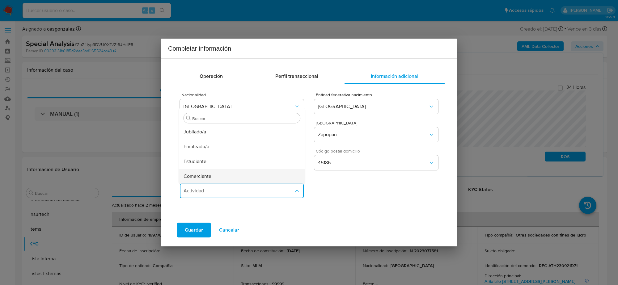
click at [215, 177] on div "Comerciante" at bounding box center [241, 176] width 116 height 15
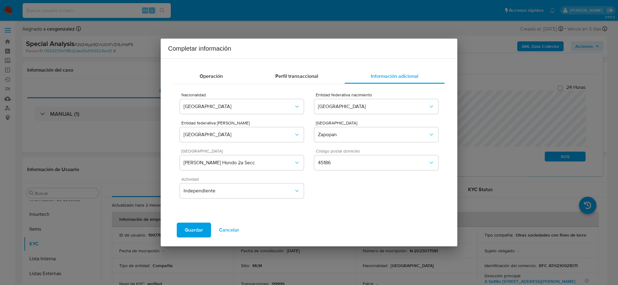
click at [195, 230] on span "Guardar" at bounding box center [194, 230] width 18 height 14
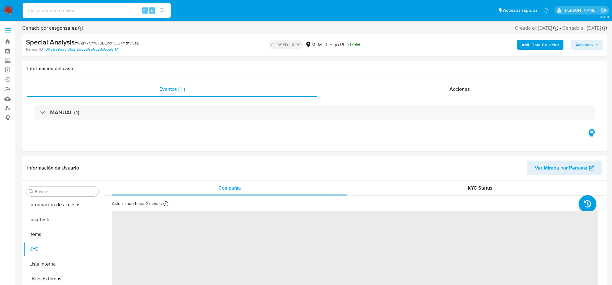
scroll to position [260, 0]
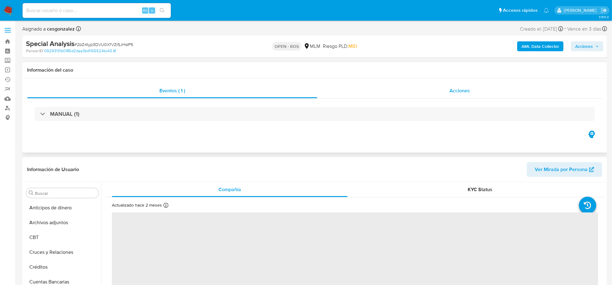
scroll to position [260, 0]
select select "10"
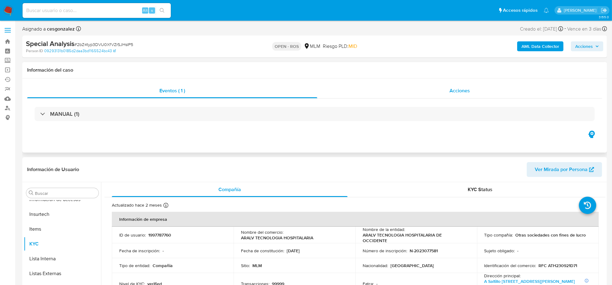
click at [467, 85] on div "Acciones" at bounding box center [459, 90] width 285 height 15
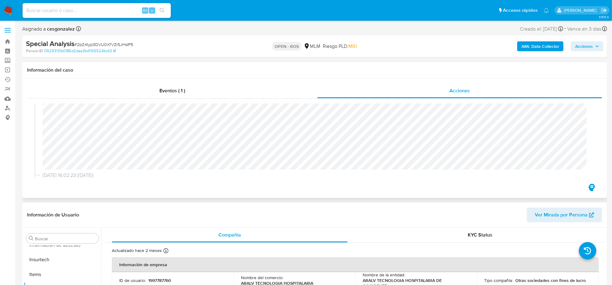
scroll to position [248, 0]
click at [593, 50] on span "Acciones" at bounding box center [584, 46] width 18 height 10
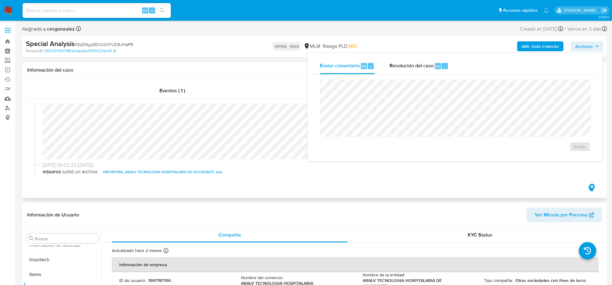
scroll to position [171, 0]
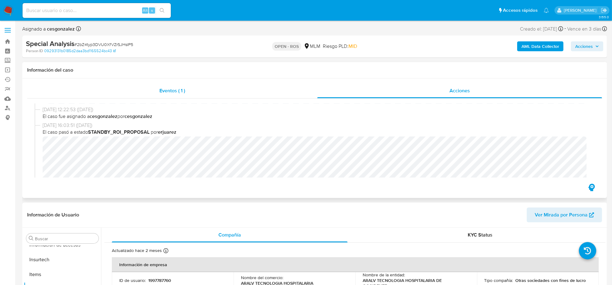
click at [175, 91] on span "Eventos ( 1 )" at bounding box center [172, 90] width 26 height 7
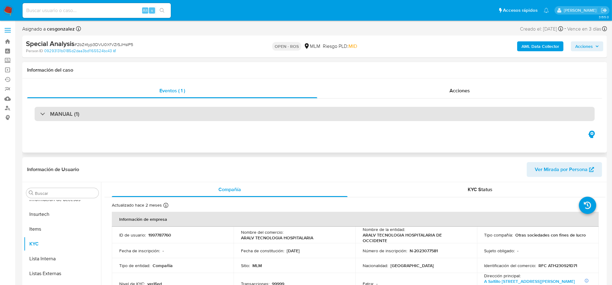
click at [119, 117] on div "MANUAL (1)" at bounding box center [315, 114] width 560 height 14
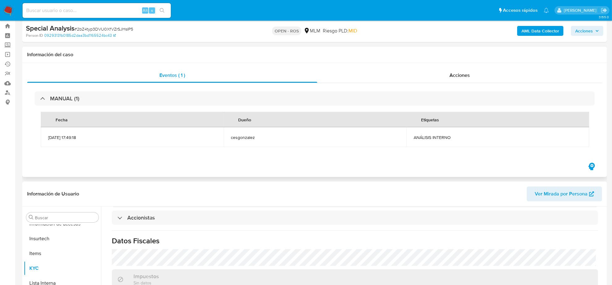
scroll to position [154, 0]
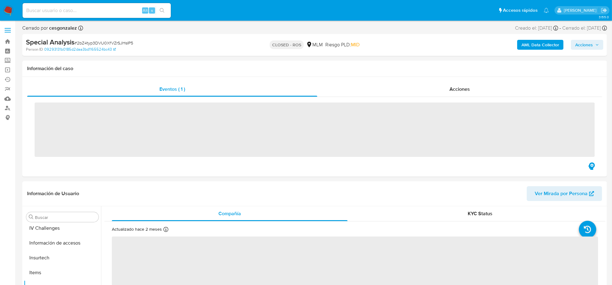
scroll to position [260, 0]
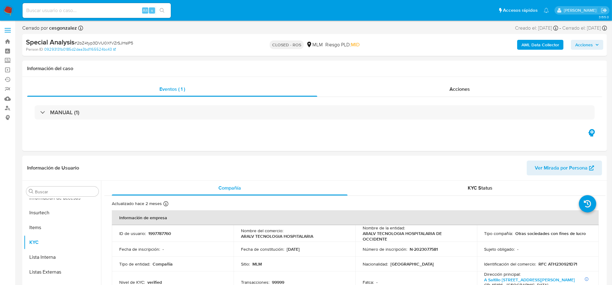
select select "10"
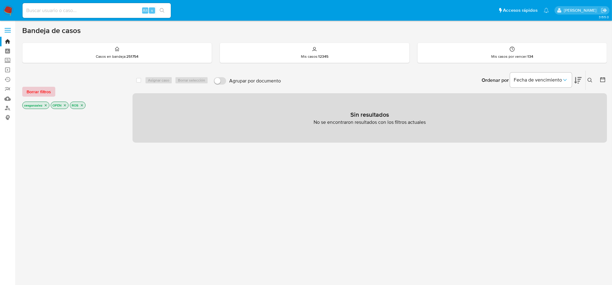
click at [49, 91] on span "Borrar filtros" at bounding box center [39, 91] width 24 height 9
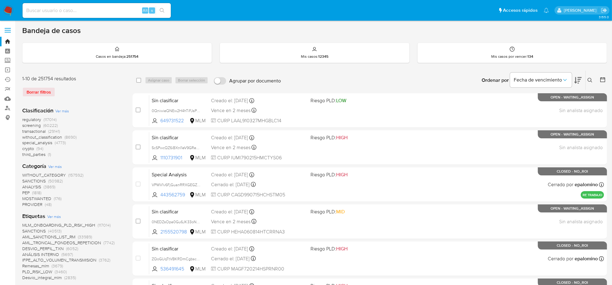
click at [604, 79] on icon at bounding box center [602, 80] width 6 height 6
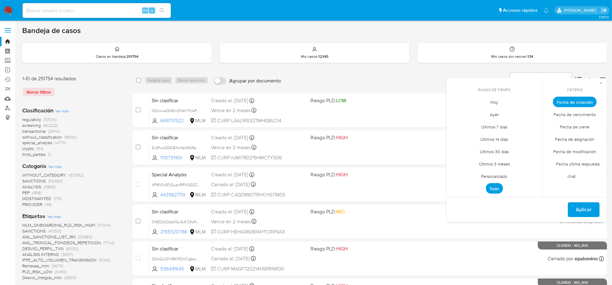
click at [491, 174] on span "Personalizado" at bounding box center [494, 176] width 39 height 13
click at [454, 110] on icon "Mes anterior" at bounding box center [455, 113] width 7 height 7
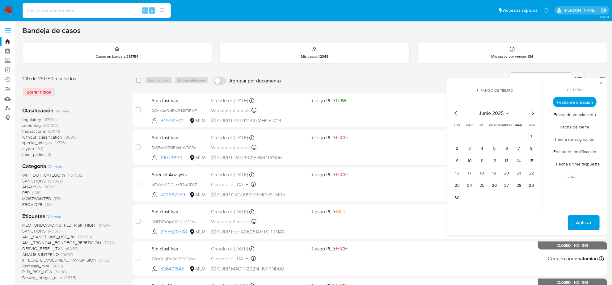
click at [454, 110] on icon "Mes anterior" at bounding box center [455, 113] width 7 height 7
click at [468, 138] on button "1" at bounding box center [469, 136] width 10 height 10
click at [532, 112] on icon "Mes siguiente" at bounding box center [532, 113] width 7 height 7
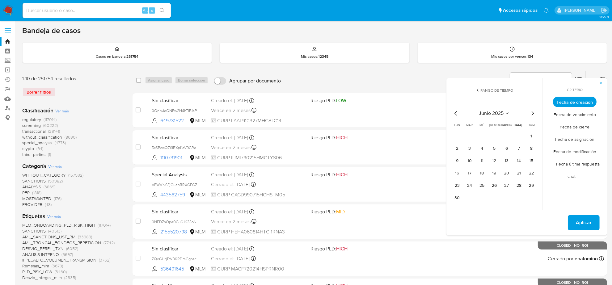
click at [532, 112] on icon "Mes siguiente" at bounding box center [532, 113] width 7 height 7
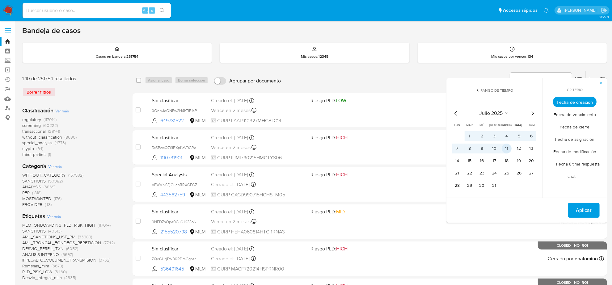
click at [506, 147] on button "11" at bounding box center [506, 149] width 10 height 10
click at [587, 212] on span "Aplicar" at bounding box center [584, 210] width 16 height 14
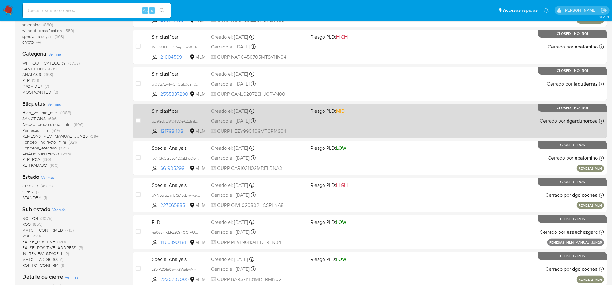
scroll to position [44, 0]
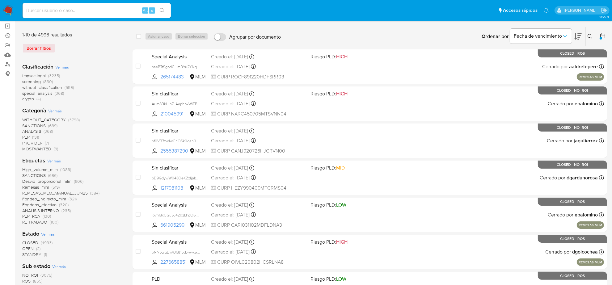
click at [30, 249] on span "OPEN" at bounding box center [27, 248] width 11 height 6
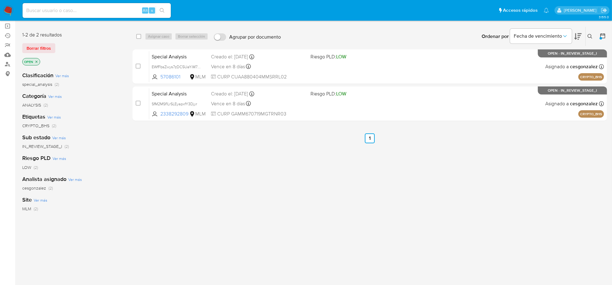
click at [38, 62] on icon "close-filter" at bounding box center [37, 62] width 4 height 4
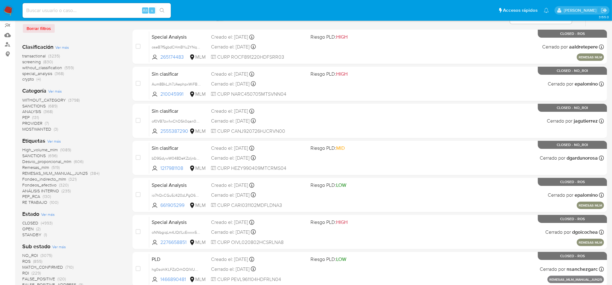
scroll to position [82, 0]
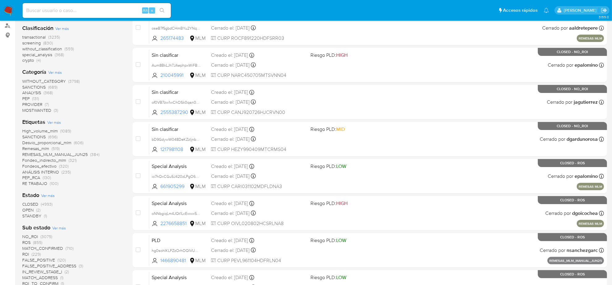
click at [34, 214] on span "STANDBY" at bounding box center [31, 216] width 19 height 6
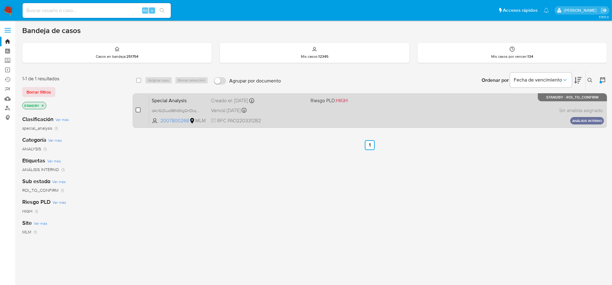
click at [138, 110] on input "checkbox" at bounding box center [138, 109] width 5 height 5
checkbox input "true"
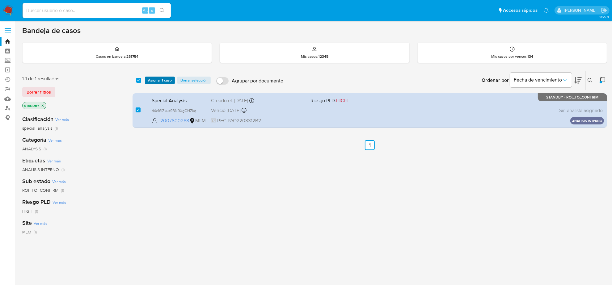
click at [157, 80] on span "Asignar 1 caso" at bounding box center [160, 80] width 24 height 6
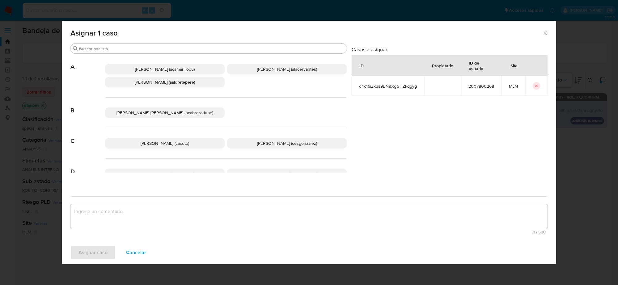
click at [272, 142] on span "Cesar Gonzalez (cesgonzalez)" at bounding box center [287, 143] width 60 height 6
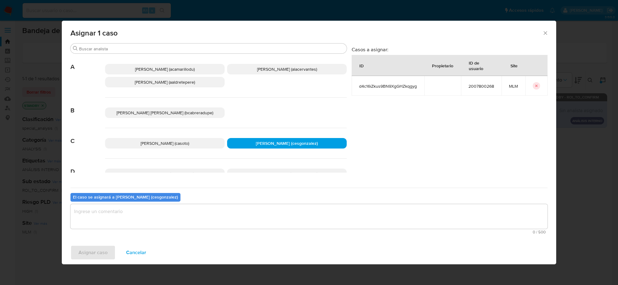
click at [137, 213] on textarea "assign-modal" at bounding box center [308, 216] width 477 height 25
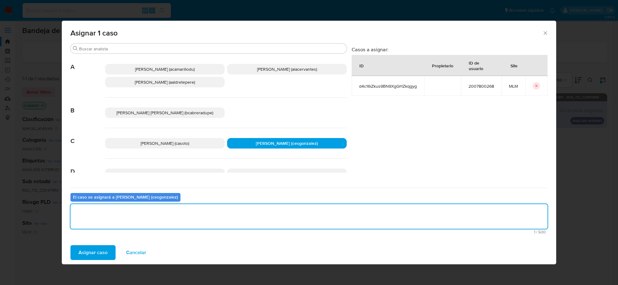
click at [107, 252] on button "Asignar caso" at bounding box center [92, 252] width 45 height 15
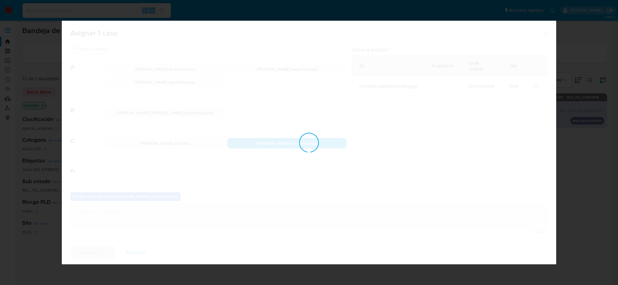
checkbox input "false"
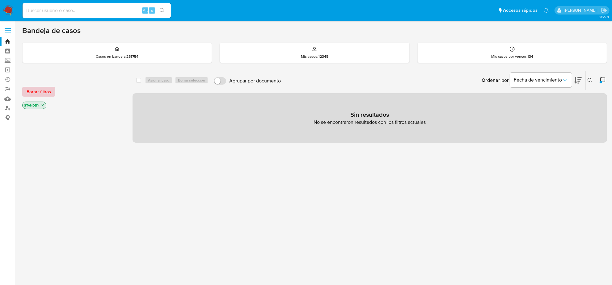
click at [47, 88] on span "Borrar filtros" at bounding box center [39, 91] width 24 height 9
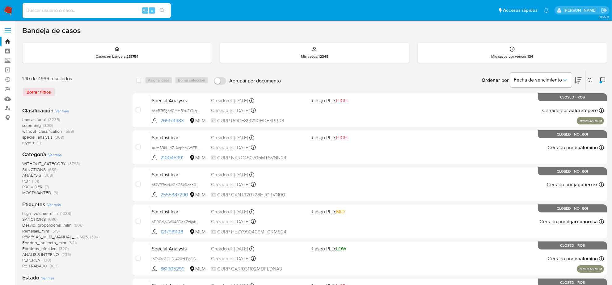
click at [6, 8] on img at bounding box center [8, 10] width 10 height 10
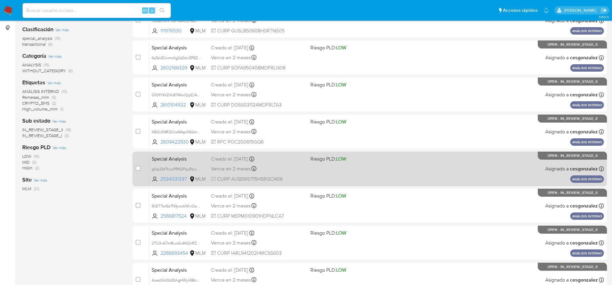
scroll to position [202, 0]
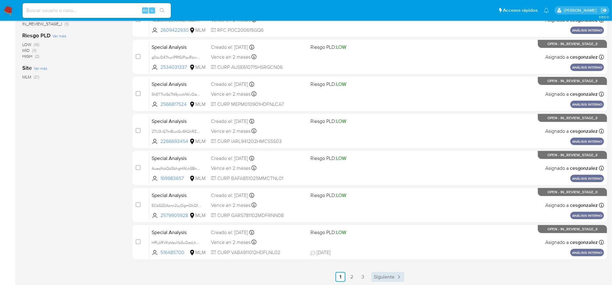
click at [379, 278] on span "Siguiente" at bounding box center [384, 277] width 21 height 5
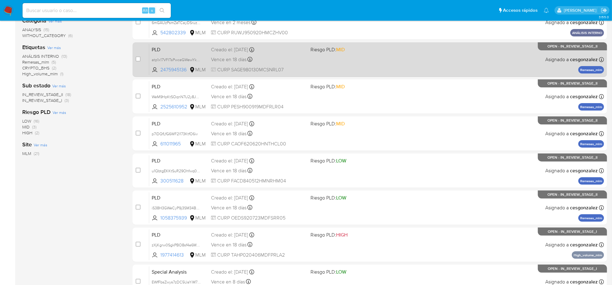
scroll to position [202, 0]
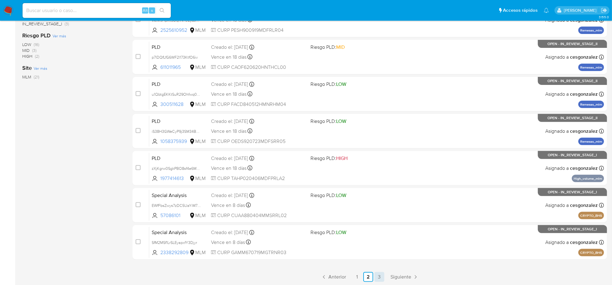
click at [379, 274] on link "3" at bounding box center [379, 277] width 10 height 10
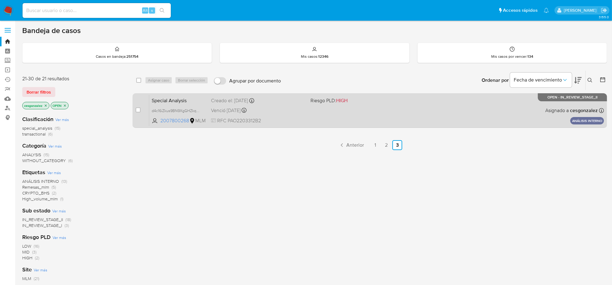
click at [289, 109] on div "Venció [DATE] Vence el [DATE] 18:31:57" at bounding box center [258, 110] width 94 height 8
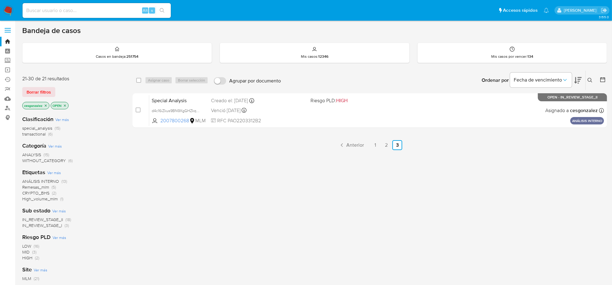
click at [66, 105] on icon "close-filter" at bounding box center [65, 106] width 4 height 4
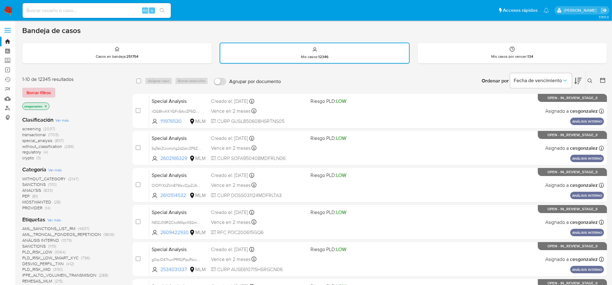
click at [43, 89] on span "Borrar filtros" at bounding box center [39, 92] width 24 height 9
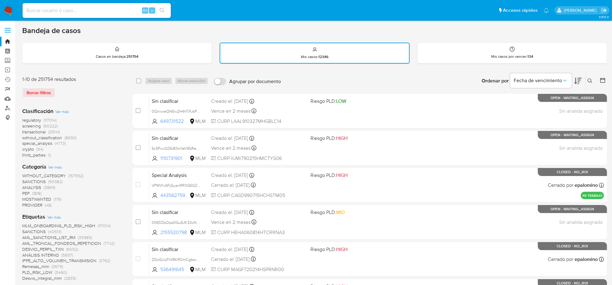
click at [9, 88] on link "Reportes" at bounding box center [36, 89] width 73 height 10
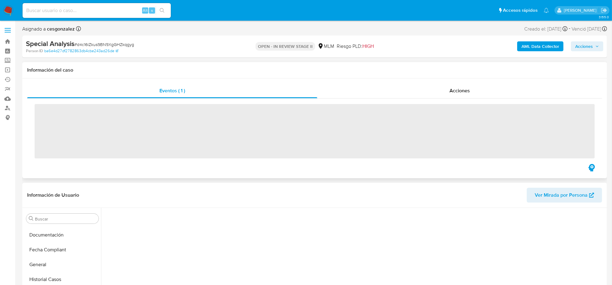
scroll to position [260, 0]
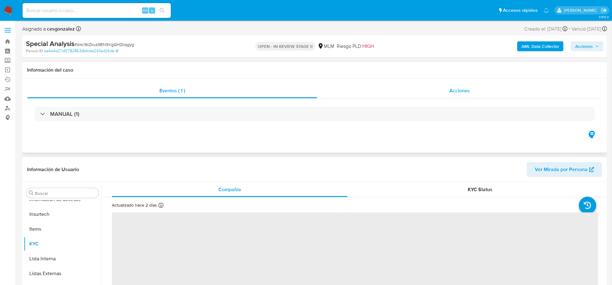
click at [463, 93] on span "Acciones" at bounding box center [459, 90] width 20 height 7
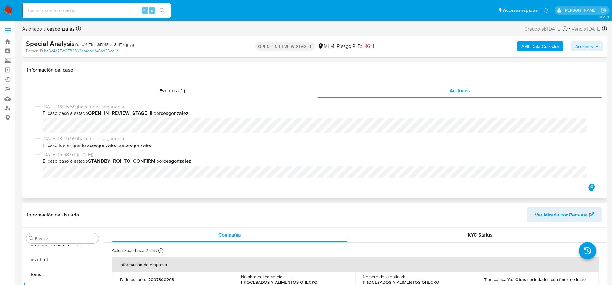
select select "10"
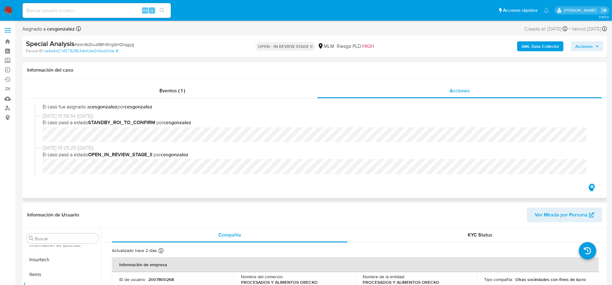
scroll to position [0, 0]
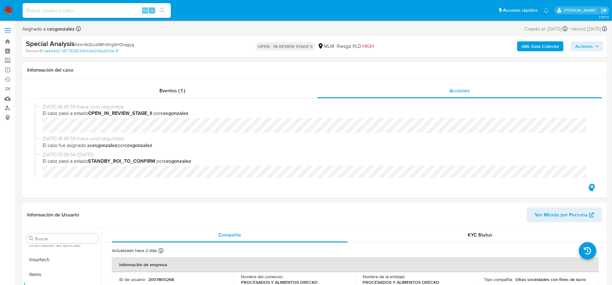
click at [589, 49] on span "Acciones" at bounding box center [584, 46] width 18 height 10
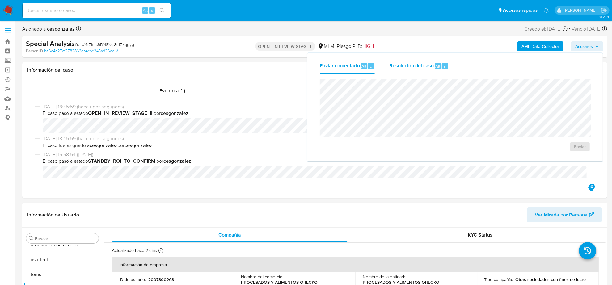
click at [398, 64] on span "Resolución del caso" at bounding box center [411, 65] width 44 height 7
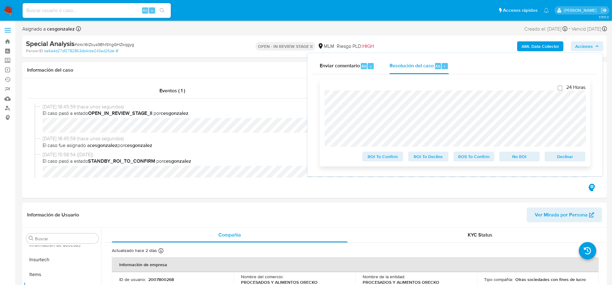
click at [379, 158] on span "ROI To Confirm" at bounding box center [383, 156] width 32 height 9
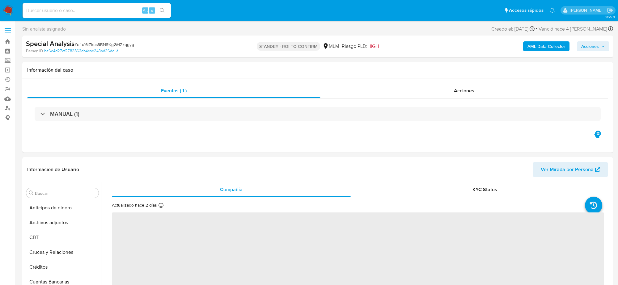
select select "10"
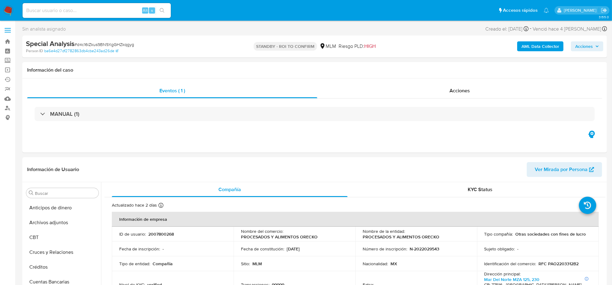
scroll to position [260, 0]
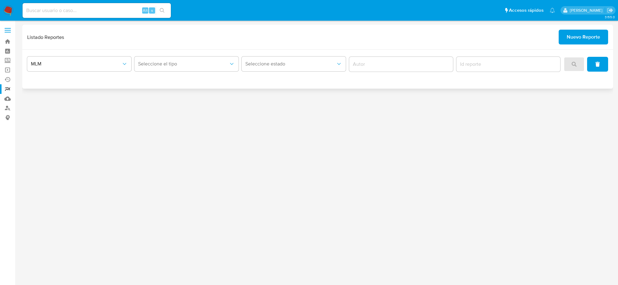
click at [568, 37] on span "Nuevo Reporte" at bounding box center [582, 37] width 33 height 14
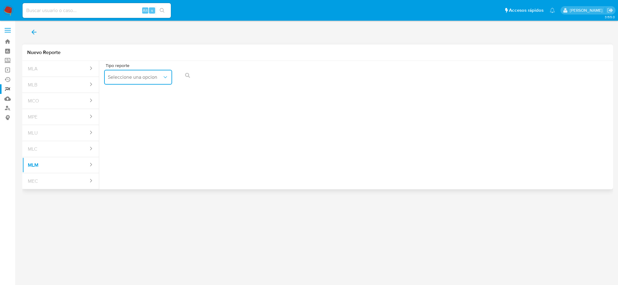
click at [159, 78] on span "Seleccione una opcion" at bounding box center [135, 77] width 54 height 6
click at [120, 93] on span "IFPE 24 HORAS" at bounding box center [125, 94] width 34 height 6
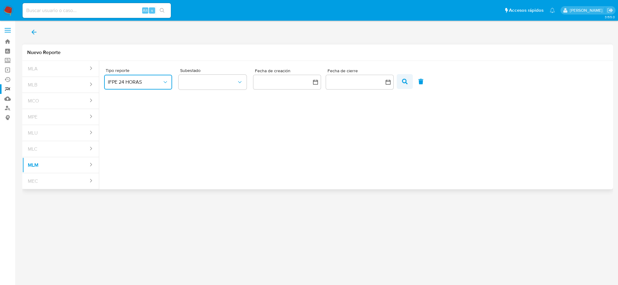
click at [405, 83] on icon "button" at bounding box center [405, 82] width 6 height 6
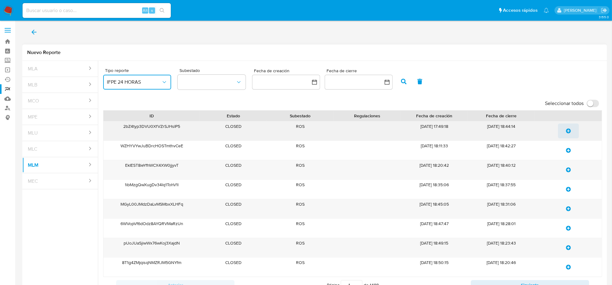
click at [569, 133] on icon "update-list" at bounding box center [568, 130] width 5 height 5
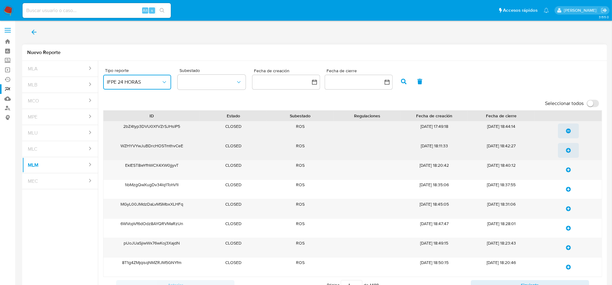
click at [566, 152] on icon "update-list" at bounding box center [568, 150] width 5 height 5
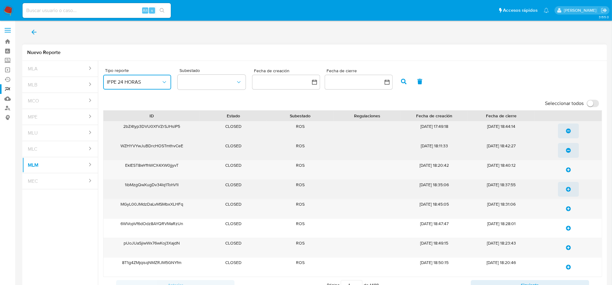
drag, startPoint x: 568, startPoint y: 168, endPoint x: 572, endPoint y: 185, distance: 16.7
click at [568, 168] on icon "update-list" at bounding box center [568, 169] width 5 height 5
click at [570, 190] on icon "update-list" at bounding box center [568, 189] width 5 height 5
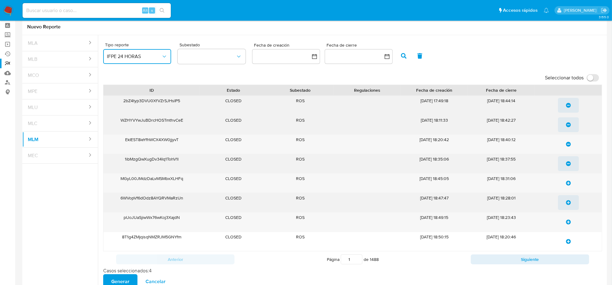
scroll to position [39, 0]
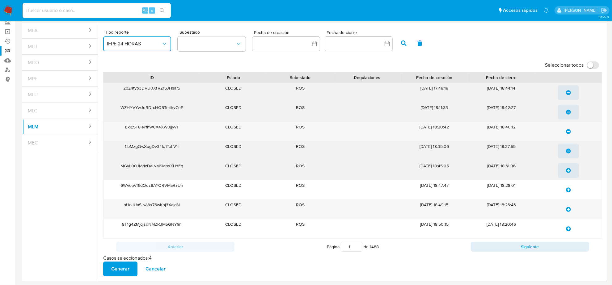
click at [567, 174] on span "update-list" at bounding box center [568, 171] width 5 height 14
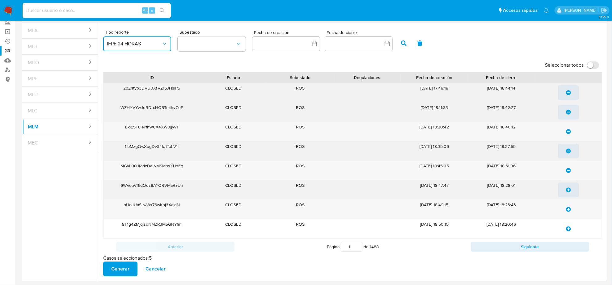
click at [570, 191] on icon "update-list" at bounding box center [568, 189] width 5 height 5
click at [568, 206] on span "update-list" at bounding box center [568, 210] width 5 height 14
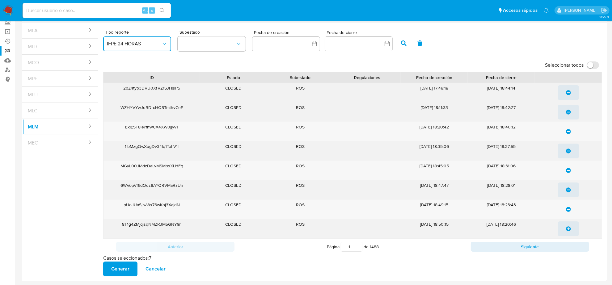
click at [570, 228] on icon "update-list" at bounding box center [568, 228] width 5 height 5
click at [568, 244] on button "Siguiente" at bounding box center [530, 247] width 118 height 10
type input "2"
click at [568, 91] on icon "update-list" at bounding box center [568, 92] width 5 height 5
click at [568, 113] on icon "update-list" at bounding box center [568, 112] width 5 height 5
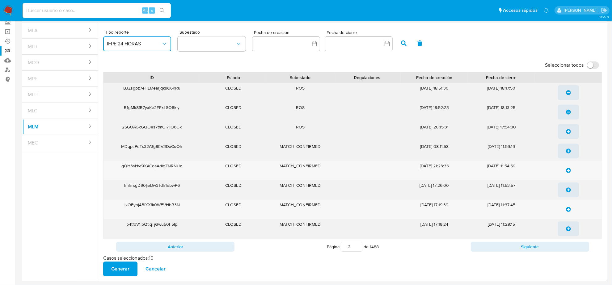
click at [568, 135] on span "update-list" at bounding box center [568, 132] width 5 height 14
click at [123, 272] on span "Generar" at bounding box center [120, 269] width 18 height 14
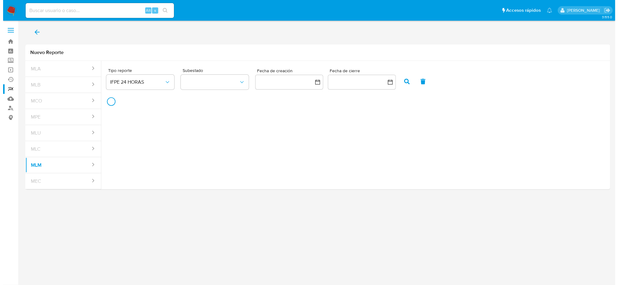
scroll to position [0, 0]
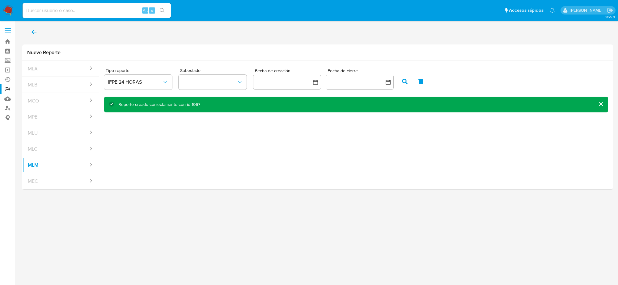
click at [33, 39] on span "back" at bounding box center [33, 32] width 7 height 14
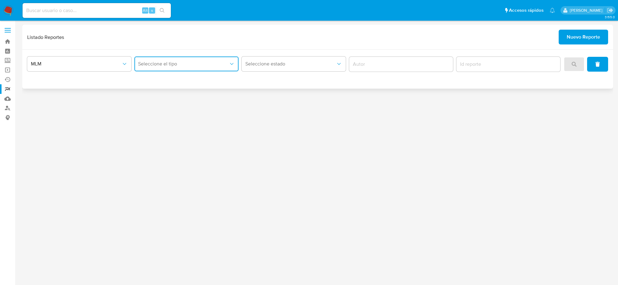
click at [236, 61] on button "Seleccione el tipo" at bounding box center [186, 64] width 104 height 15
click at [199, 78] on div "IFPE 24 HORAS" at bounding box center [184, 80] width 93 height 15
click at [567, 67] on button "search" at bounding box center [573, 64] width 21 height 15
click at [205, 67] on button "Seleccione el tipo" at bounding box center [186, 64] width 104 height 15
click at [185, 82] on div "IFPE 24 HORAS" at bounding box center [184, 80] width 93 height 15
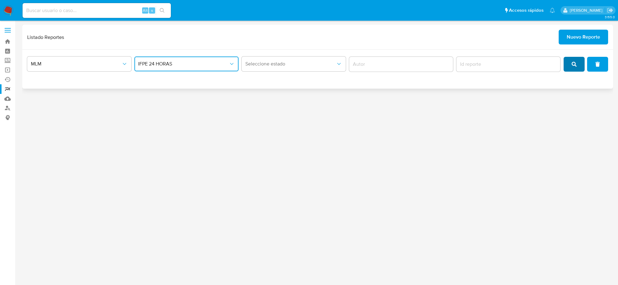
click at [580, 66] on button "search" at bounding box center [573, 64] width 21 height 15
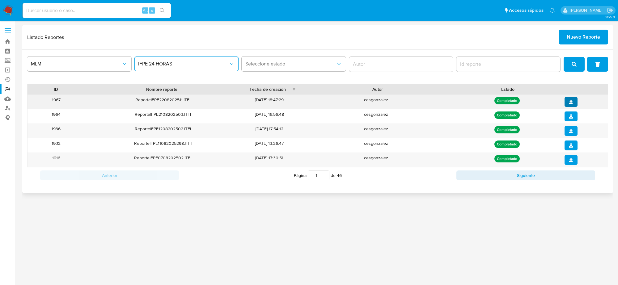
click at [570, 100] on icon "download" at bounding box center [570, 102] width 4 height 4
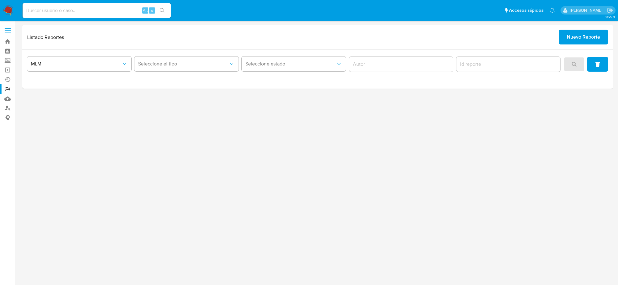
click at [61, 11] on input at bounding box center [97, 10] width 148 height 8
paste input "[EMAIL_ADDRESS][DOMAIN_NAME]"
type input "[EMAIL_ADDRESS][DOMAIN_NAME]"
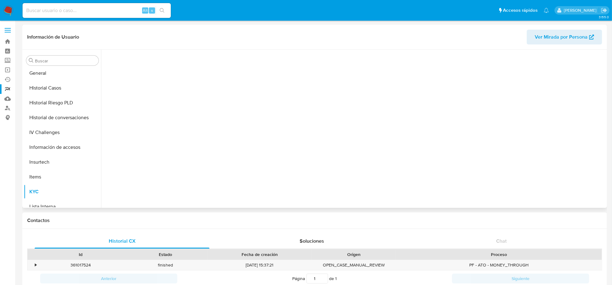
scroll to position [260, 0]
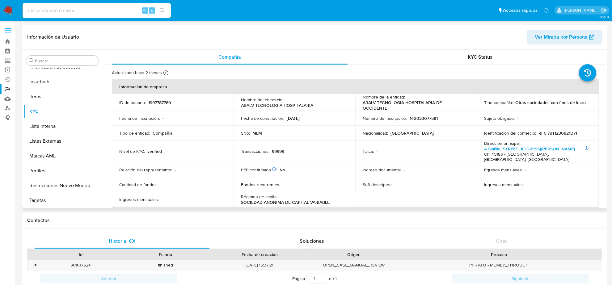
select select "10"
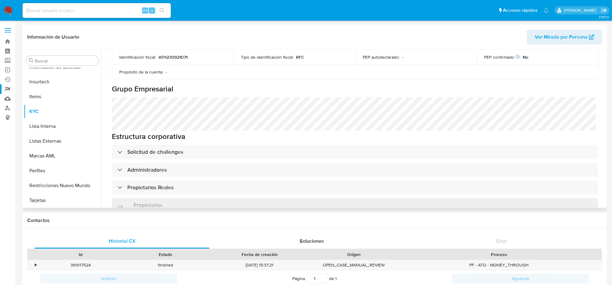
scroll to position [309, 0]
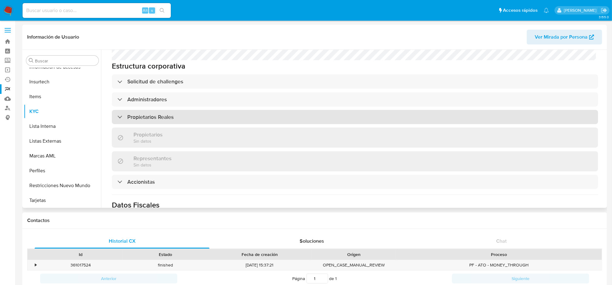
click at [155, 110] on div "Propietarios Reales" at bounding box center [355, 117] width 486 height 14
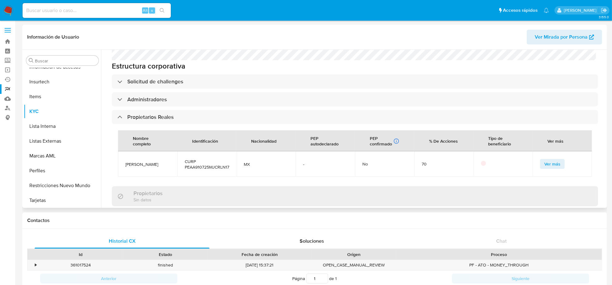
click at [540, 159] on button "Ver más" at bounding box center [552, 164] width 25 height 10
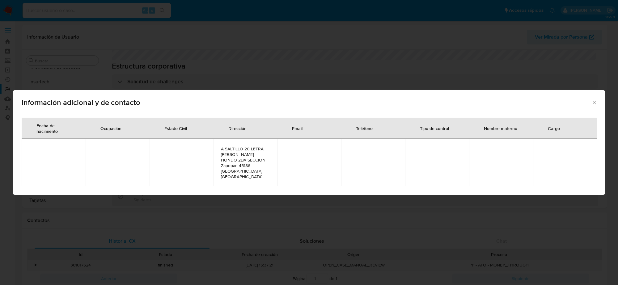
click at [591, 106] on icon "Cerrar" at bounding box center [594, 102] width 6 height 6
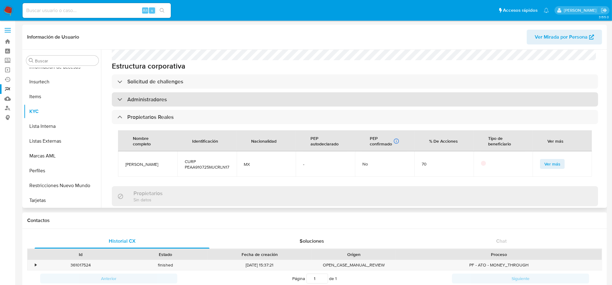
click at [147, 94] on div "Administradores" at bounding box center [355, 99] width 486 height 14
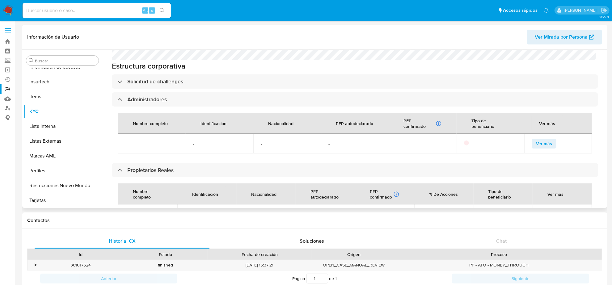
click at [549, 139] on button "Ver más" at bounding box center [543, 144] width 25 height 10
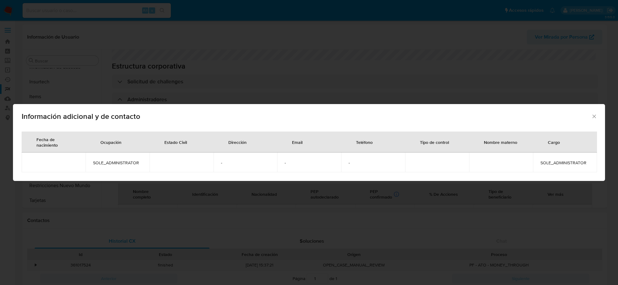
click at [594, 113] on icon "Cerrar" at bounding box center [594, 116] width 6 height 6
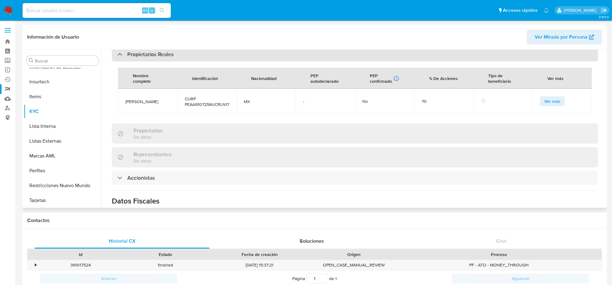
scroll to position [463, 0]
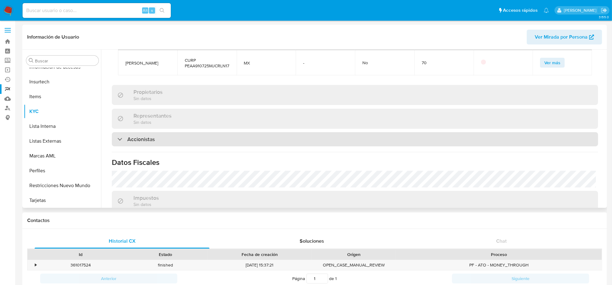
click at [273, 133] on div "Accionistas" at bounding box center [355, 139] width 486 height 14
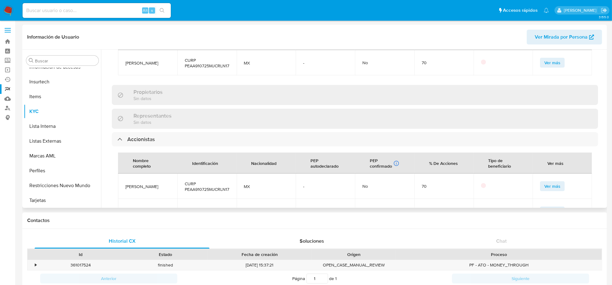
click at [559, 181] on button "Ver más" at bounding box center [552, 186] width 25 height 10
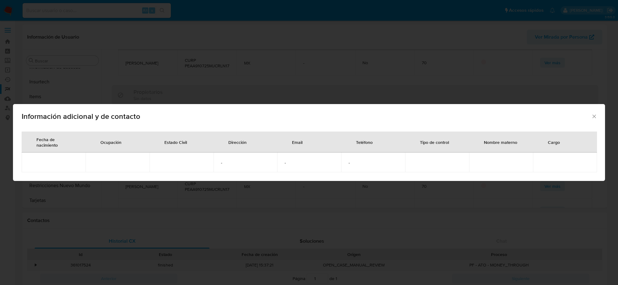
click at [590, 116] on span "Información adicional y de contacto" at bounding box center [306, 116] width 569 height 7
drag, startPoint x: 593, startPoint y: 118, endPoint x: 580, endPoint y: 132, distance: 19.2
click at [593, 117] on icon "Cerrar" at bounding box center [594, 116] width 6 height 6
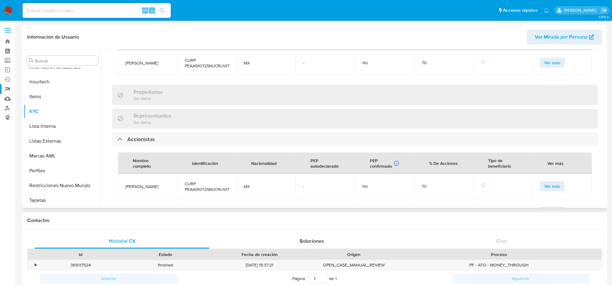
click at [547, 207] on span "Ver más" at bounding box center [552, 211] width 16 height 9
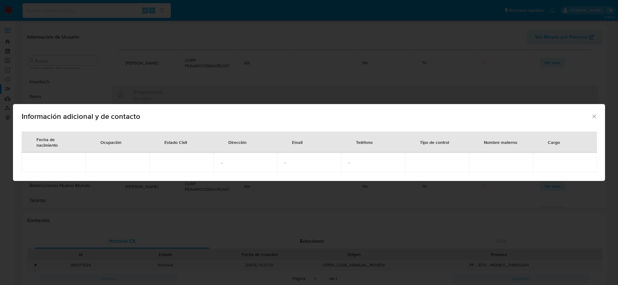
click at [593, 115] on icon "Cerrar" at bounding box center [594, 116] width 6 height 6
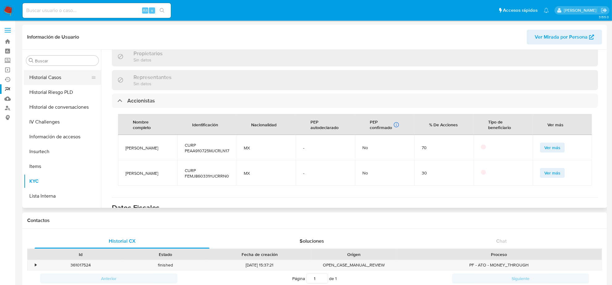
scroll to position [106, 0]
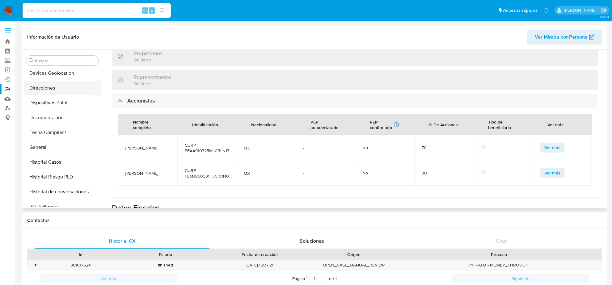
click at [47, 92] on button "Direcciones" at bounding box center [60, 88] width 72 height 15
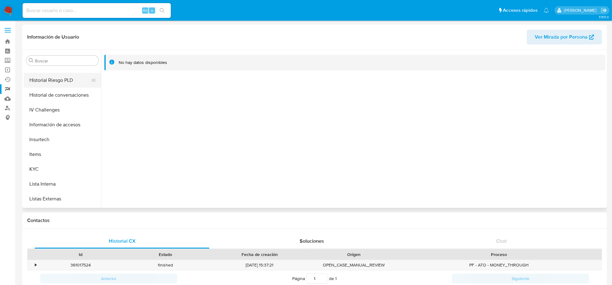
scroll to position [222, 0]
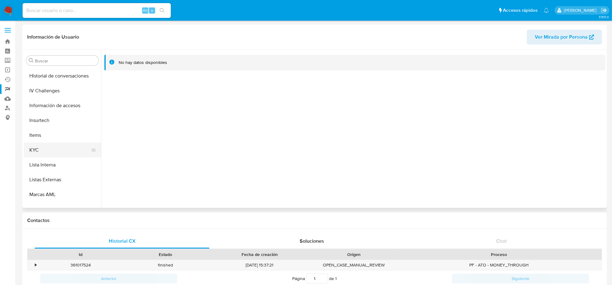
click at [50, 143] on button "KYC" at bounding box center [60, 150] width 72 height 15
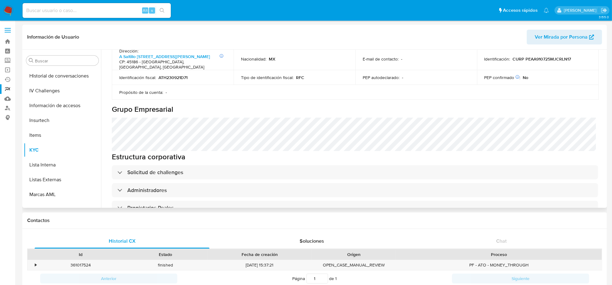
scroll to position [232, 0]
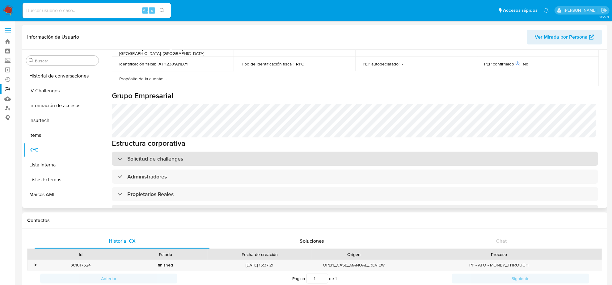
click at [215, 152] on div "Solicitud de challenges" at bounding box center [355, 159] width 486 height 14
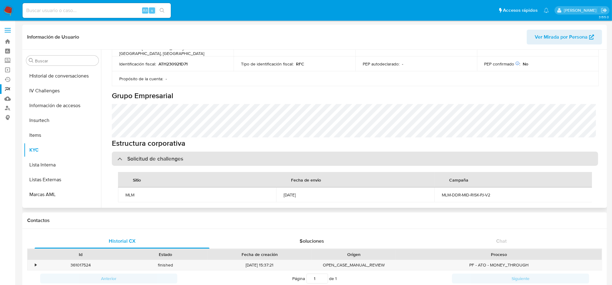
click at [175, 155] on h3 "Solicitud de challenges" at bounding box center [155, 158] width 56 height 7
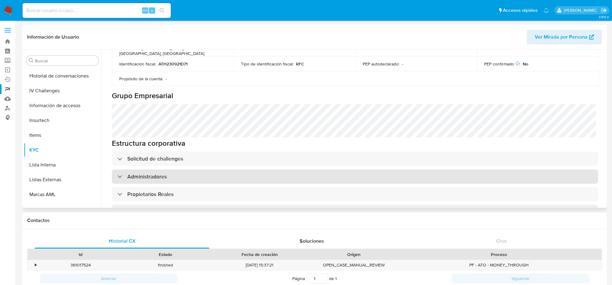
click at [176, 170] on div "Administradores" at bounding box center [355, 177] width 486 height 14
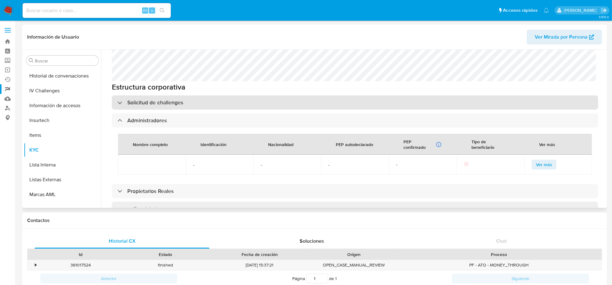
scroll to position [309, 0]
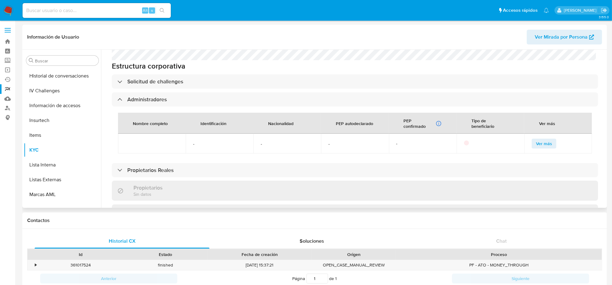
click at [537, 139] on span "Ver más" at bounding box center [544, 143] width 16 height 9
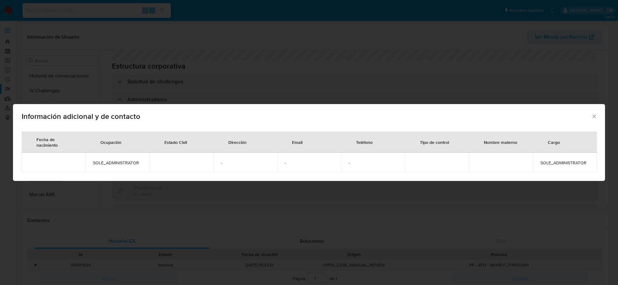
click at [593, 118] on icon "Cerrar" at bounding box center [594, 116] width 6 height 6
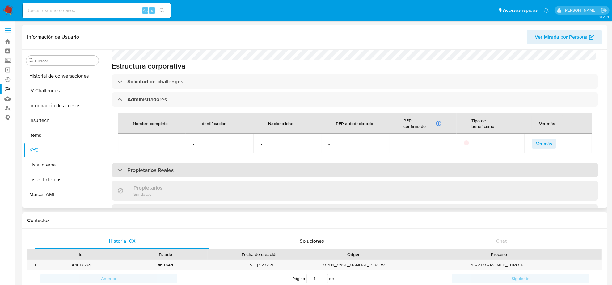
click at [162, 167] on h3 "Propietarios Reales" at bounding box center [150, 170] width 46 height 7
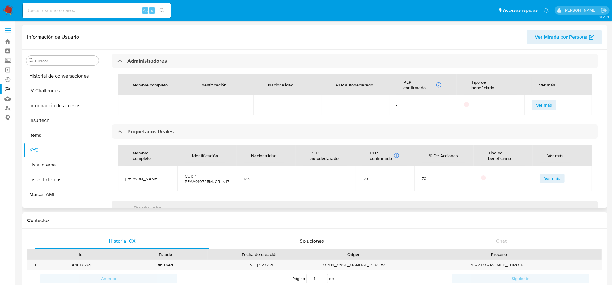
scroll to position [386, 0]
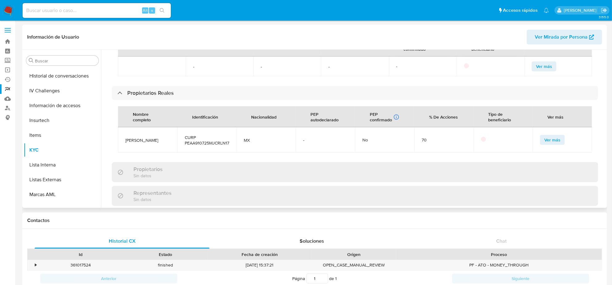
click at [560, 135] on button "Ver más" at bounding box center [552, 140] width 25 height 10
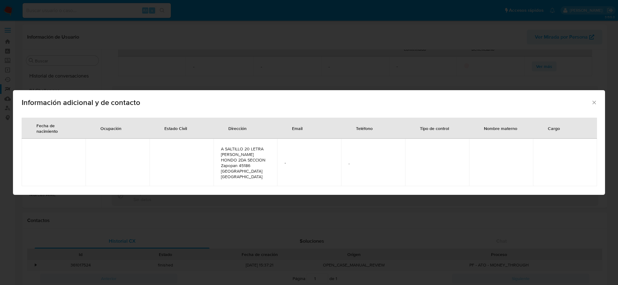
click at [395, 164] on span "." at bounding box center [372, 163] width 49 height 6
click at [592, 106] on icon "Cerrar" at bounding box center [594, 102] width 6 height 6
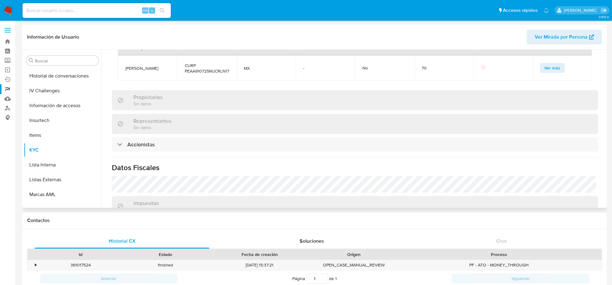
scroll to position [463, 0]
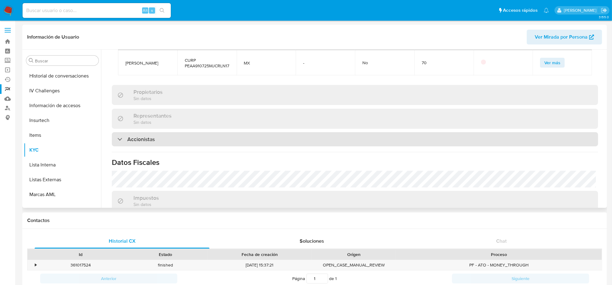
click at [155, 132] on div "Accionistas" at bounding box center [355, 139] width 486 height 14
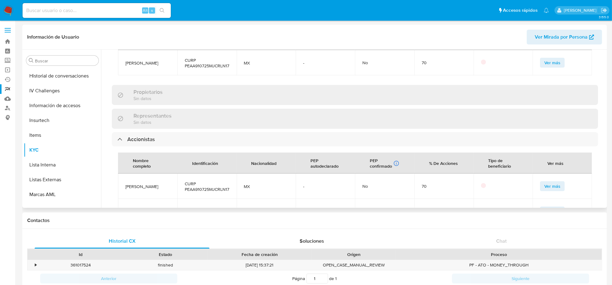
scroll to position [502, 0]
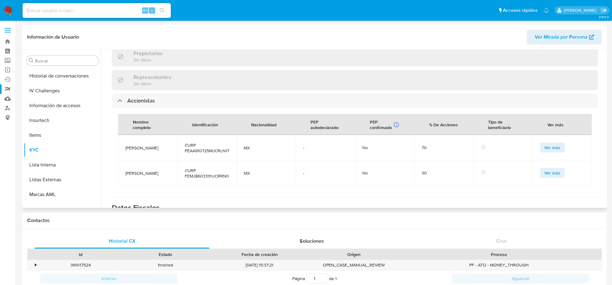
click at [544, 143] on span "Ver más" at bounding box center [552, 147] width 16 height 9
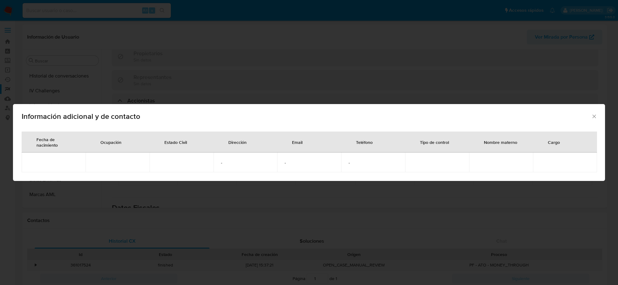
click at [594, 118] on icon "Cerrar" at bounding box center [594, 116] width 6 height 6
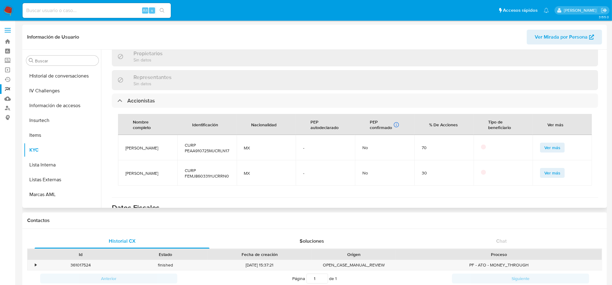
click at [554, 169] on span "Ver más" at bounding box center [552, 173] width 16 height 9
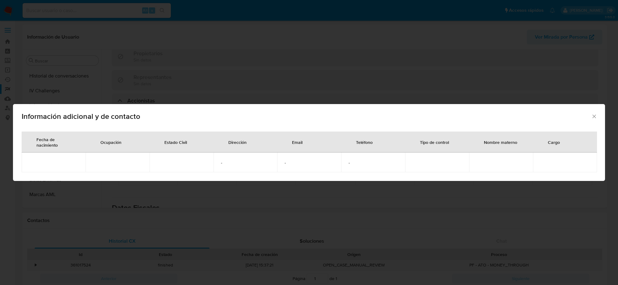
click at [592, 118] on icon "Cerrar" at bounding box center [593, 116] width 3 height 3
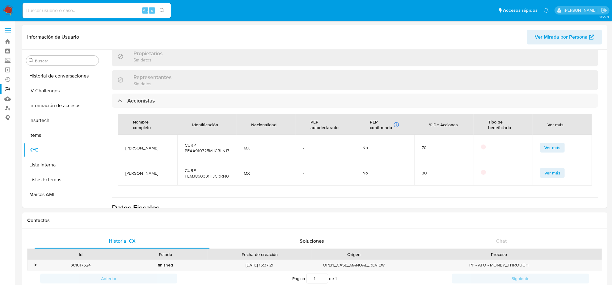
click at [87, 9] on input at bounding box center [97, 10] width 148 height 8
paste input "[EMAIL_ADDRESS][DOMAIN_NAME]"
click at [103, 10] on input "[EMAIL_ADDRESS][DOMAIN_NAME]" at bounding box center [97, 10] width 148 height 8
click at [68, 11] on input "[EMAIL_ADDRESS][DOMAIN_NAME]" at bounding box center [97, 10] width 148 height 8
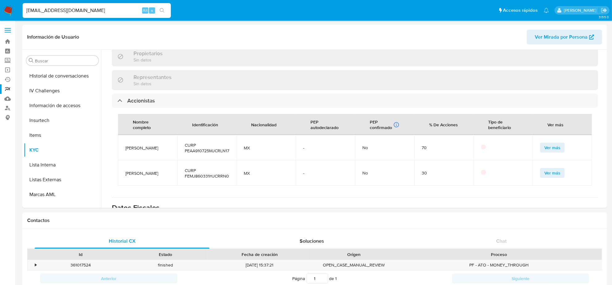
click at [68, 11] on input "[EMAIL_ADDRESS][DOMAIN_NAME]" at bounding box center [97, 10] width 148 height 8
paste input "1953419313"
type input "1953419313"
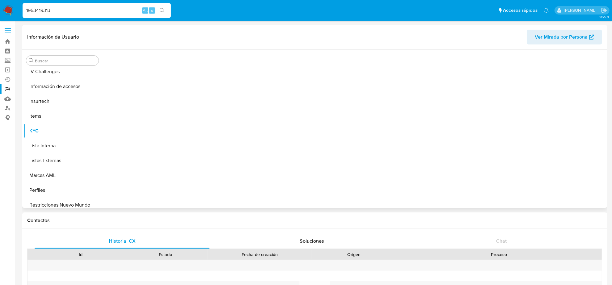
scroll to position [260, 0]
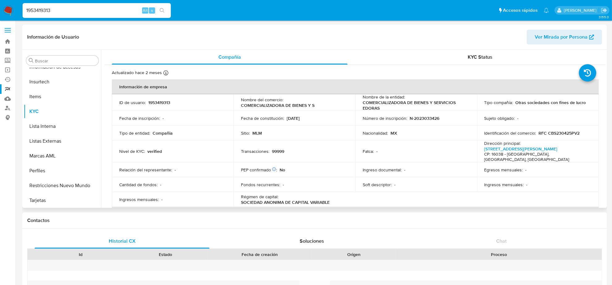
select select "10"
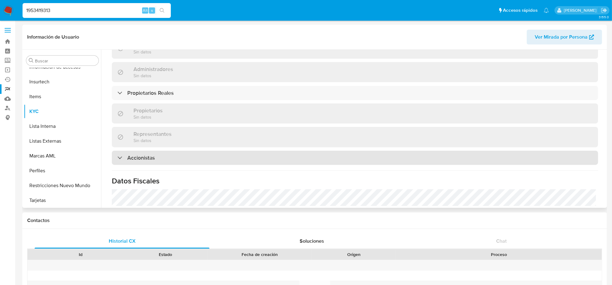
scroll to position [347, 0]
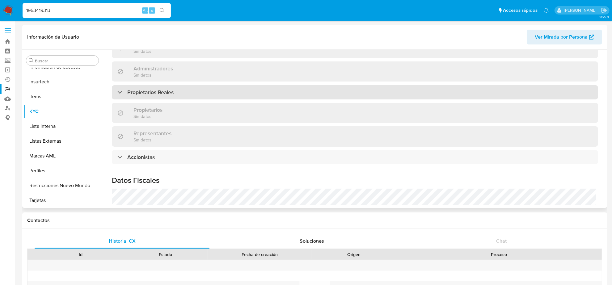
click at [255, 88] on div "Propietarios Reales" at bounding box center [355, 92] width 486 height 14
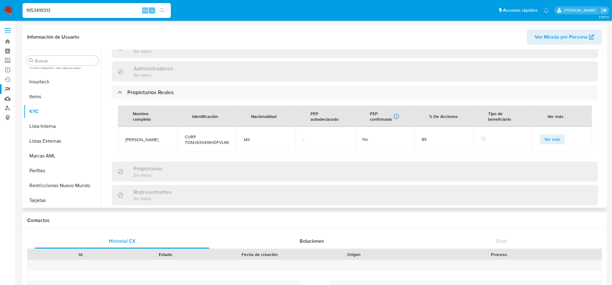
click at [546, 135] on span "Ver más" at bounding box center [552, 139] width 16 height 9
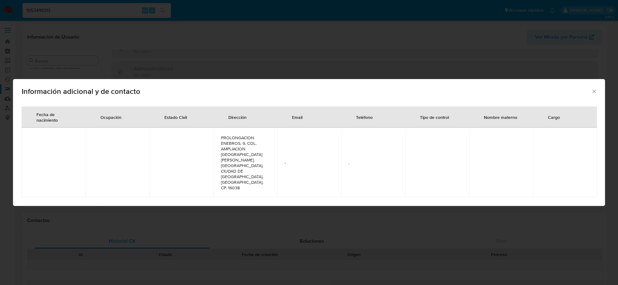
click at [594, 94] on icon "Cerrar" at bounding box center [594, 91] width 6 height 6
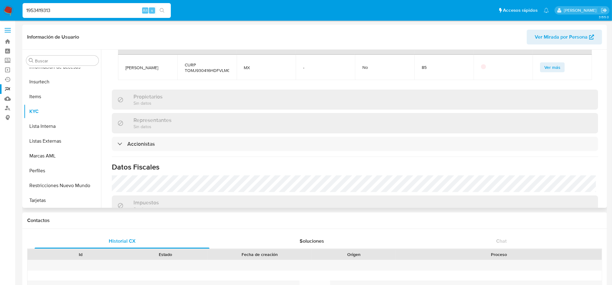
scroll to position [425, 0]
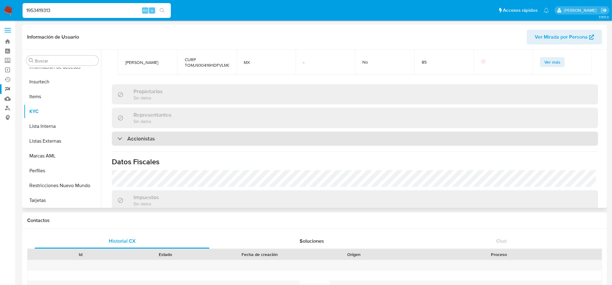
click at [323, 132] on div "Accionistas" at bounding box center [355, 139] width 486 height 14
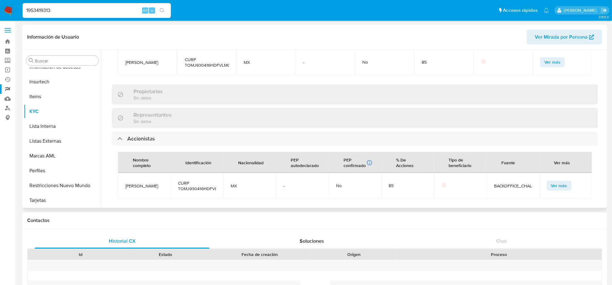
click at [555, 181] on span "Ver más" at bounding box center [559, 185] width 16 height 9
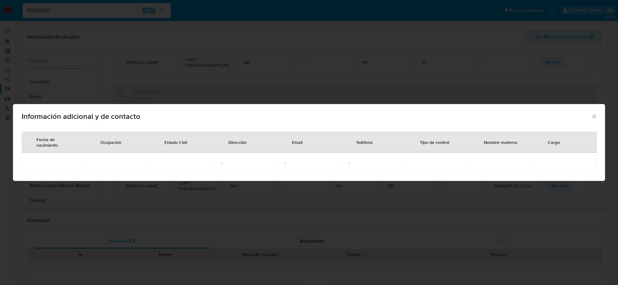
click at [593, 115] on icon "Cerrar" at bounding box center [594, 116] width 6 height 6
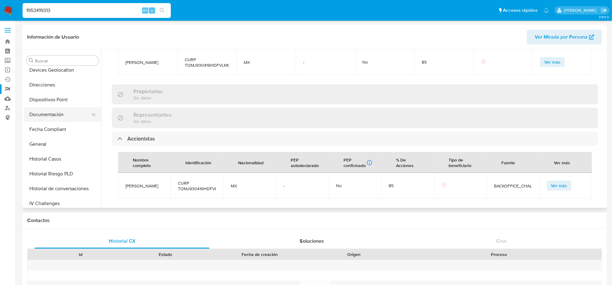
scroll to position [106, 0]
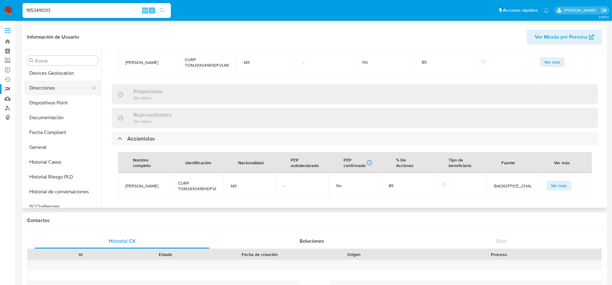
click at [55, 87] on button "Direcciones" at bounding box center [60, 88] width 72 height 15
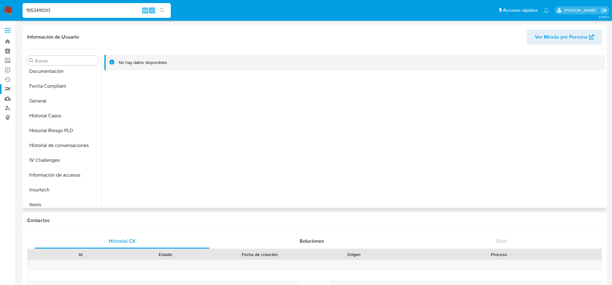
scroll to position [260, 0]
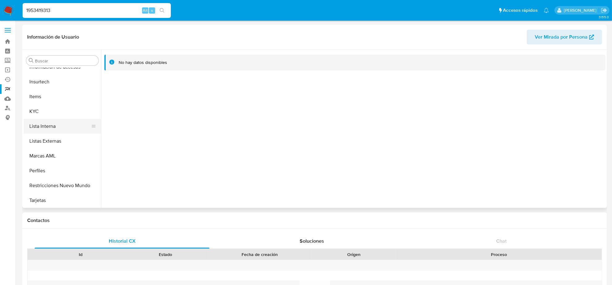
click at [56, 123] on button "Lista Interna" at bounding box center [60, 126] width 72 height 15
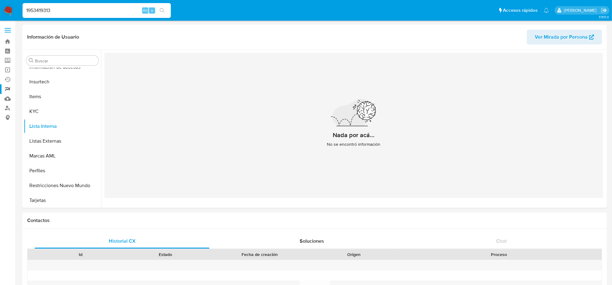
click at [81, 17] on div "1953419313 Alt s" at bounding box center [97, 10] width 148 height 15
click at [73, 13] on input "1953419313" at bounding box center [97, 10] width 148 height 8
paste input "edorascorporativo@gmail.com"
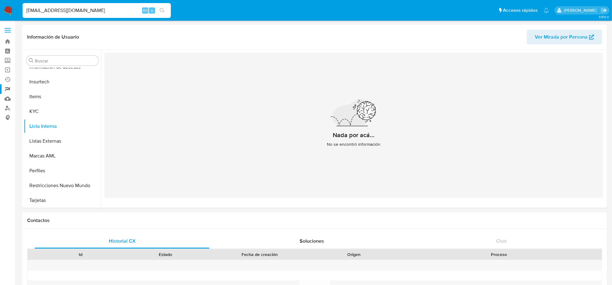
click at [110, 10] on input "edorascorporativo@gmail.com" at bounding box center [97, 10] width 148 height 8
paste input "1953419313"
type input "1953419313"
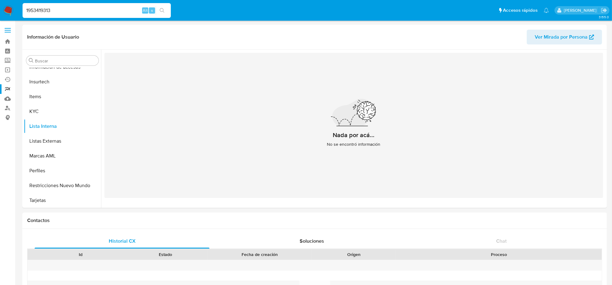
click at [107, 14] on input "1953419313" at bounding box center [97, 10] width 148 height 8
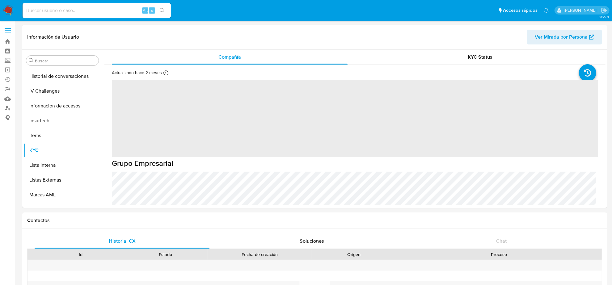
scroll to position [260, 0]
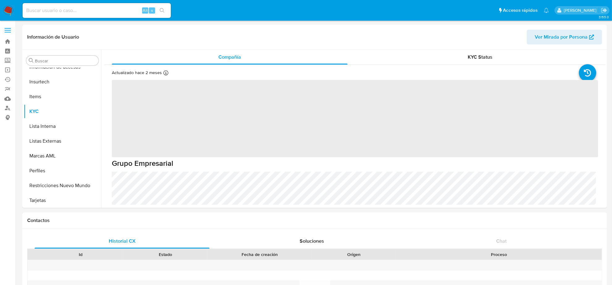
click at [73, 9] on input at bounding box center [97, 10] width 148 height 8
paste input "1953419313"
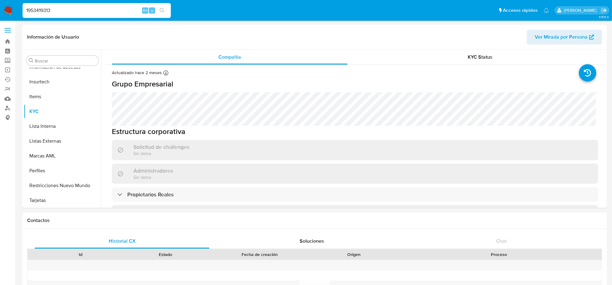
type input "1953419313"
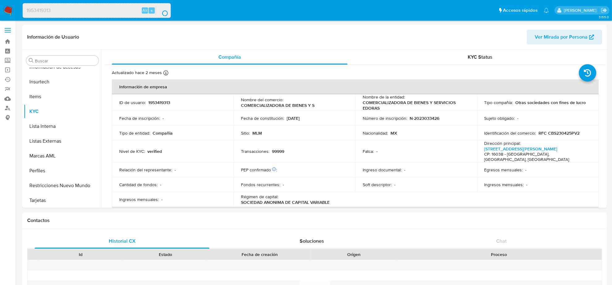
select select "10"
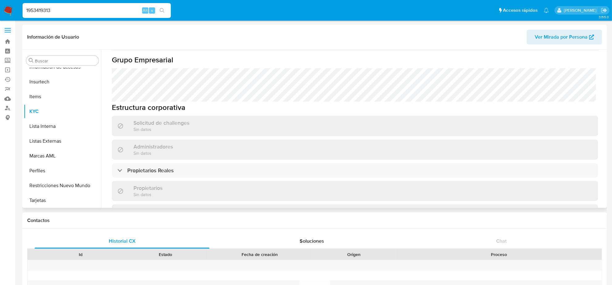
scroll to position [270, 0]
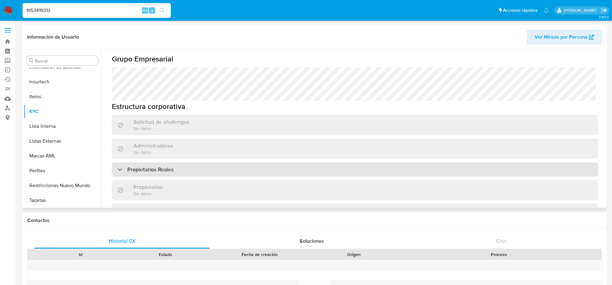
click at [246, 162] on div "Propietarios Reales" at bounding box center [355, 169] width 486 height 14
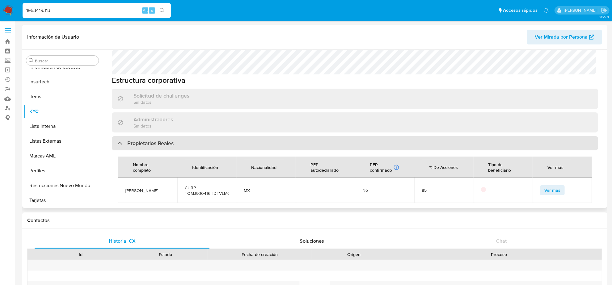
scroll to position [309, 0]
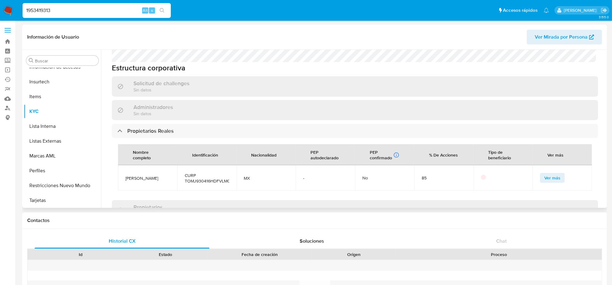
click at [550, 174] on span "Ver más" at bounding box center [552, 178] width 16 height 9
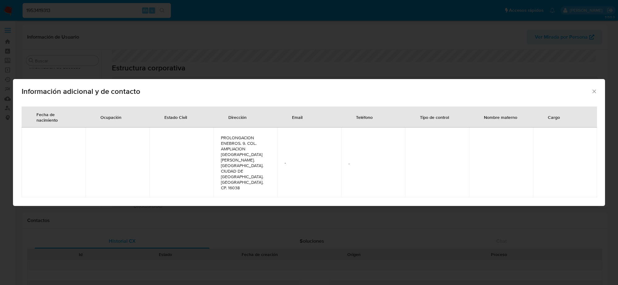
click at [590, 95] on span "Información adicional y de contacto" at bounding box center [306, 91] width 569 height 7
click at [597, 94] on icon "Cerrar" at bounding box center [594, 91] width 6 height 6
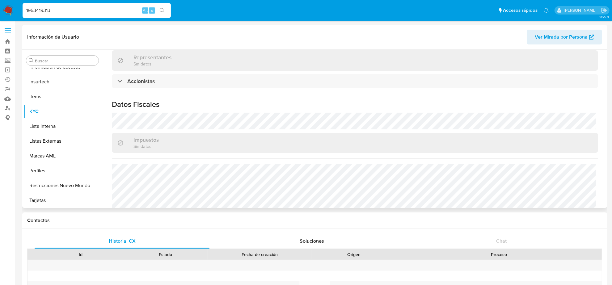
scroll to position [463, 0]
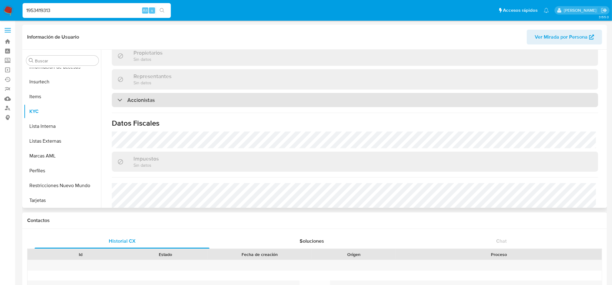
click at [161, 93] on div "Accionistas" at bounding box center [355, 100] width 486 height 14
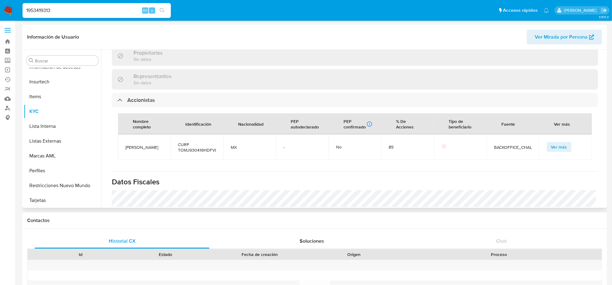
click at [547, 142] on button "Ver más" at bounding box center [559, 147] width 25 height 10
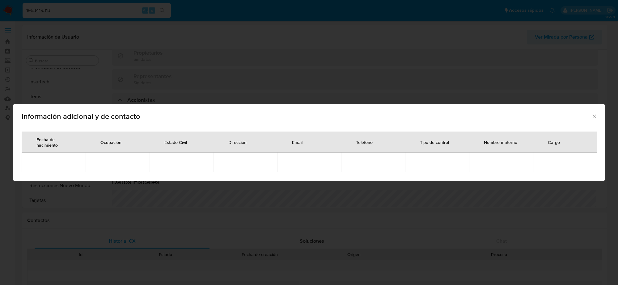
click at [114, 48] on div "Información adicional y de contacto Fecha de nacimiento Ocupación Estado Civil …" at bounding box center [309, 142] width 618 height 285
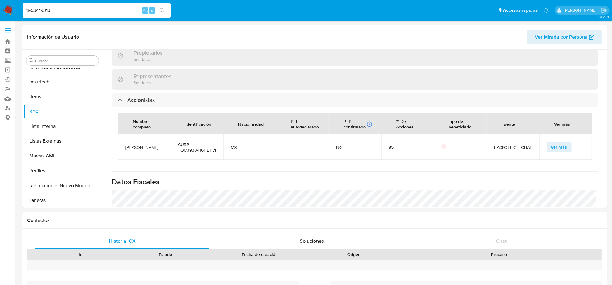
click at [74, 8] on input "1953419313" at bounding box center [97, 10] width 148 height 8
paste input "465osbbgGkVsrk0nxcQrMLtt"
type input "465osbbgGkVsrk0nxcQrMLtt"
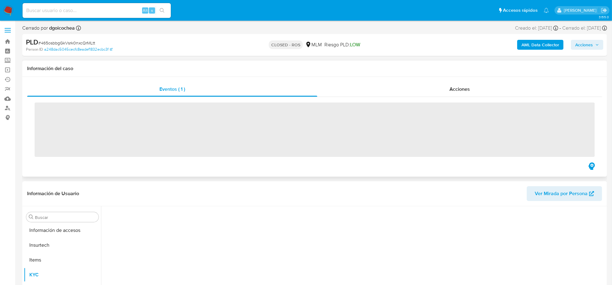
scroll to position [260, 0]
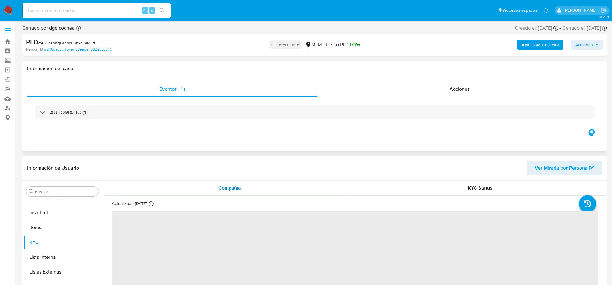
select select "10"
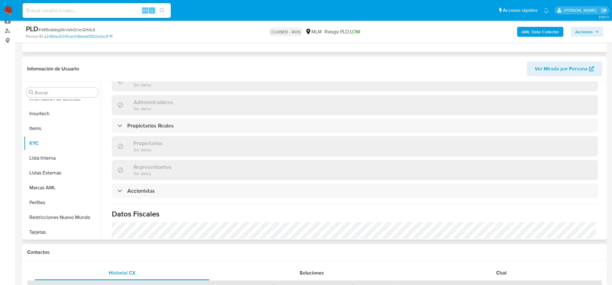
scroll to position [347, 0]
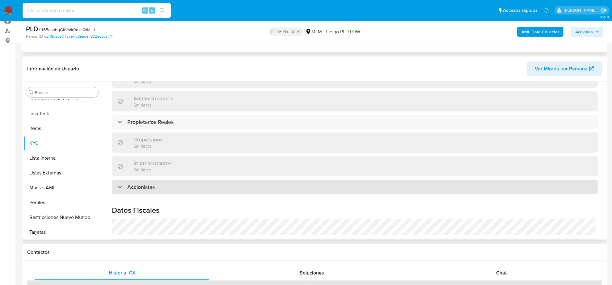
click at [273, 180] on div "Accionistas" at bounding box center [355, 187] width 486 height 14
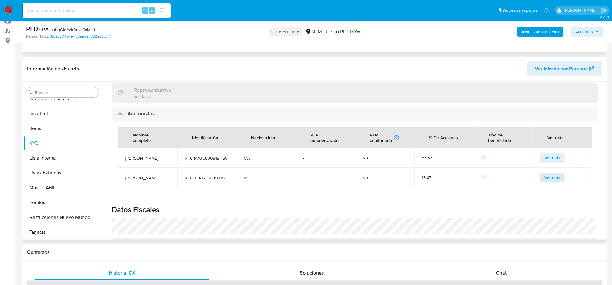
scroll to position [425, 0]
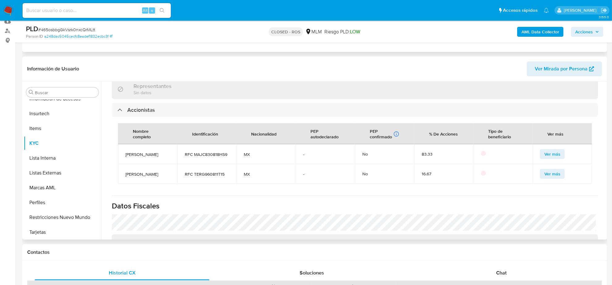
click at [551, 150] on span "Ver más" at bounding box center [552, 154] width 16 height 9
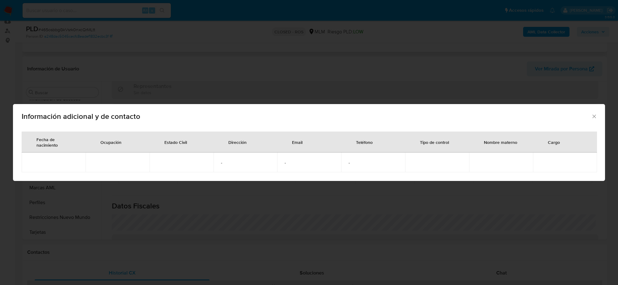
click at [590, 111] on div "Información adicional y de contacto" at bounding box center [309, 115] width 592 height 23
click at [594, 118] on icon "Cerrar" at bounding box center [594, 116] width 6 height 6
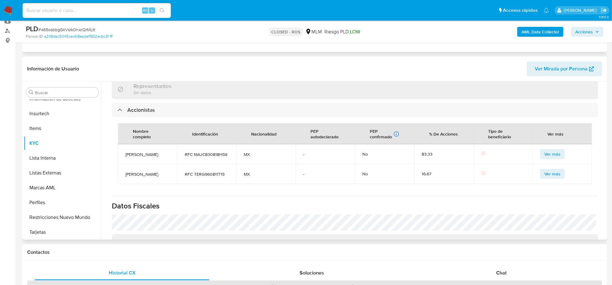
click at [552, 170] on span "Ver más" at bounding box center [552, 174] width 16 height 9
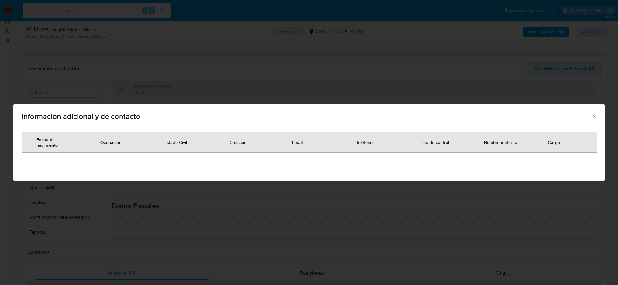
click at [592, 115] on icon "Cerrar" at bounding box center [594, 116] width 6 height 6
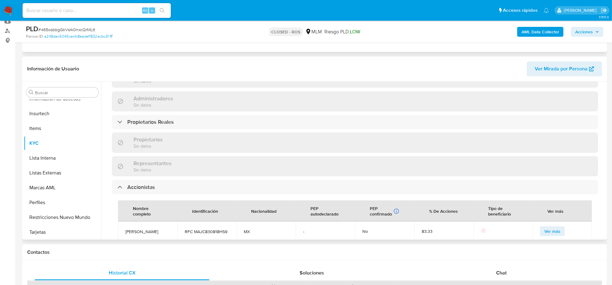
scroll to position [309, 0]
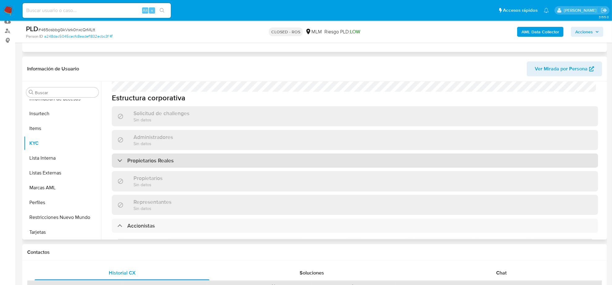
click at [254, 153] on div "Propietarios Reales" at bounding box center [355, 160] width 486 height 14
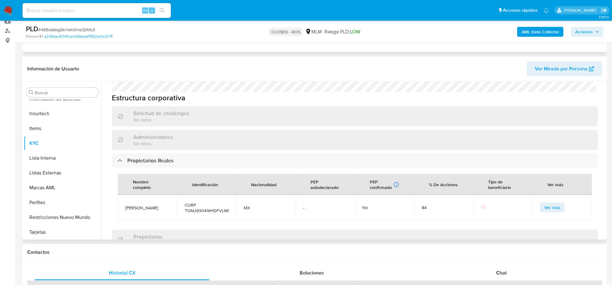
click at [554, 203] on span "Ver más" at bounding box center [552, 207] width 16 height 9
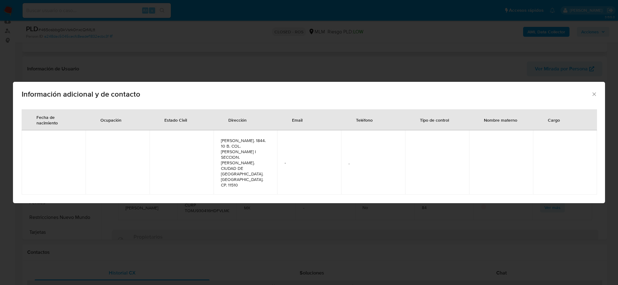
click at [594, 97] on icon "Cerrar" at bounding box center [594, 94] width 6 height 6
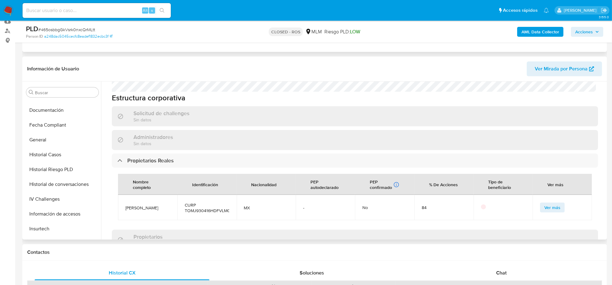
scroll to position [145, 0]
click at [50, 113] on button "Documentación" at bounding box center [60, 110] width 72 height 15
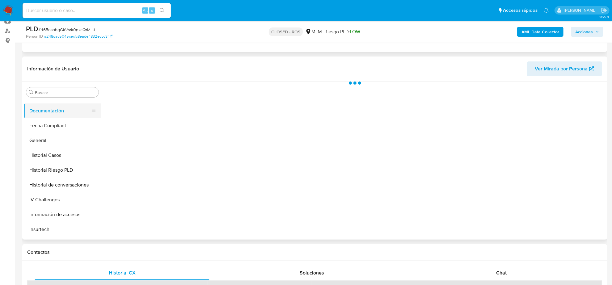
scroll to position [0, 0]
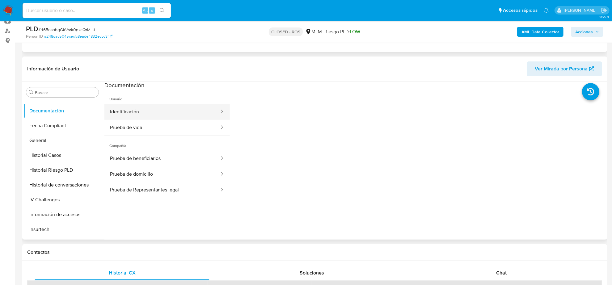
click at [179, 116] on button "Identificación" at bounding box center [161, 112] width 115 height 16
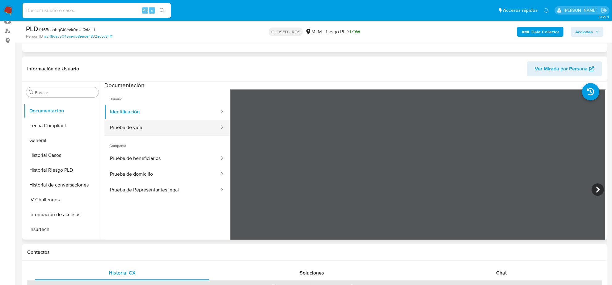
click at [175, 130] on button "Prueba de vida" at bounding box center [161, 128] width 115 height 16
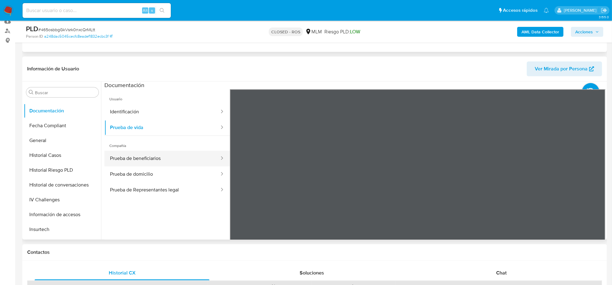
click at [170, 156] on button "Prueba de beneficiarios" at bounding box center [161, 159] width 115 height 16
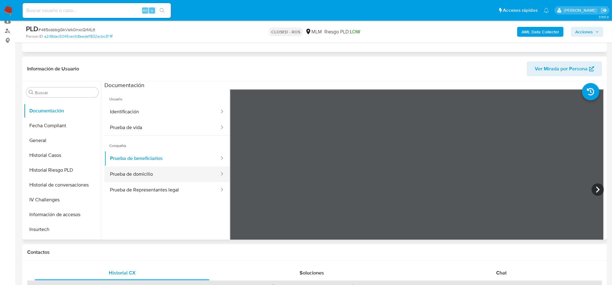
click at [172, 179] on button "Prueba de domicilio" at bounding box center [161, 174] width 115 height 16
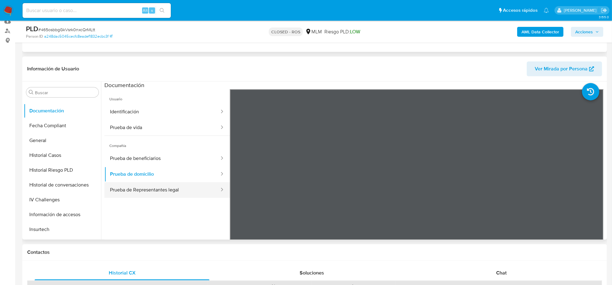
click at [124, 190] on button "Prueba de Representantes legal" at bounding box center [161, 190] width 115 height 16
click at [79, 12] on input at bounding box center [97, 10] width 148 height 8
paste input "1842391492"
type input "1842391492"
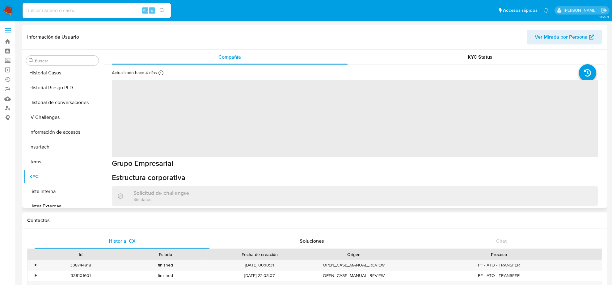
scroll to position [260, 0]
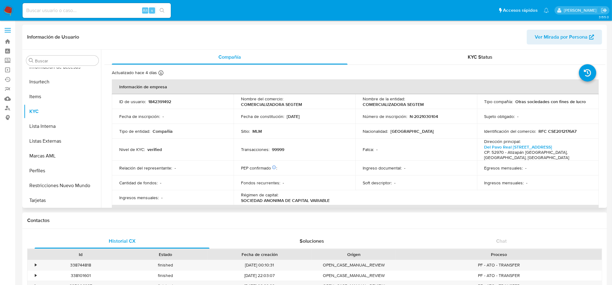
select select "10"
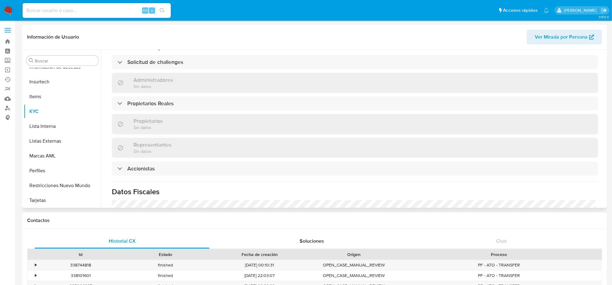
scroll to position [347, 0]
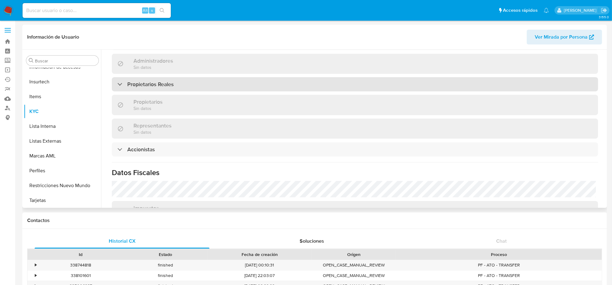
click at [161, 85] on h3 "Propietarios Reales" at bounding box center [150, 84] width 46 height 7
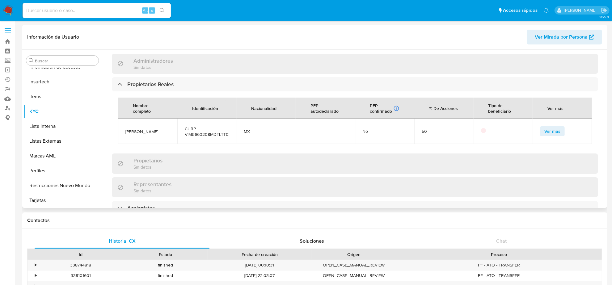
click at [554, 132] on span "Ver más" at bounding box center [552, 131] width 16 height 9
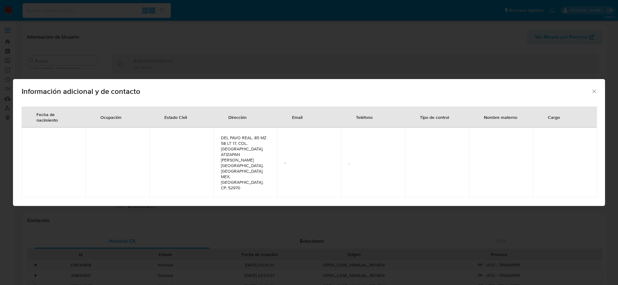
click at [592, 94] on icon "Cerrar" at bounding box center [594, 91] width 6 height 6
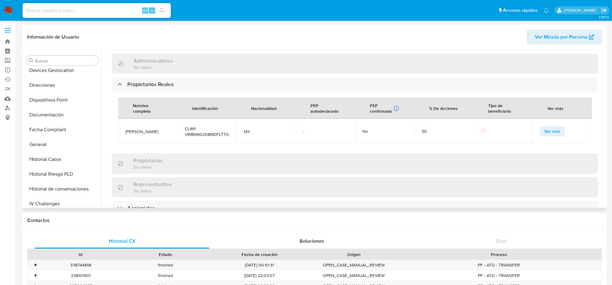
scroll to position [106, 0]
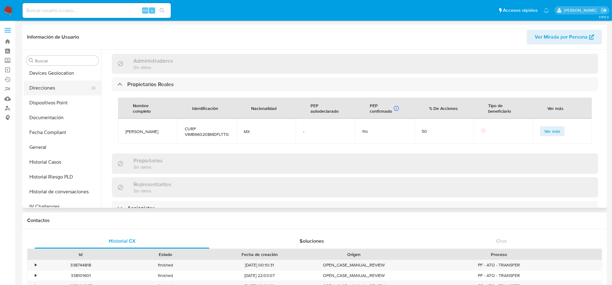
click at [50, 91] on button "Direcciones" at bounding box center [60, 88] width 72 height 15
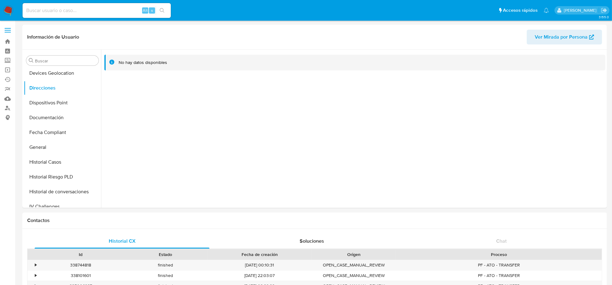
click at [80, 7] on input at bounding box center [97, 10] width 148 height 8
paste input "7ZCNJHtvA6u1ydsBLI5D4Ixz"
type input "7ZCNJHtvA6u1ydsBLI5D4Ixz"
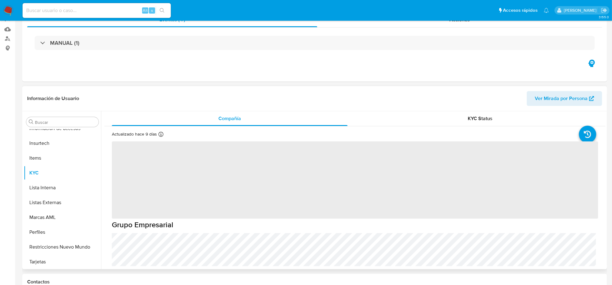
scroll to position [116, 0]
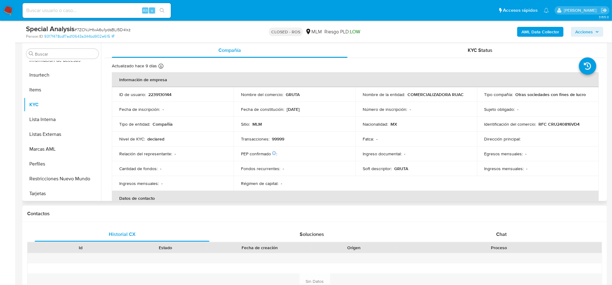
select select "10"
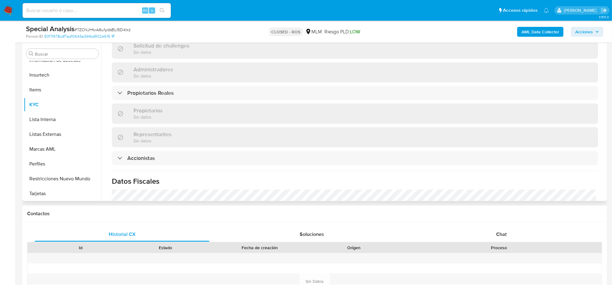
scroll to position [347, 0]
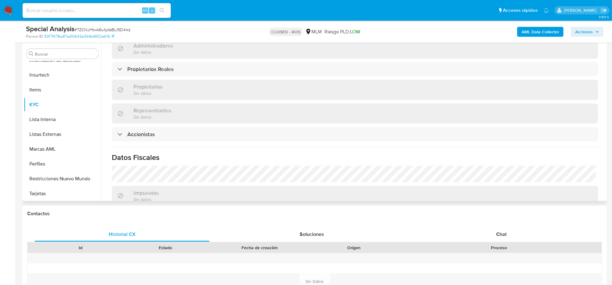
click at [197, 77] on div "Información de empresa ID de usuario : 2239130144 Nombre del comercio : GRUTA N…" at bounding box center [355, 6] width 486 height 562
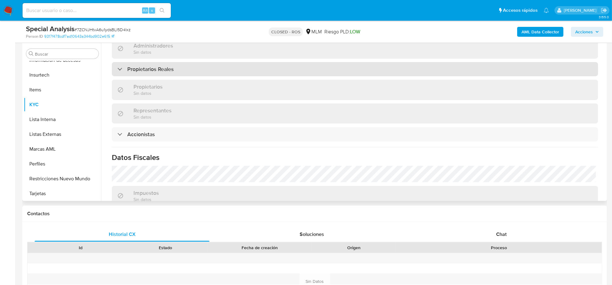
click at [195, 71] on div "Propietarios Reales" at bounding box center [355, 69] width 486 height 14
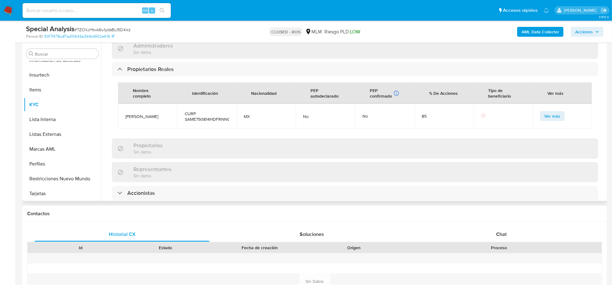
click at [550, 115] on span "Ver más" at bounding box center [552, 116] width 16 height 9
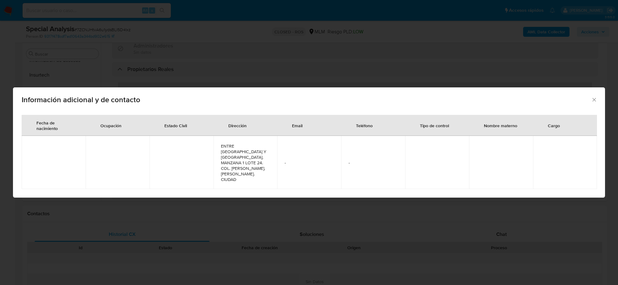
click at [594, 99] on icon "Cerrar" at bounding box center [594, 100] width 6 height 6
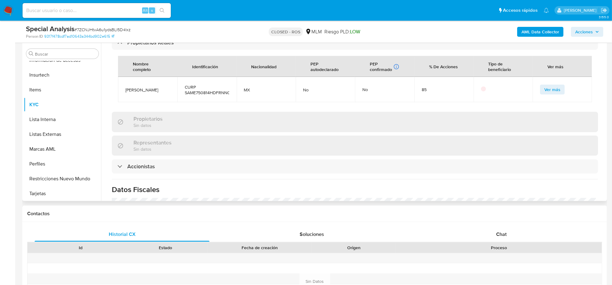
scroll to position [386, 0]
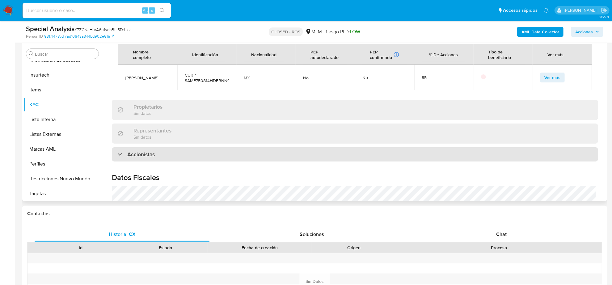
drag, startPoint x: 204, startPoint y: 169, endPoint x: 196, endPoint y: 158, distance: 13.4
click at [196, 158] on div "Accionistas" at bounding box center [355, 154] width 486 height 14
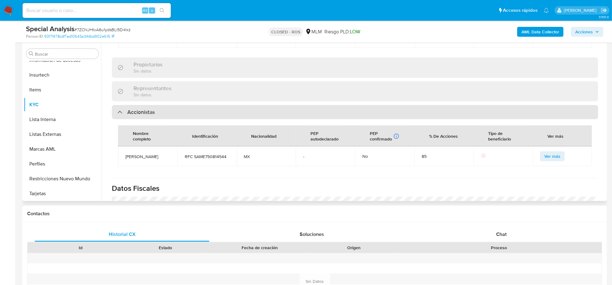
scroll to position [463, 0]
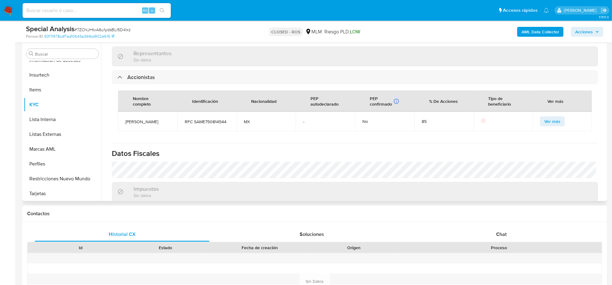
click at [555, 122] on span "Ver más" at bounding box center [552, 121] width 16 height 9
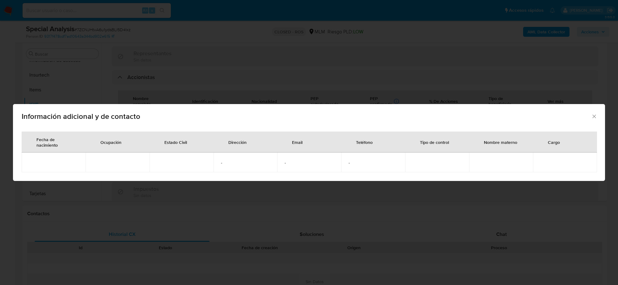
click at [591, 116] on icon "Cerrar" at bounding box center [594, 116] width 6 height 6
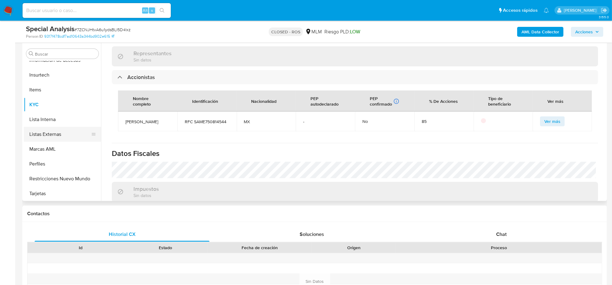
scroll to position [145, 0]
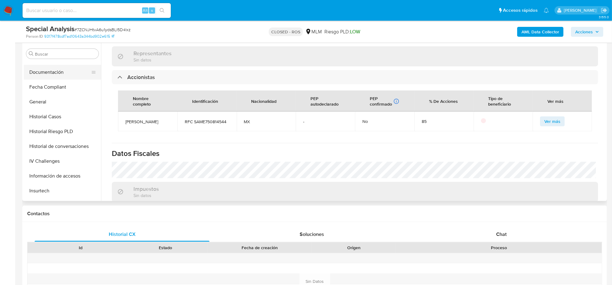
click at [62, 76] on button "Documentación" at bounding box center [60, 72] width 72 height 15
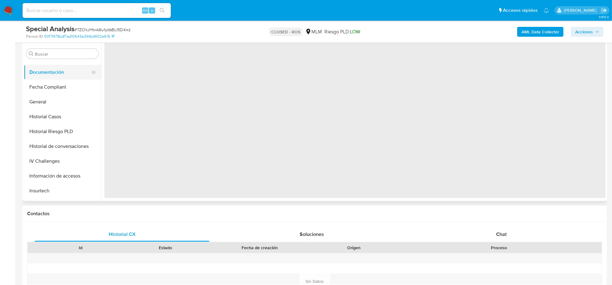
scroll to position [0, 0]
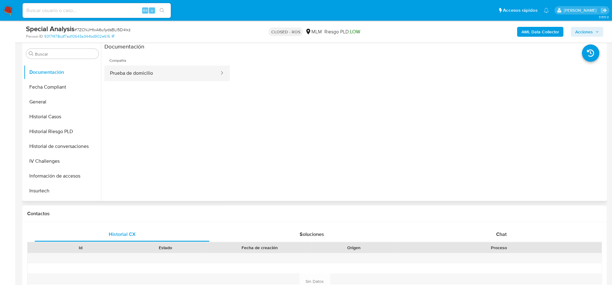
click at [169, 69] on button "Prueba de domicilio" at bounding box center [161, 73] width 115 height 16
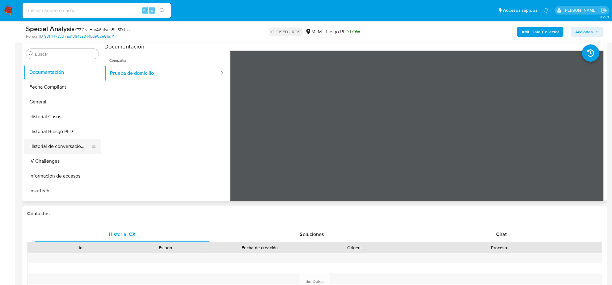
scroll to position [260, 0]
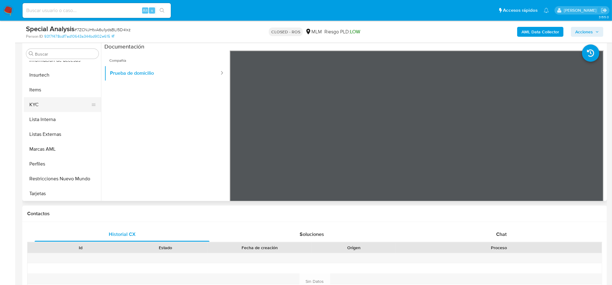
click at [32, 101] on button "KYC" at bounding box center [60, 104] width 72 height 15
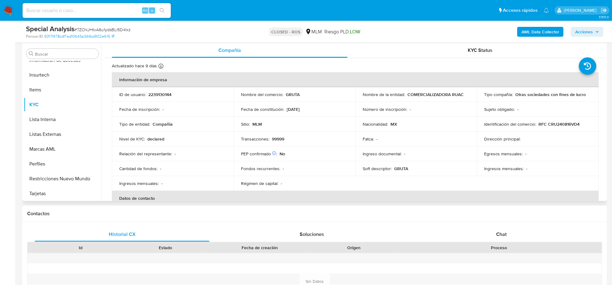
click at [162, 96] on p "2239130144" at bounding box center [159, 95] width 23 height 6
copy p "2239130144"
click at [8, 11] on img at bounding box center [8, 10] width 10 height 10
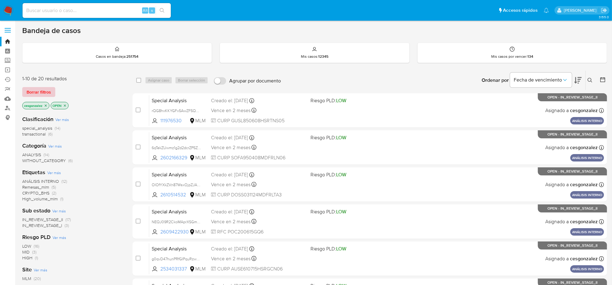
click at [43, 94] on span "Borrar filtros" at bounding box center [39, 92] width 24 height 9
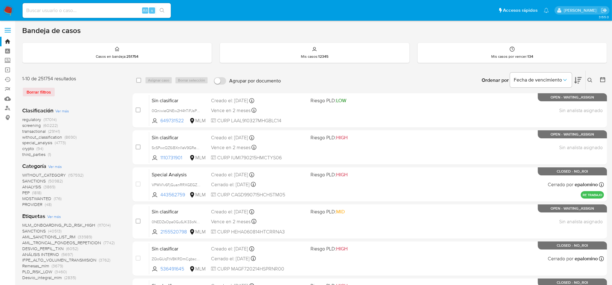
click at [36, 124] on span "screening" at bounding box center [31, 125] width 19 height 6
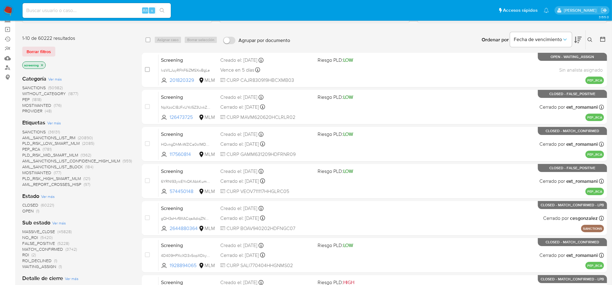
scroll to position [77, 0]
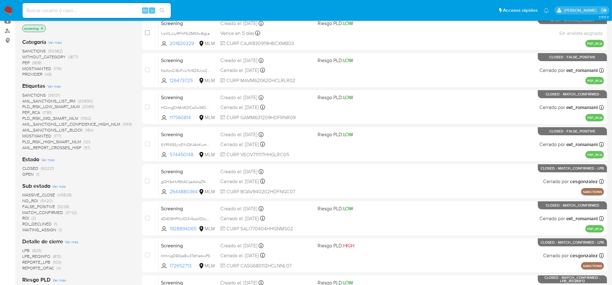
click at [23, 174] on span "OPEN" at bounding box center [27, 174] width 11 height 6
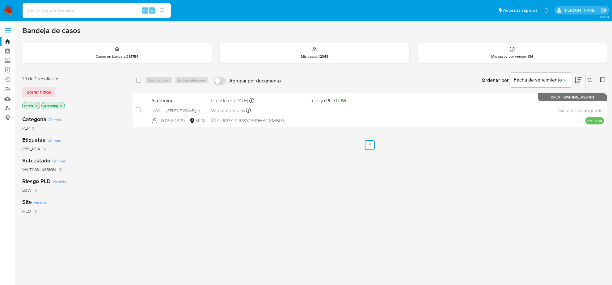
click at [36, 105] on icon "close-filter" at bounding box center [37, 106] width 4 height 4
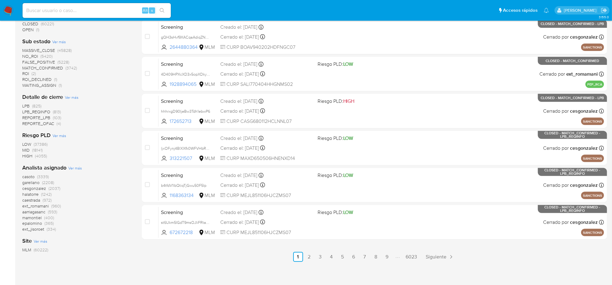
scroll to position [223, 0]
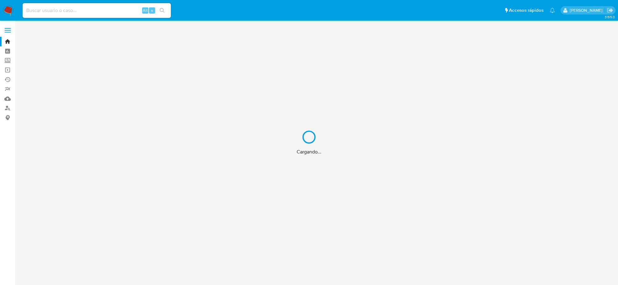
click at [86, 5] on div "Cargando..." at bounding box center [309, 142] width 618 height 285
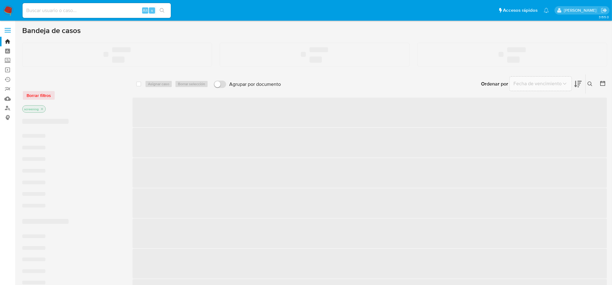
click at [85, 11] on input at bounding box center [97, 10] width 148 height 8
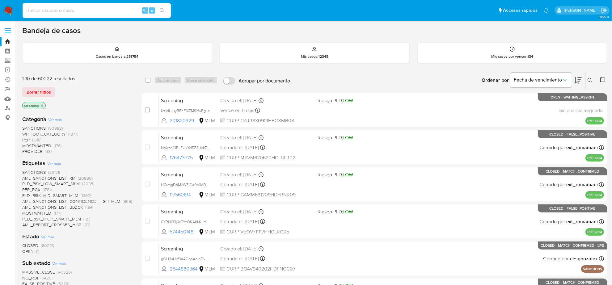
paste input "1839877683"
type input "1839877683"
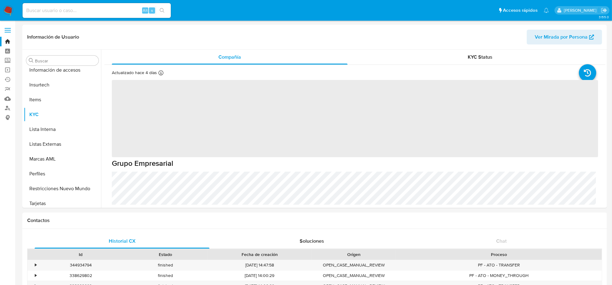
scroll to position [260, 0]
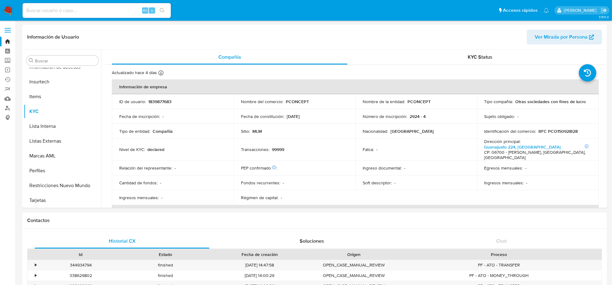
select select "10"
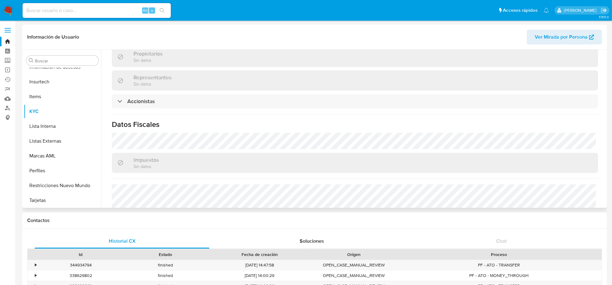
scroll to position [329, 0]
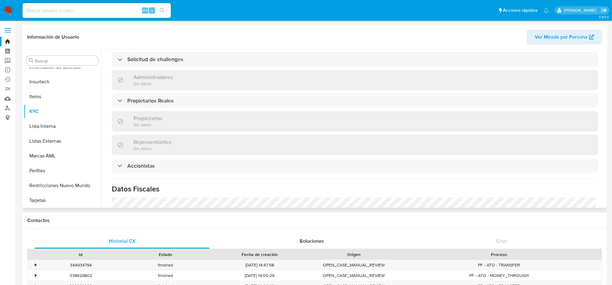
click at [193, 158] on div "Información de empresa ID de usuario : 1839877683 Nombre del comercio : PCONCEP…" at bounding box center [355, 34] width 486 height 568
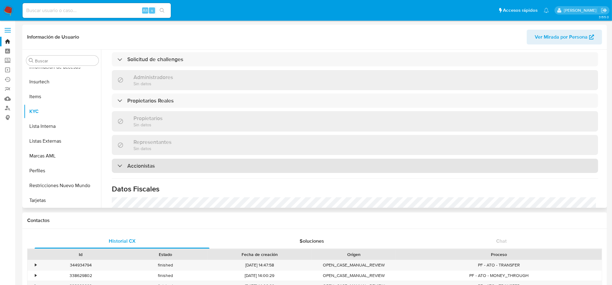
click at [192, 160] on div "Accionistas" at bounding box center [355, 166] width 486 height 14
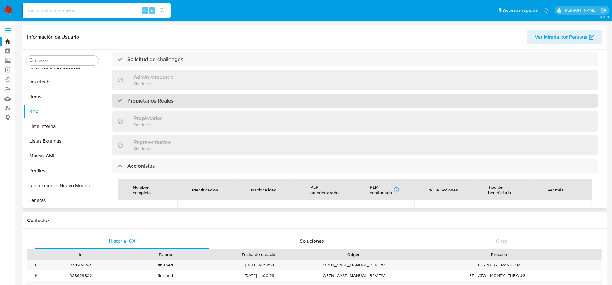
click at [156, 105] on div "Propietarios Reales" at bounding box center [355, 101] width 486 height 14
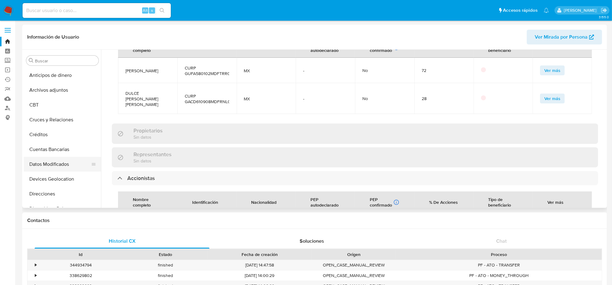
scroll to position [77, 0]
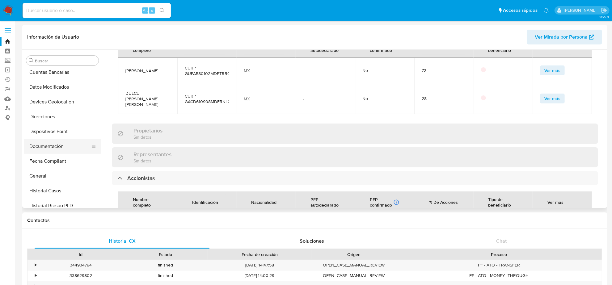
click at [59, 144] on button "Documentación" at bounding box center [60, 146] width 72 height 15
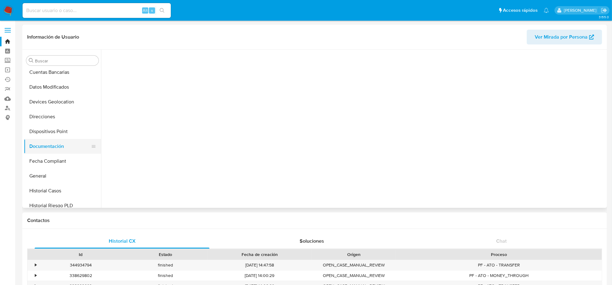
scroll to position [0, 0]
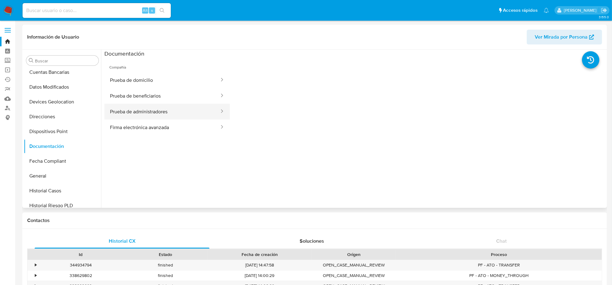
click at [136, 107] on button "Prueba de administradores" at bounding box center [161, 112] width 115 height 16
